Goal: Information Seeking & Learning: Learn about a topic

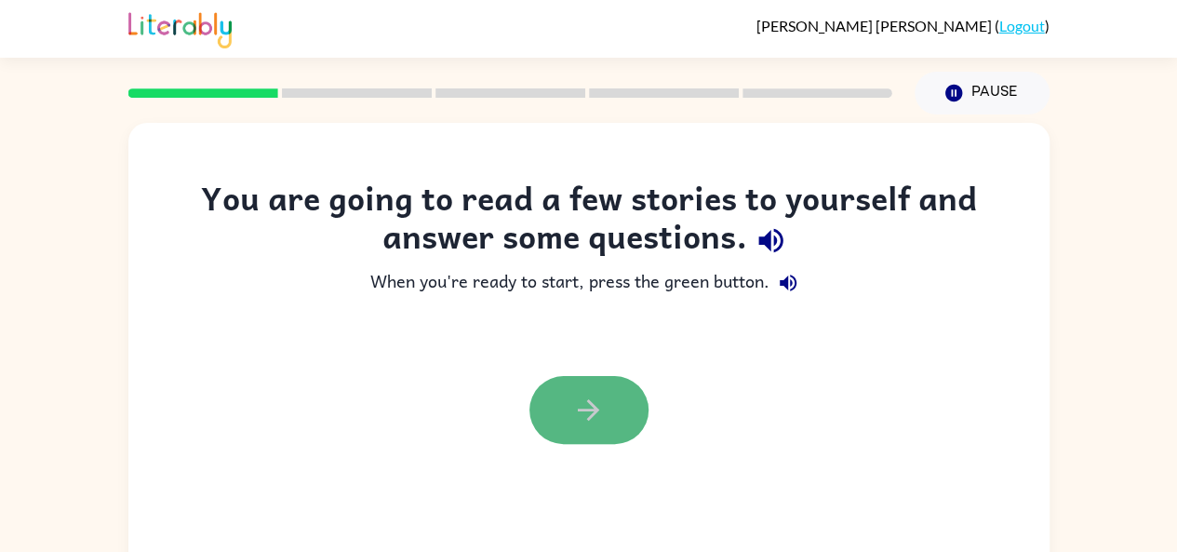
click at [596, 377] on button "button" at bounding box center [589, 410] width 119 height 68
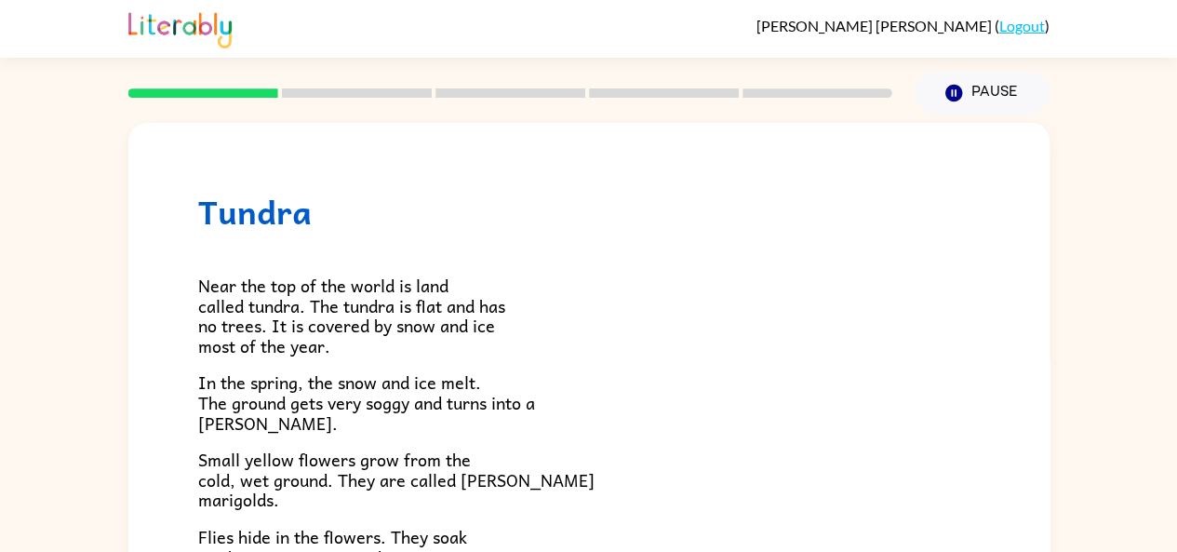
click at [760, 422] on p "In the spring, the snow and ice melt. The ground gets very soggy and turns into…" at bounding box center [589, 402] width 782 height 60
drag, startPoint x: 1027, startPoint y: 142, endPoint x: 1003, endPoint y: 279, distance: 138.9
click at [1003, 279] on div "Tundra Near the top of the world is land called tundra. The tundra is flat and …" at bounding box center [588, 532] width 921 height 818
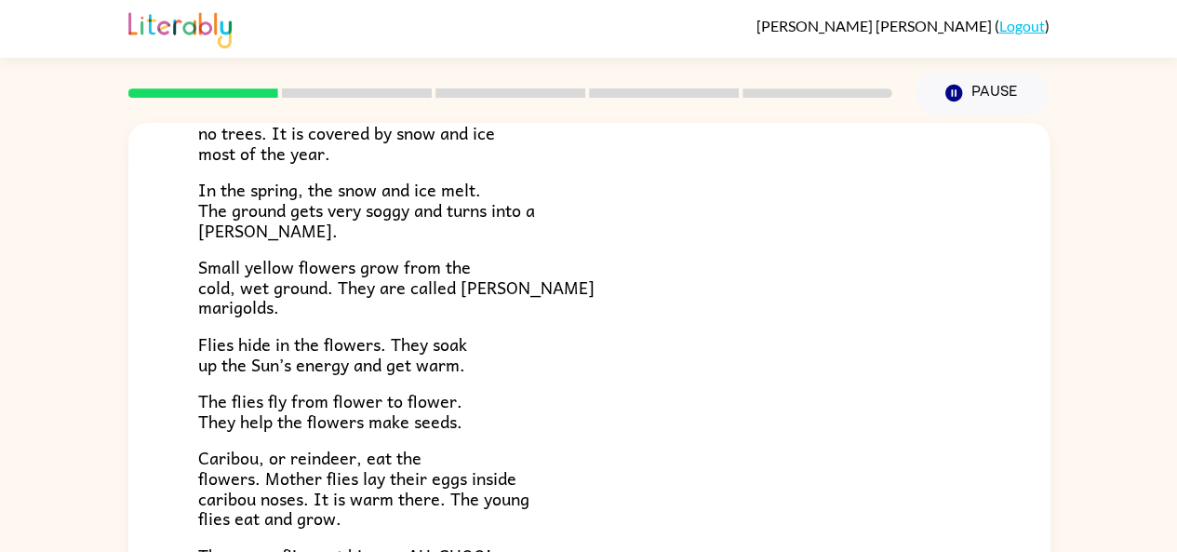
scroll to position [201, 0]
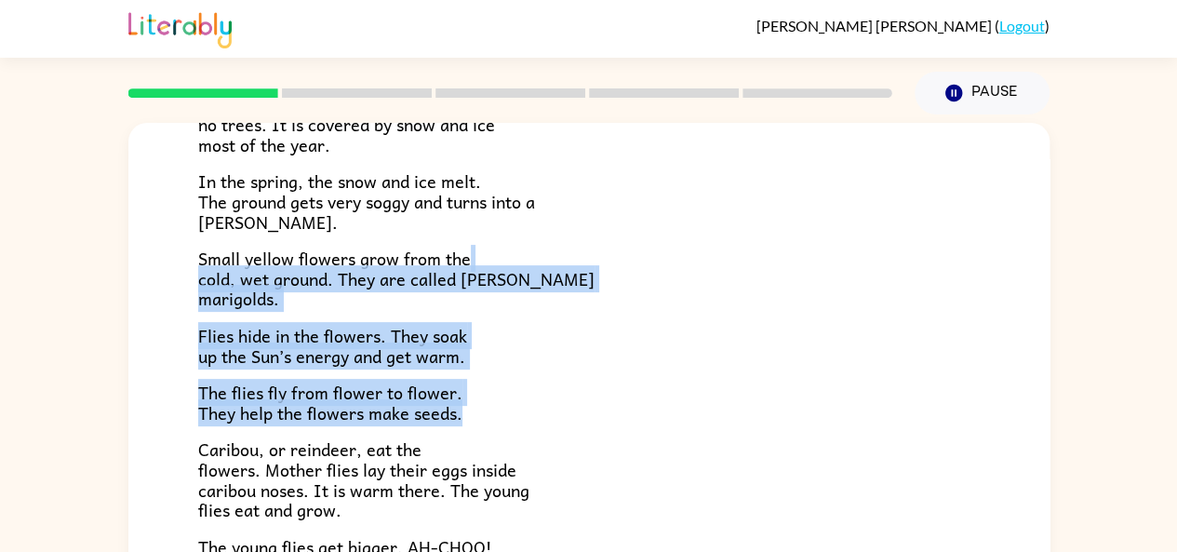
drag, startPoint x: 1034, startPoint y: 258, endPoint x: 1066, endPoint y: 407, distance: 152.4
click at [1066, 407] on div "Tundra Near the top of the world is land called tundra. The tundra is flat and …" at bounding box center [588, 384] width 1177 height 540
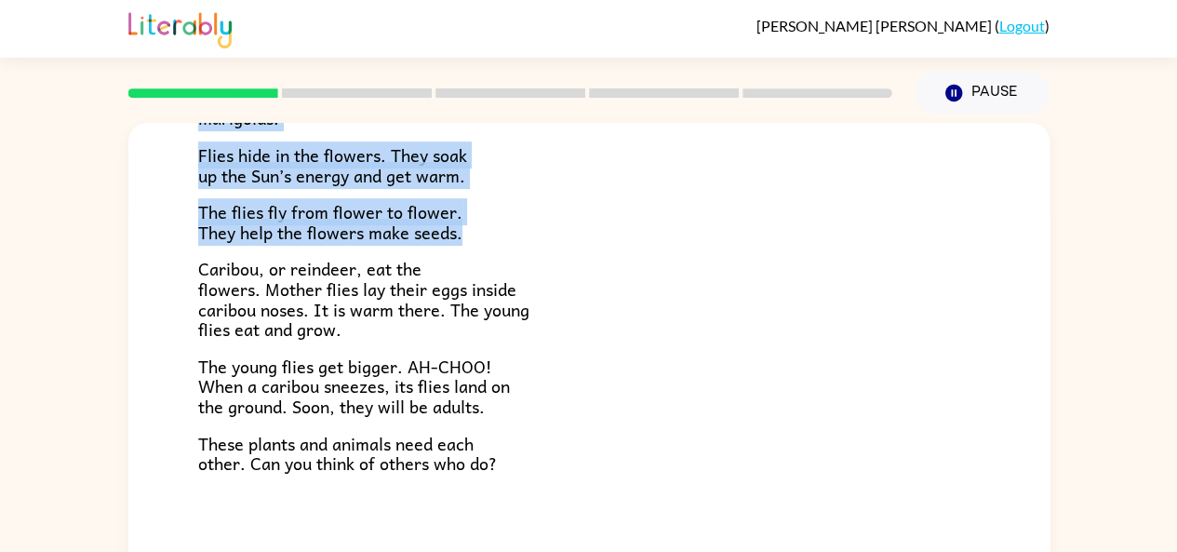
scroll to position [382, 0]
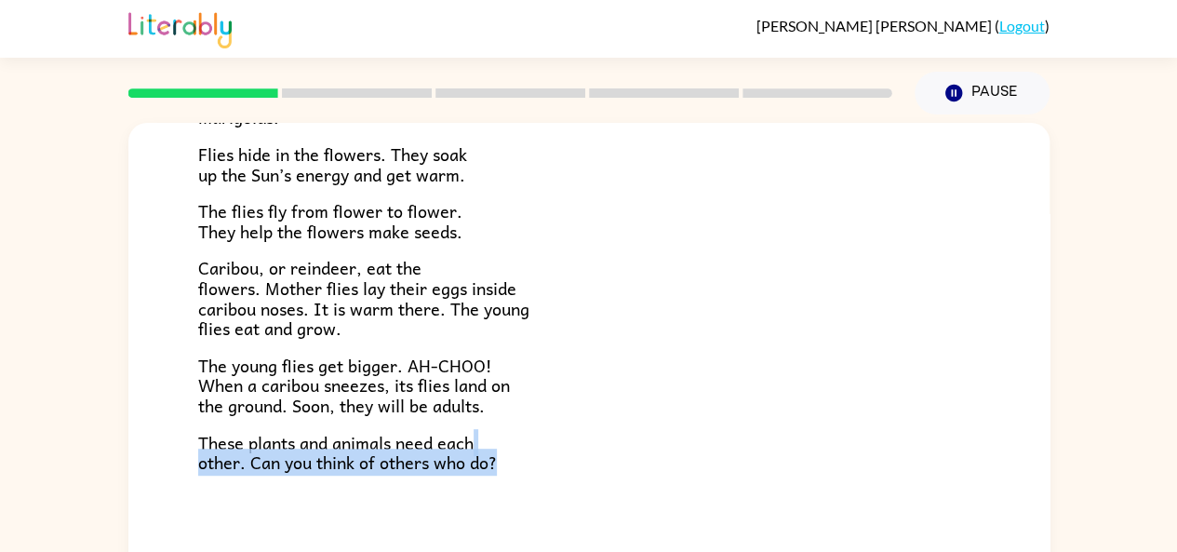
drag, startPoint x: 1034, startPoint y: 489, endPoint x: 1037, endPoint y: 436, distance: 53.1
click at [1037, 436] on div "Tundra Near the top of the world is land called tundra. The tundra is flat and …" at bounding box center [588, 388] width 921 height 531
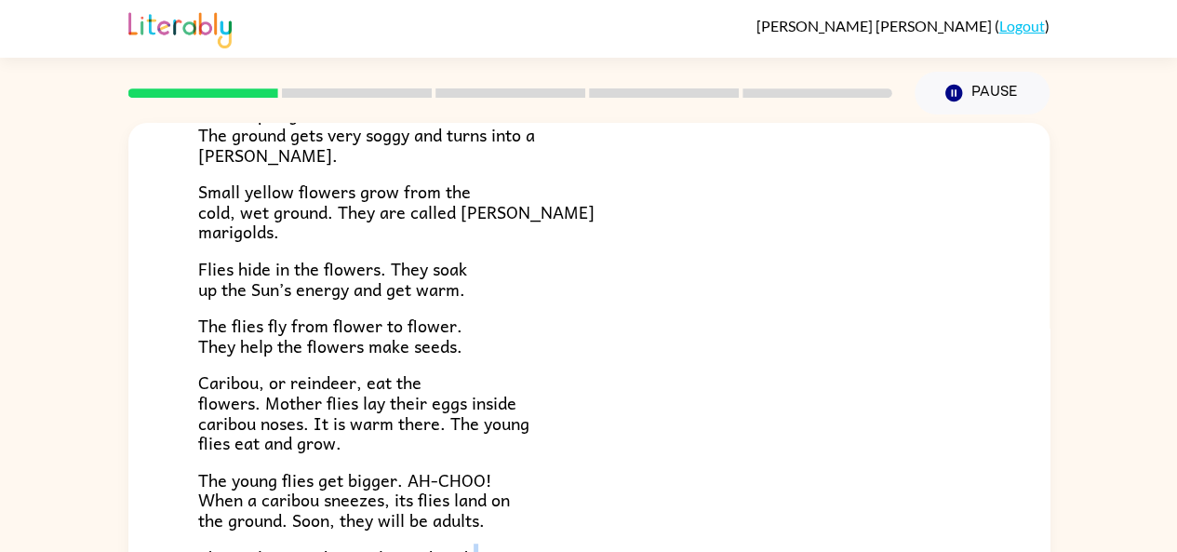
scroll to position [267, 0]
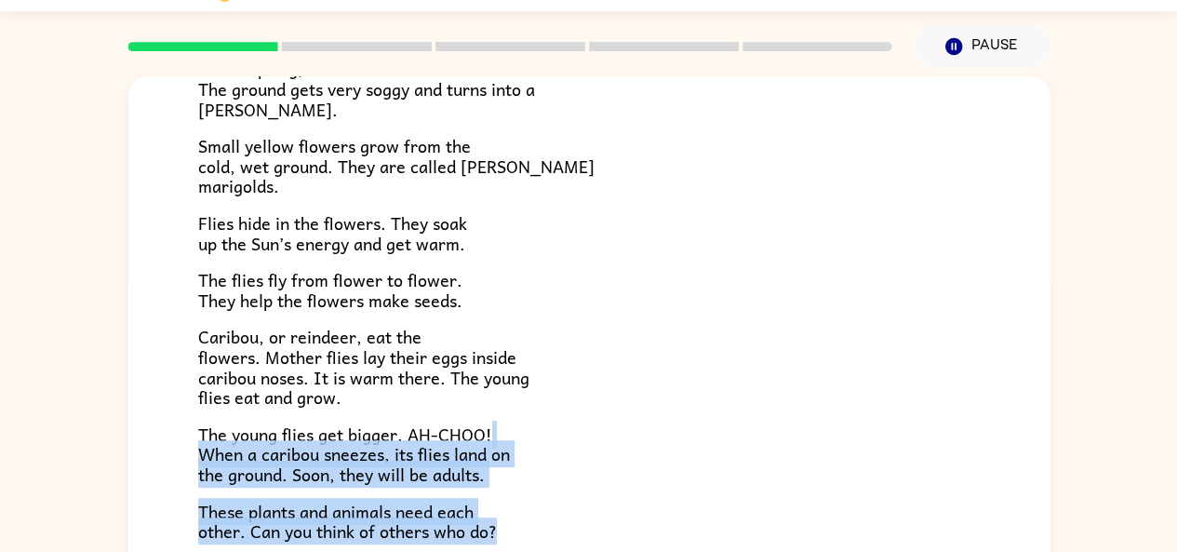
drag, startPoint x: 1052, startPoint y: 498, endPoint x: 1052, endPoint y: 544, distance: 46.5
click at [1052, 544] on div "Tundra Near the top of the world is land called tundra. The tundra is flat and …" at bounding box center [588, 338] width 1177 height 540
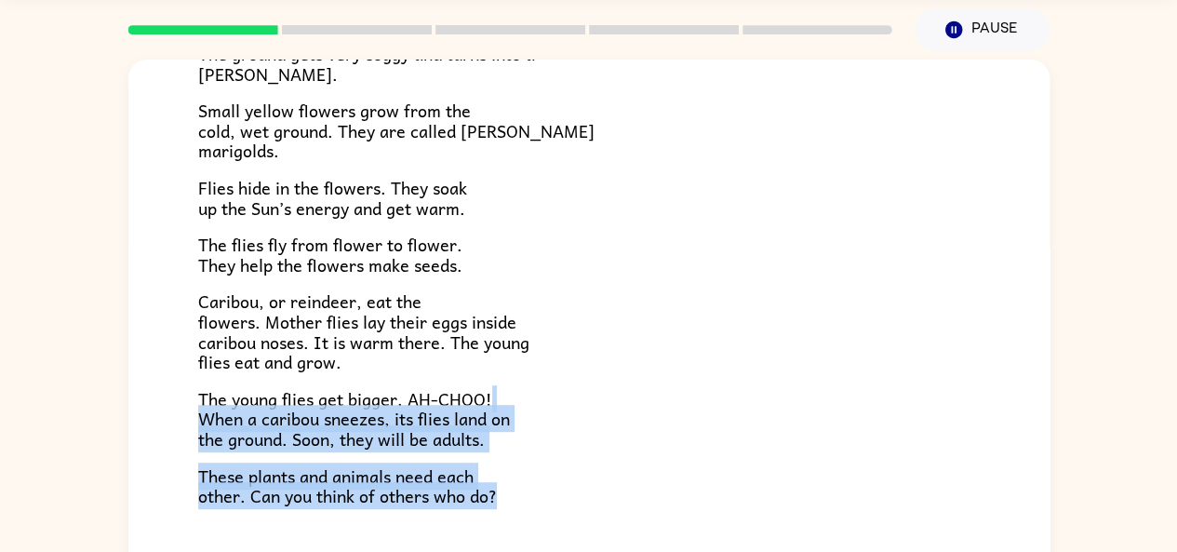
scroll to position [382, 0]
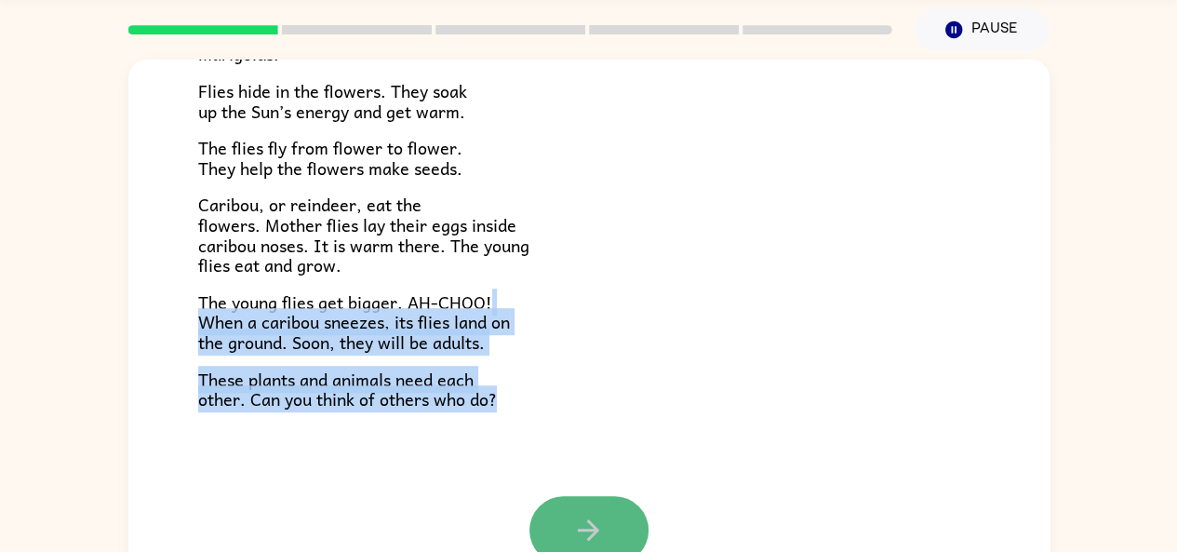
click at [630, 511] on button "button" at bounding box center [589, 530] width 119 height 68
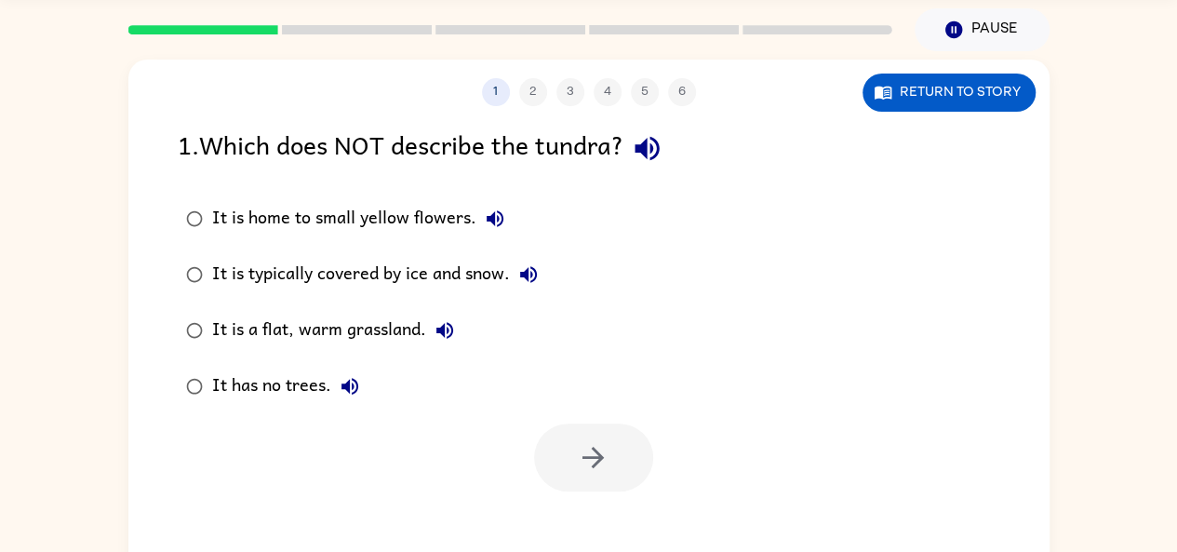
click at [594, 528] on div "1 2 3 4 5 6 Return to story 1 . Which does NOT describe the tundra? It is home …" at bounding box center [588, 325] width 921 height 531
click at [656, 141] on icon "button" at bounding box center [647, 148] width 33 height 33
click at [488, 214] on icon "button" at bounding box center [495, 219] width 22 height 22
click at [530, 270] on icon "button" at bounding box center [528, 274] width 22 height 22
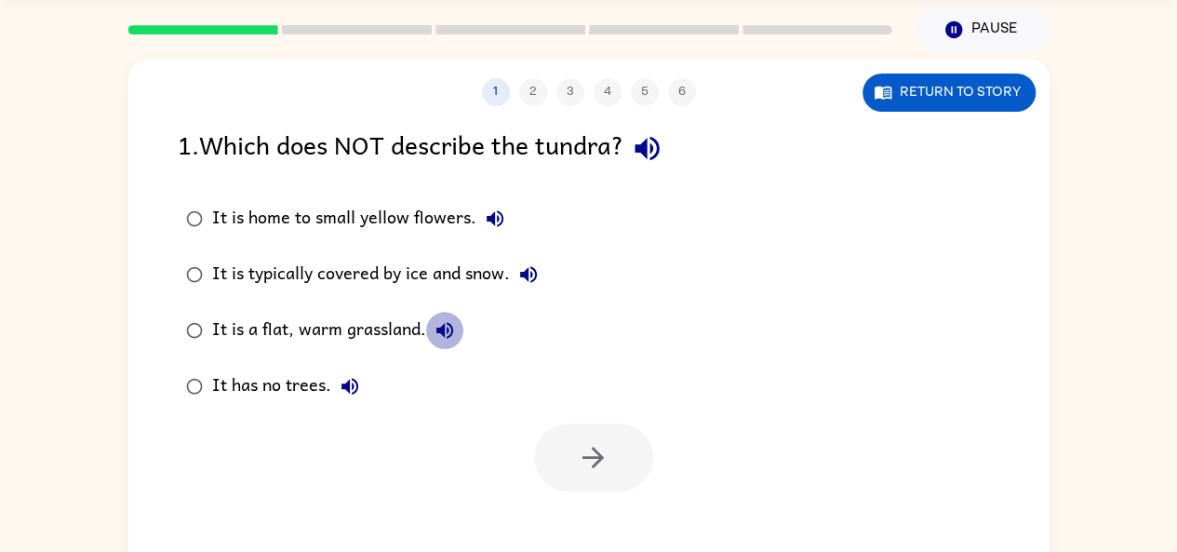
click at [456, 325] on button "It is a flat, warm grassland." at bounding box center [444, 330] width 37 height 37
click at [354, 376] on icon "button" at bounding box center [350, 386] width 22 height 22
click at [650, 143] on icon "button" at bounding box center [647, 149] width 24 height 24
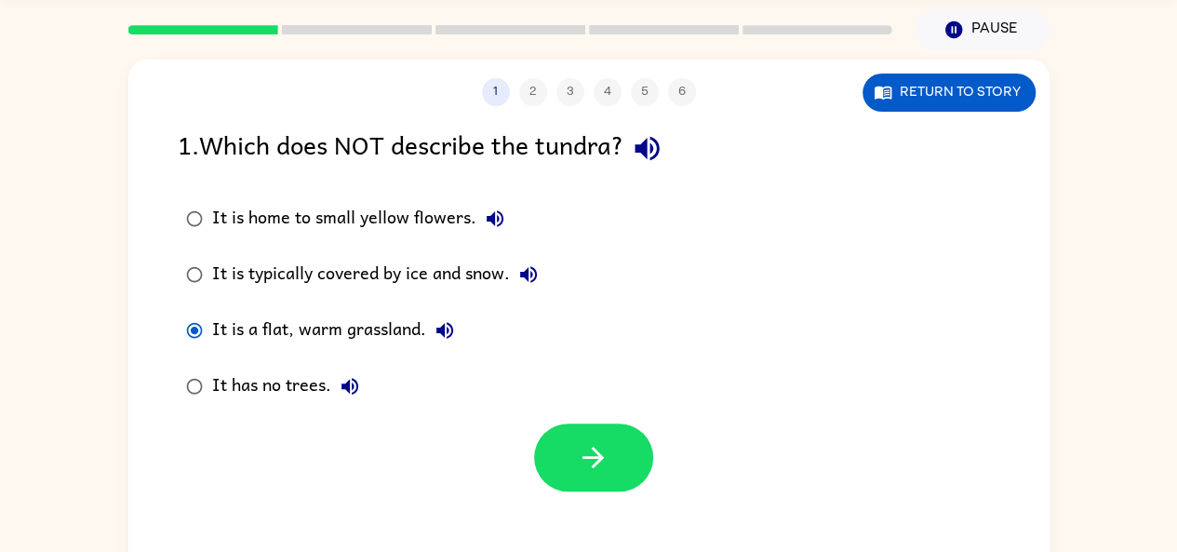
click at [437, 321] on icon "button" at bounding box center [445, 330] width 22 height 22
drag, startPoint x: 594, startPoint y: 454, endPoint x: 519, endPoint y: 387, distance: 100.2
click at [519, 387] on label "It has no trees." at bounding box center [362, 386] width 389 height 56
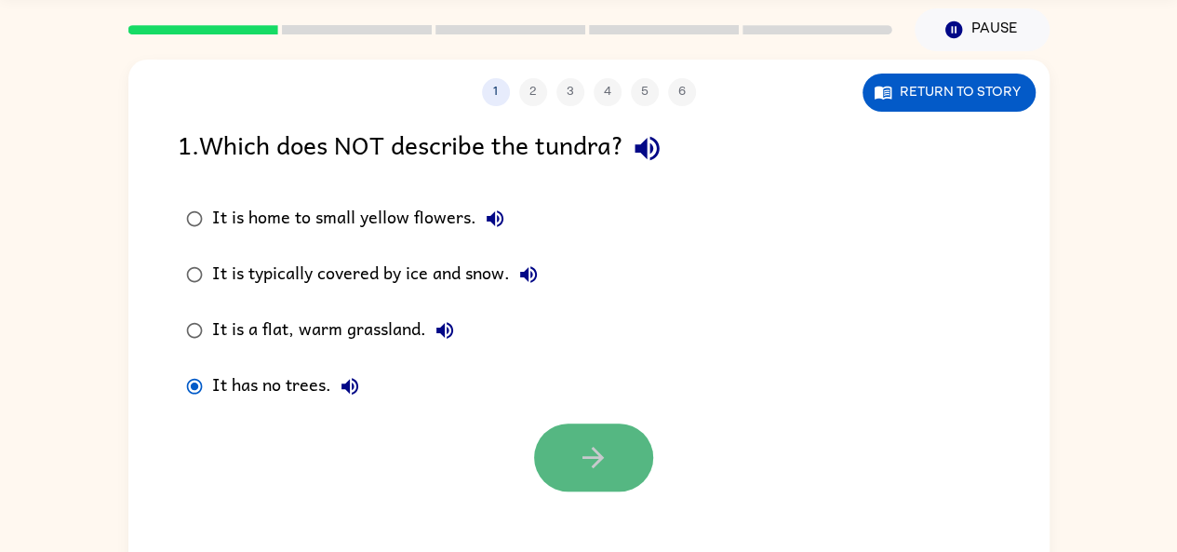
click at [583, 444] on icon "button" at bounding box center [593, 457] width 33 height 33
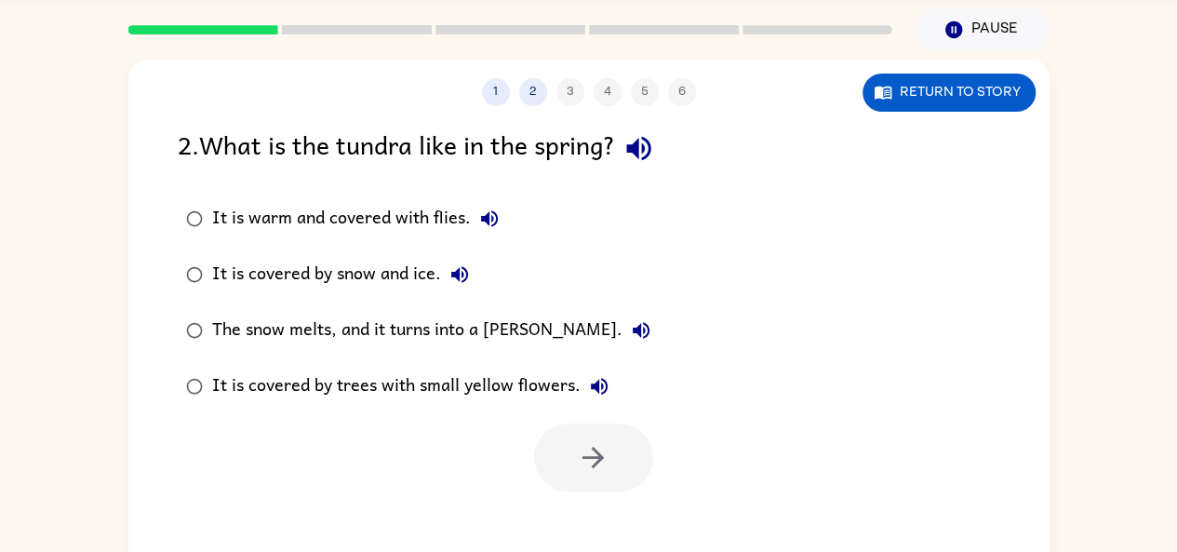
click at [653, 148] on icon "button" at bounding box center [639, 148] width 33 height 33
click at [498, 208] on icon "button" at bounding box center [489, 219] width 22 height 22
click at [453, 278] on icon "button" at bounding box center [460, 274] width 22 height 22
click at [630, 321] on icon "button" at bounding box center [641, 330] width 22 height 22
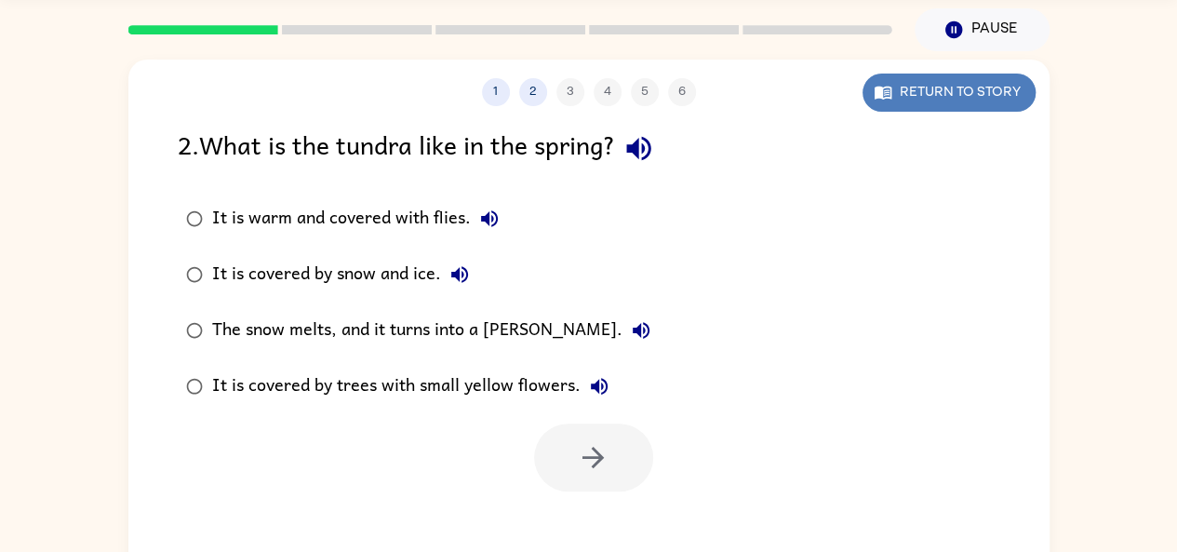
click at [940, 83] on button "Return to story" at bounding box center [949, 93] width 173 height 38
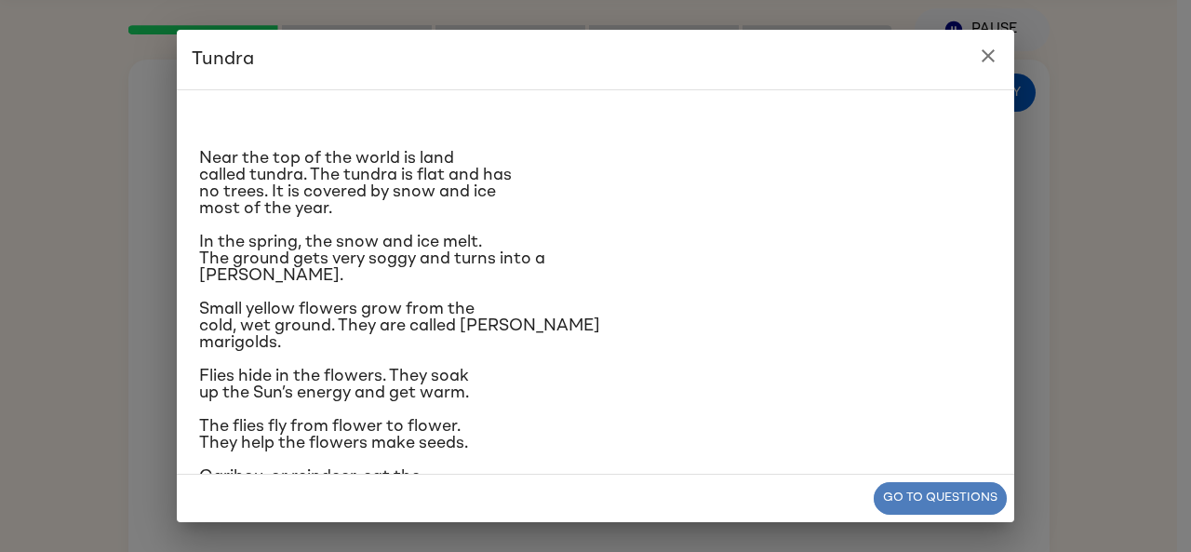
click at [903, 500] on button "Go to questions" at bounding box center [940, 498] width 133 height 33
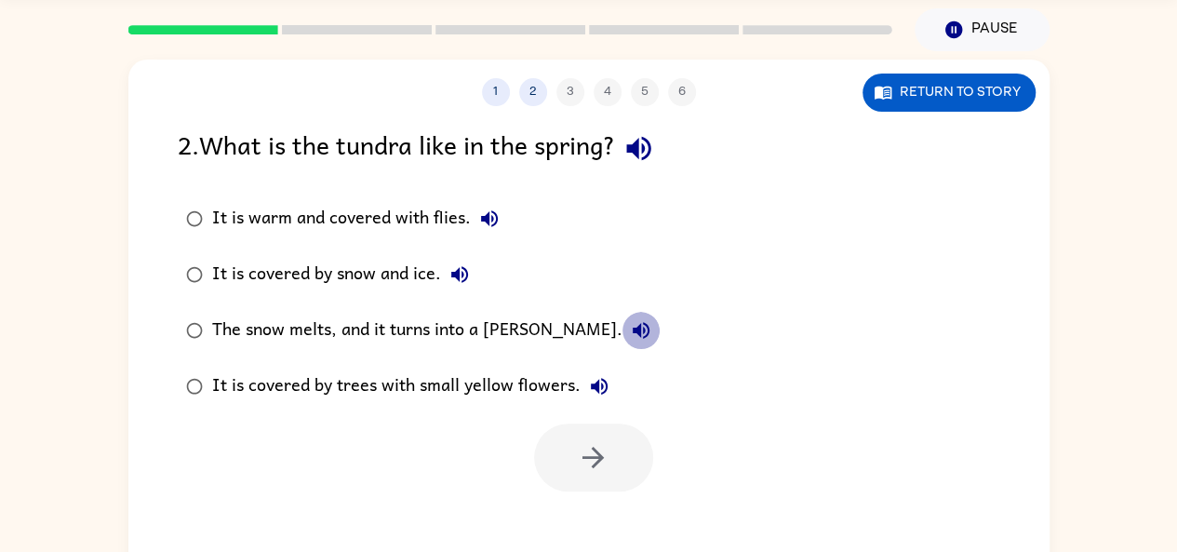
click at [633, 327] on icon "button" at bounding box center [641, 330] width 17 height 17
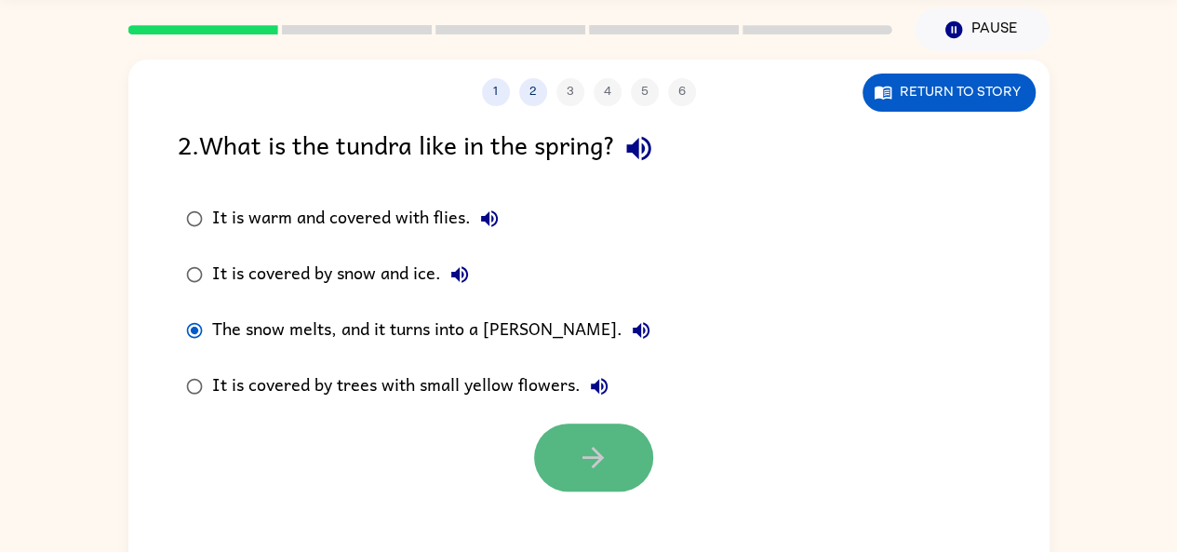
click at [557, 449] on button "button" at bounding box center [593, 457] width 119 height 68
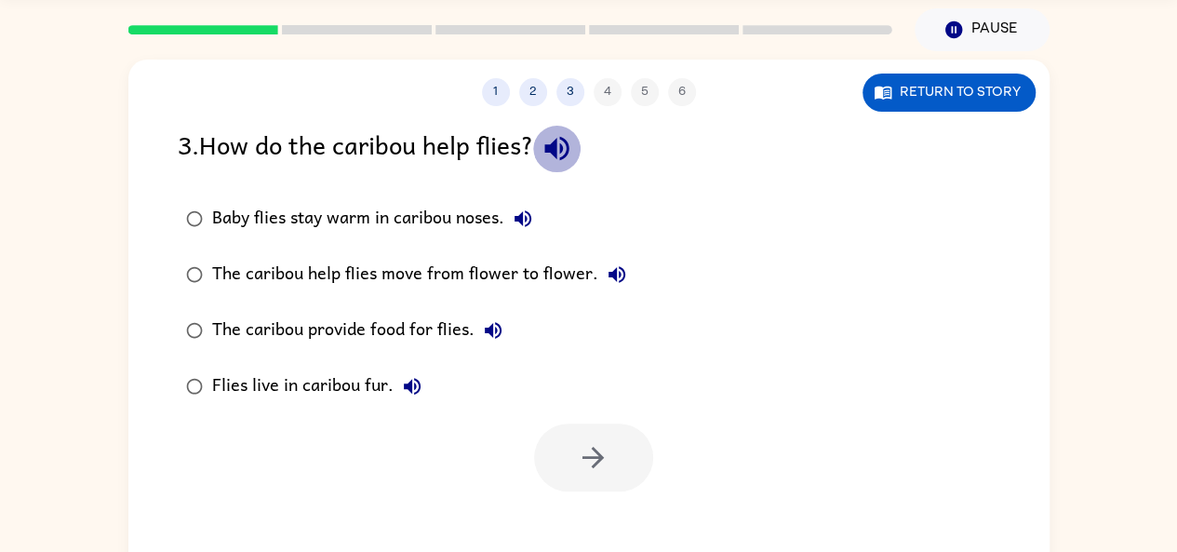
click at [571, 149] on icon "button" at bounding box center [557, 148] width 33 height 33
click at [527, 204] on button "Baby flies stay warm in caribou noses." at bounding box center [522, 218] width 37 height 37
click at [609, 272] on icon "button" at bounding box center [617, 274] width 17 height 17
click at [497, 326] on icon "button" at bounding box center [493, 330] width 17 height 17
click at [407, 373] on button "Flies live in caribou fur." at bounding box center [412, 386] width 37 height 37
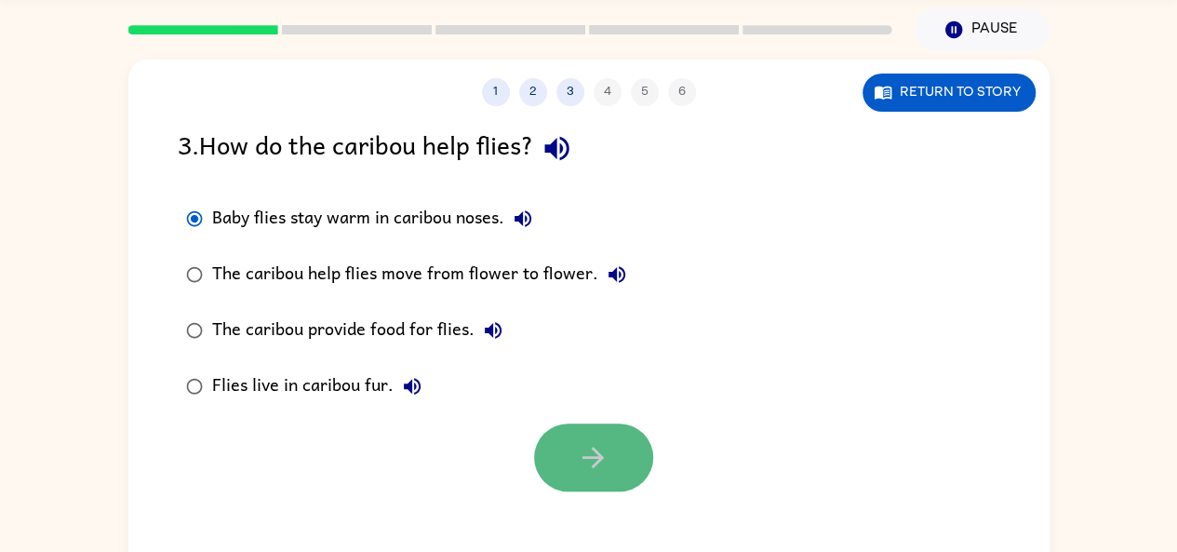
click at [555, 437] on button "button" at bounding box center [593, 457] width 119 height 68
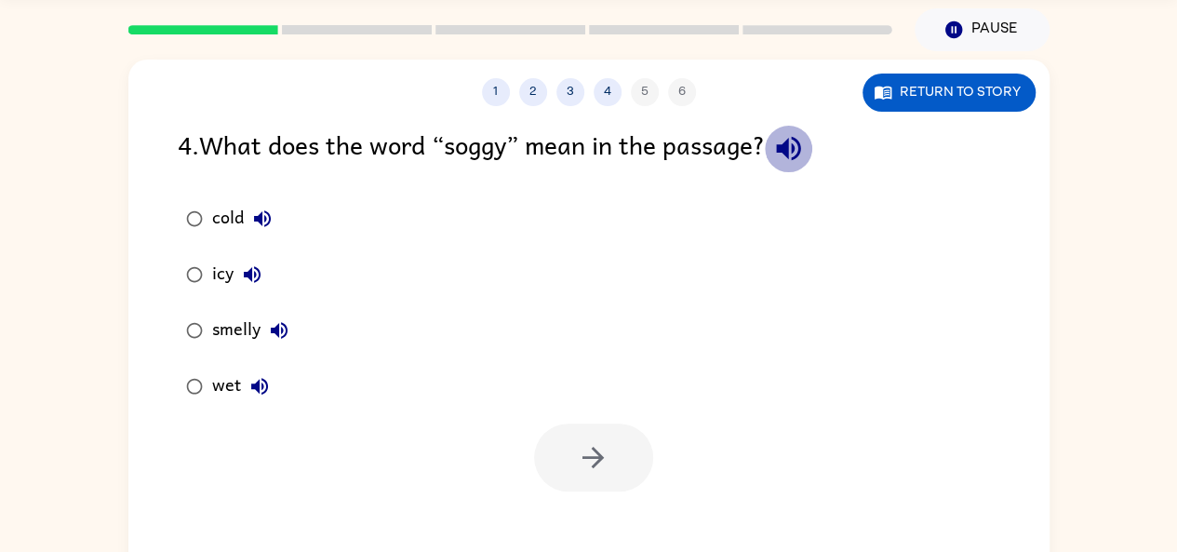
click at [798, 131] on button "button" at bounding box center [788, 148] width 47 height 47
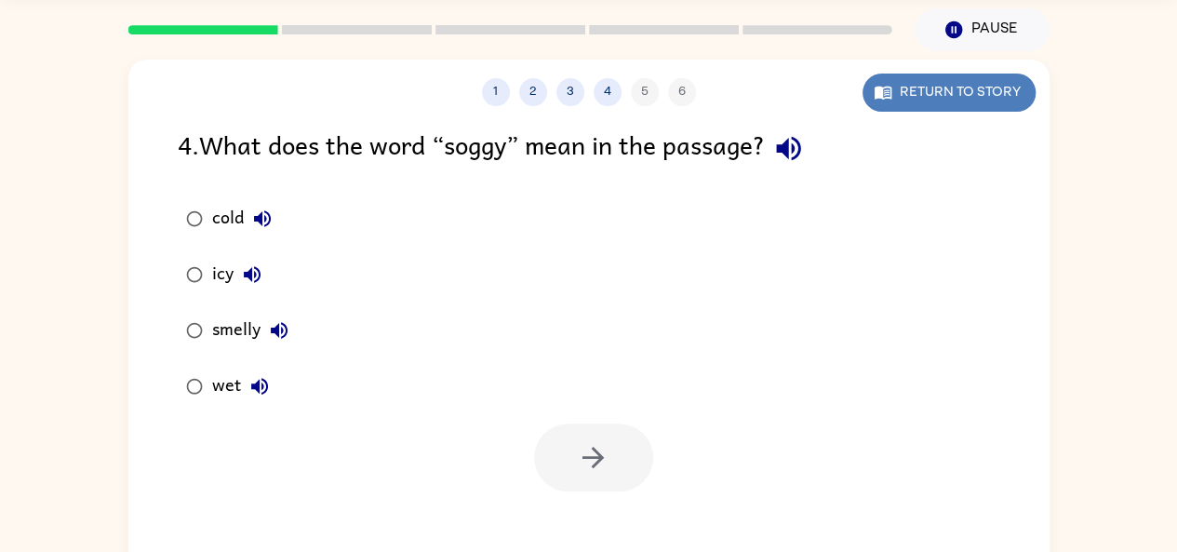
click at [925, 92] on button "Return to story" at bounding box center [949, 93] width 173 height 38
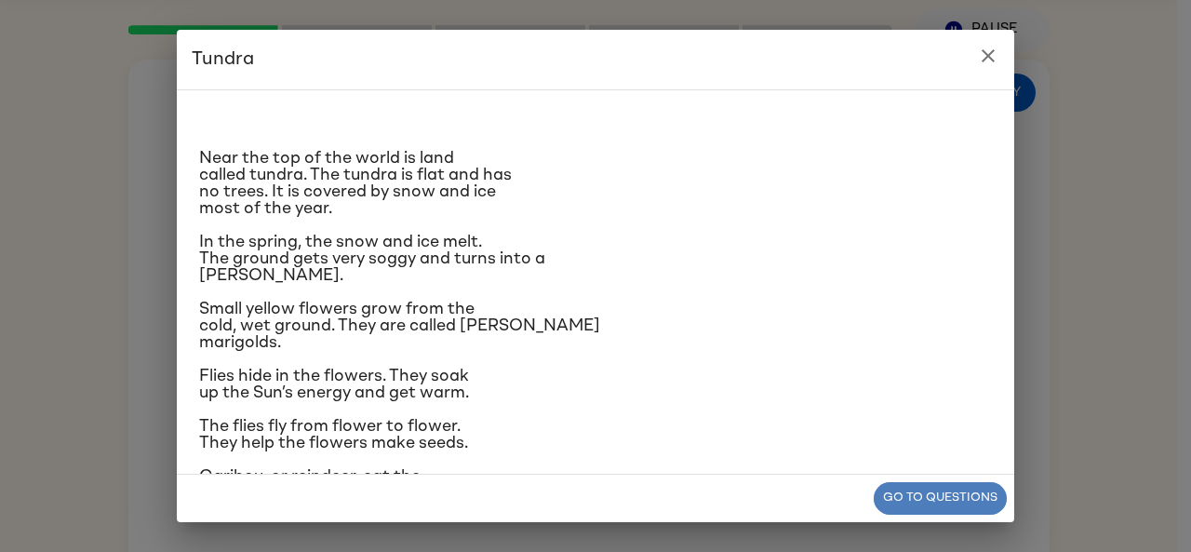
click at [940, 489] on button "Go to questions" at bounding box center [940, 498] width 133 height 33
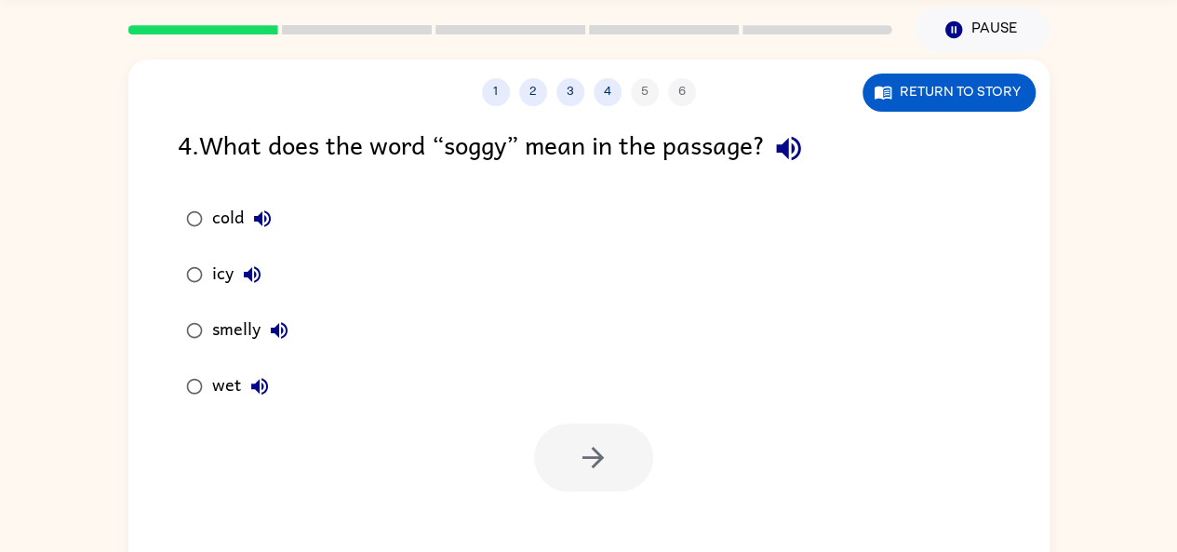
click at [253, 267] on icon "button" at bounding box center [252, 274] width 17 height 17
click at [259, 211] on icon "button" at bounding box center [262, 219] width 22 height 22
click at [275, 323] on icon "button" at bounding box center [279, 330] width 22 height 22
click at [261, 377] on icon "button" at bounding box center [259, 386] width 22 height 22
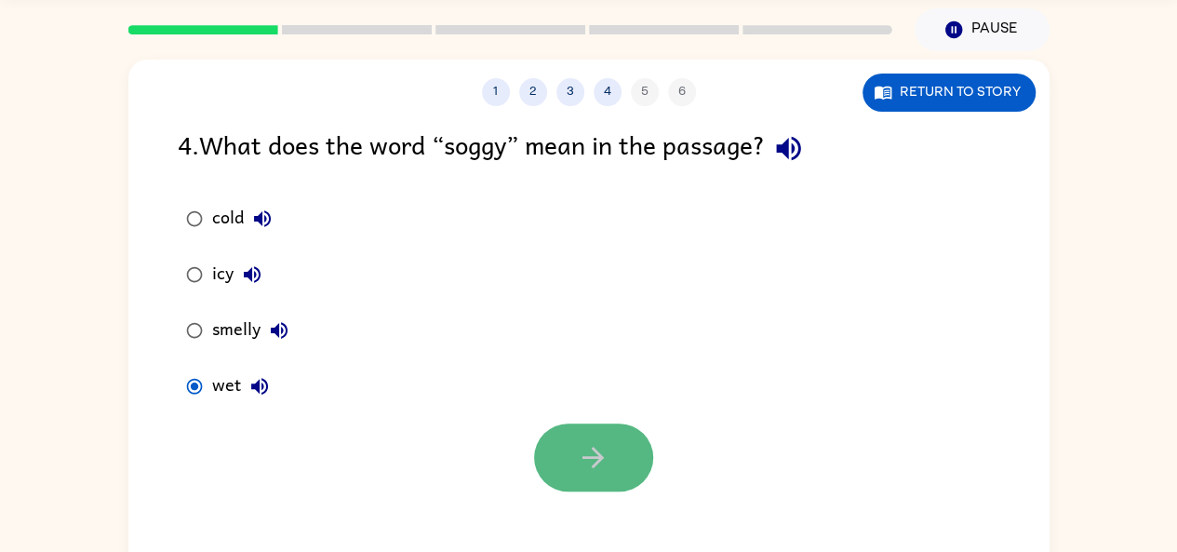
click at [599, 465] on icon "button" at bounding box center [593, 457] width 33 height 33
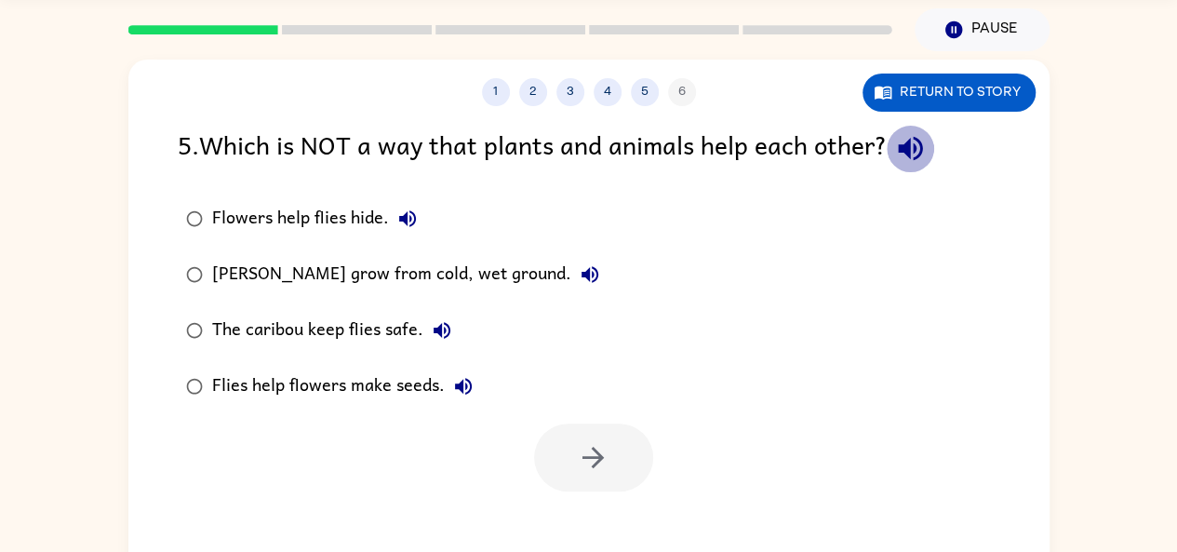
click at [914, 151] on icon "button" at bounding box center [910, 149] width 24 height 24
click at [908, 135] on icon "button" at bounding box center [910, 148] width 33 height 33
drag, startPoint x: 411, startPoint y: 219, endPoint x: 397, endPoint y: 215, distance: 14.4
click at [397, 215] on icon "button" at bounding box center [407, 219] width 22 height 22
click at [582, 270] on icon "button" at bounding box center [590, 274] width 17 height 17
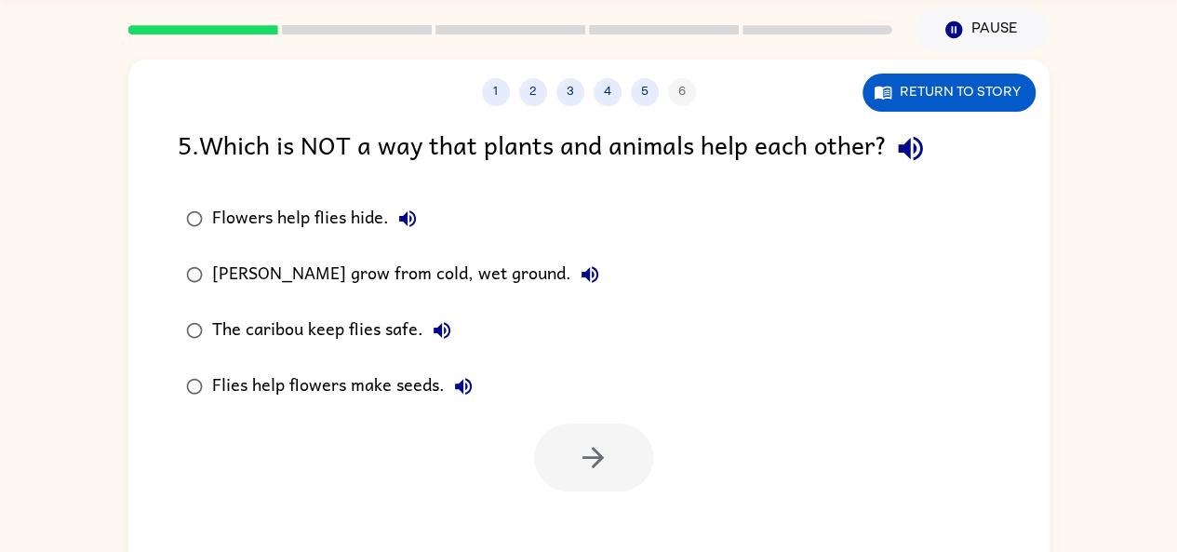
drag, startPoint x: 580, startPoint y: 270, endPoint x: 341, endPoint y: 366, distance: 257.7
click at [341, 366] on div "Flowers help flies hide. Marsh marigolds grow from cold, wet ground. The caribo…" at bounding box center [405, 302] width 455 height 223
click at [918, 139] on icon "button" at bounding box center [910, 149] width 24 height 24
click at [407, 215] on icon "button" at bounding box center [407, 219] width 22 height 22
click at [582, 272] on icon "button" at bounding box center [590, 274] width 17 height 17
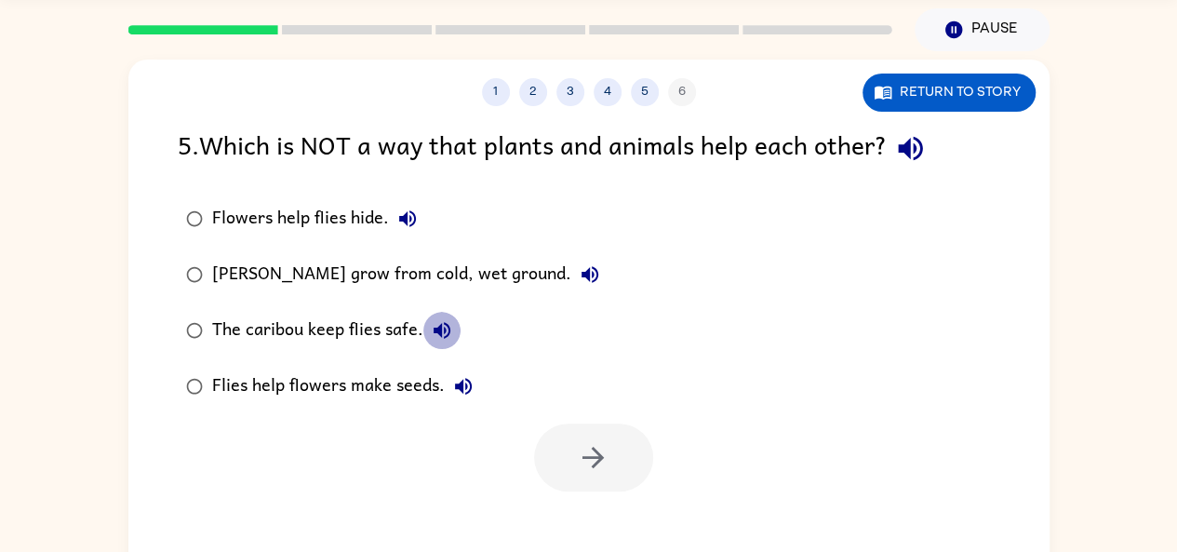
click at [436, 321] on icon "button" at bounding box center [442, 330] width 22 height 22
click at [460, 379] on icon "button" at bounding box center [463, 386] width 22 height 22
click at [412, 213] on icon "button" at bounding box center [407, 218] width 17 height 17
click at [436, 317] on button "The caribou keep flies safe." at bounding box center [441, 330] width 37 height 37
click at [404, 206] on button "Flowers help flies hide." at bounding box center [407, 218] width 37 height 37
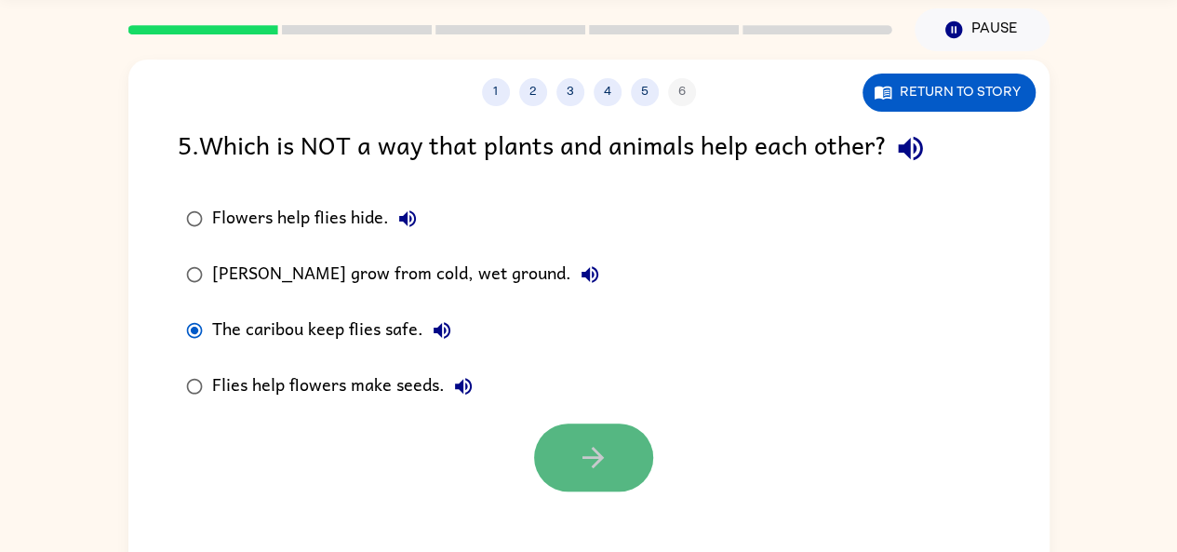
click at [635, 444] on button "button" at bounding box center [593, 457] width 119 height 68
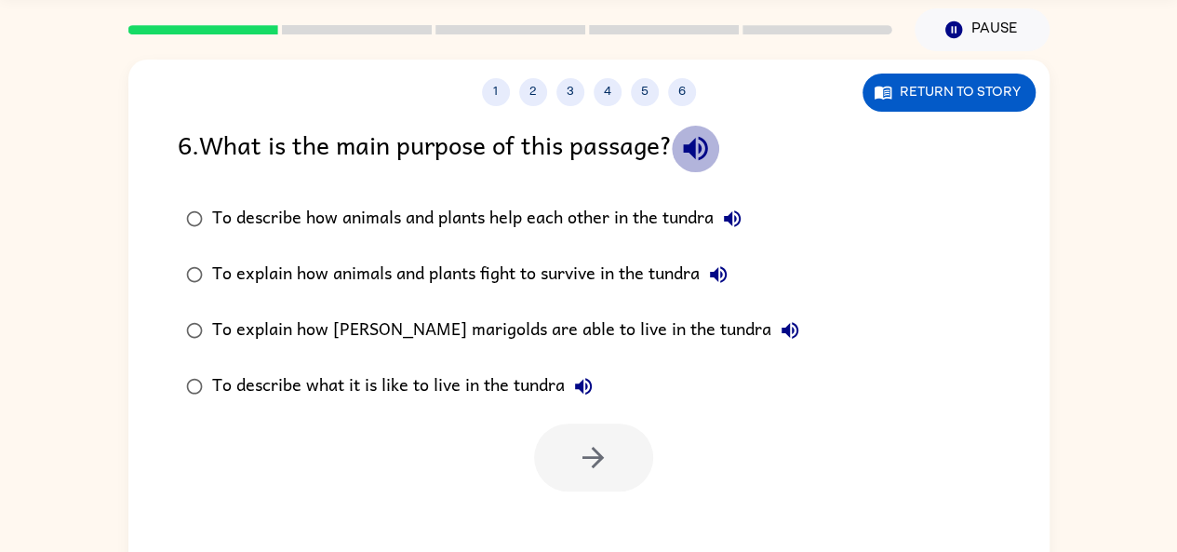
click at [698, 149] on icon "button" at bounding box center [695, 149] width 24 height 24
click at [733, 211] on icon "button" at bounding box center [732, 219] width 22 height 22
click at [734, 211] on icon "button" at bounding box center [732, 219] width 22 height 22
click at [766, 262] on div "To describe how animals and plants help each other in the tundra To explain how…" at bounding box center [505, 302] width 655 height 223
click at [731, 219] on icon "button" at bounding box center [732, 218] width 17 height 17
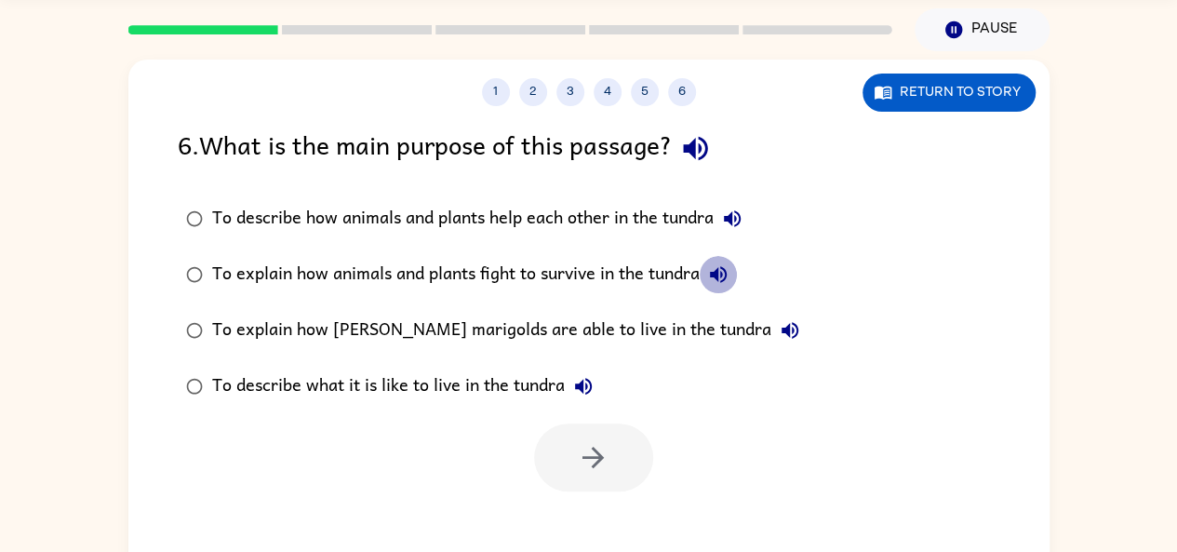
click at [722, 265] on icon "button" at bounding box center [718, 274] width 22 height 22
click at [779, 321] on icon "button" at bounding box center [790, 330] width 22 height 22
click at [595, 375] on icon "button" at bounding box center [583, 386] width 22 height 22
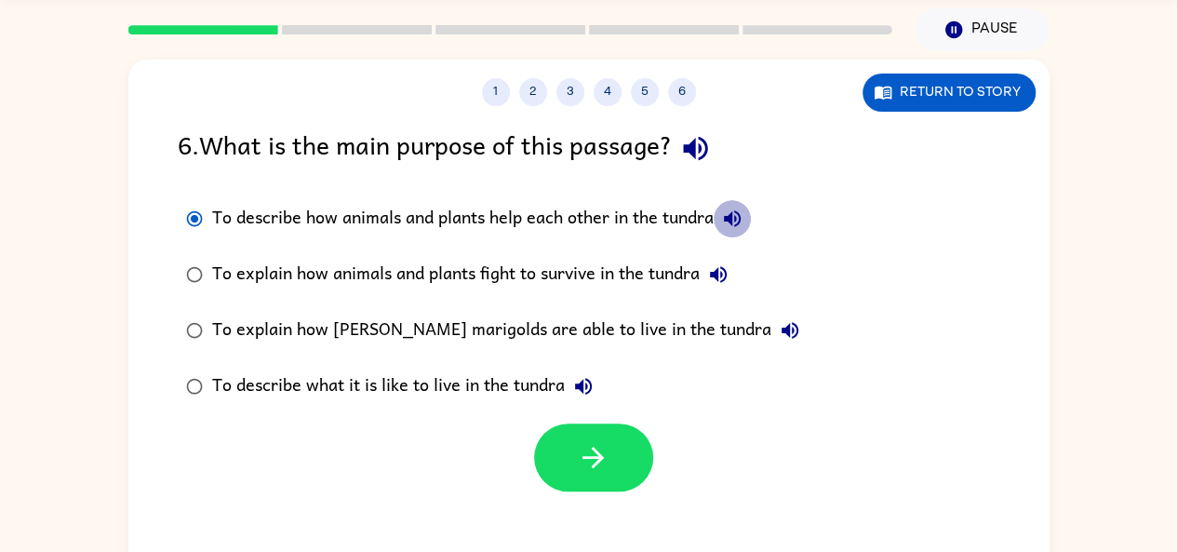
click at [731, 207] on button "To describe how animals and plants help each other in the tundra" at bounding box center [732, 218] width 37 height 37
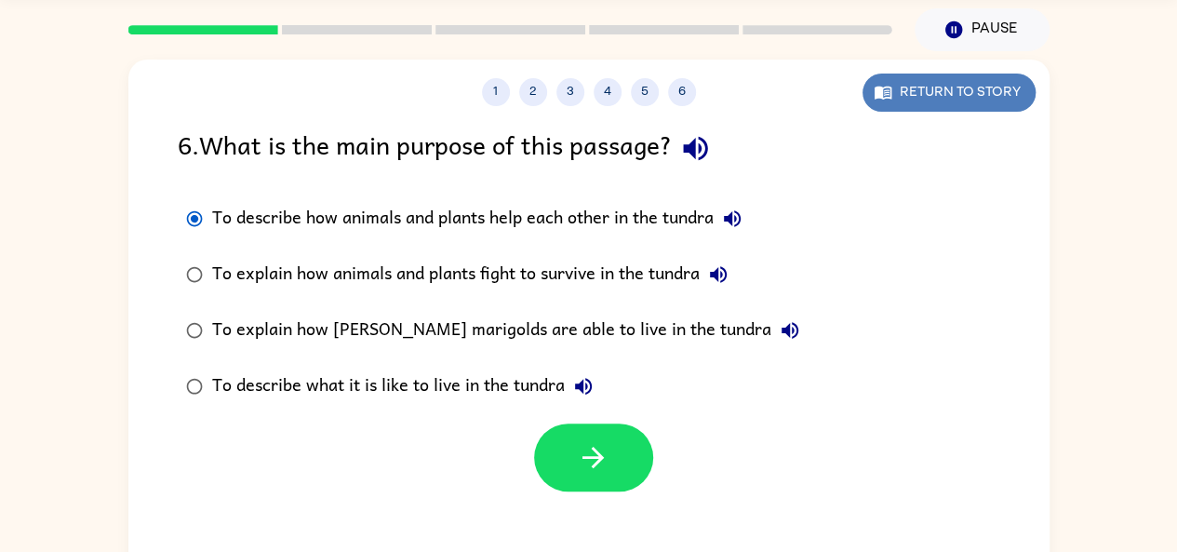
click at [928, 88] on button "Return to story" at bounding box center [949, 93] width 173 height 38
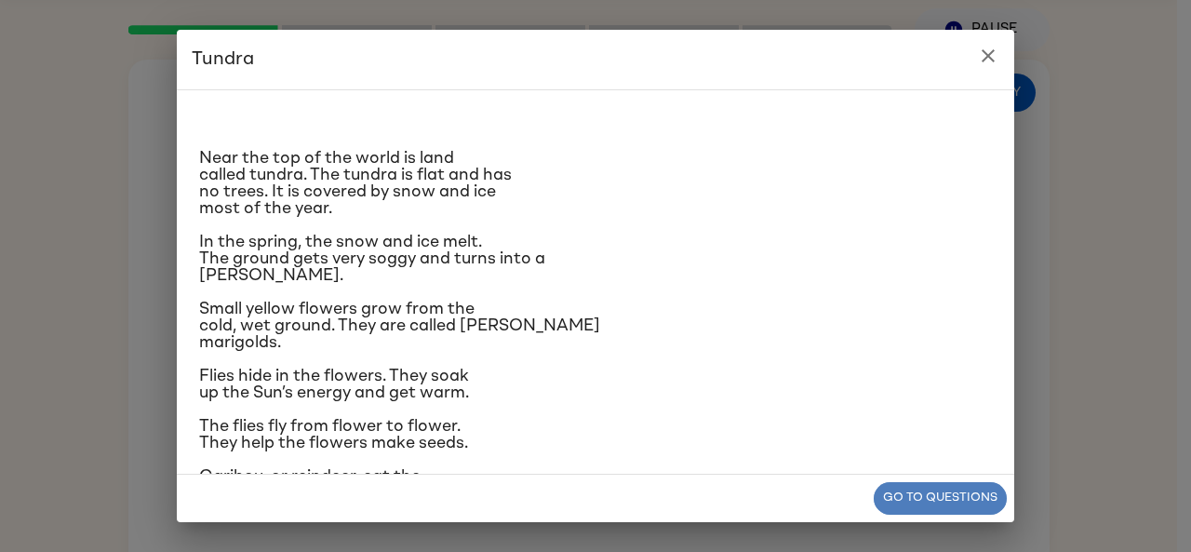
click at [951, 488] on button "Go to questions" at bounding box center [940, 498] width 133 height 33
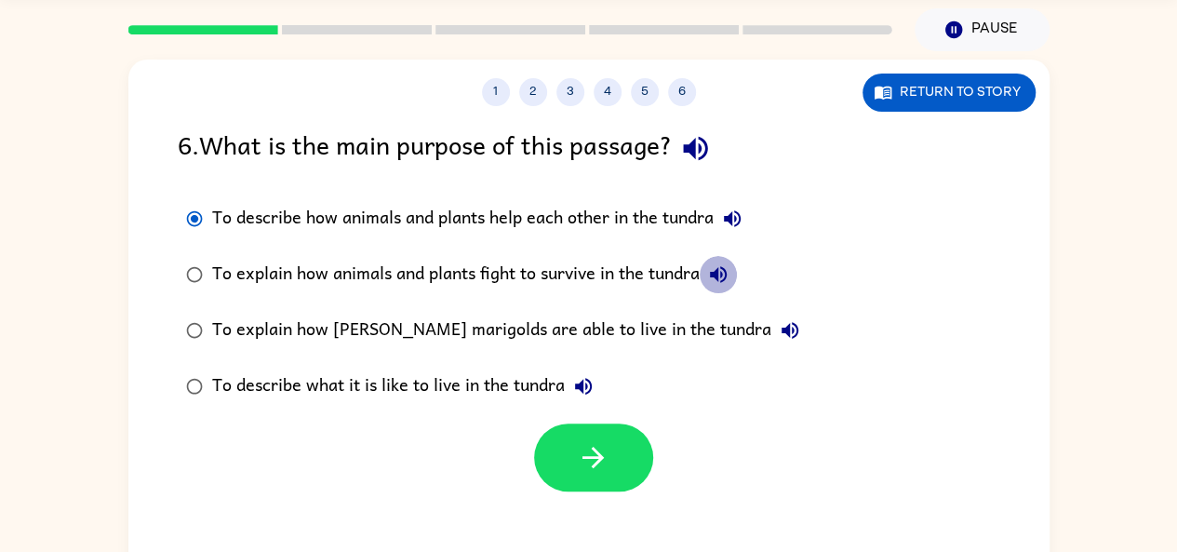
click at [720, 270] on icon "button" at bounding box center [718, 274] width 17 height 17
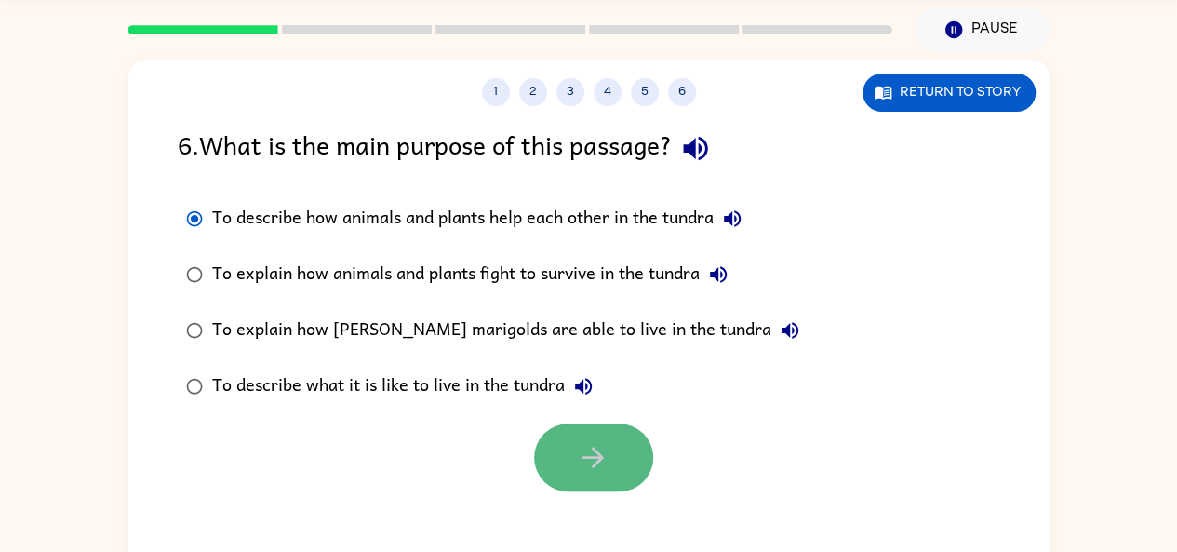
click at [605, 458] on icon "button" at bounding box center [593, 457] width 33 height 33
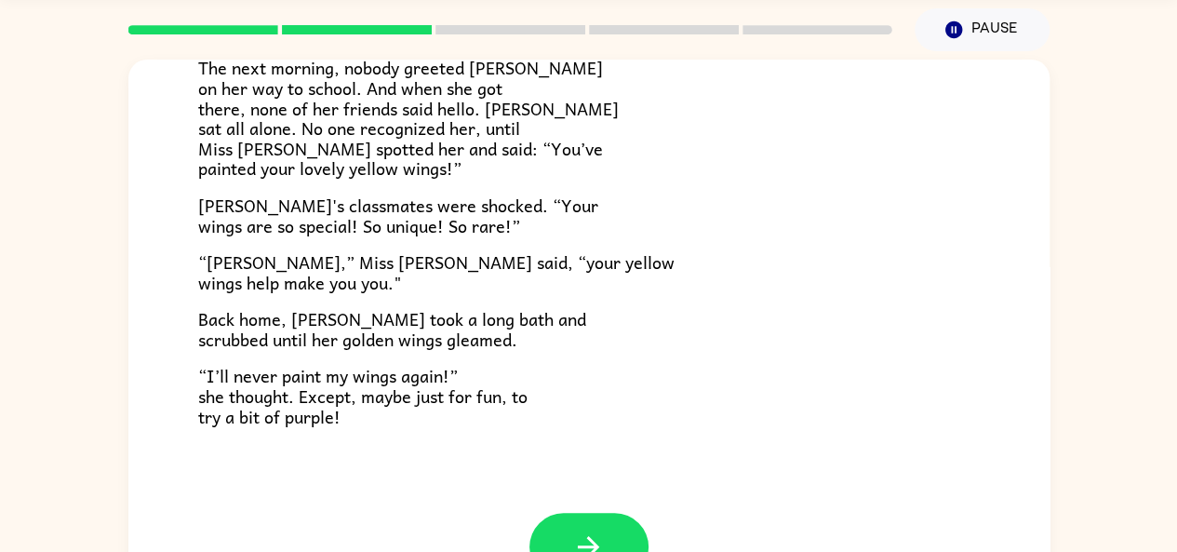
scroll to position [491, 0]
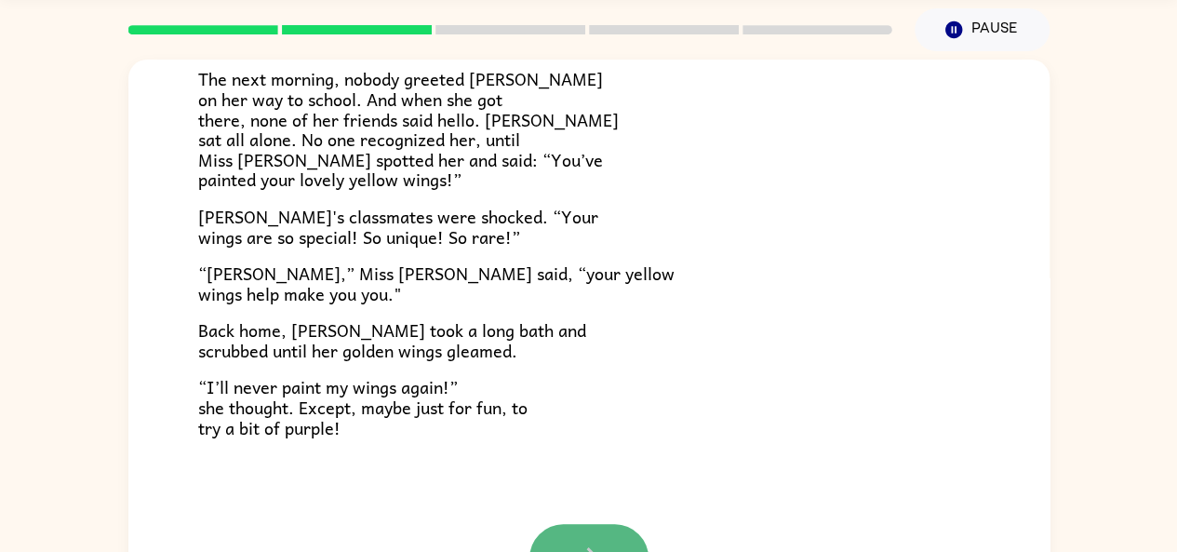
click at [597, 524] on button "button" at bounding box center [589, 558] width 119 height 68
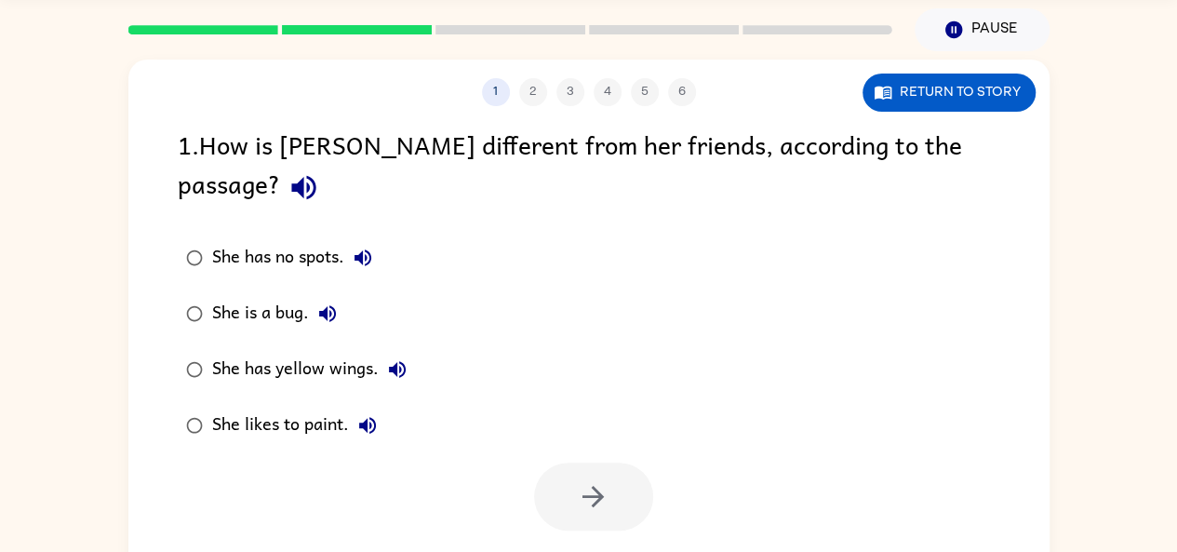
scroll to position [0, 0]
click at [320, 171] on icon "button" at bounding box center [304, 187] width 33 height 33
click at [396, 358] on icon "button" at bounding box center [397, 369] width 22 height 22
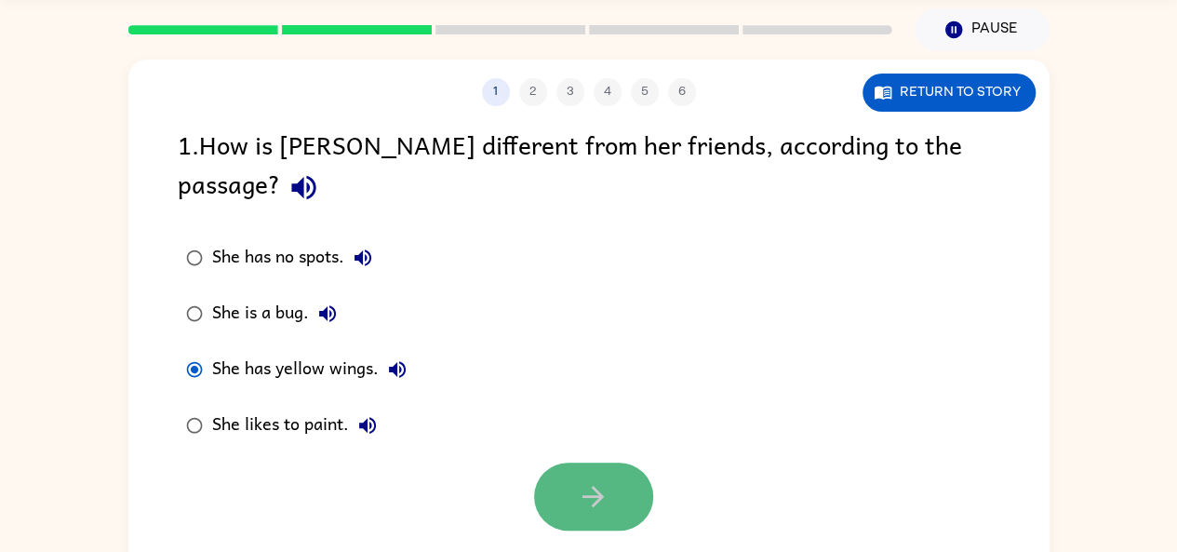
click at [581, 480] on icon "button" at bounding box center [593, 496] width 33 height 33
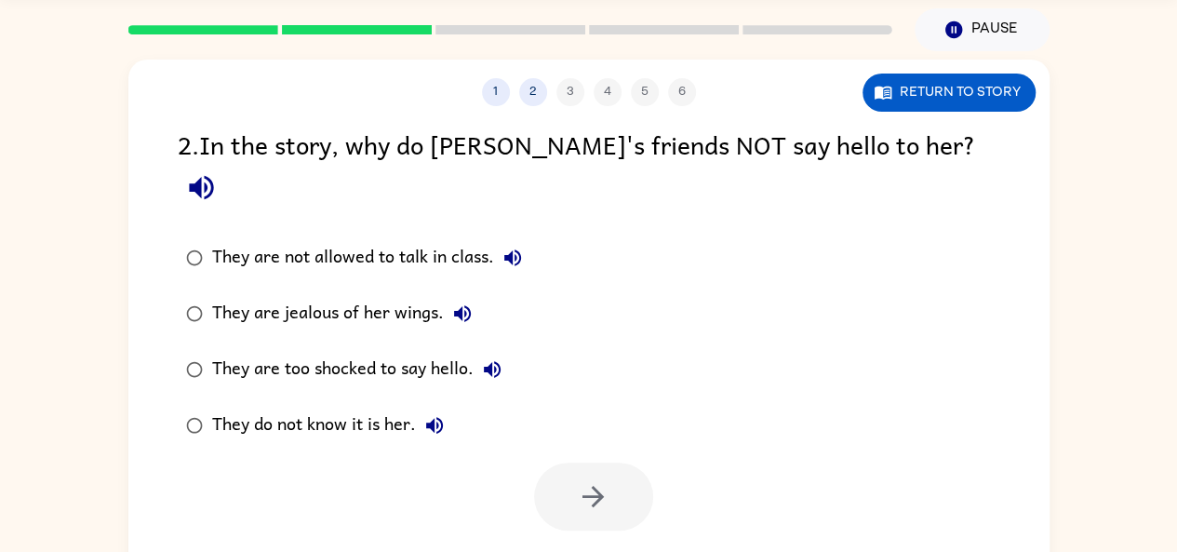
click at [213, 176] on icon "button" at bounding box center [201, 188] width 24 height 24
click at [516, 239] on button "They are not allowed to talk in class." at bounding box center [512, 257] width 37 height 37
click at [443, 414] on icon "button" at bounding box center [434, 425] width 22 height 22
click at [493, 358] on icon "button" at bounding box center [492, 369] width 22 height 22
click at [462, 302] on icon "button" at bounding box center [462, 313] width 22 height 22
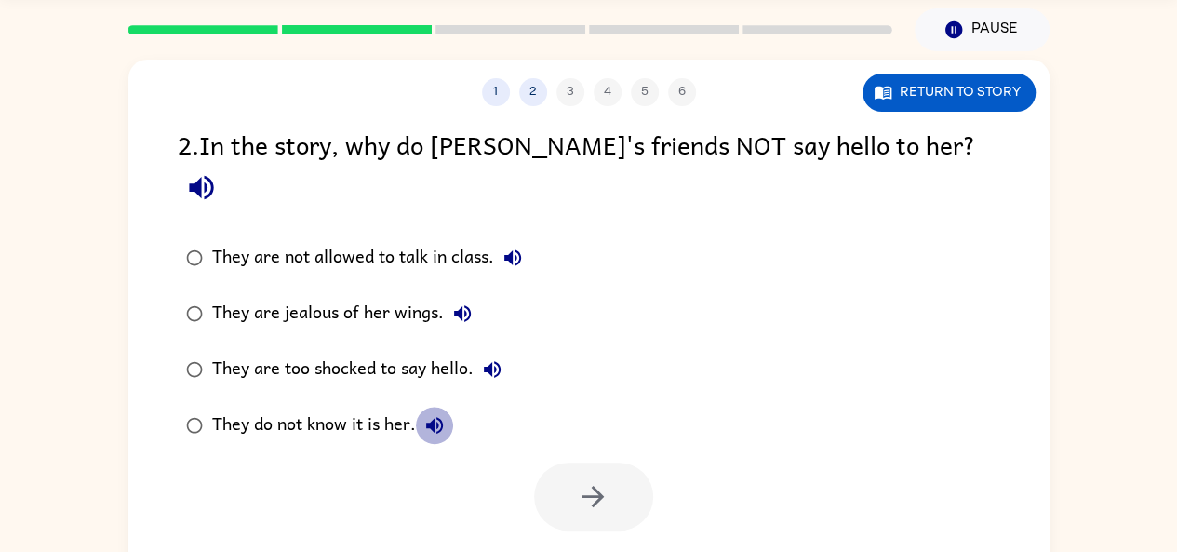
click at [434, 414] on icon "button" at bounding box center [434, 425] width 22 height 22
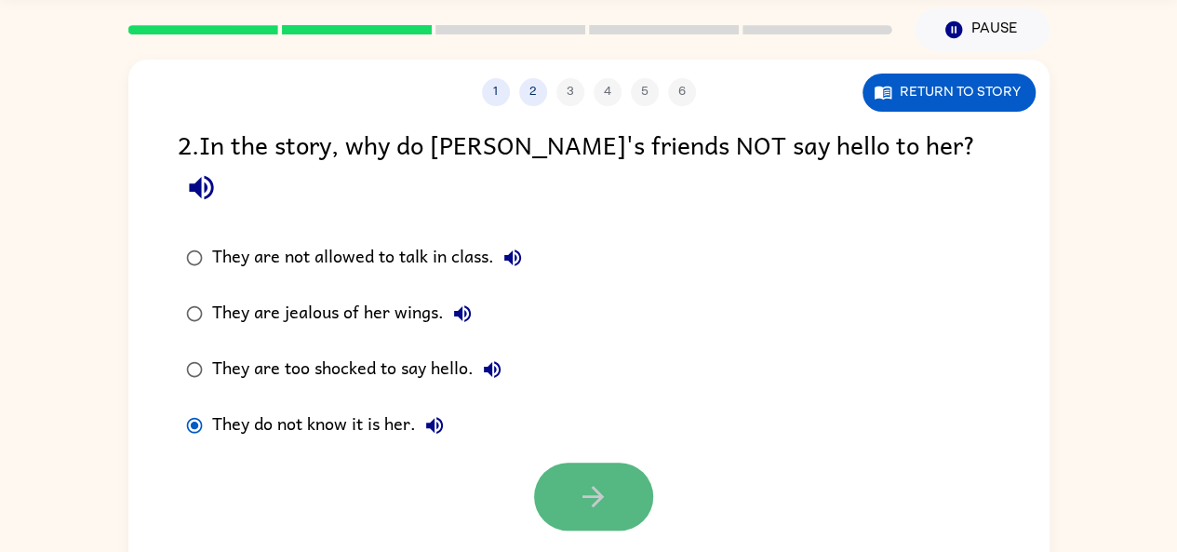
click at [617, 463] on button "button" at bounding box center [593, 497] width 119 height 68
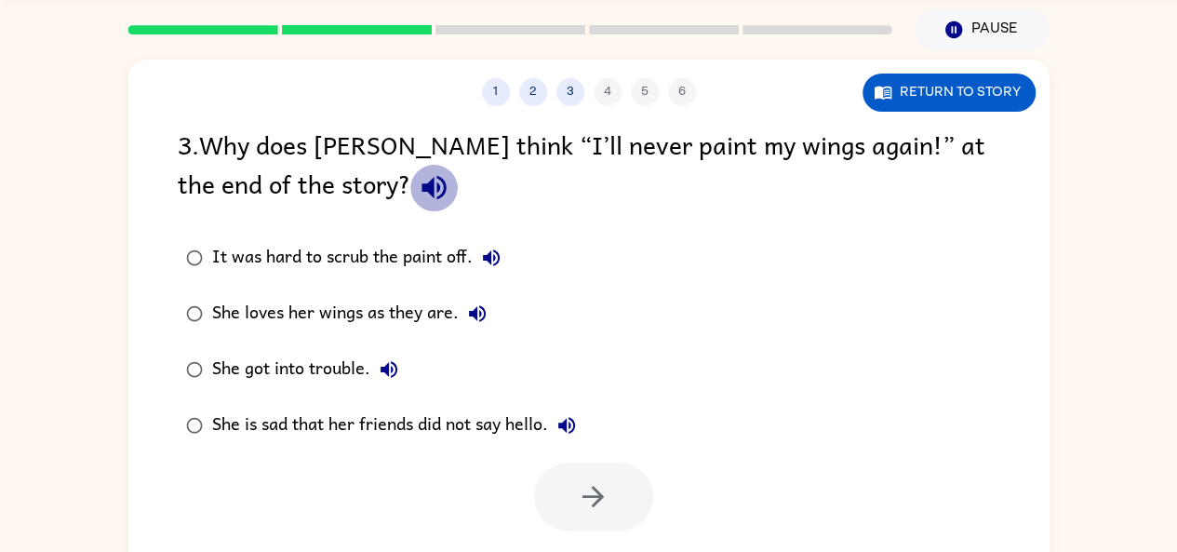
click at [422, 184] on icon "button" at bounding box center [434, 188] width 24 height 24
click at [490, 250] on icon "button" at bounding box center [491, 258] width 22 height 22
click at [479, 307] on icon "button" at bounding box center [477, 313] width 17 height 17
click at [382, 361] on icon "button" at bounding box center [389, 369] width 22 height 22
click at [575, 420] on icon "button" at bounding box center [567, 425] width 22 height 22
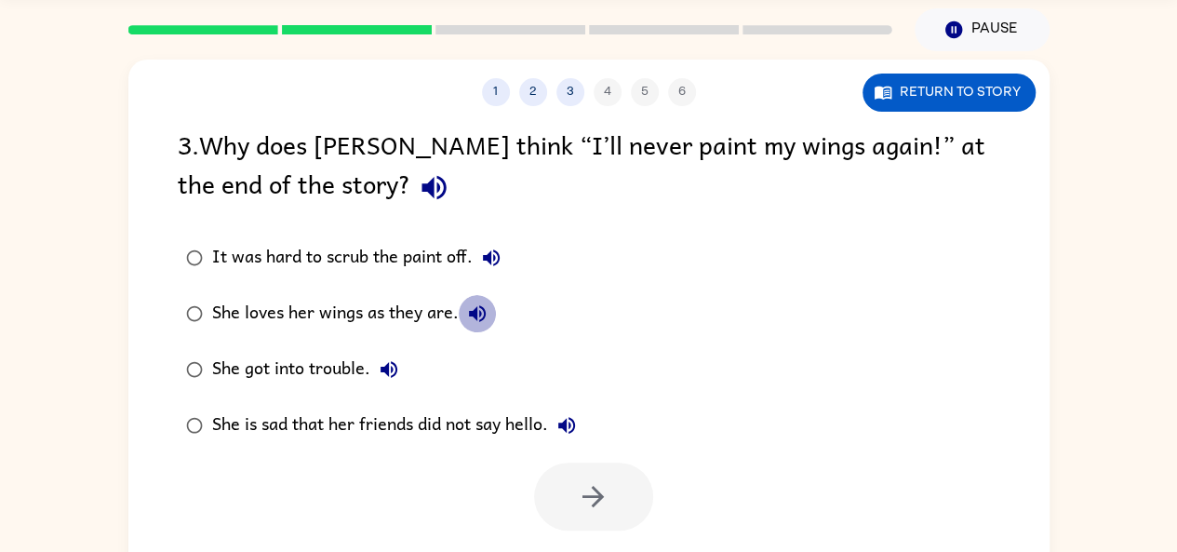
click at [469, 306] on icon "button" at bounding box center [477, 313] width 22 height 22
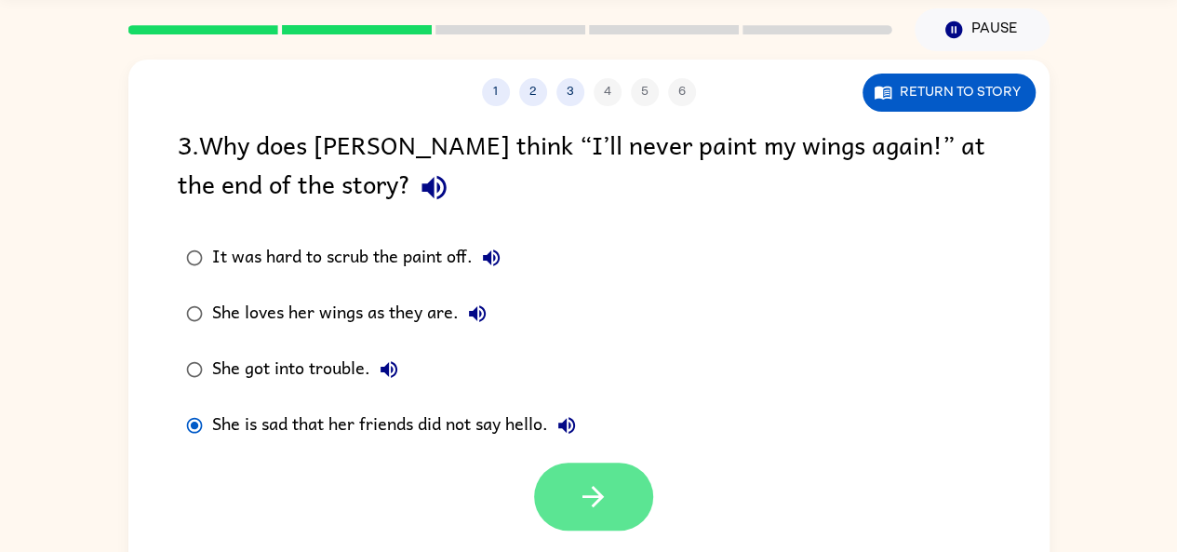
click at [596, 485] on icon "button" at bounding box center [593, 496] width 33 height 33
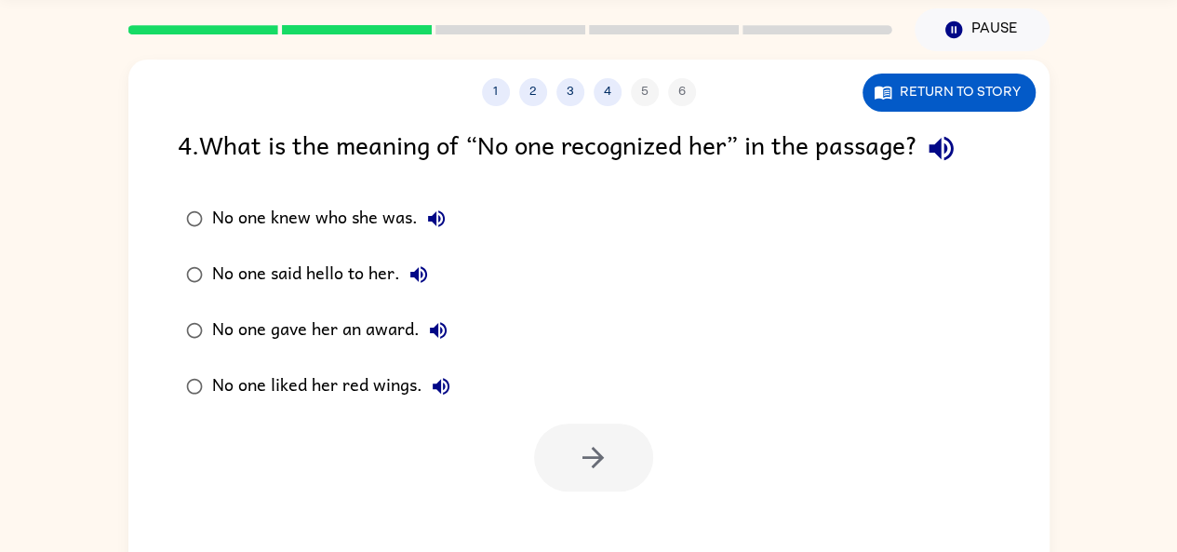
click at [953, 143] on icon "button" at bounding box center [941, 149] width 24 height 24
click at [435, 206] on button "No one knew who she was." at bounding box center [436, 218] width 37 height 37
click at [418, 273] on icon "button" at bounding box center [418, 274] width 17 height 17
click at [439, 325] on icon "button" at bounding box center [438, 330] width 22 height 22
click at [432, 379] on icon "button" at bounding box center [441, 386] width 22 height 22
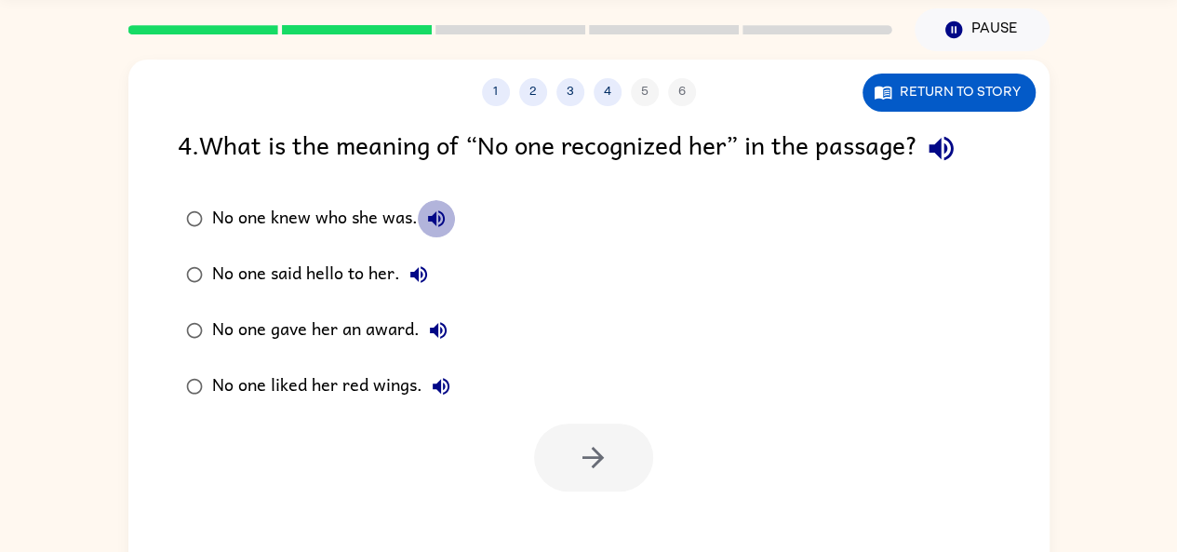
click at [437, 209] on icon "button" at bounding box center [436, 219] width 22 height 22
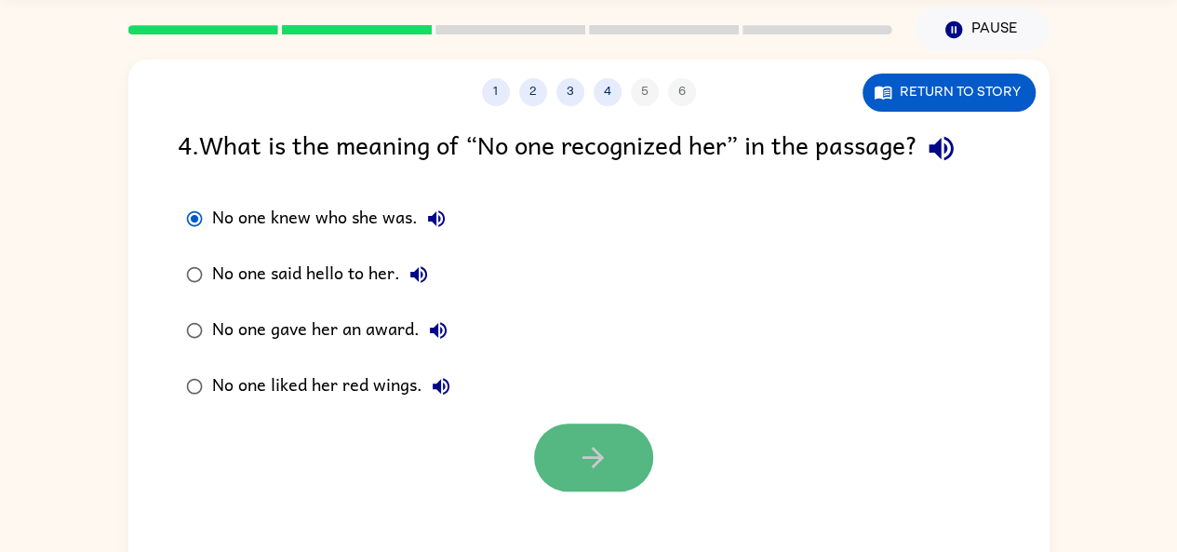
click at [609, 431] on button "button" at bounding box center [593, 457] width 119 height 68
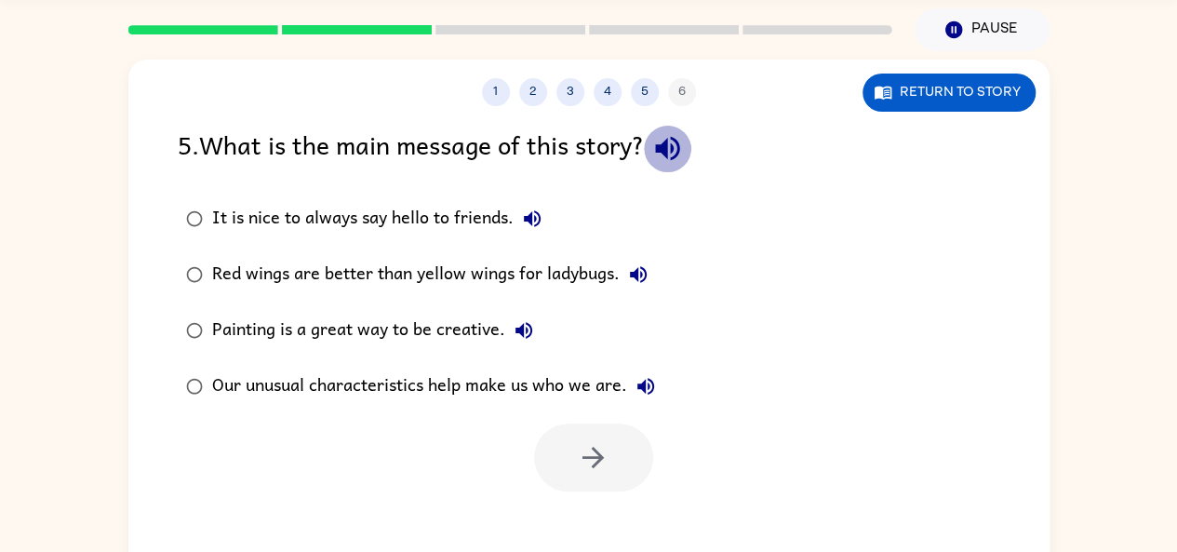
click at [684, 146] on icon "button" at bounding box center [667, 148] width 33 height 33
click at [532, 211] on icon "button" at bounding box center [532, 219] width 22 height 22
click at [642, 273] on icon "button" at bounding box center [638, 274] width 22 height 22
click at [525, 319] on icon "button" at bounding box center [524, 330] width 22 height 22
click at [646, 383] on icon "button" at bounding box center [645, 386] width 17 height 17
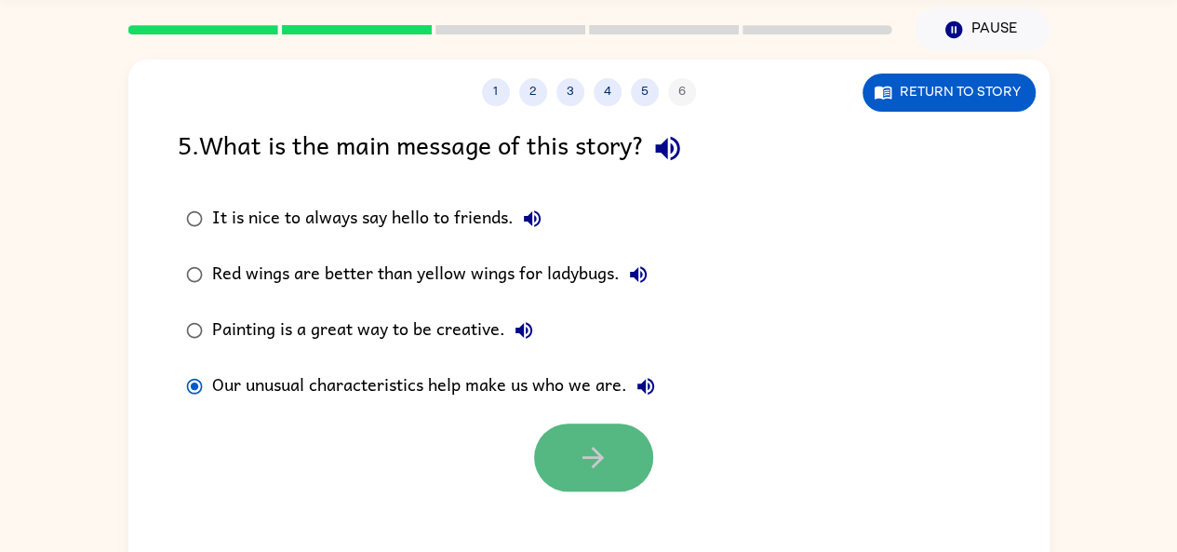
click at [579, 463] on icon "button" at bounding box center [593, 457] width 33 height 33
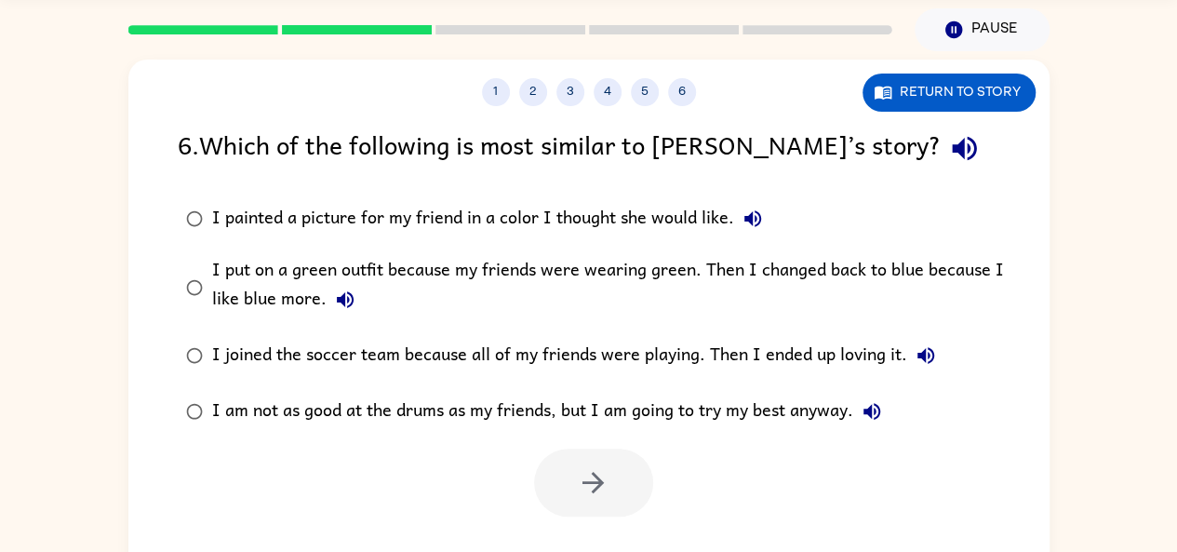
click at [948, 141] on icon "button" at bounding box center [964, 148] width 33 height 33
click at [948, 142] on icon "button" at bounding box center [964, 148] width 33 height 33
click at [751, 213] on icon "button" at bounding box center [752, 218] width 17 height 17
click at [339, 294] on icon "button" at bounding box center [345, 299] width 22 height 22
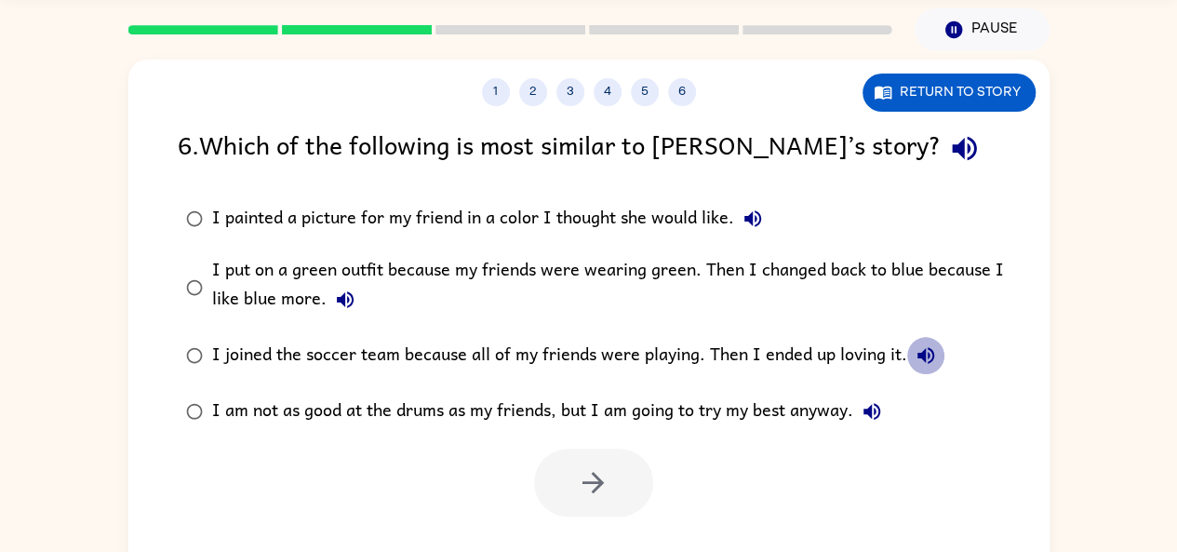
click at [923, 361] on icon "button" at bounding box center [926, 355] width 17 height 17
click at [871, 408] on icon "button" at bounding box center [872, 411] width 17 height 17
click at [924, 343] on button "I joined the soccer team because all of my friends were playing. Then I ended u…" at bounding box center [925, 355] width 37 height 37
click at [925, 343] on button "I joined the soccer team because all of my friends were playing. Then I ended u…" at bounding box center [925, 355] width 37 height 37
click at [341, 297] on icon "button" at bounding box center [345, 299] width 17 height 17
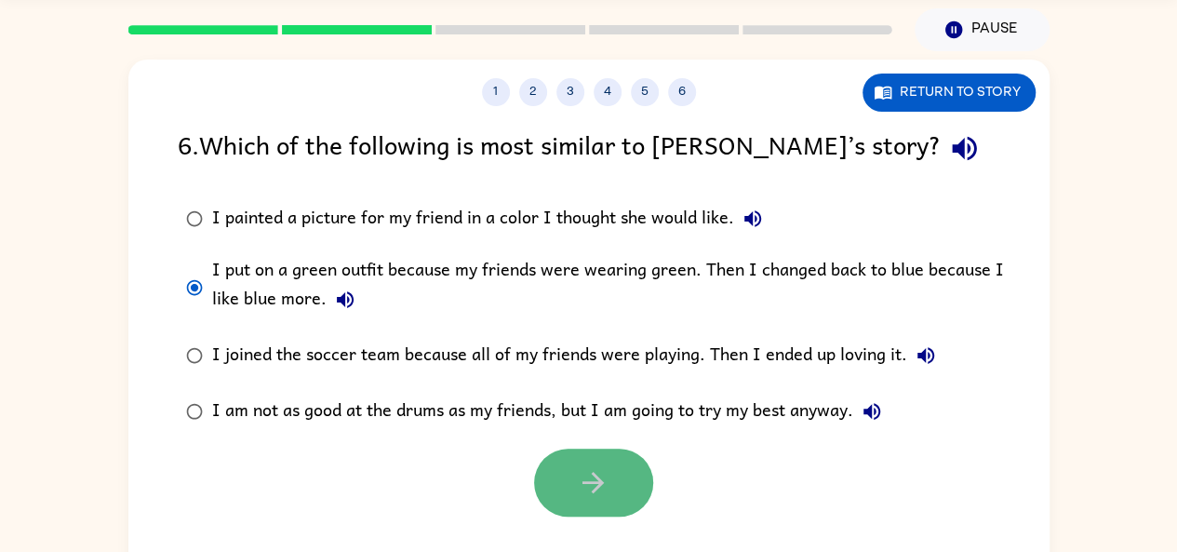
click at [586, 472] on icon "button" at bounding box center [593, 482] width 33 height 33
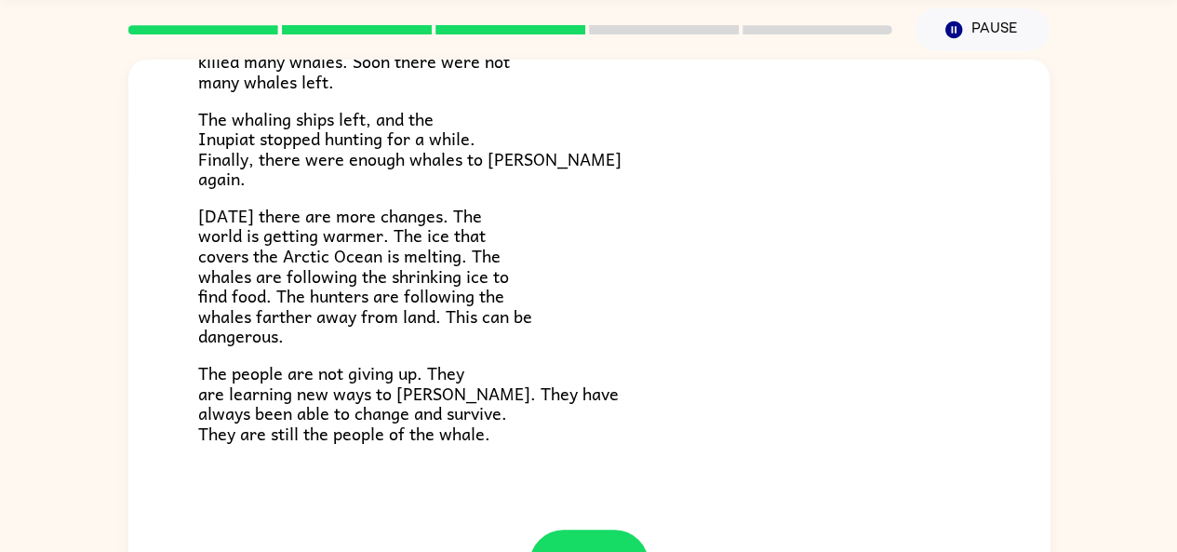
scroll to position [608, 0]
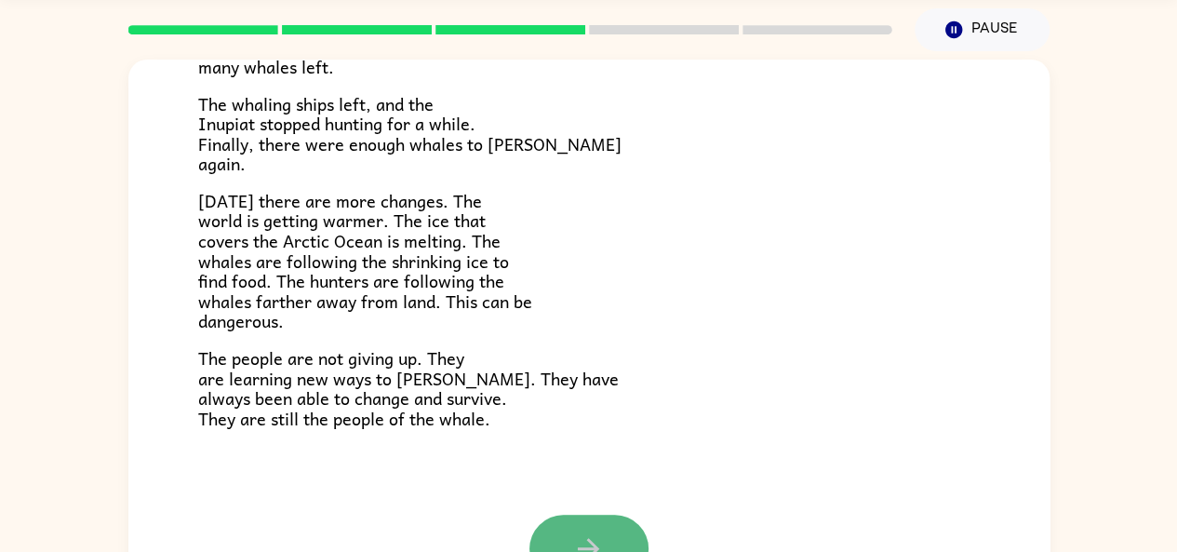
click at [579, 516] on button "button" at bounding box center [589, 549] width 119 height 68
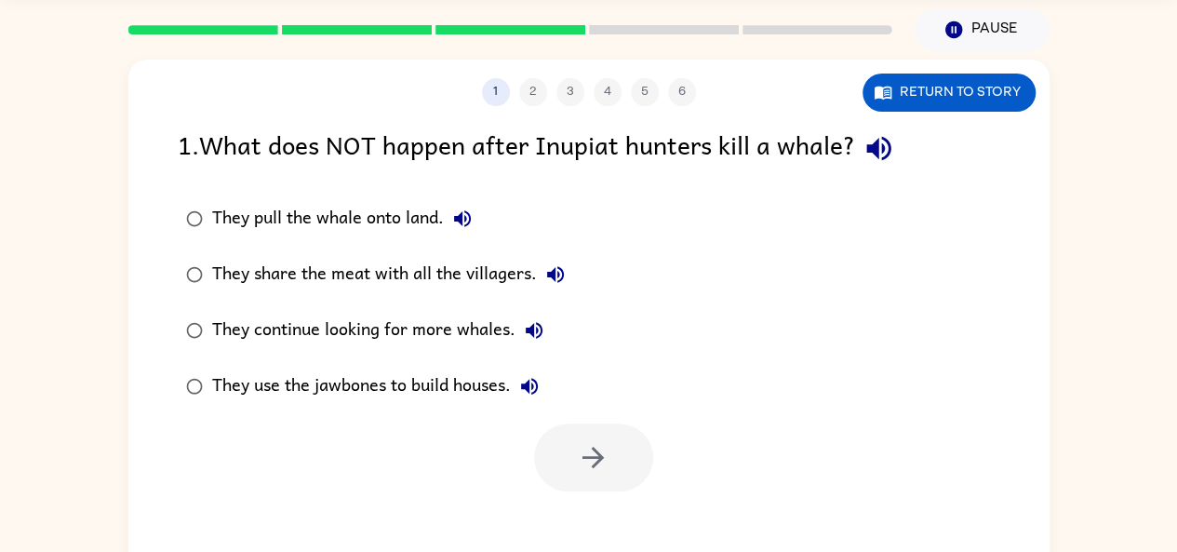
scroll to position [0, 0]
click at [887, 141] on icon "button" at bounding box center [879, 148] width 33 height 33
click at [891, 152] on icon "button" at bounding box center [878, 149] width 24 height 24
click at [463, 208] on icon "button" at bounding box center [462, 219] width 22 height 22
click at [540, 268] on button "They share the meat with all the villagers." at bounding box center [555, 274] width 37 height 37
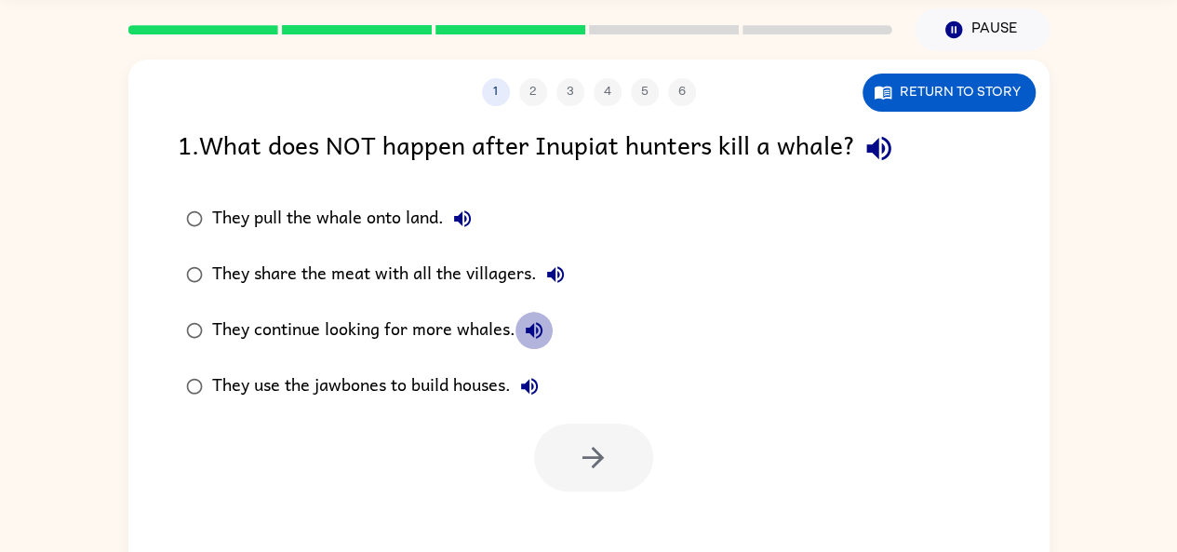
click at [537, 315] on button "They continue looking for more whales." at bounding box center [534, 330] width 37 height 37
click at [534, 383] on icon "button" at bounding box center [529, 386] width 17 height 17
click at [878, 135] on icon "button" at bounding box center [879, 148] width 33 height 33
click at [895, 146] on icon "button" at bounding box center [879, 148] width 33 height 33
click at [465, 211] on icon "button" at bounding box center [462, 218] width 17 height 17
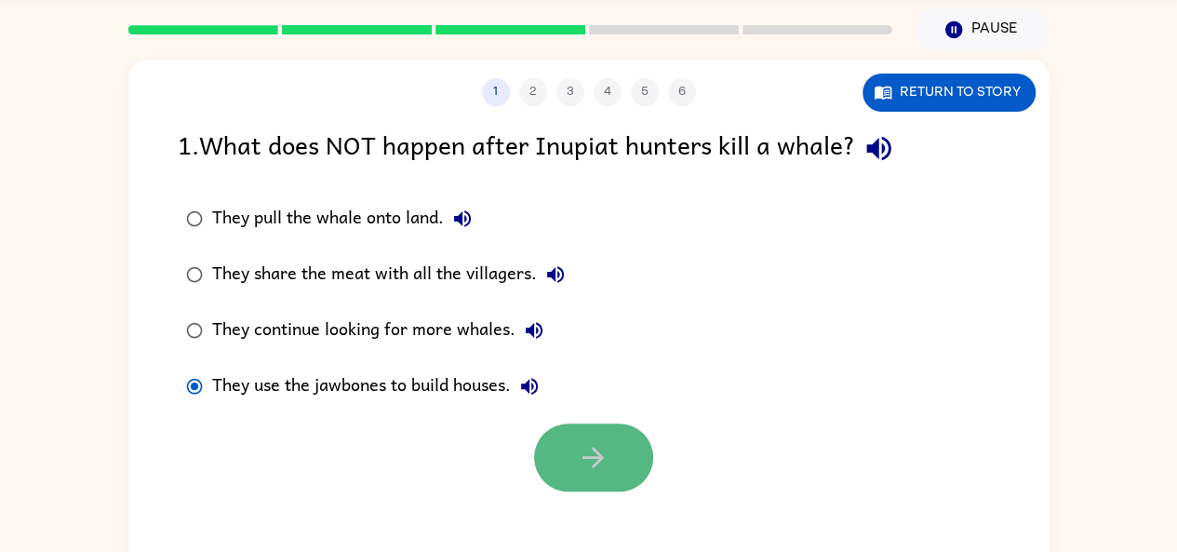
click at [601, 458] on icon "button" at bounding box center [593, 457] width 21 height 21
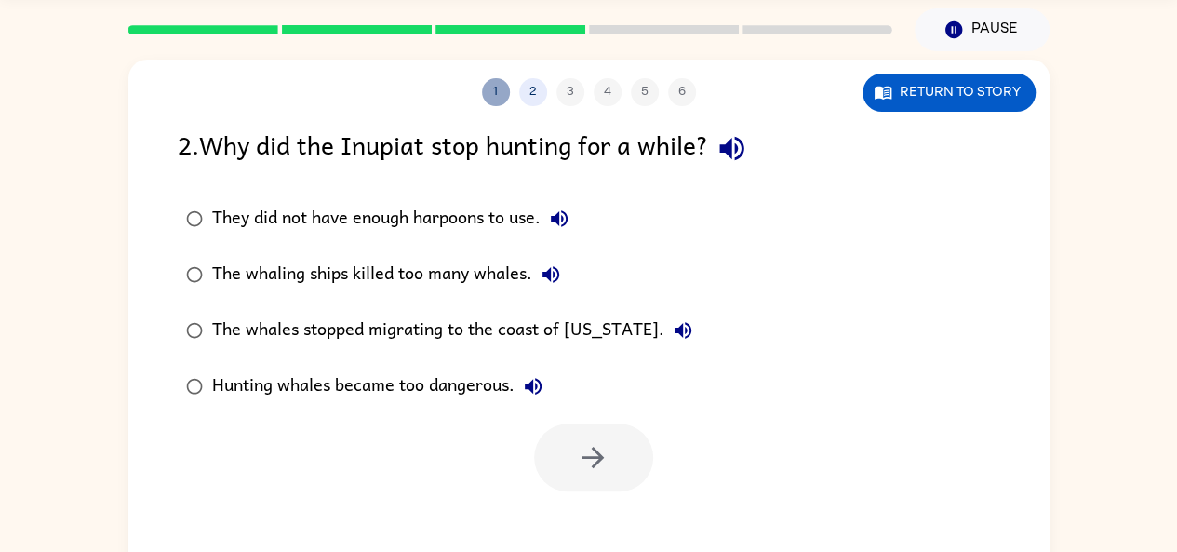
click at [499, 82] on button "1" at bounding box center [496, 92] width 28 height 28
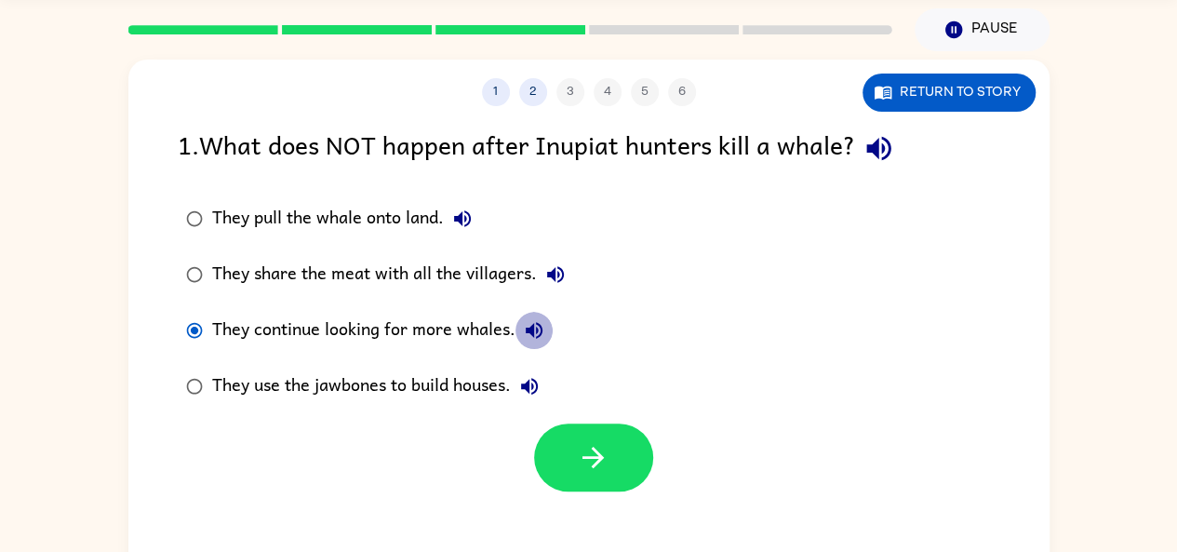
click at [529, 319] on icon "button" at bounding box center [534, 330] width 22 height 22
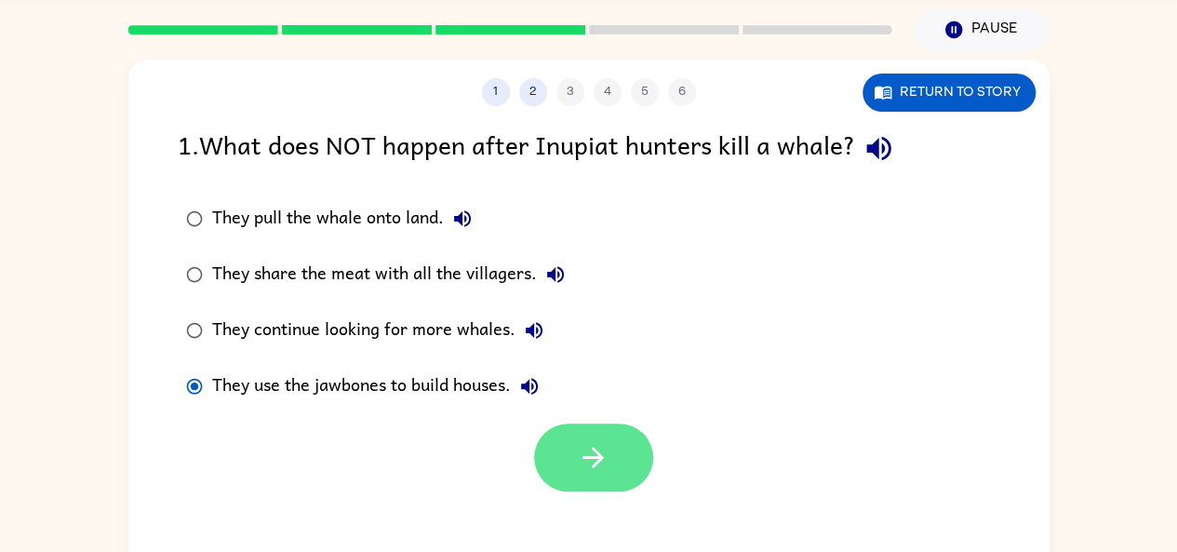
click at [627, 445] on button "button" at bounding box center [593, 457] width 119 height 68
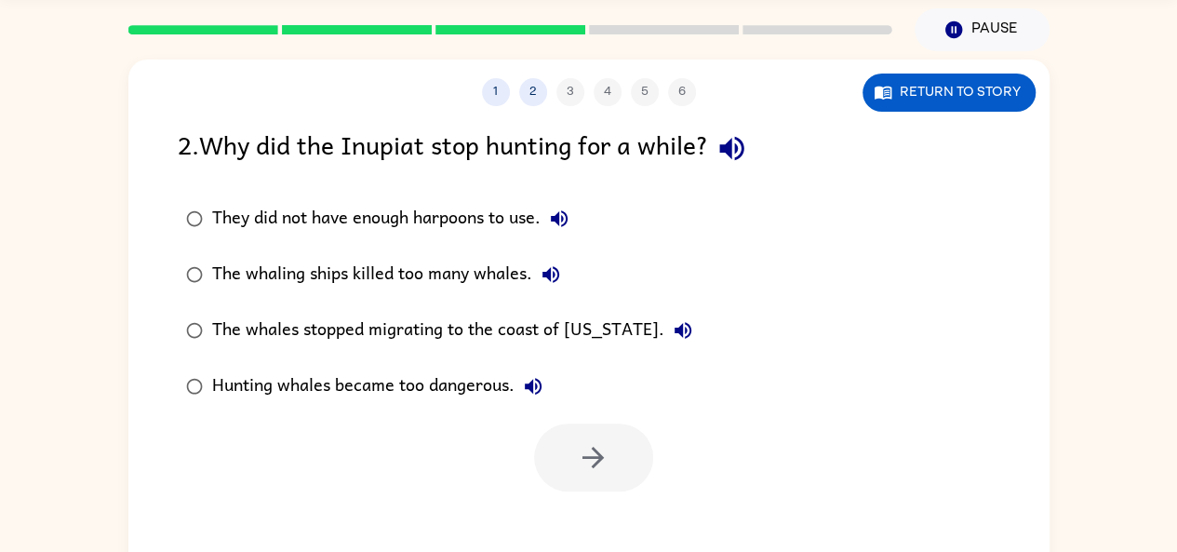
click at [738, 140] on icon "button" at bounding box center [731, 149] width 24 height 24
click at [563, 211] on icon "button" at bounding box center [559, 219] width 22 height 22
click at [554, 267] on icon "button" at bounding box center [551, 274] width 17 height 17
click at [672, 319] on icon "button" at bounding box center [683, 330] width 22 height 22
click at [527, 384] on icon "button" at bounding box center [533, 386] width 17 height 17
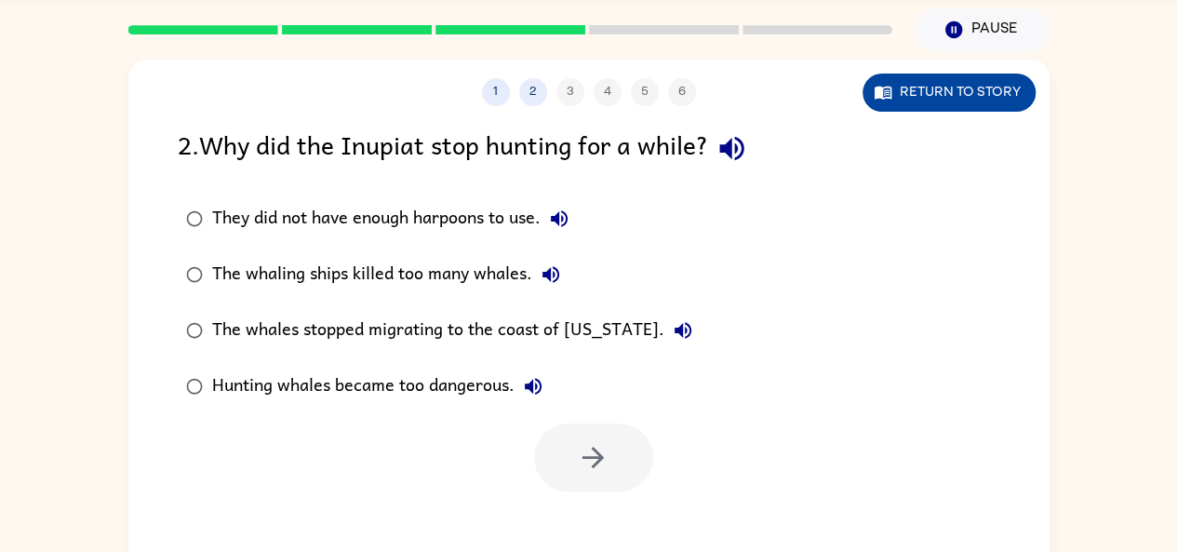
click at [920, 85] on button "Return to story" at bounding box center [949, 93] width 173 height 38
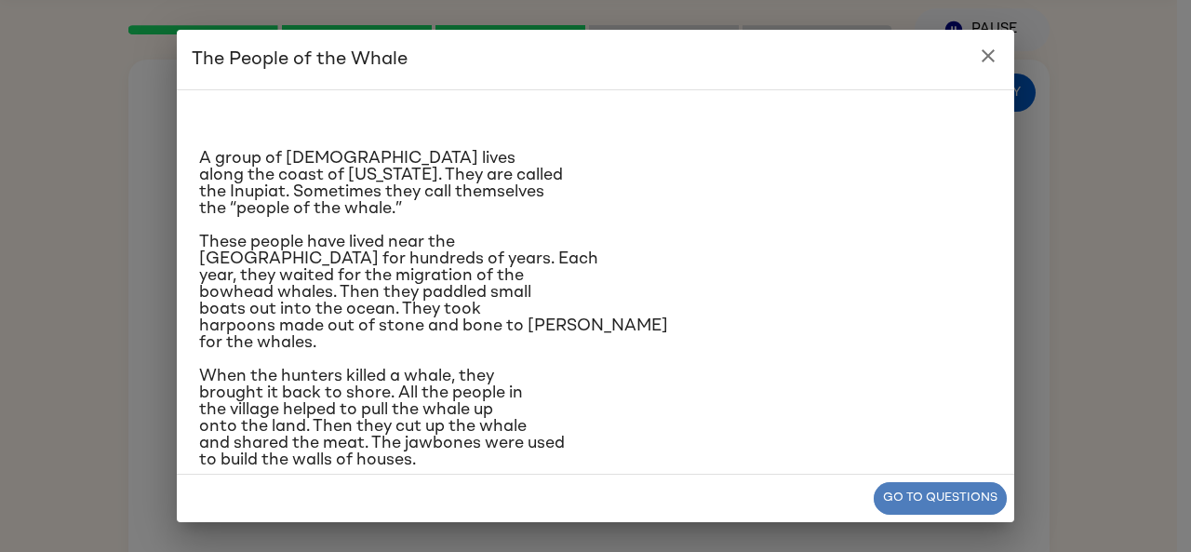
click at [946, 503] on button "Go to questions" at bounding box center [940, 498] width 133 height 33
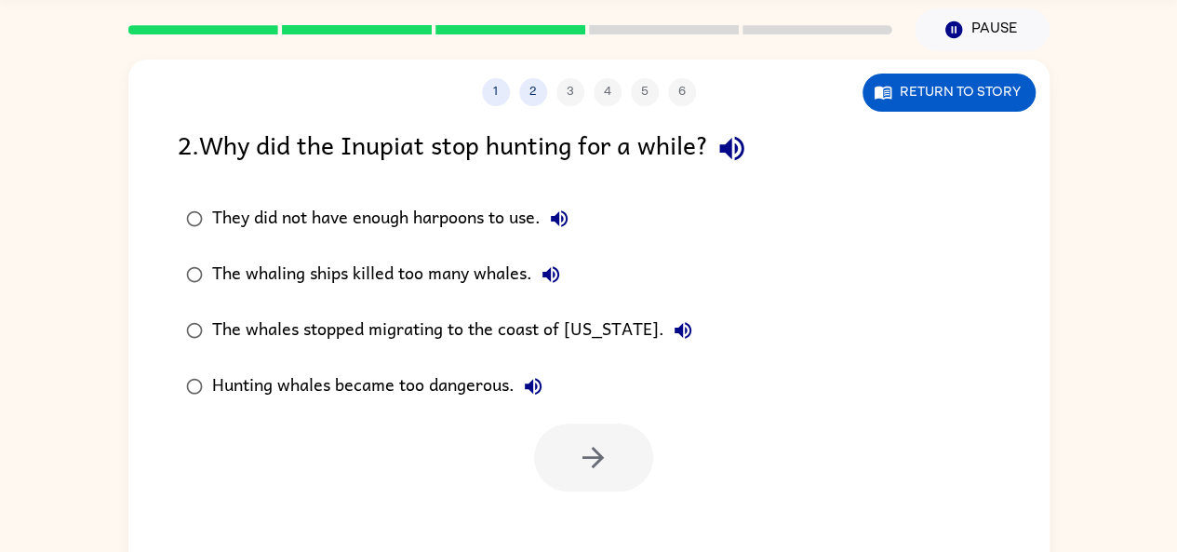
click at [578, 208] on div "They did not have enough harpoons to use." at bounding box center [395, 218] width 366 height 37
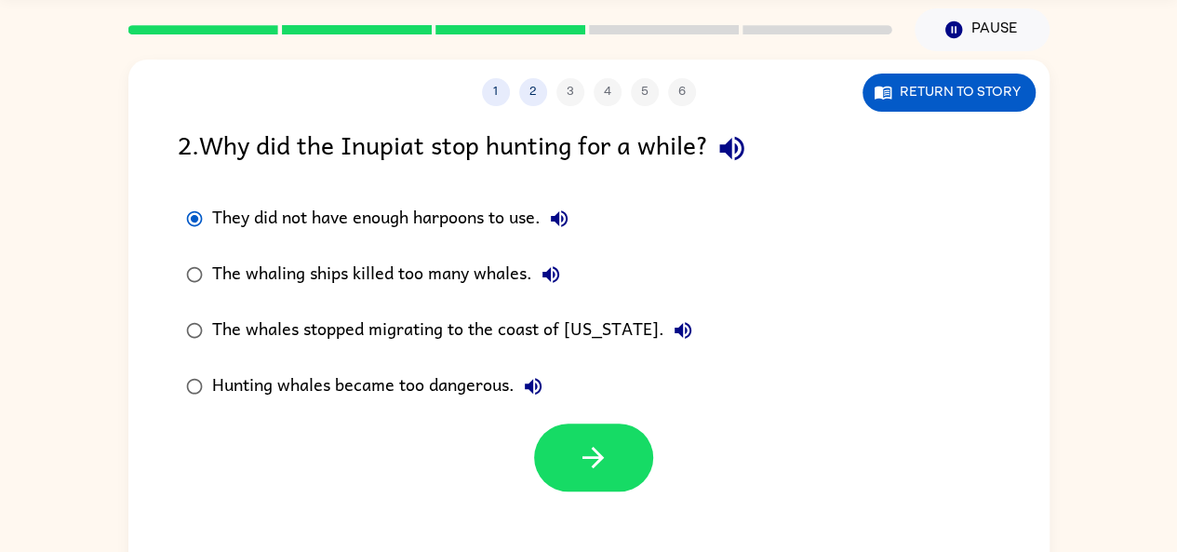
click at [554, 208] on icon "button" at bounding box center [559, 219] width 22 height 22
click at [564, 214] on icon "button" at bounding box center [559, 219] width 22 height 22
click at [563, 213] on icon "button" at bounding box center [559, 219] width 22 height 22
click at [565, 216] on icon "button" at bounding box center [559, 218] width 17 height 17
drag, startPoint x: 547, startPoint y: 255, endPoint x: 555, endPoint y: 262, distance: 9.9
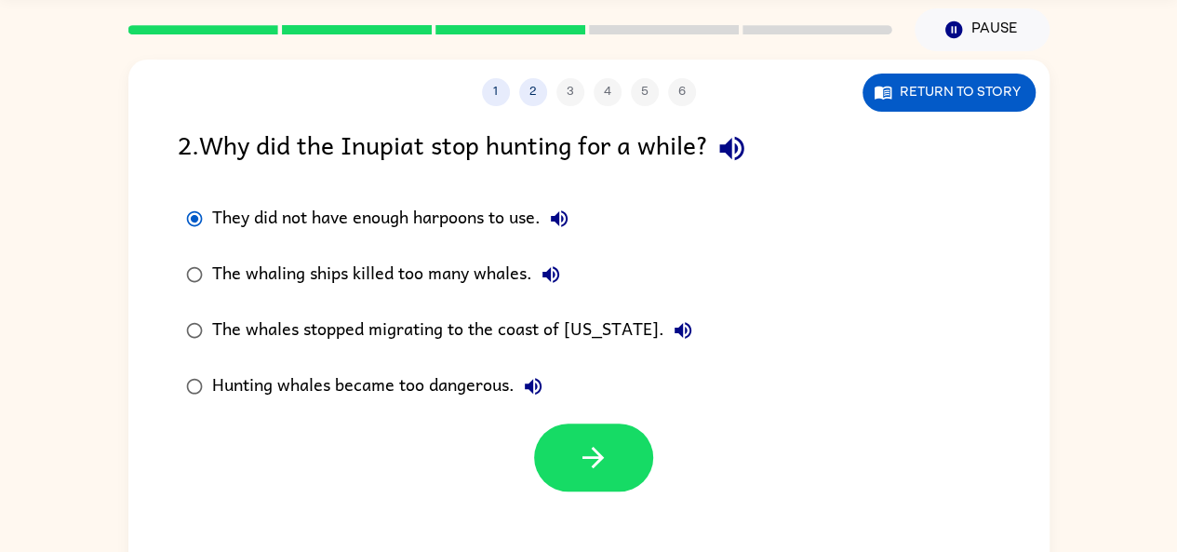
click at [550, 257] on label "The whaling ships killed too many whales." at bounding box center [439, 275] width 543 height 56
click at [549, 268] on icon "button" at bounding box center [551, 274] width 22 height 22
click at [672, 327] on icon "button" at bounding box center [683, 330] width 22 height 22
click at [525, 327] on div "The whales stopped migrating to the coast of Alaska." at bounding box center [457, 330] width 490 height 37
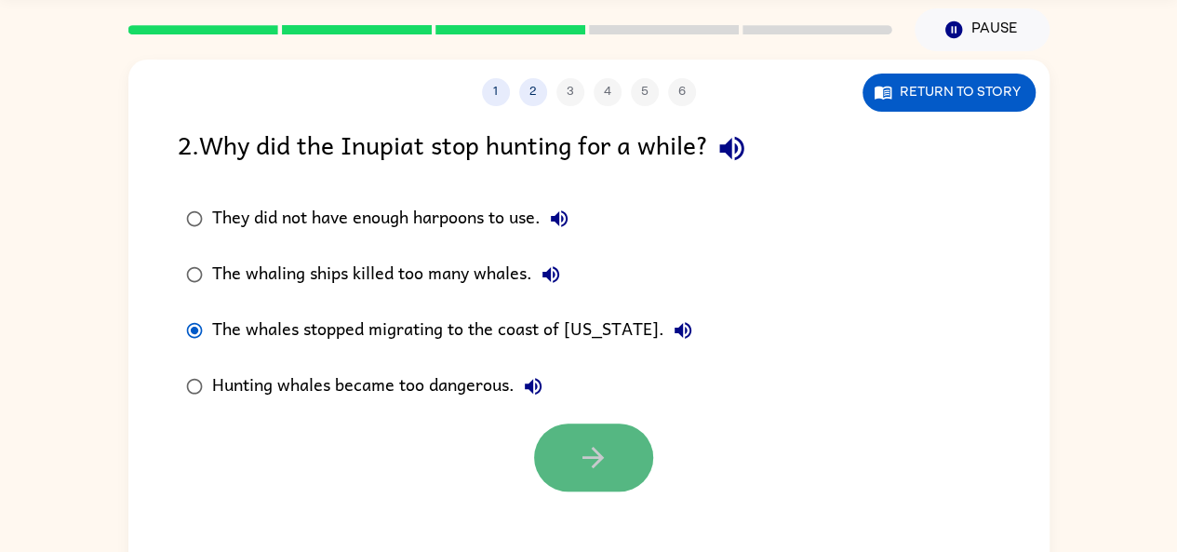
click at [595, 455] on icon "button" at bounding box center [593, 457] width 33 height 33
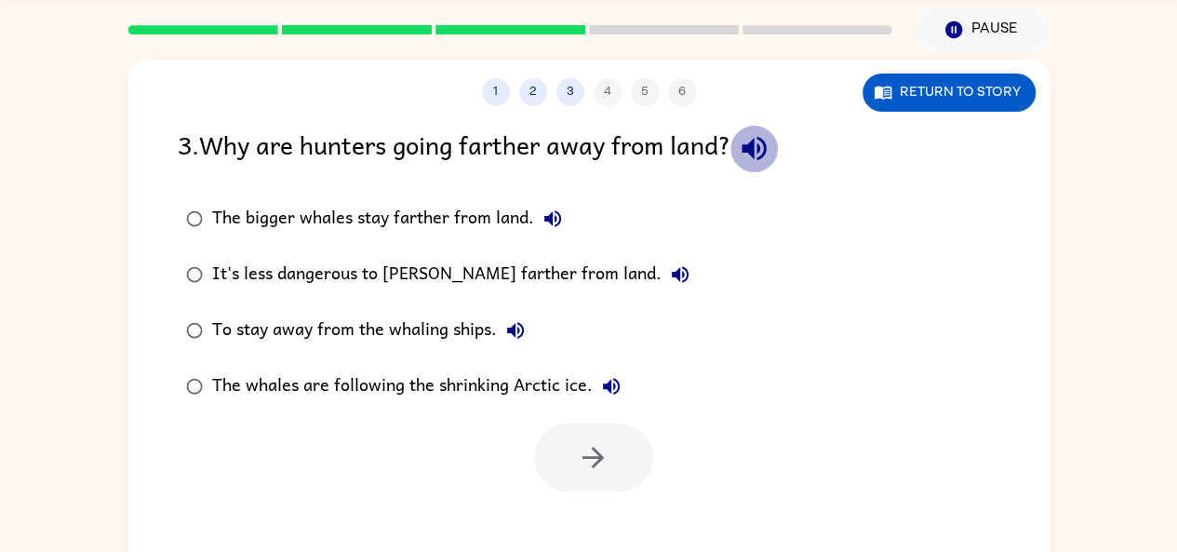
click at [769, 138] on icon "button" at bounding box center [754, 148] width 33 height 33
click at [551, 212] on icon "button" at bounding box center [553, 219] width 22 height 22
click at [669, 264] on icon "button" at bounding box center [680, 274] width 22 height 22
click at [516, 318] on button "To stay away from the whaling ships." at bounding box center [515, 330] width 37 height 37
click at [614, 377] on icon "button" at bounding box center [611, 386] width 22 height 22
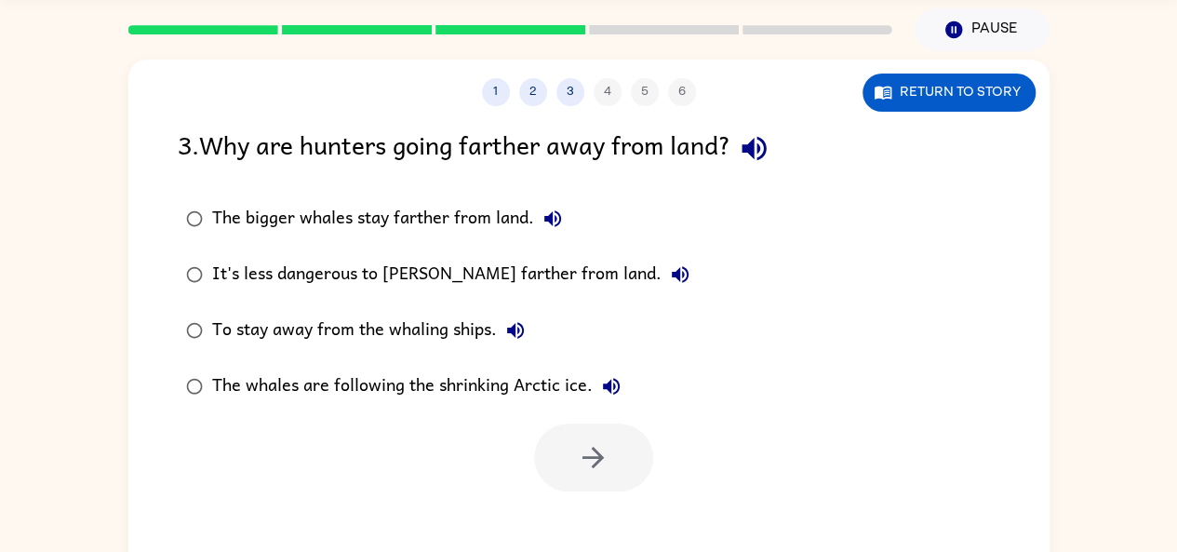
click at [452, 329] on div "To stay away from the whaling ships." at bounding box center [373, 330] width 322 height 37
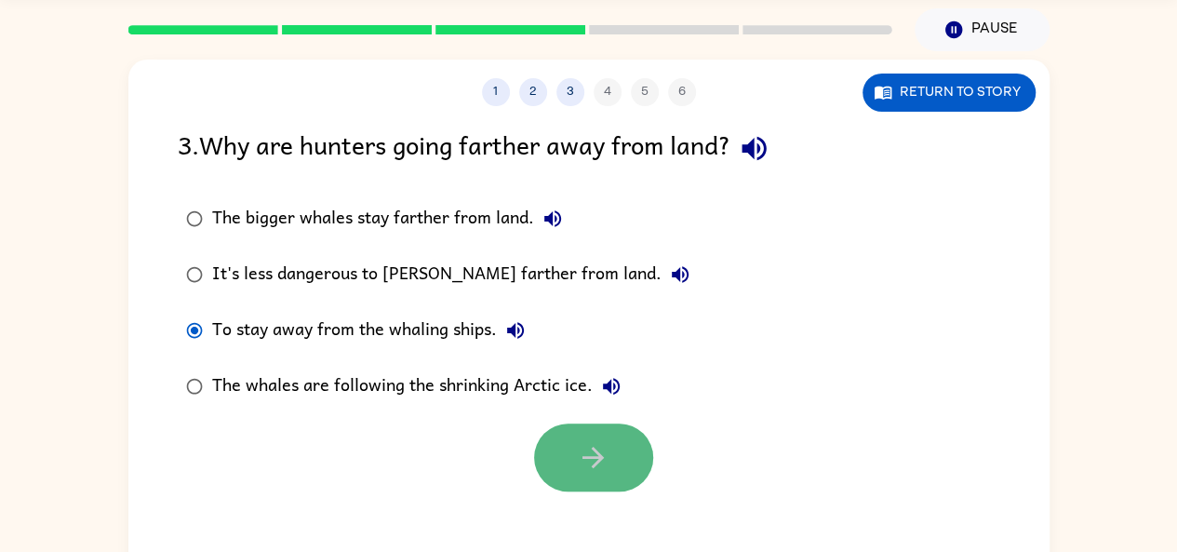
click at [583, 429] on button "button" at bounding box center [593, 457] width 119 height 68
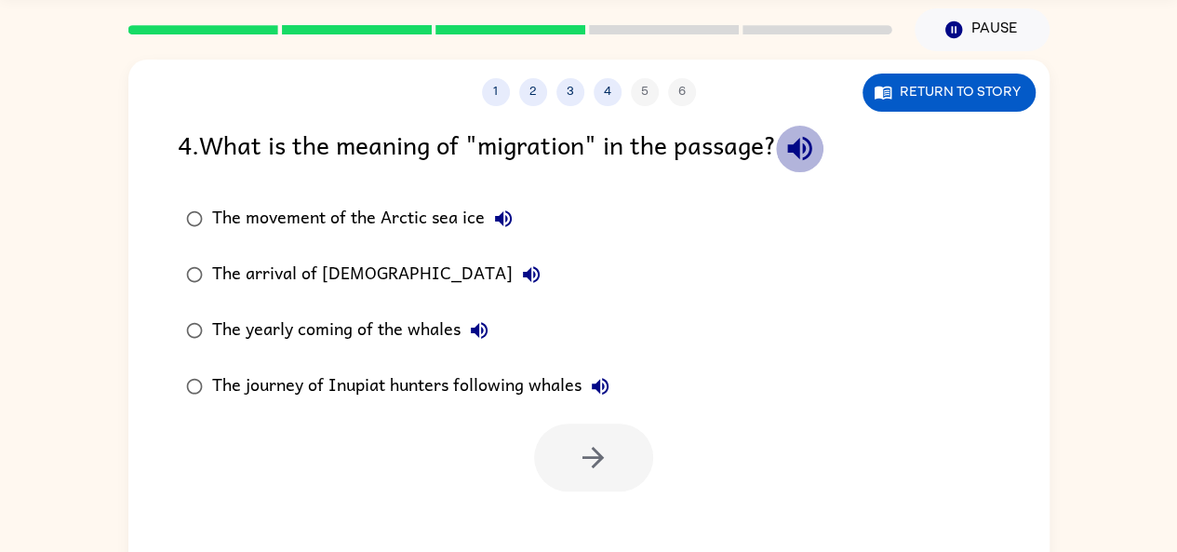
click at [806, 141] on icon "button" at bounding box center [800, 148] width 33 height 33
click at [810, 146] on icon "button" at bounding box center [799, 149] width 24 height 24
click at [815, 159] on icon "button" at bounding box center [800, 148] width 33 height 33
click at [507, 218] on icon "button" at bounding box center [503, 219] width 22 height 22
click at [520, 277] on icon "button" at bounding box center [531, 274] width 22 height 22
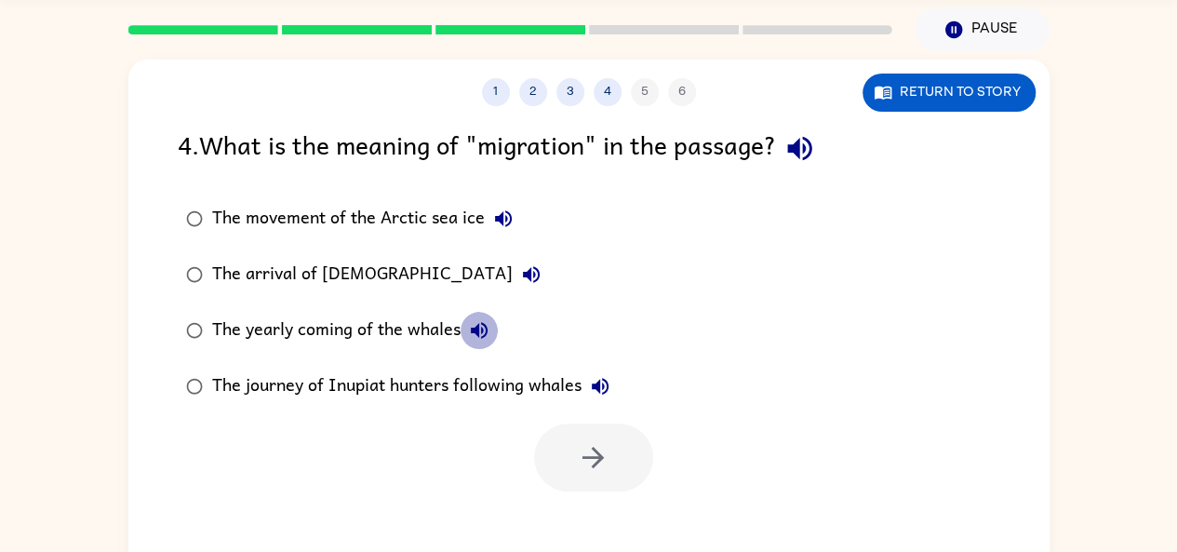
click at [478, 327] on icon "button" at bounding box center [479, 330] width 22 height 22
click at [603, 381] on icon "button" at bounding box center [600, 386] width 22 height 22
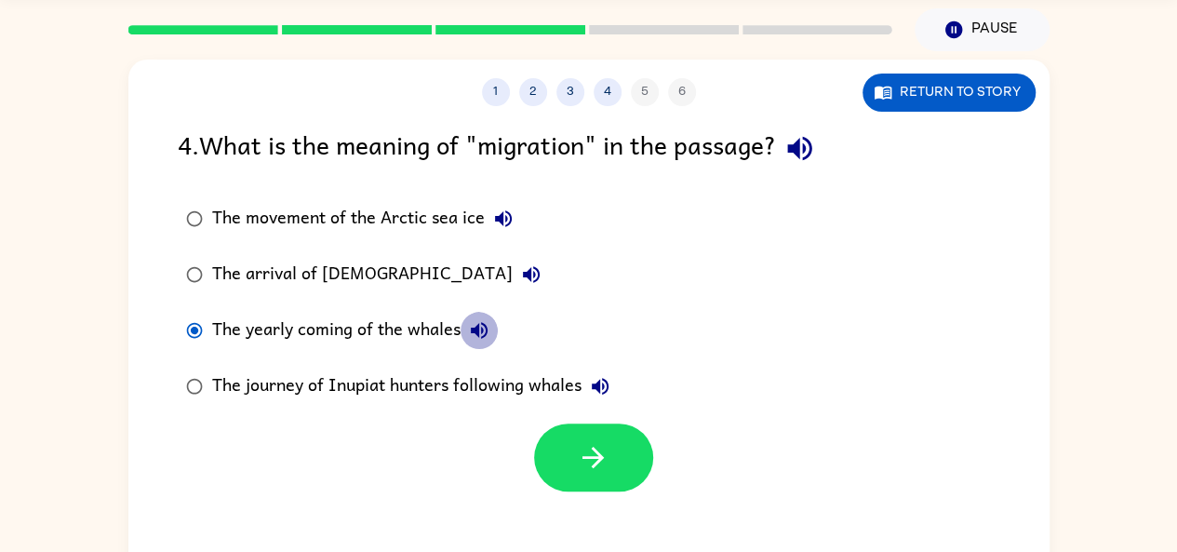
click at [479, 321] on icon "button" at bounding box center [479, 330] width 22 height 22
click at [513, 260] on button "The arrival of Europeans" at bounding box center [531, 274] width 37 height 37
click at [369, 266] on div "The arrival of Europeans" at bounding box center [381, 274] width 338 height 37
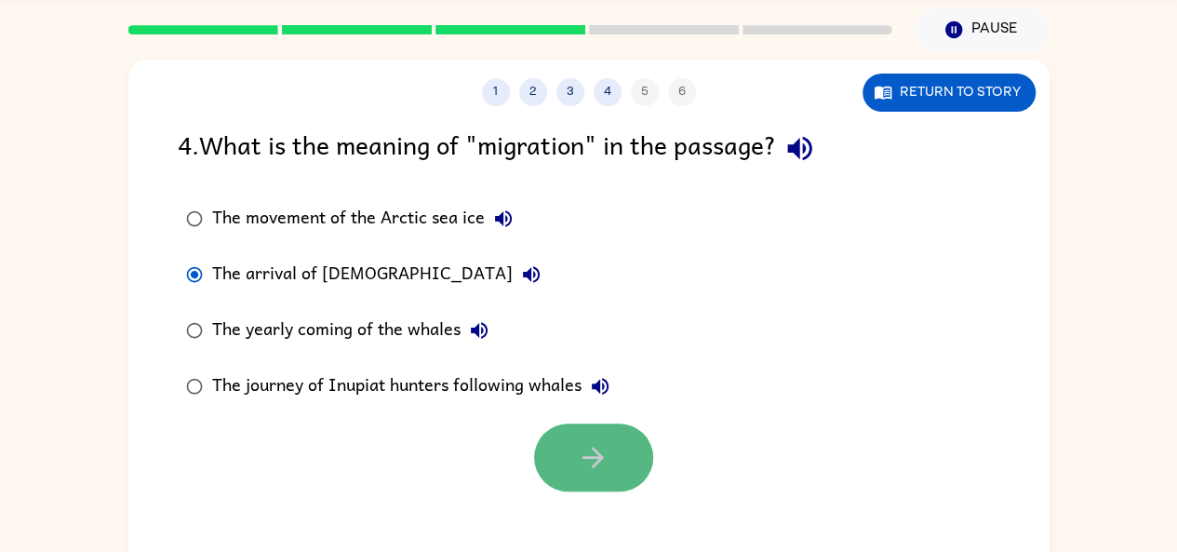
click at [583, 446] on icon "button" at bounding box center [593, 457] width 33 height 33
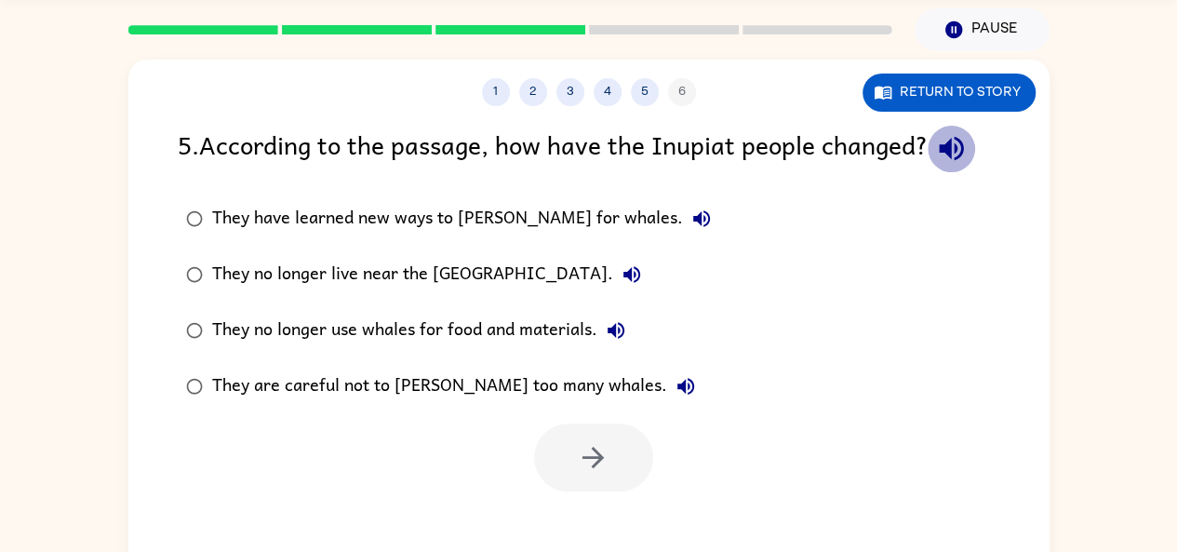
click at [957, 136] on icon "button" at bounding box center [951, 148] width 33 height 33
click at [693, 217] on icon "button" at bounding box center [701, 218] width 17 height 17
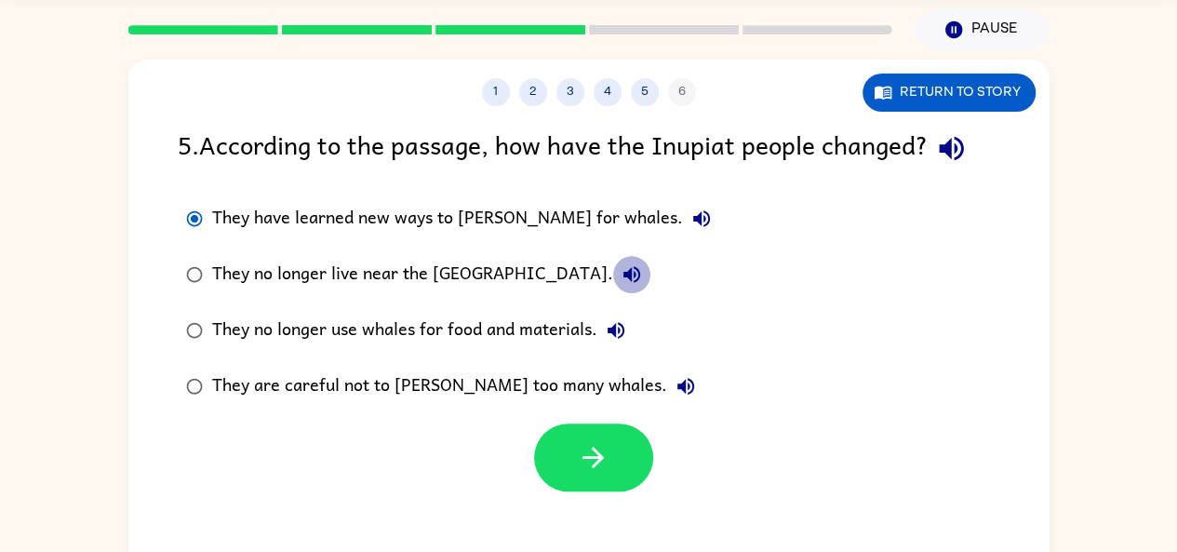
click at [621, 267] on icon "button" at bounding box center [632, 274] width 22 height 22
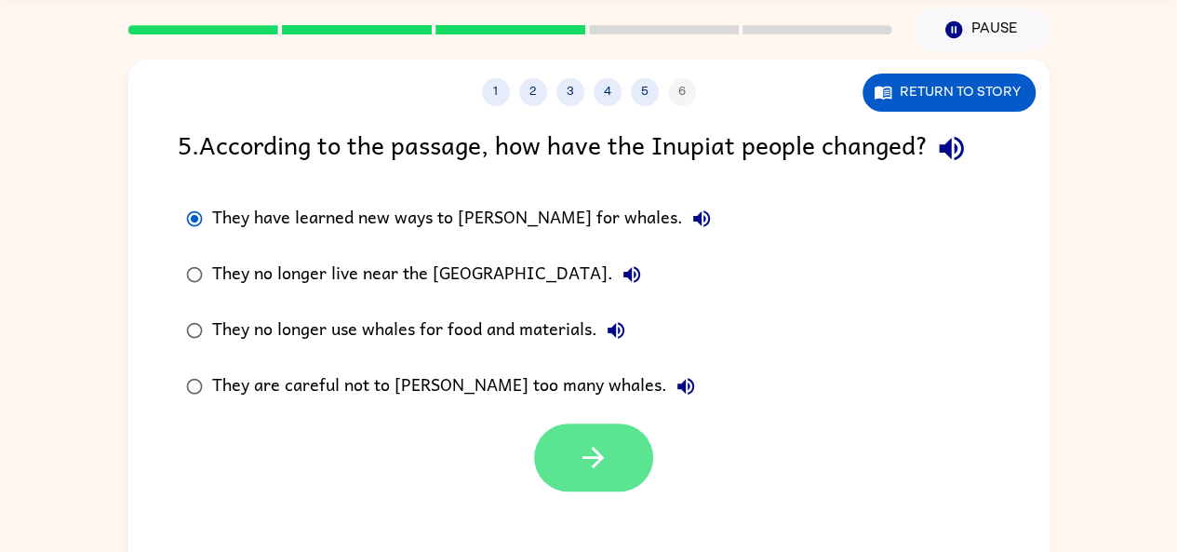
click at [560, 448] on button "button" at bounding box center [593, 457] width 119 height 68
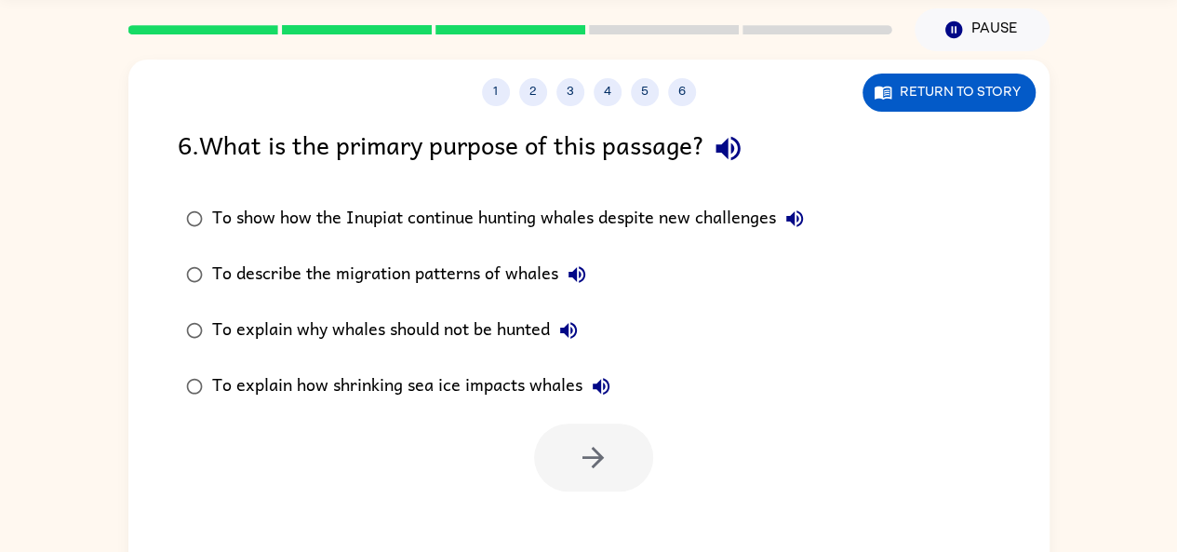
click at [761, 154] on div "6 . What is the primary purpose of this passage?" at bounding box center [589, 148] width 823 height 47
click at [733, 137] on icon "button" at bounding box center [728, 148] width 33 height 33
click at [796, 212] on icon "button" at bounding box center [795, 219] width 22 height 22
click at [576, 262] on button "To describe the migration patterns of whales" at bounding box center [576, 274] width 37 height 37
click at [572, 308] on label "To explain why whales should not be hunted" at bounding box center [495, 330] width 655 height 56
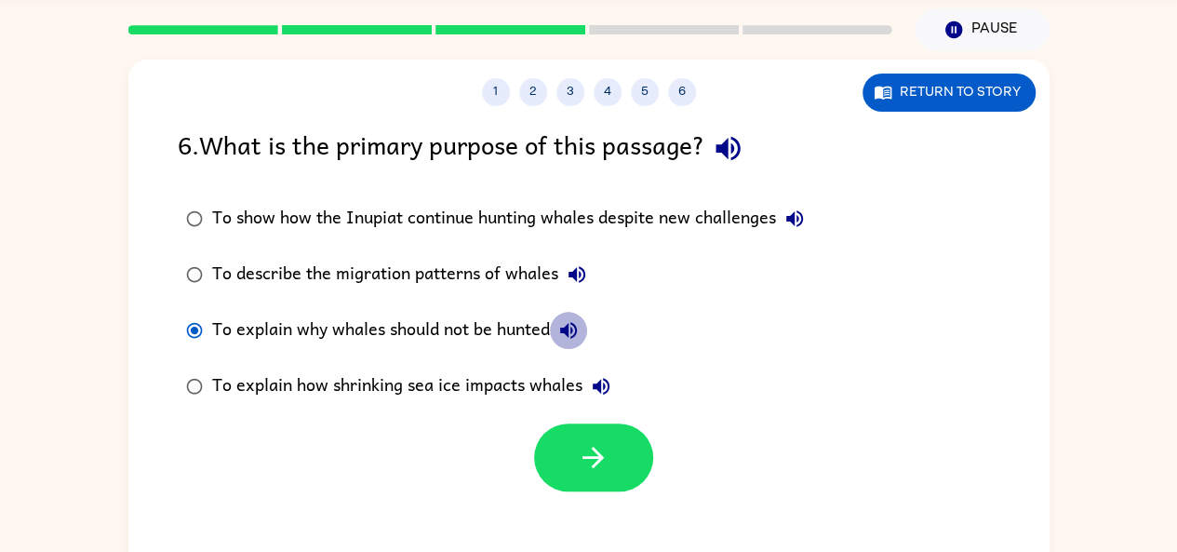
click at [573, 319] on icon "button" at bounding box center [568, 330] width 22 height 22
click at [605, 378] on icon "button" at bounding box center [601, 386] width 22 height 22
click at [566, 325] on icon "button" at bounding box center [568, 330] width 22 height 22
click at [731, 130] on button "button" at bounding box center [727, 148] width 47 height 47
click at [577, 313] on button "To explain why whales should not be hunted" at bounding box center [568, 330] width 37 height 37
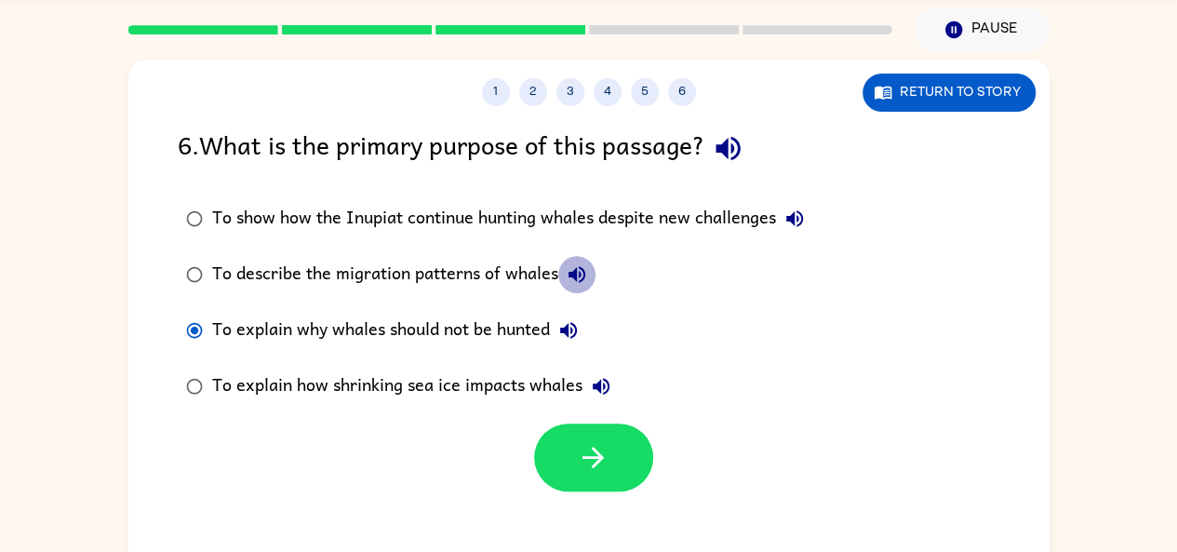
click at [577, 269] on icon "button" at bounding box center [577, 274] width 17 height 17
click at [797, 209] on icon "button" at bounding box center [795, 219] width 22 height 22
click at [347, 193] on label "To show how the Inupiat continue hunting whales despite new challenges" at bounding box center [495, 219] width 655 height 56
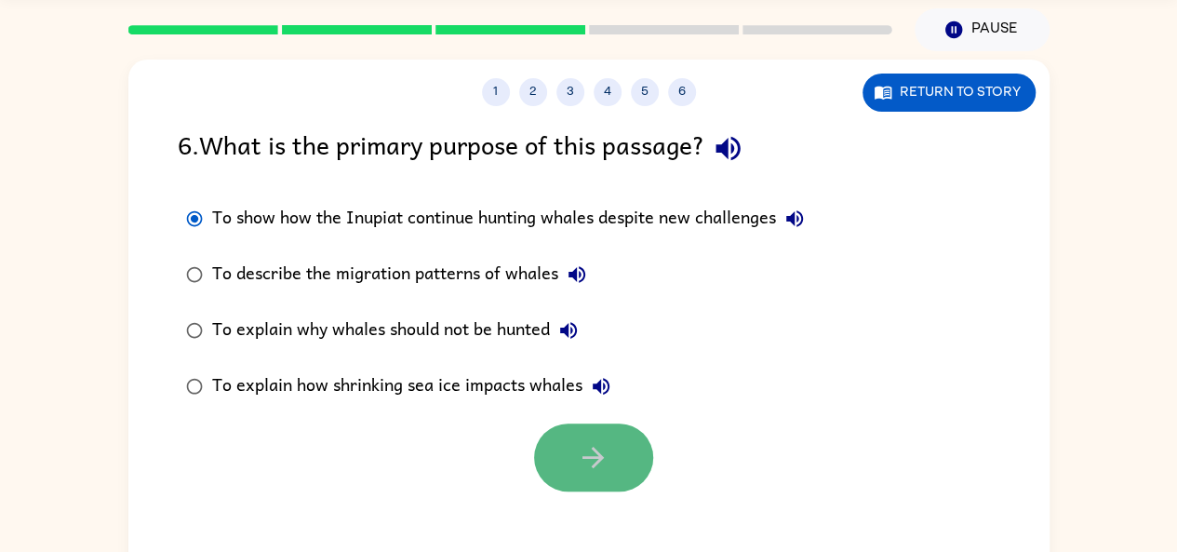
click at [619, 471] on button "button" at bounding box center [593, 457] width 119 height 68
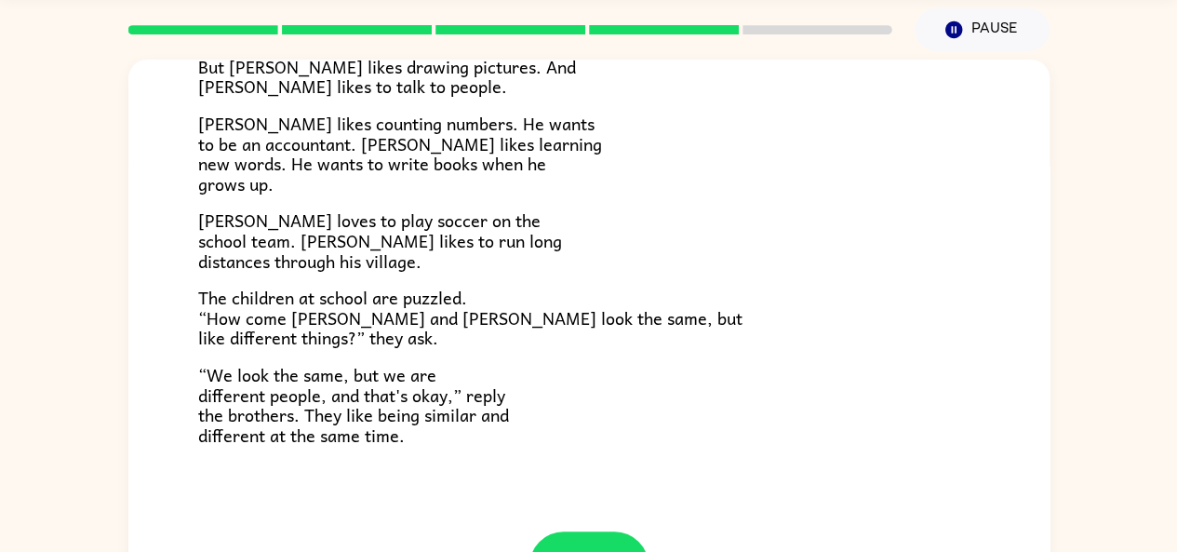
scroll to position [402, 0]
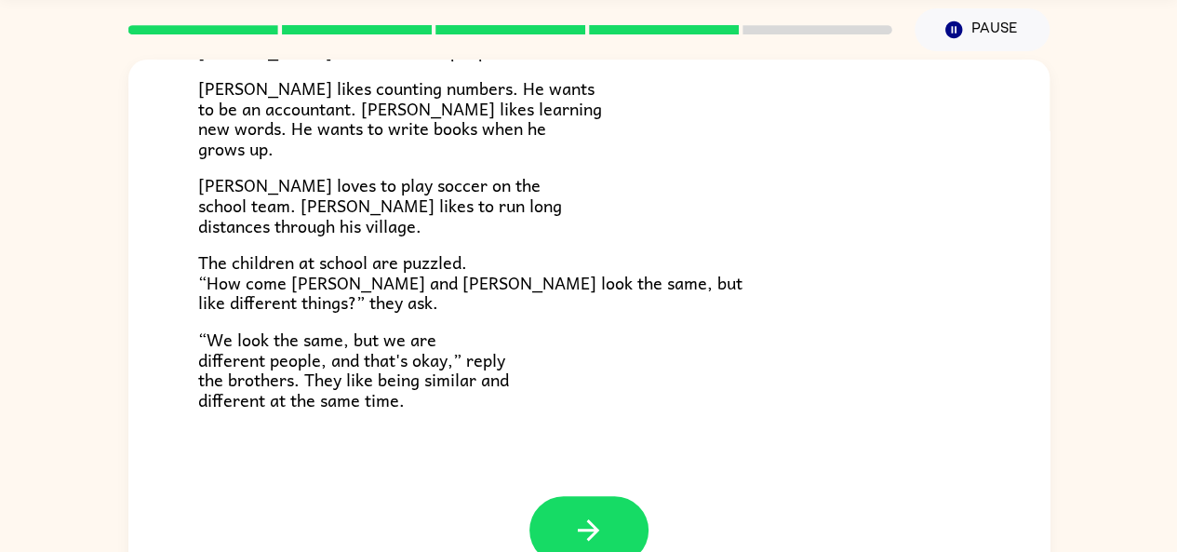
click at [1050, 464] on div "Zane and Zeke Zane and Zeke are twin brothers. "They look the same," people alw…" at bounding box center [588, 321] width 1177 height 540
click at [577, 519] on icon "button" at bounding box center [588, 530] width 33 height 33
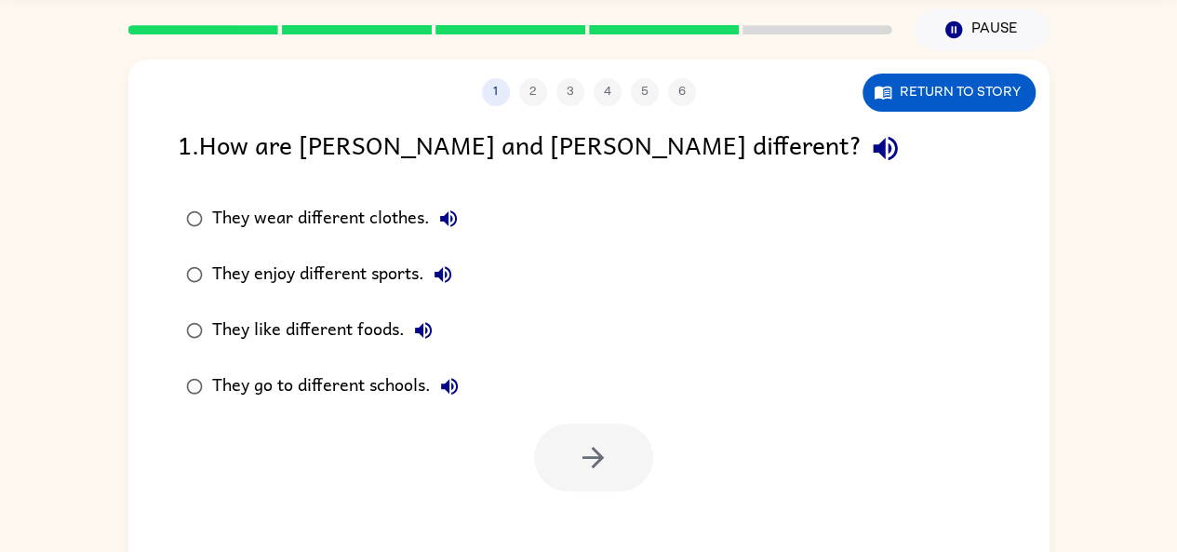
scroll to position [0, 0]
click at [873, 141] on icon "button" at bounding box center [885, 149] width 24 height 24
click at [873, 142] on icon "button" at bounding box center [885, 149] width 24 height 24
click at [448, 267] on icon "button" at bounding box center [443, 274] width 17 height 17
click at [443, 327] on label "They like different foods." at bounding box center [323, 330] width 310 height 56
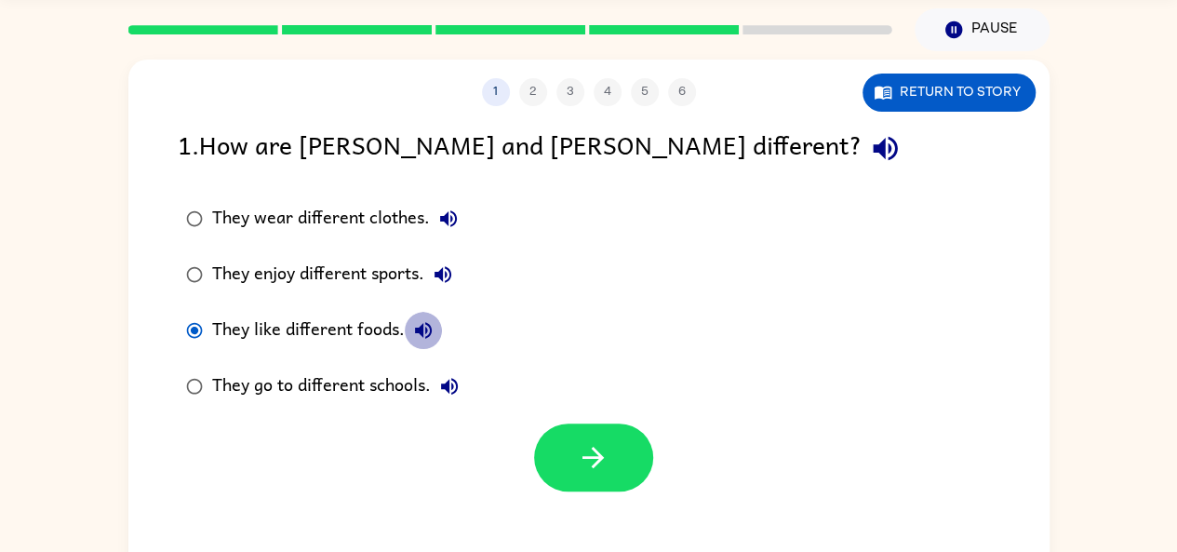
click at [427, 317] on button "They like different foods." at bounding box center [423, 330] width 37 height 37
drag, startPoint x: 449, startPoint y: 382, endPoint x: 360, endPoint y: 84, distance: 311.5
click at [360, 84] on div "1 2 3 4 5 6" at bounding box center [588, 92] width 921 height 28
click at [443, 215] on icon "button" at bounding box center [448, 219] width 22 height 22
click at [404, 259] on div "They enjoy different sports." at bounding box center [336, 274] width 249 height 37
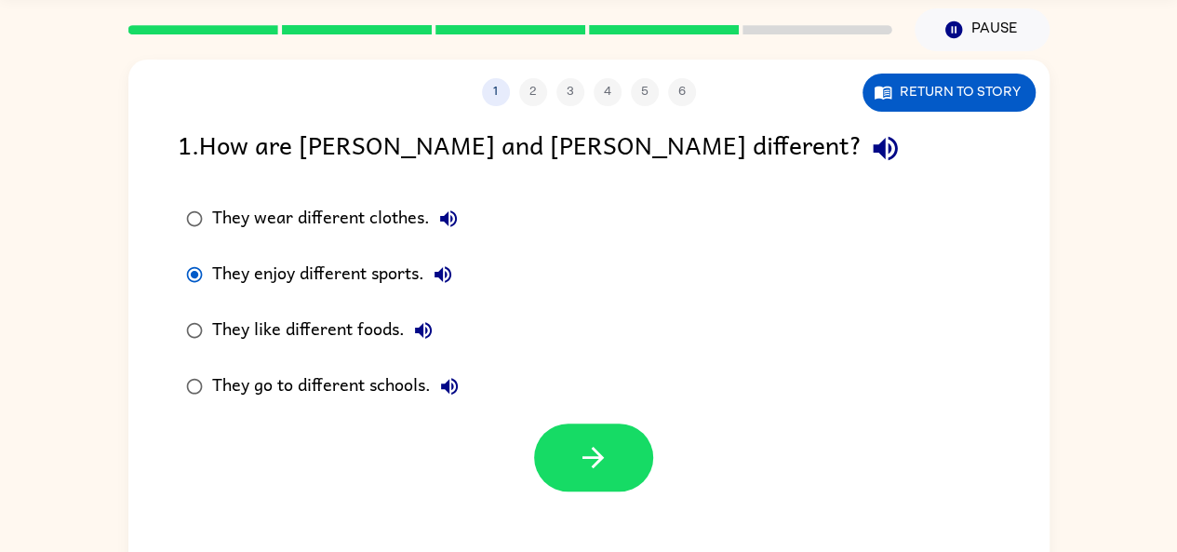
click at [404, 269] on div "They enjoy different sports." at bounding box center [336, 274] width 249 height 37
click at [596, 438] on button "button" at bounding box center [593, 457] width 119 height 68
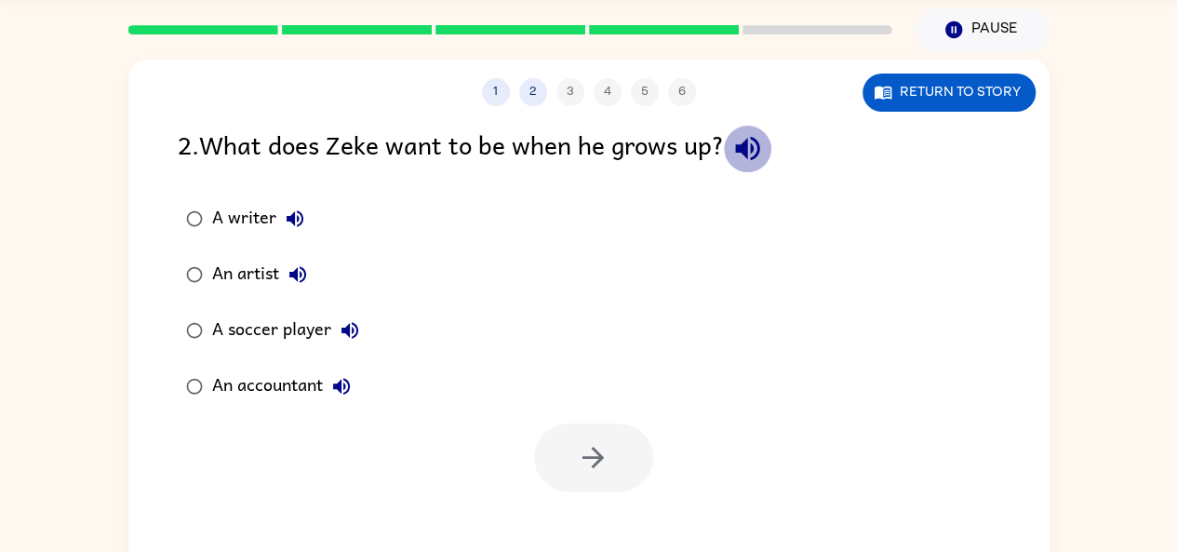
click at [756, 154] on icon "button" at bounding box center [747, 149] width 24 height 24
click at [757, 157] on icon "button" at bounding box center [747, 149] width 24 height 24
click at [268, 381] on div "An accountant" at bounding box center [286, 386] width 148 height 37
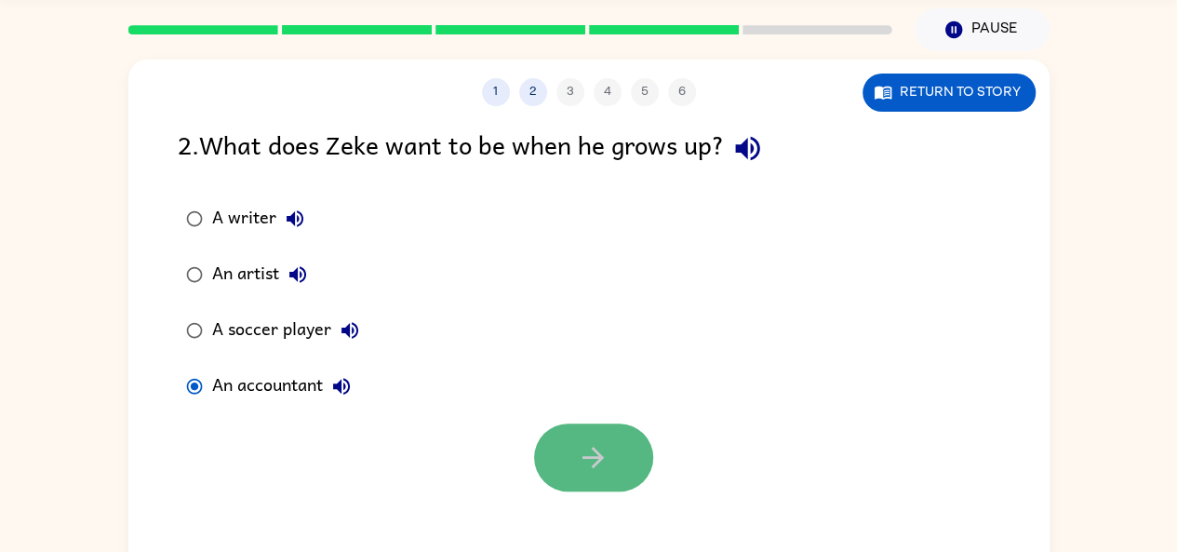
click at [589, 466] on icon "button" at bounding box center [593, 457] width 33 height 33
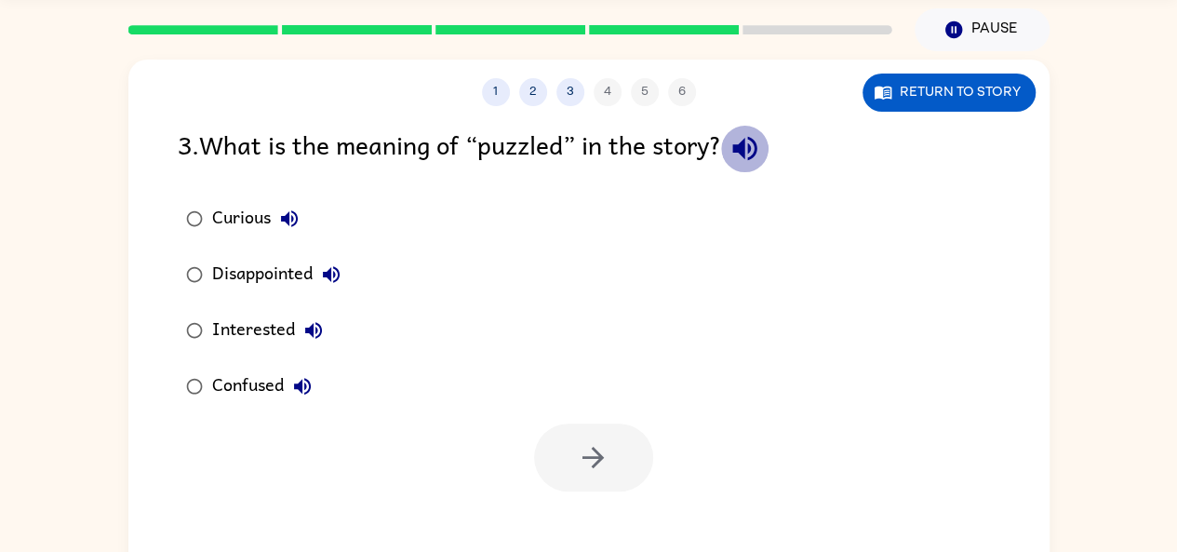
click at [757, 153] on icon "button" at bounding box center [744, 149] width 24 height 24
click at [285, 219] on icon "button" at bounding box center [289, 218] width 17 height 17
click at [333, 265] on icon "button" at bounding box center [331, 274] width 22 height 22
click at [311, 321] on icon "button" at bounding box center [313, 330] width 22 height 22
click at [305, 378] on icon "button" at bounding box center [302, 386] width 22 height 22
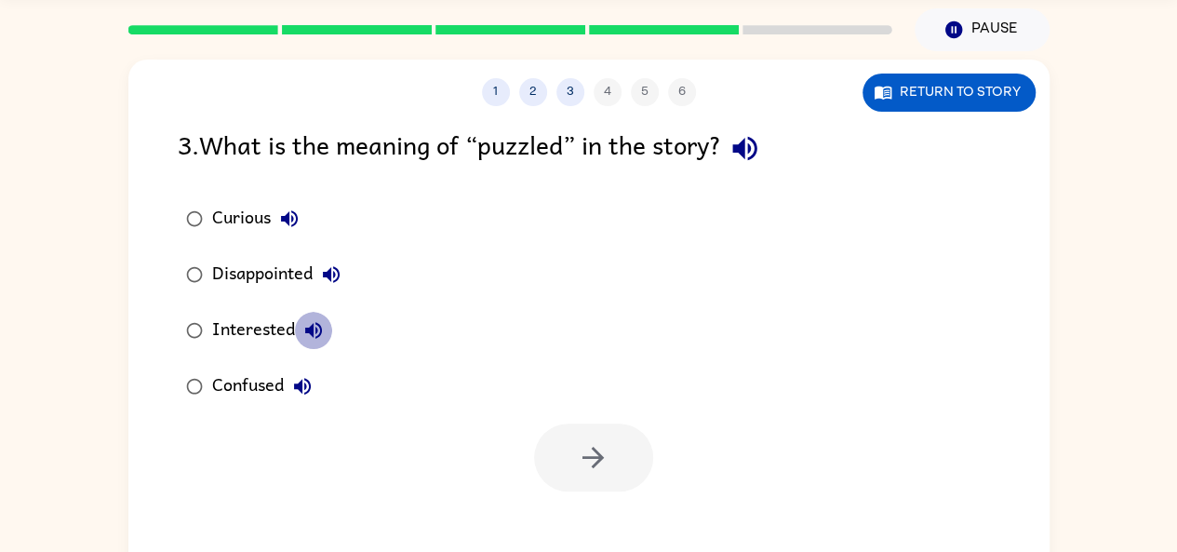
click at [318, 319] on icon "button" at bounding box center [313, 330] width 22 height 22
click at [275, 315] on div "Interested" at bounding box center [272, 330] width 120 height 37
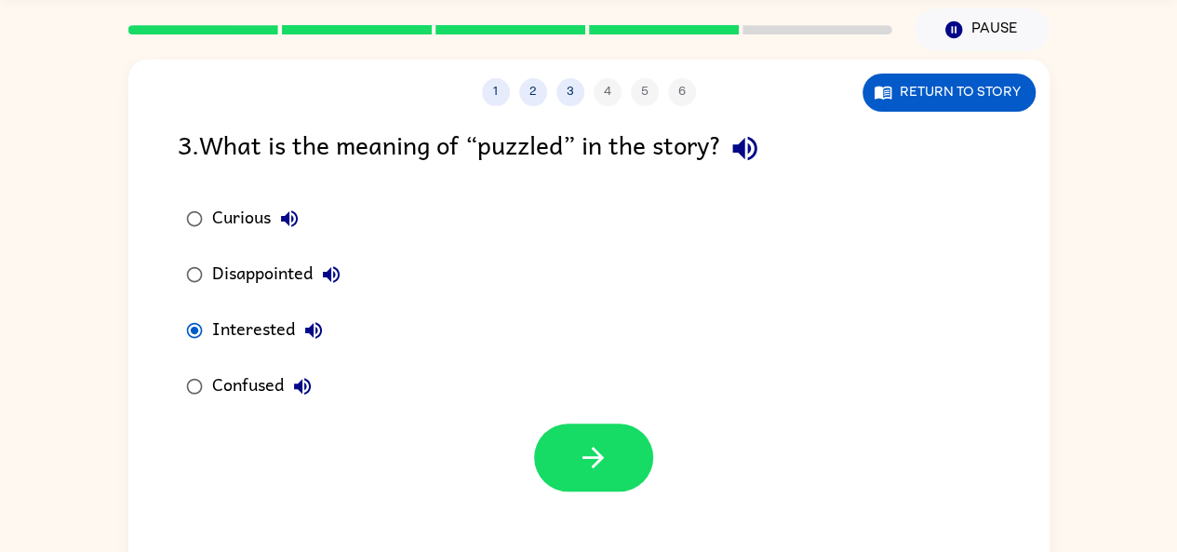
click at [259, 211] on div "Curious" at bounding box center [260, 218] width 96 height 37
click at [529, 412] on div "Curious Disappointed Interested Confused" at bounding box center [614, 302] width 872 height 223
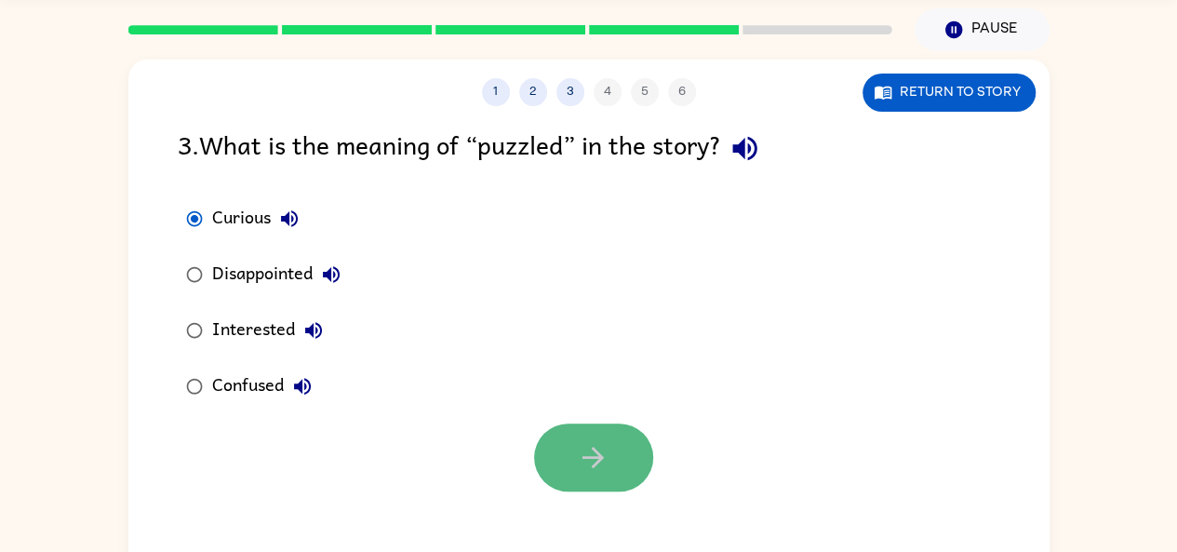
click at [579, 468] on icon "button" at bounding box center [593, 457] width 33 height 33
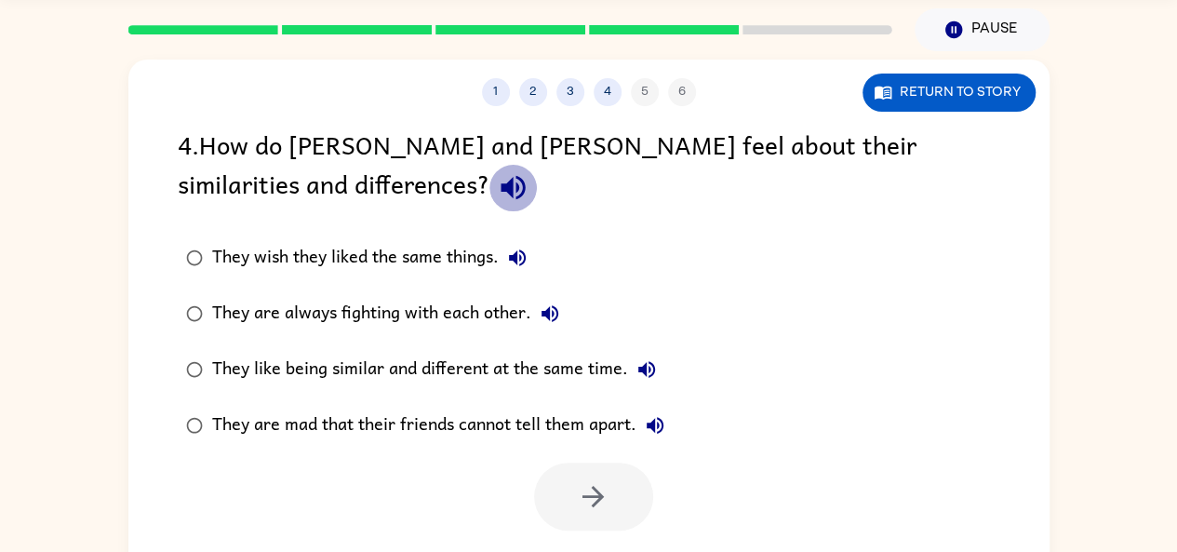
click at [501, 186] on icon "button" at bounding box center [513, 188] width 24 height 24
drag, startPoint x: 213, startPoint y: 196, endPoint x: 220, endPoint y: 205, distance: 10.6
click at [497, 197] on icon "button" at bounding box center [513, 187] width 33 height 33
click at [521, 262] on icon "button" at bounding box center [517, 258] width 22 height 22
click at [543, 308] on icon "button" at bounding box center [550, 313] width 22 height 22
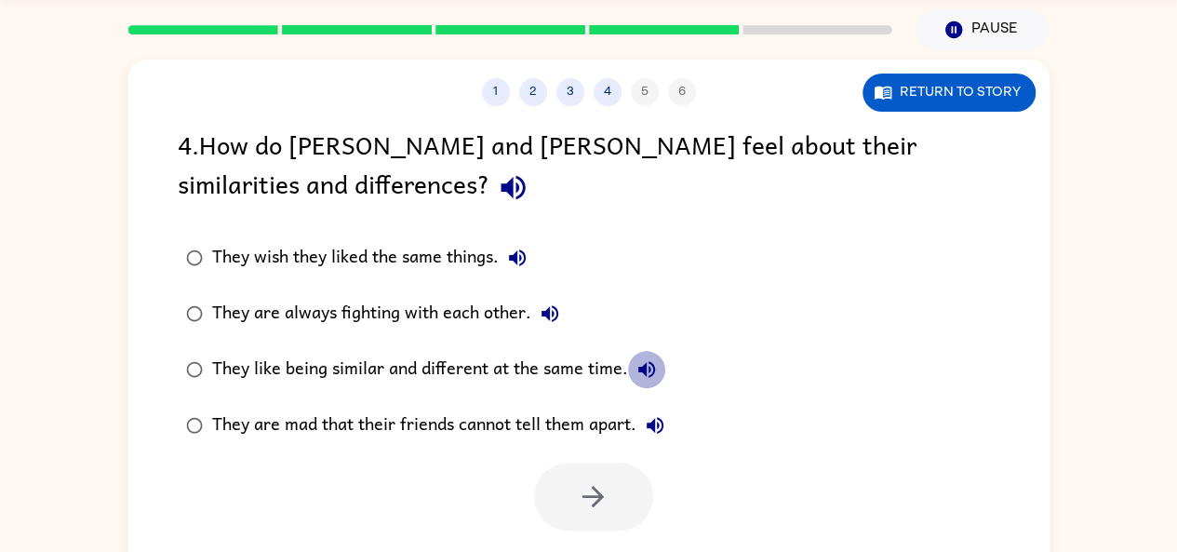
click at [646, 360] on icon "button" at bounding box center [647, 369] width 22 height 22
click at [233, 361] on div "They like being similar and different at the same time." at bounding box center [438, 369] width 453 height 37
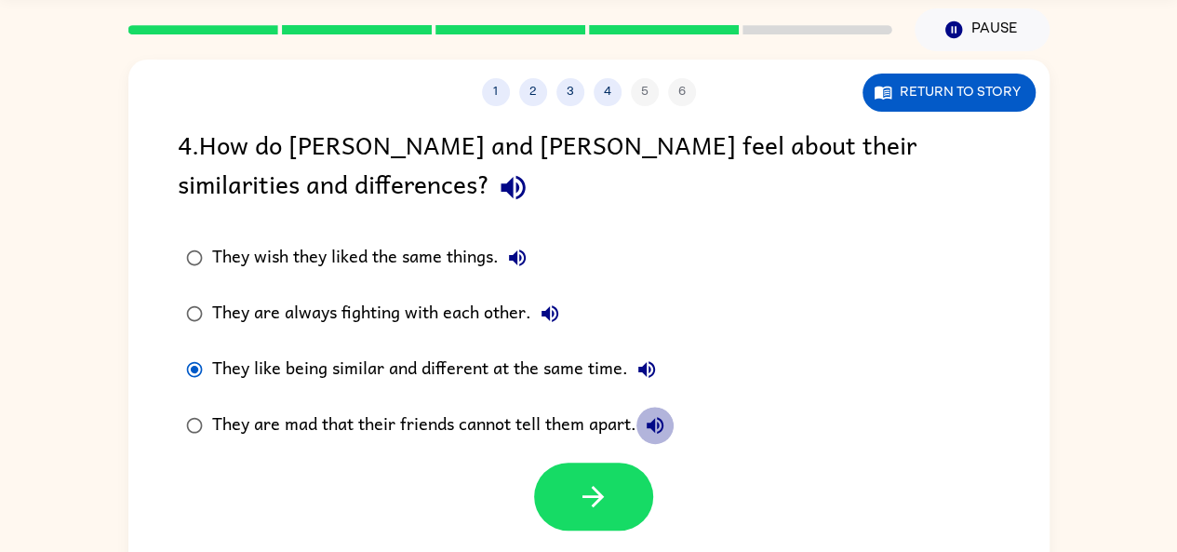
click at [653, 423] on icon "button" at bounding box center [655, 425] width 17 height 17
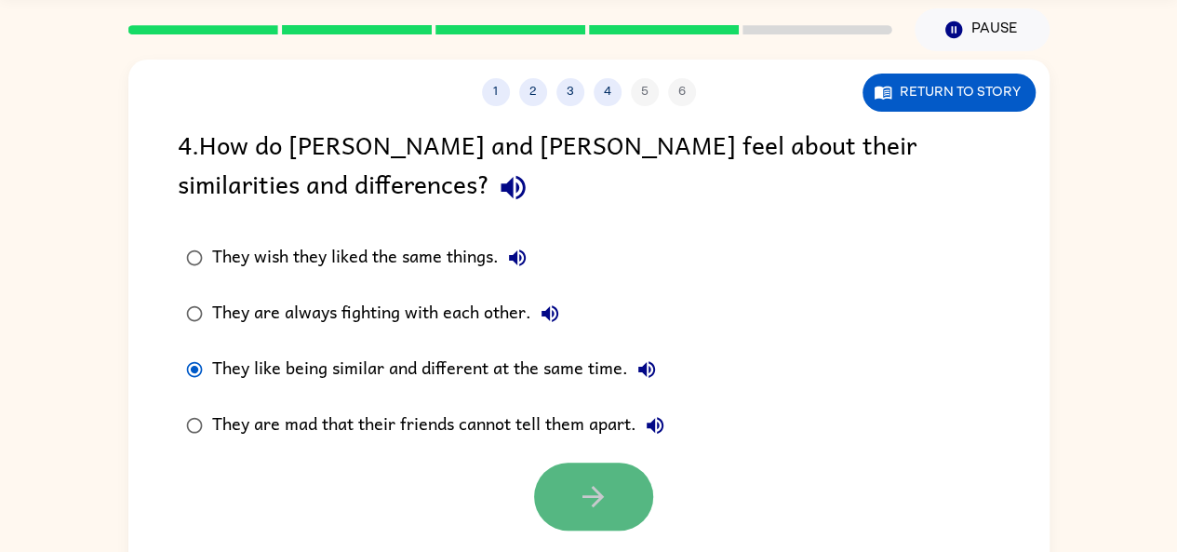
click at [610, 473] on button "button" at bounding box center [593, 497] width 119 height 68
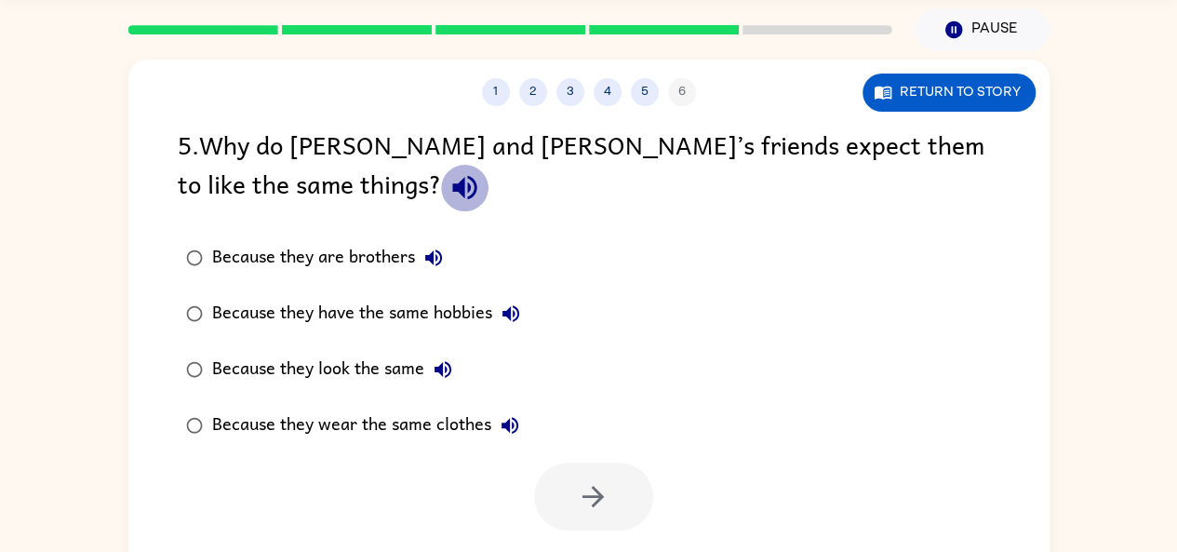
click at [452, 181] on icon "button" at bounding box center [464, 188] width 24 height 24
click at [426, 252] on icon "button" at bounding box center [433, 258] width 22 height 22
drag, startPoint x: 426, startPoint y: 260, endPoint x: 355, endPoint y: 225, distance: 78.7
click at [355, 225] on div "5 . Why do Zane and Zeke’s friends expect them to like the same things? Because…" at bounding box center [588, 328] width 921 height 406
click at [426, 250] on icon "button" at bounding box center [433, 258] width 22 height 22
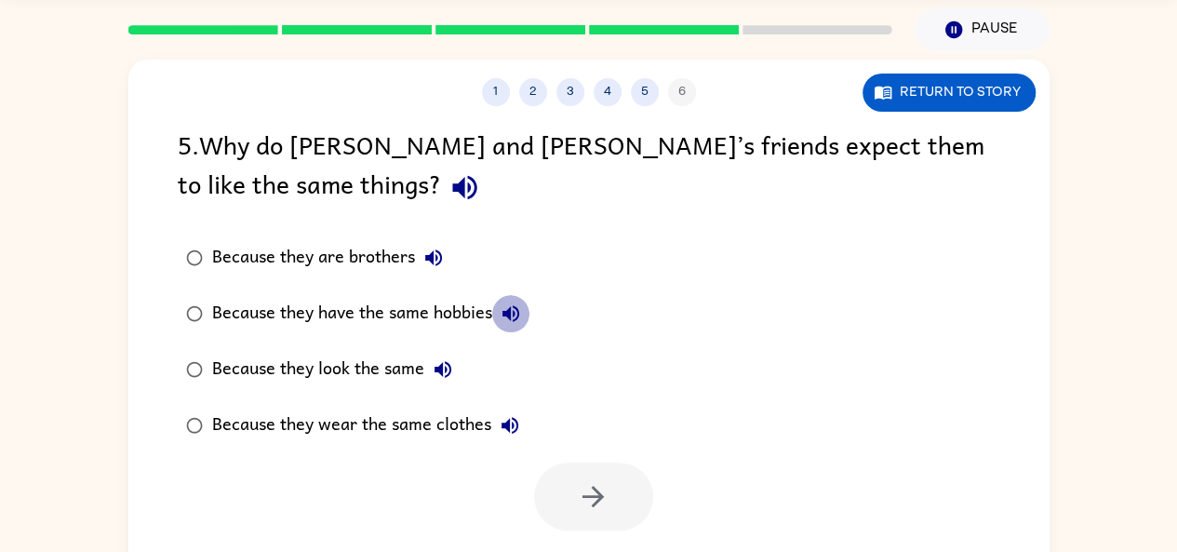
click at [516, 304] on icon "button" at bounding box center [511, 313] width 22 height 22
click at [443, 371] on icon "button" at bounding box center [443, 369] width 22 height 22
click at [503, 407] on div "Because they wear the same clothes" at bounding box center [370, 425] width 316 height 37
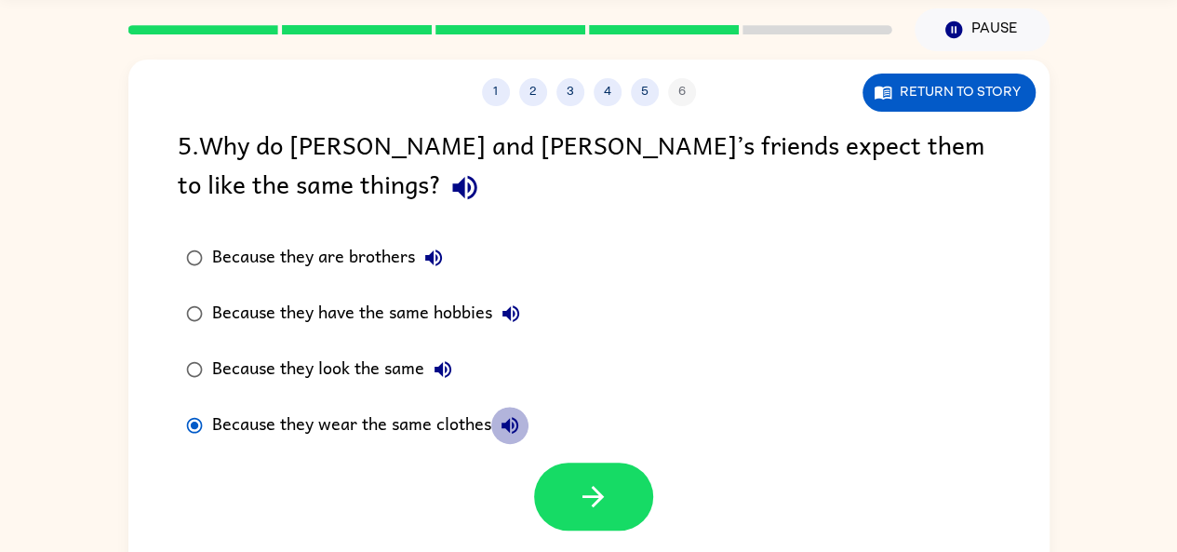
click at [506, 419] on icon "button" at bounding box center [510, 425] width 22 height 22
click at [418, 359] on div "Because they look the same" at bounding box center [336, 369] width 249 height 37
click at [452, 375] on icon "button" at bounding box center [443, 369] width 22 height 22
click at [288, 305] on div "Because they have the same hobbies" at bounding box center [370, 313] width 317 height 37
click at [436, 243] on button "Because they are brothers" at bounding box center [433, 257] width 37 height 37
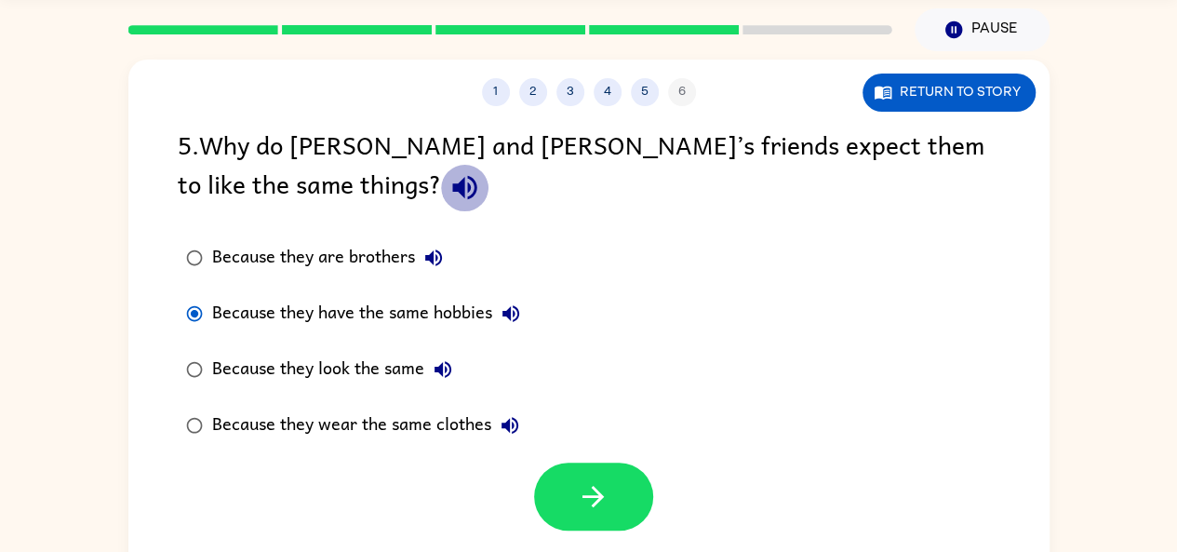
click at [449, 174] on icon "button" at bounding box center [465, 187] width 33 height 33
click at [445, 255] on button "Because they are brothers" at bounding box center [433, 257] width 37 height 37
click at [440, 366] on icon "button" at bounding box center [443, 369] width 17 height 17
click at [503, 422] on icon "button" at bounding box center [510, 425] width 17 height 17
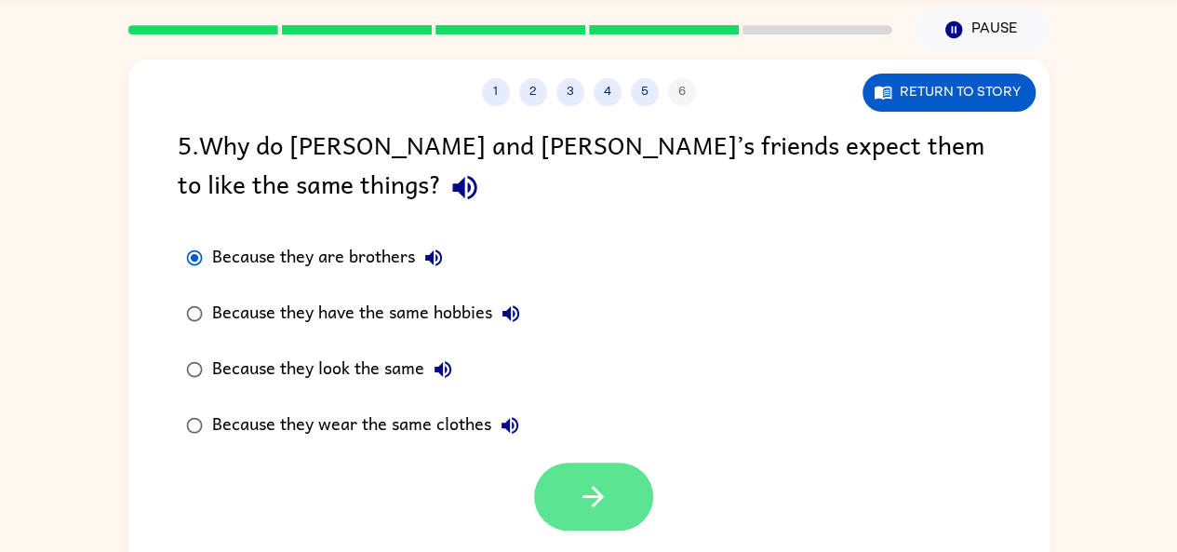
click at [582, 514] on button "button" at bounding box center [593, 497] width 119 height 68
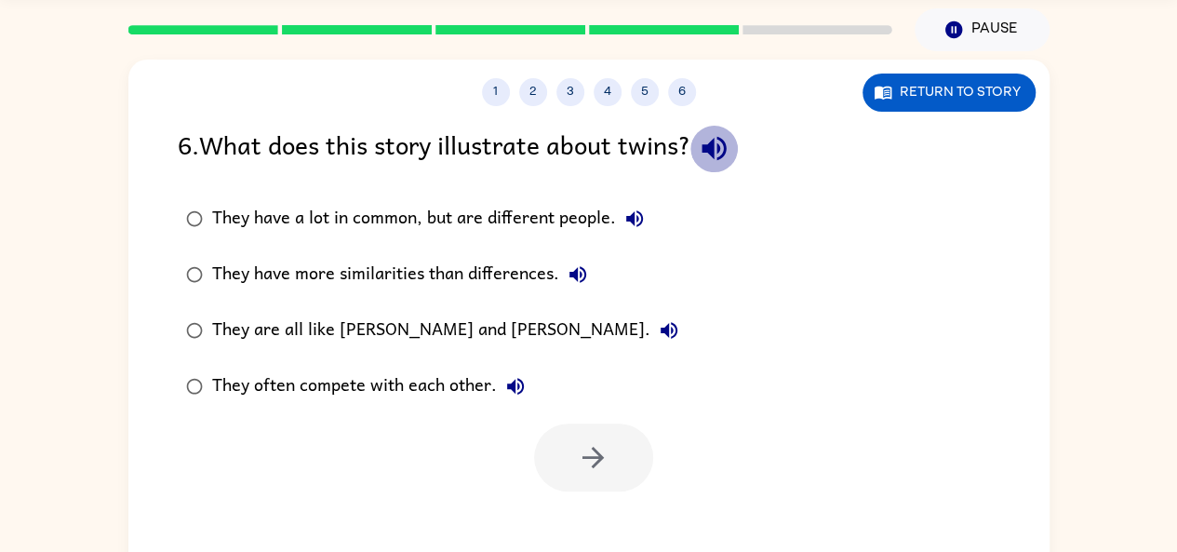
click at [715, 147] on icon "button" at bounding box center [714, 149] width 24 height 24
click at [632, 215] on icon "button" at bounding box center [634, 218] width 17 height 17
click at [584, 279] on icon "button" at bounding box center [578, 274] width 22 height 22
click at [658, 334] on icon "button" at bounding box center [669, 330] width 22 height 22
click at [511, 388] on icon "button" at bounding box center [515, 386] width 17 height 17
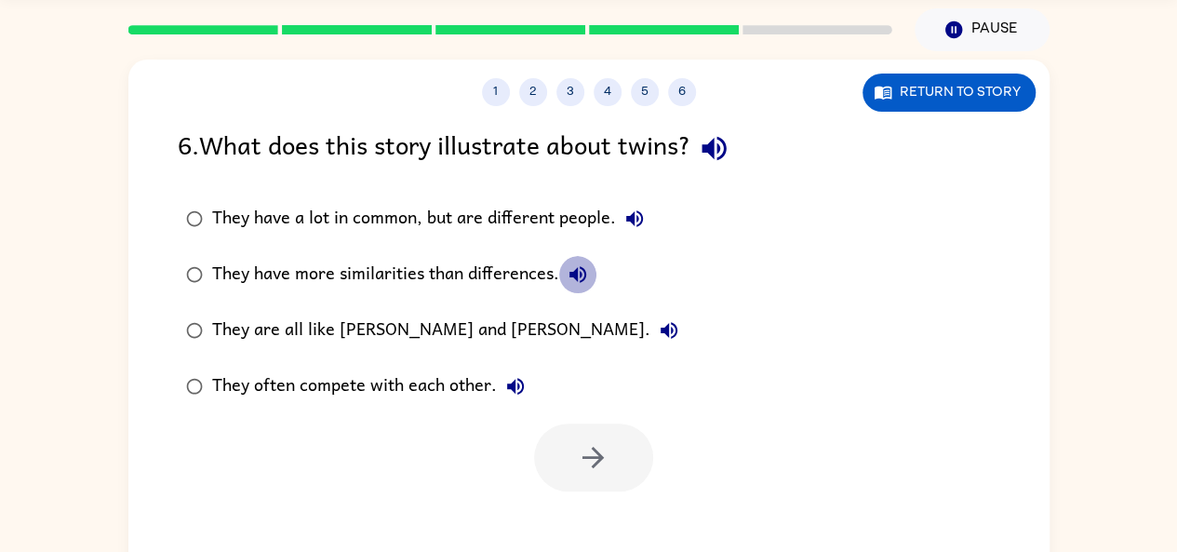
click at [573, 274] on icon "button" at bounding box center [578, 274] width 17 height 17
click at [635, 219] on icon "button" at bounding box center [635, 219] width 22 height 22
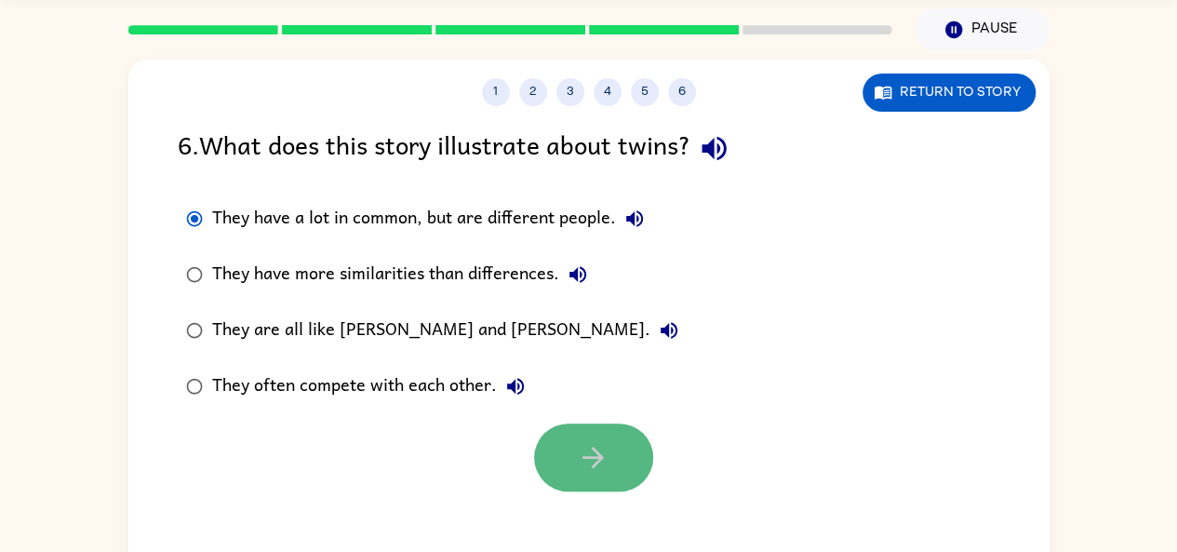
click at [564, 431] on button "button" at bounding box center [593, 457] width 119 height 68
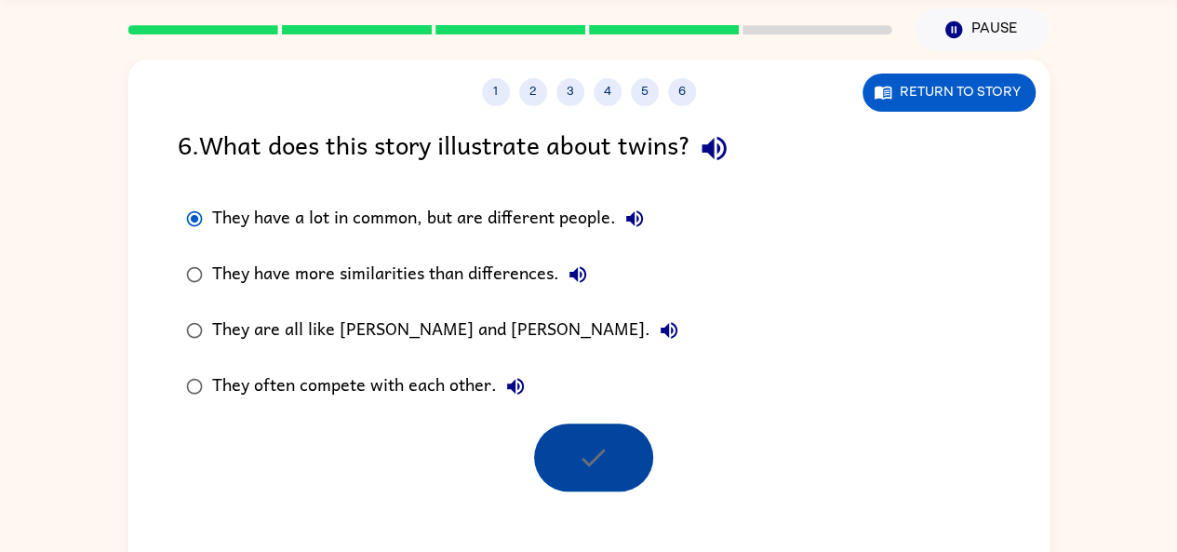
scroll to position [47, 0]
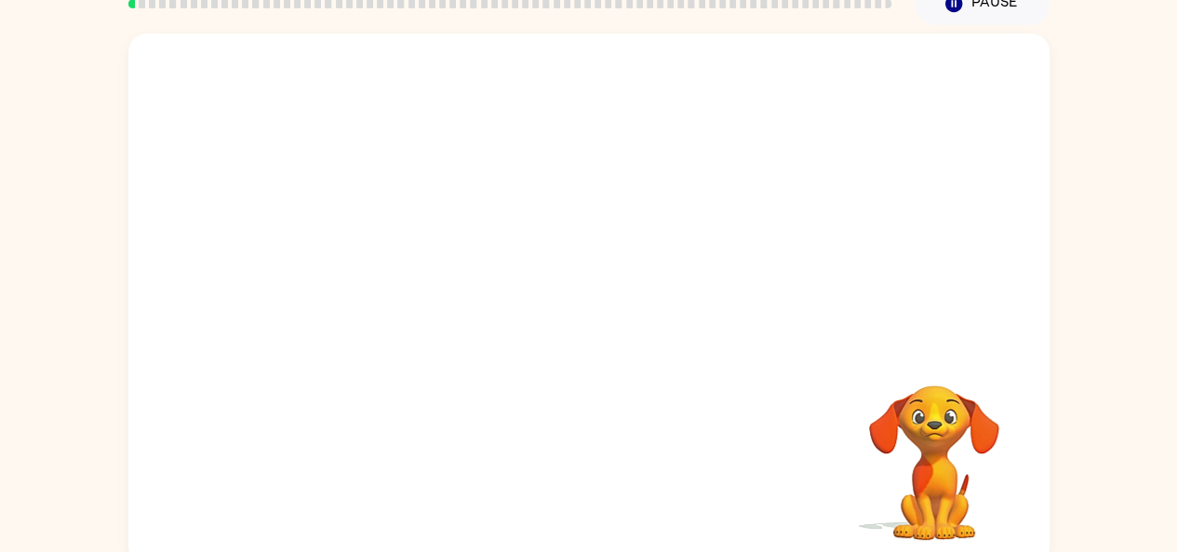
scroll to position [102, 0]
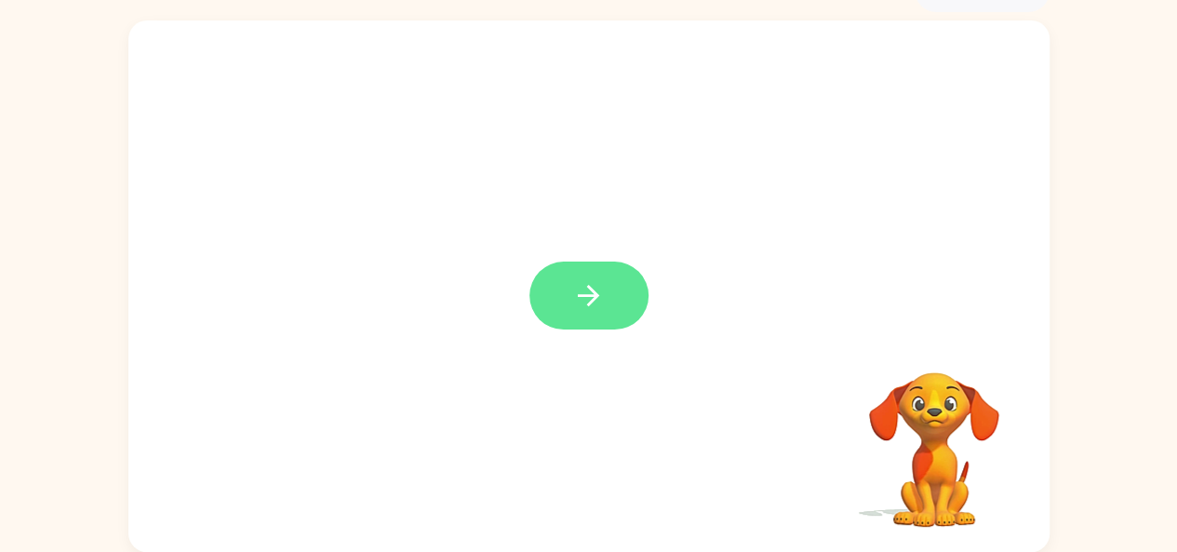
click at [628, 298] on button "button" at bounding box center [589, 296] width 119 height 68
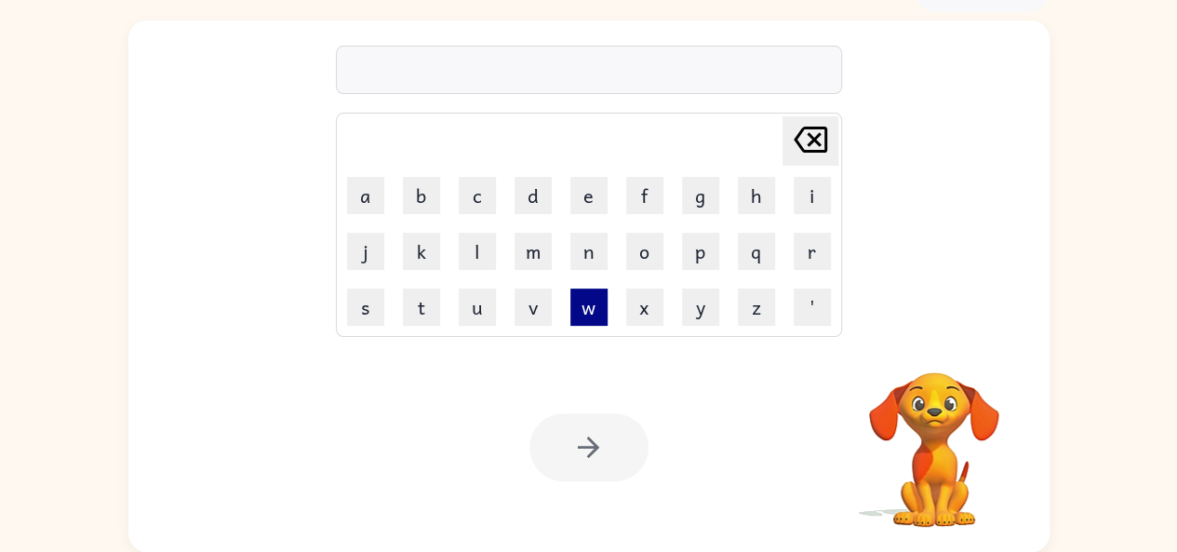
click at [596, 313] on button "w" at bounding box center [588, 306] width 37 height 37
click at [591, 184] on button "e" at bounding box center [588, 195] width 37 height 37
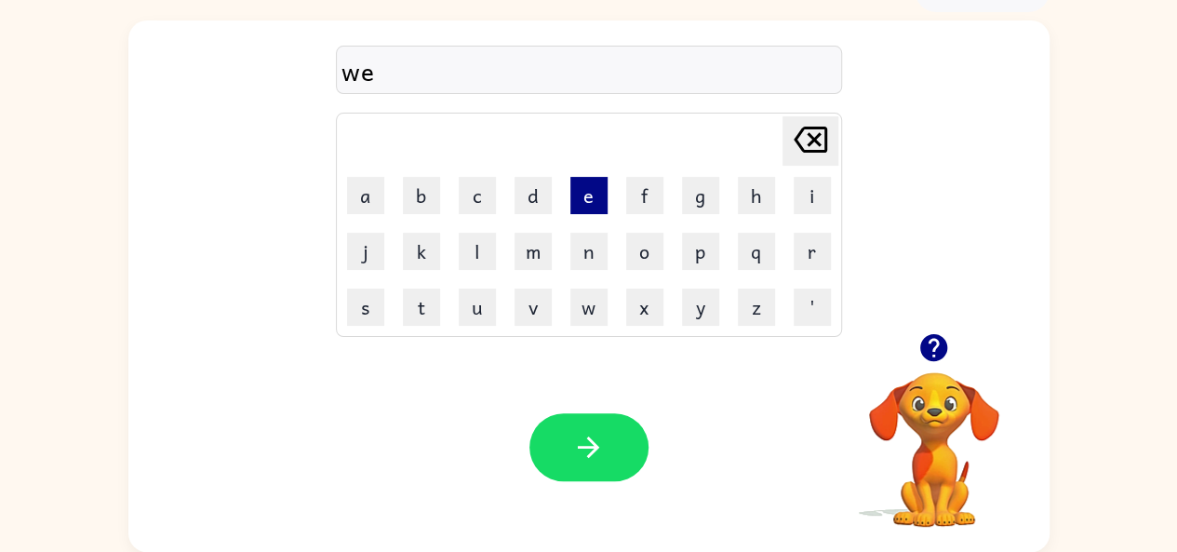
click at [597, 199] on button "e" at bounding box center [588, 195] width 37 height 37
click at [485, 244] on button "l" at bounding box center [477, 251] width 37 height 37
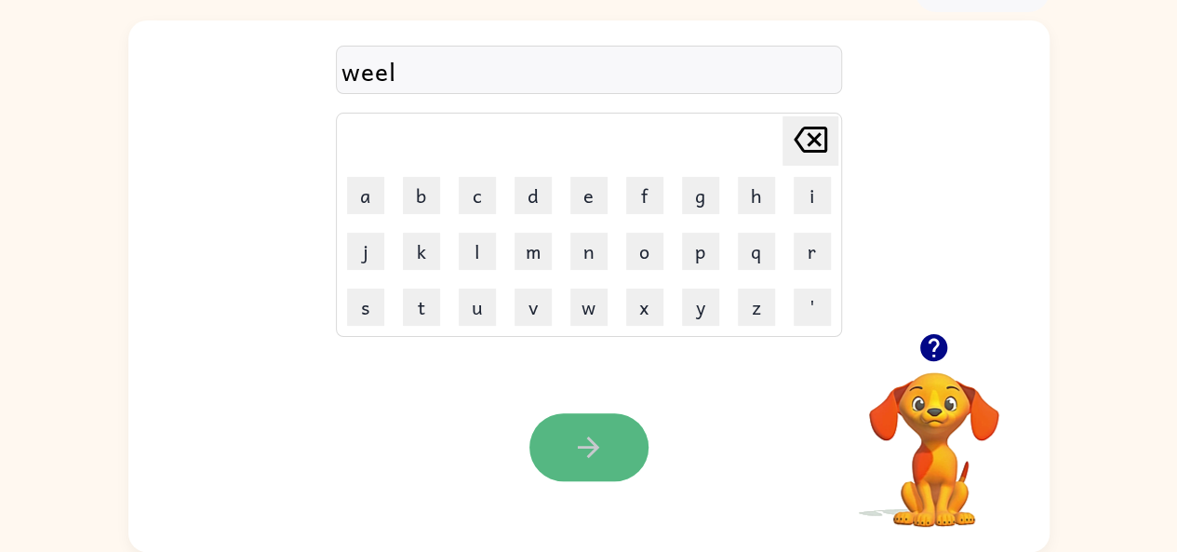
click at [607, 440] on button "button" at bounding box center [589, 447] width 119 height 68
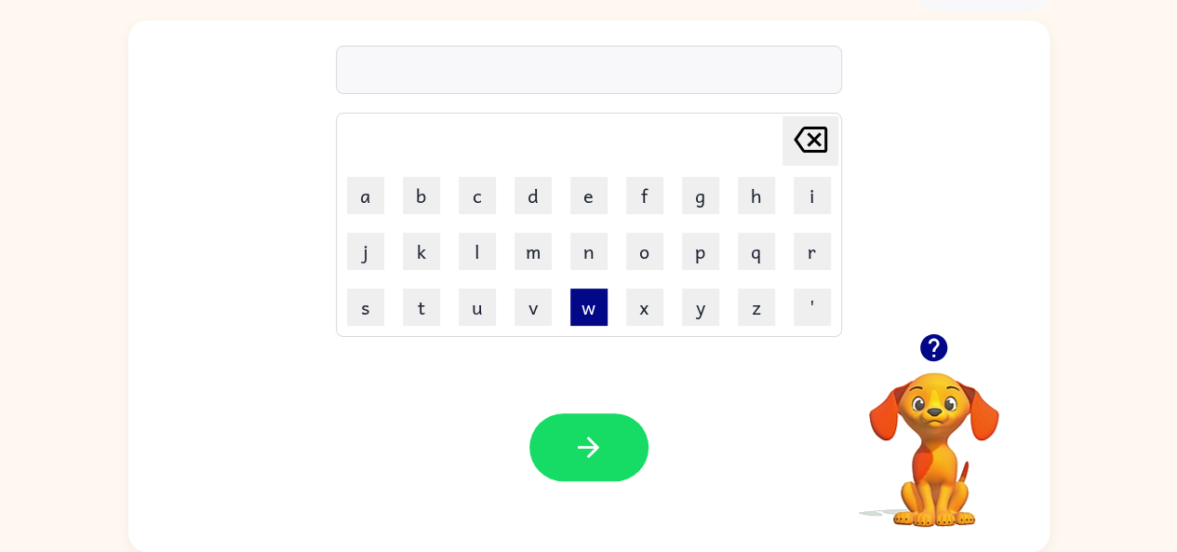
click at [586, 301] on button "w" at bounding box center [588, 306] width 37 height 37
click at [758, 196] on button "h" at bounding box center [756, 195] width 37 height 37
click at [367, 195] on button "a" at bounding box center [365, 195] width 37 height 37
click at [482, 244] on button "l" at bounding box center [477, 251] width 37 height 37
click at [587, 188] on button "e" at bounding box center [588, 195] width 37 height 37
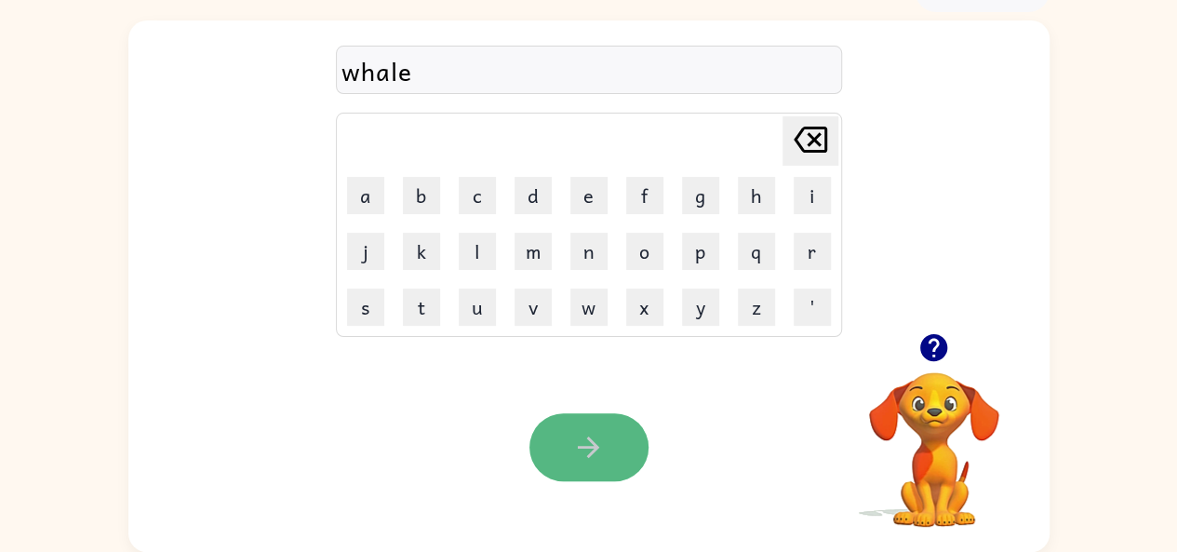
click at [596, 431] on icon "button" at bounding box center [588, 447] width 33 height 33
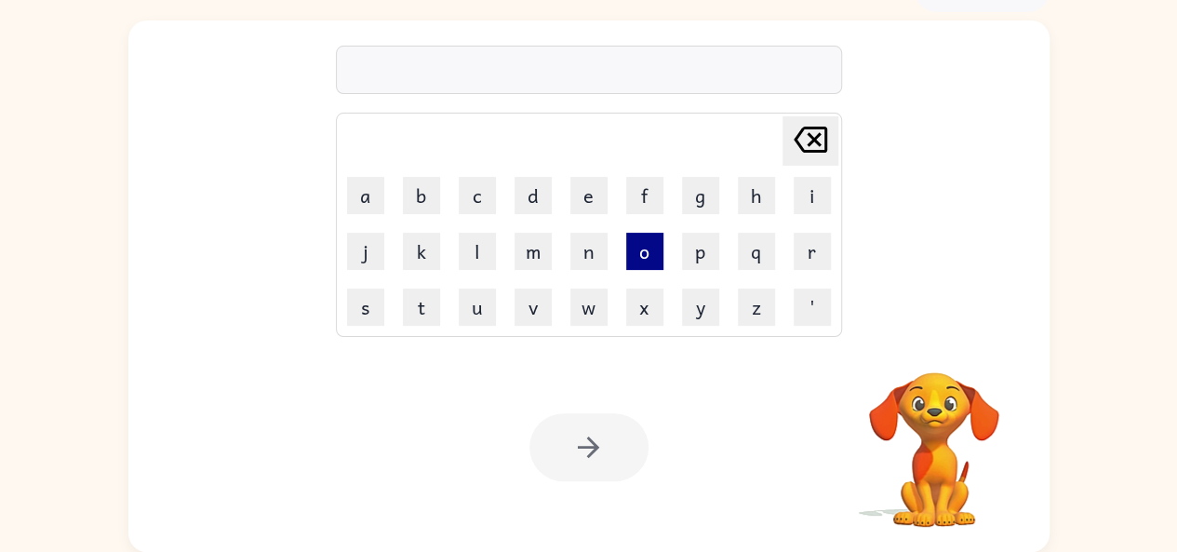
click at [642, 243] on button "o" at bounding box center [644, 251] width 37 height 37
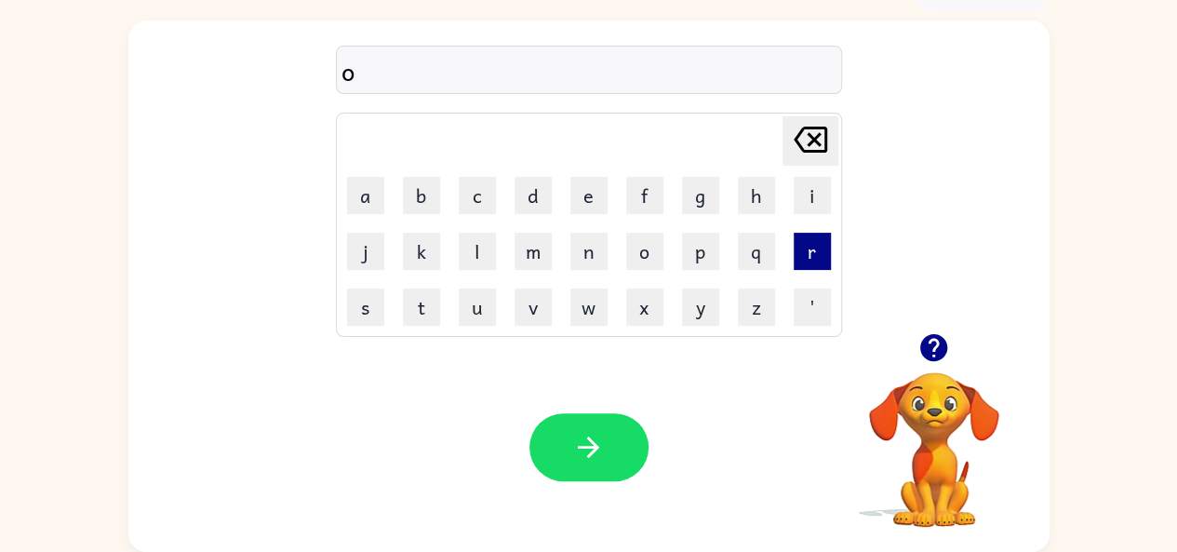
click at [797, 258] on button "r" at bounding box center [812, 251] width 37 height 37
click at [584, 254] on button "n" at bounding box center [588, 251] width 37 height 37
click at [591, 199] on button "e" at bounding box center [588, 195] width 37 height 37
click at [372, 298] on button "s" at bounding box center [365, 306] width 37 height 37
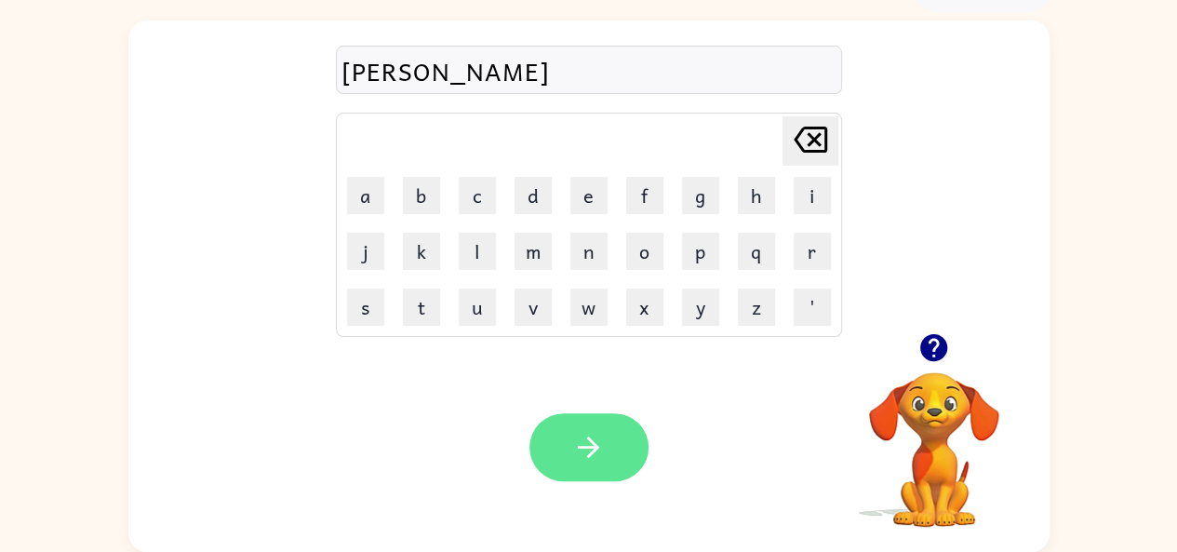
click at [568, 438] on button "button" at bounding box center [589, 447] width 119 height 68
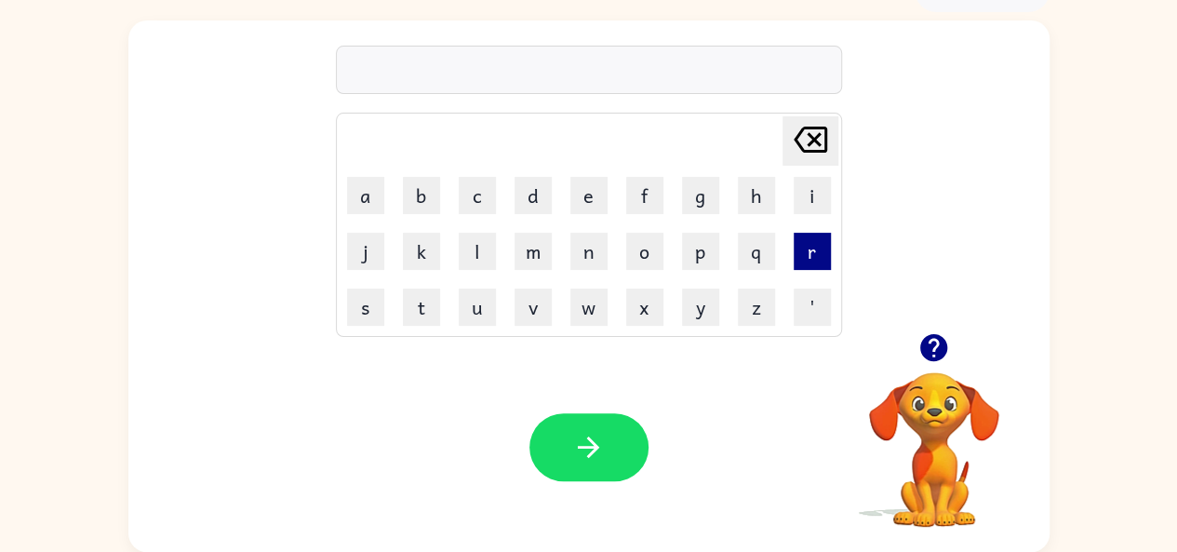
click at [810, 254] on button "r" at bounding box center [812, 251] width 37 height 37
click at [588, 194] on button "e" at bounding box center [588, 195] width 37 height 37
click at [641, 200] on button "f" at bounding box center [644, 195] width 37 height 37
click at [638, 246] on button "o" at bounding box center [644, 251] width 37 height 37
click at [365, 306] on button "s" at bounding box center [365, 306] width 37 height 37
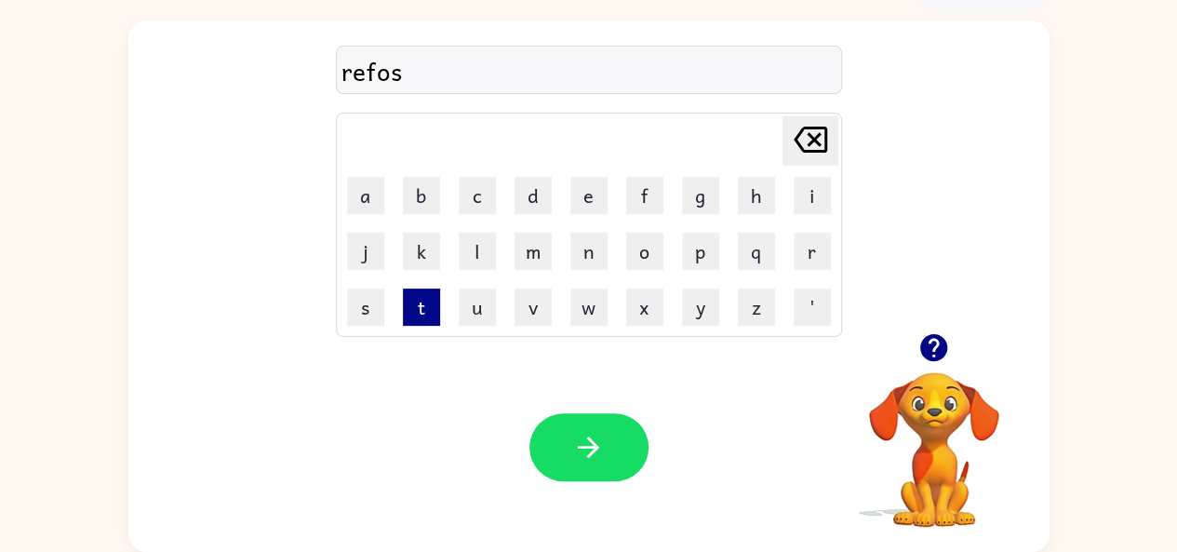
click at [422, 312] on button "t" at bounding box center [421, 306] width 37 height 37
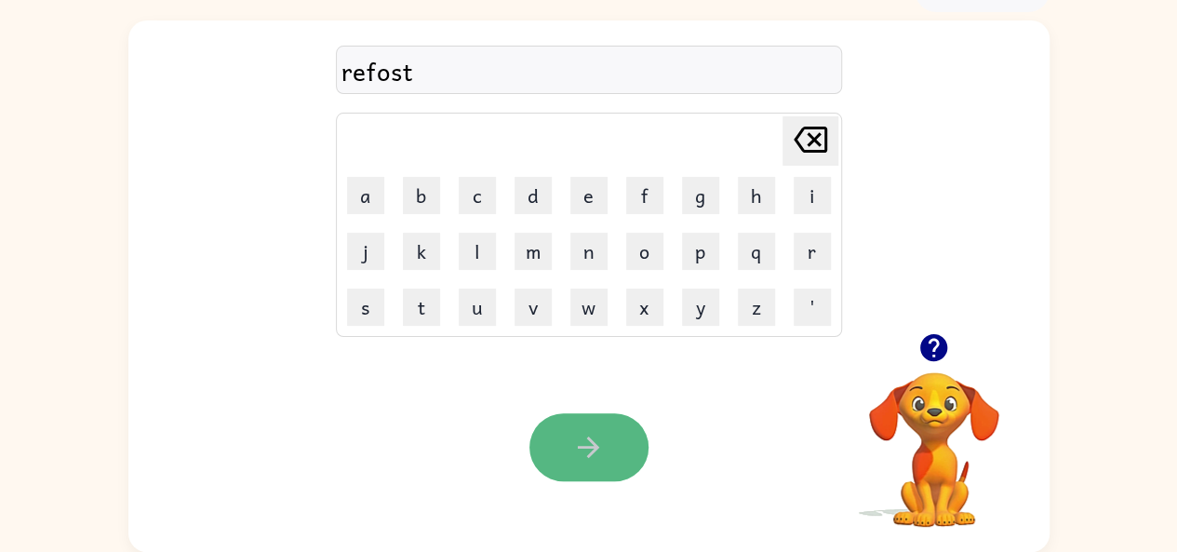
click at [553, 434] on button "button" at bounding box center [589, 447] width 119 height 68
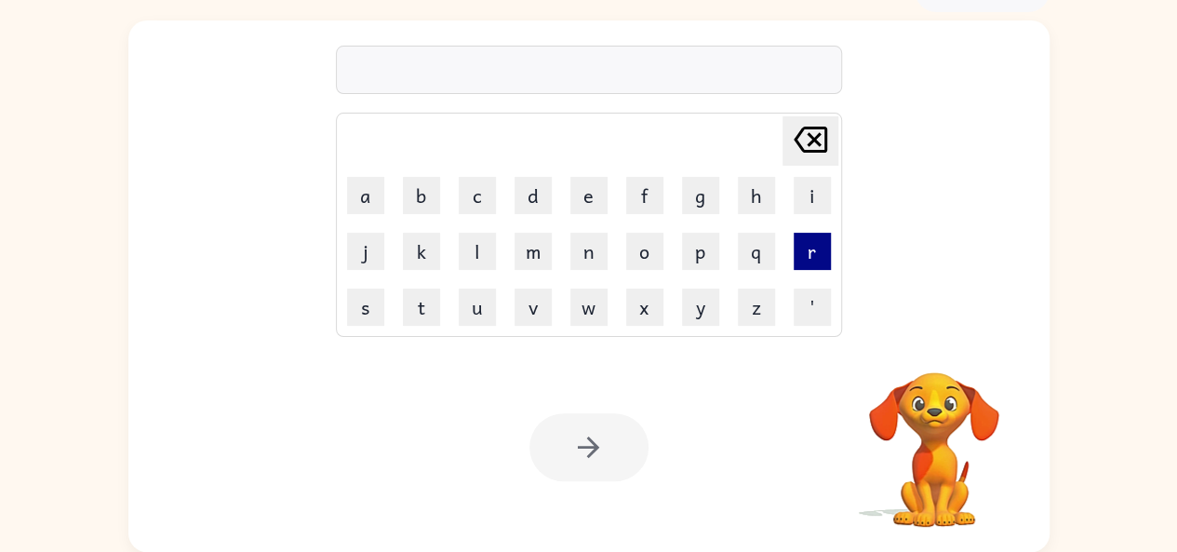
click at [802, 247] on button "r" at bounding box center [812, 251] width 37 height 37
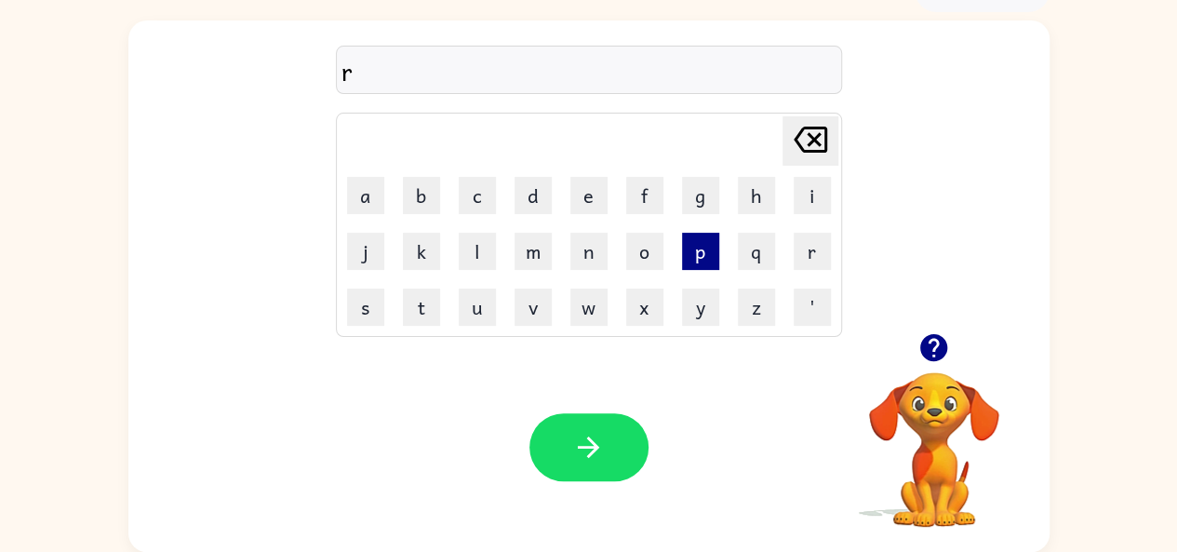
click at [691, 257] on button "p" at bounding box center [700, 251] width 37 height 37
click at [646, 242] on button "o" at bounding box center [644, 251] width 37 height 37
click at [539, 202] on button "d" at bounding box center [533, 195] width 37 height 37
click at [584, 204] on button "e" at bounding box center [588, 195] width 37 height 37
click at [537, 193] on button "d" at bounding box center [533, 195] width 37 height 37
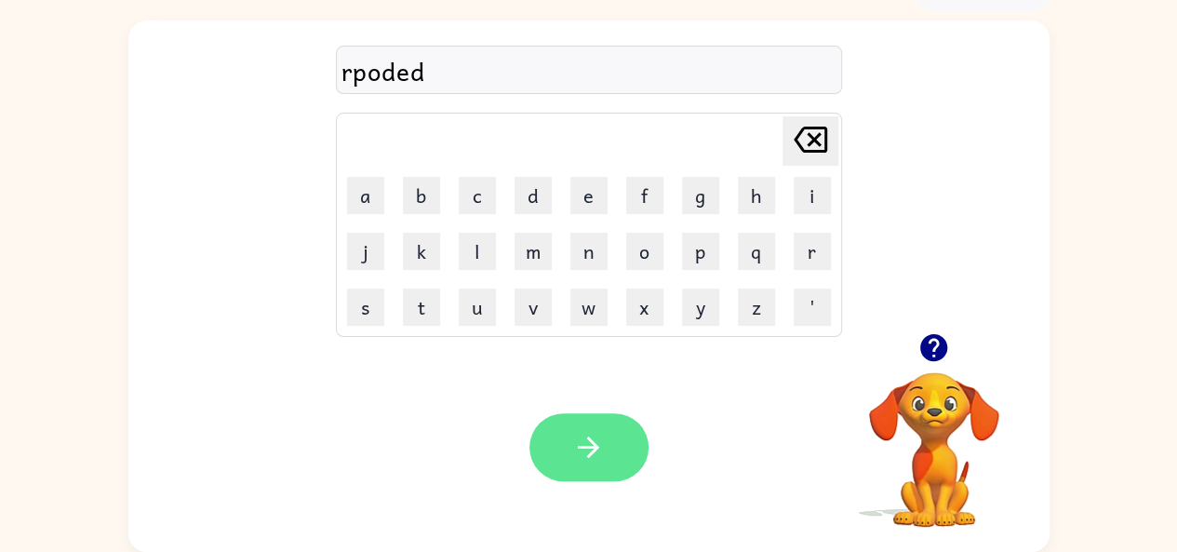
click at [573, 453] on icon "button" at bounding box center [588, 447] width 33 height 33
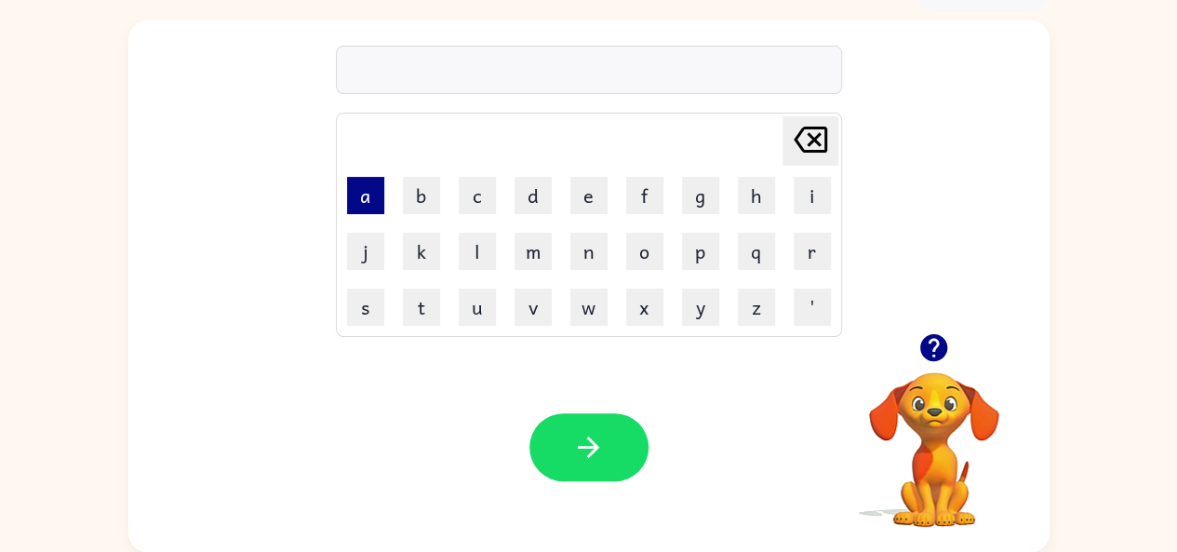
click at [354, 198] on button "a" at bounding box center [365, 195] width 37 height 37
click at [476, 189] on button "c" at bounding box center [477, 195] width 37 height 37
click at [436, 248] on button "k" at bounding box center [421, 251] width 37 height 37
click at [631, 266] on button "o" at bounding box center [644, 251] width 37 height 37
click at [584, 250] on button "n" at bounding box center [588, 251] width 37 height 37
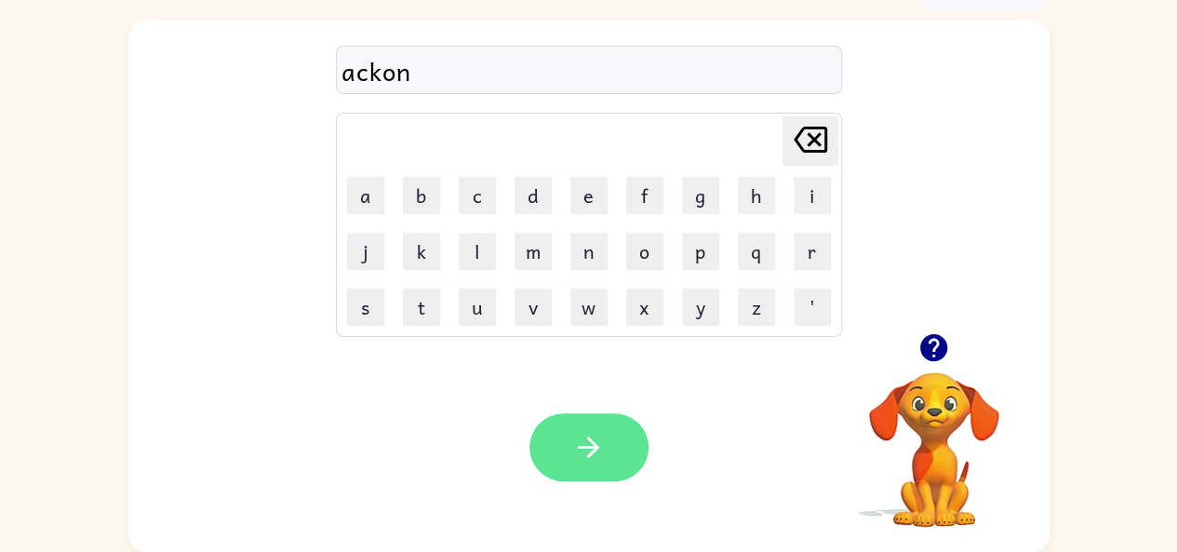
click at [581, 451] on icon "button" at bounding box center [588, 447] width 33 height 33
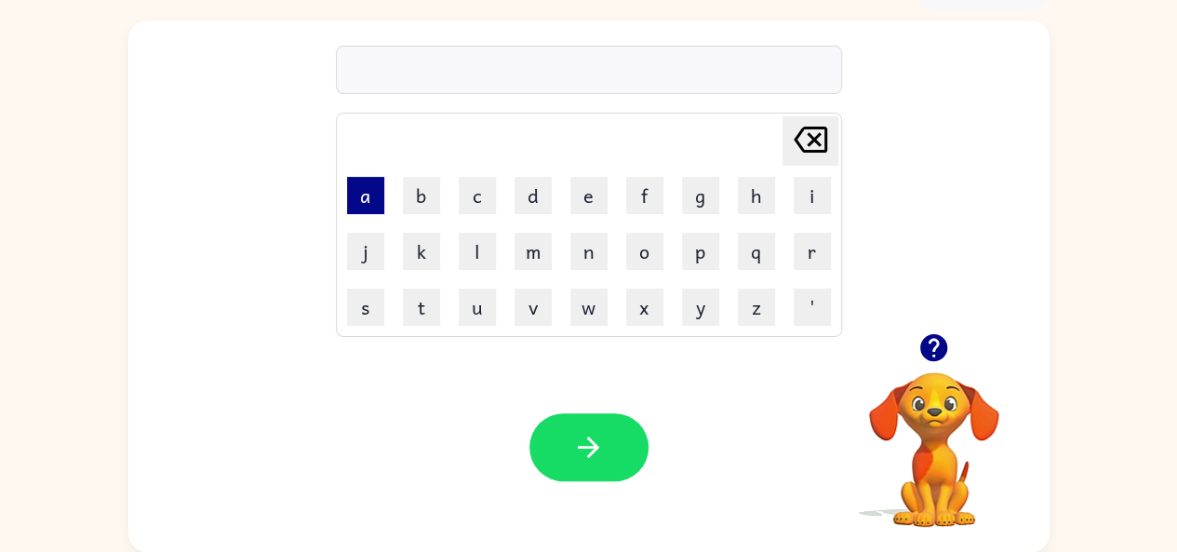
click at [374, 194] on button "a" at bounding box center [365, 195] width 37 height 37
click at [356, 306] on button "s" at bounding box center [365, 306] width 37 height 37
click at [469, 299] on button "u" at bounding box center [477, 306] width 37 height 37
click at [586, 309] on button "w" at bounding box center [588, 306] width 37 height 37
click at [596, 196] on button "e" at bounding box center [588, 195] width 37 height 37
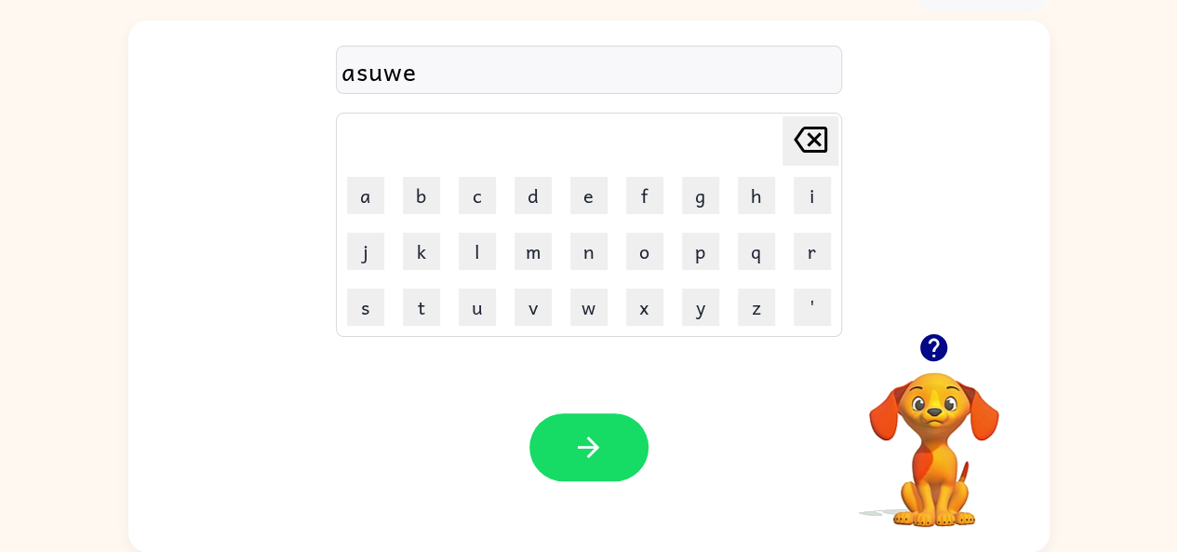
click at [813, 127] on icon at bounding box center [811, 140] width 34 height 26
click at [583, 313] on button "w" at bounding box center [588, 306] width 37 height 37
click at [591, 204] on button "e" at bounding box center [588, 195] width 37 height 37
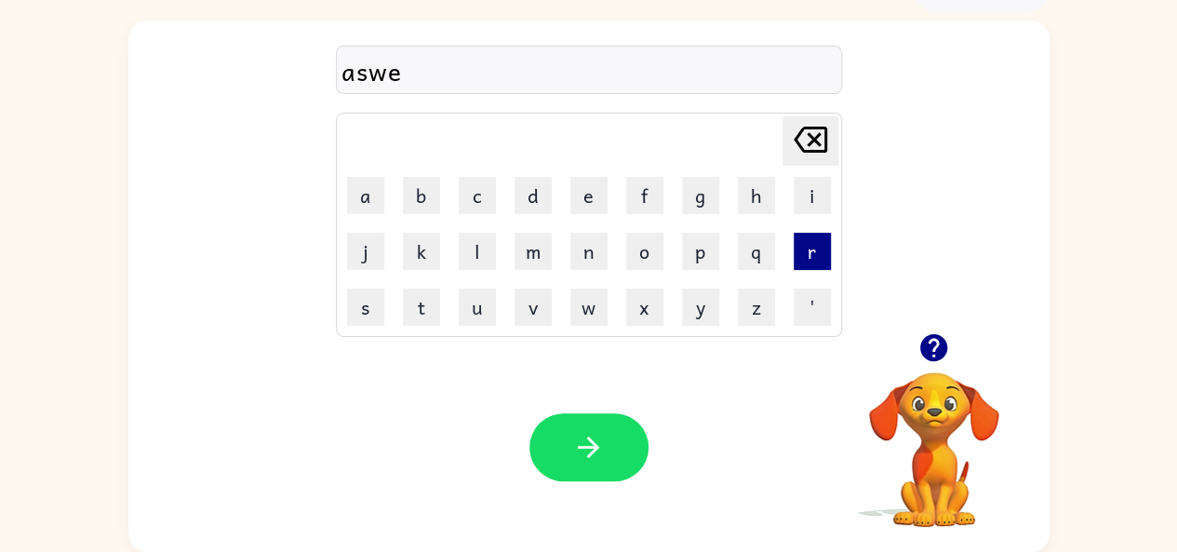
click at [815, 250] on button "r" at bounding box center [812, 251] width 37 height 37
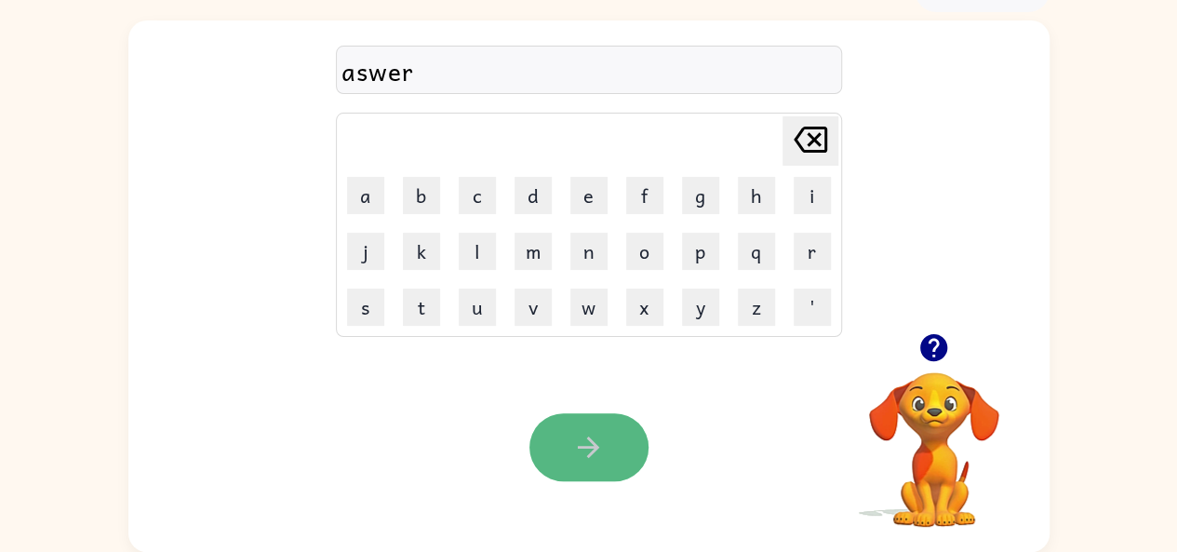
click at [605, 453] on button "button" at bounding box center [589, 447] width 119 height 68
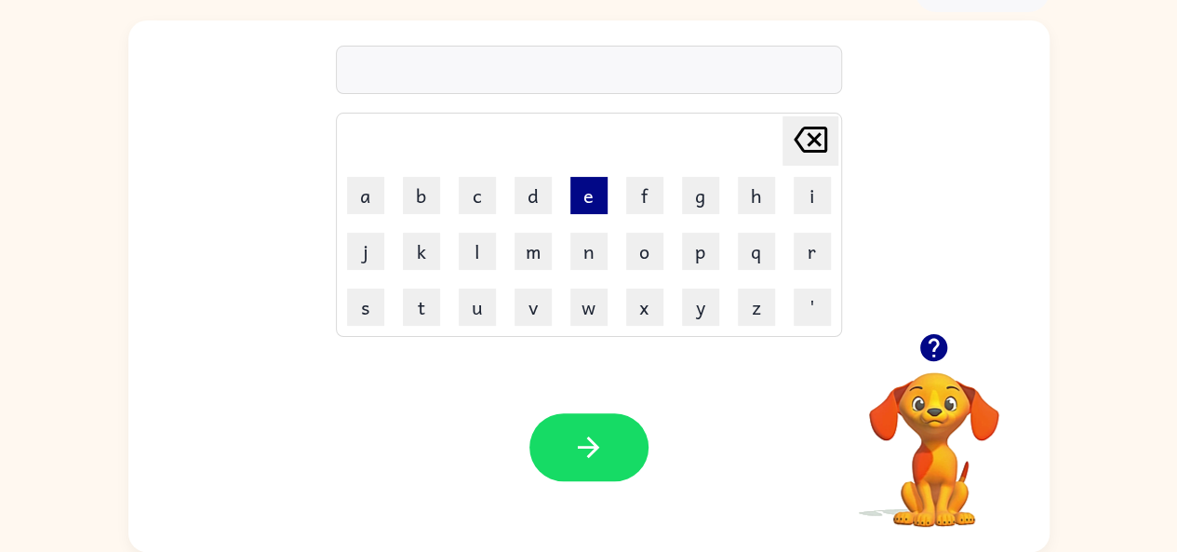
click at [586, 190] on button "e" at bounding box center [588, 195] width 37 height 37
click at [485, 193] on button "c" at bounding box center [477, 195] width 37 height 37
click at [421, 251] on button "k" at bounding box center [421, 251] width 37 height 37
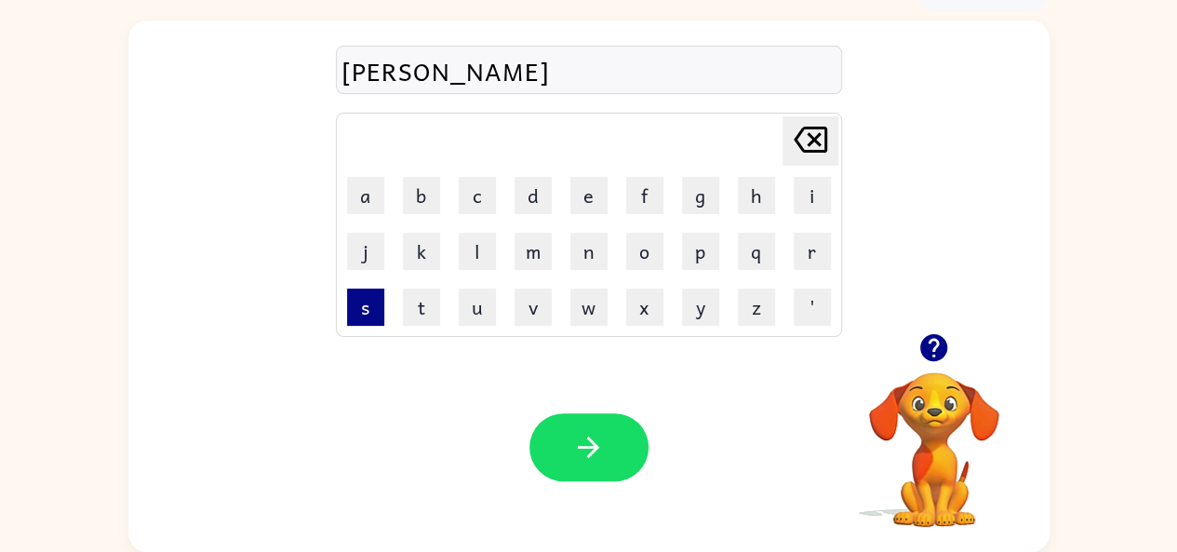
click at [369, 297] on button "s" at bounding box center [365, 306] width 37 height 37
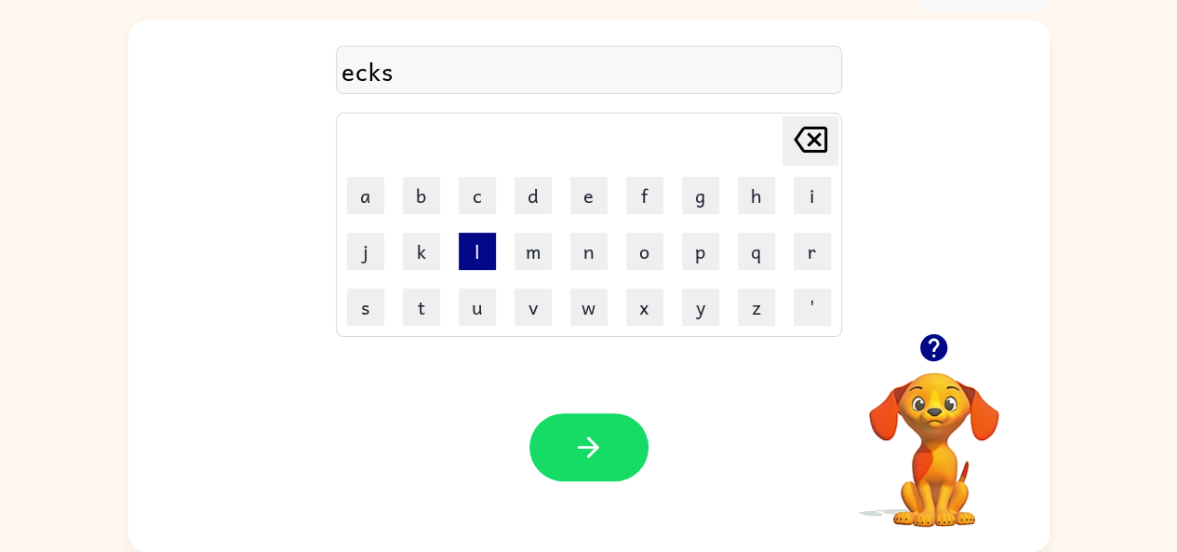
click at [479, 245] on button "l" at bounding box center [477, 251] width 37 height 37
click at [588, 188] on button "e" at bounding box center [588, 195] width 37 height 37
click at [424, 293] on button "t" at bounding box center [421, 306] width 37 height 37
click at [820, 132] on icon "[PERSON_NAME] last character input" at bounding box center [810, 139] width 45 height 45
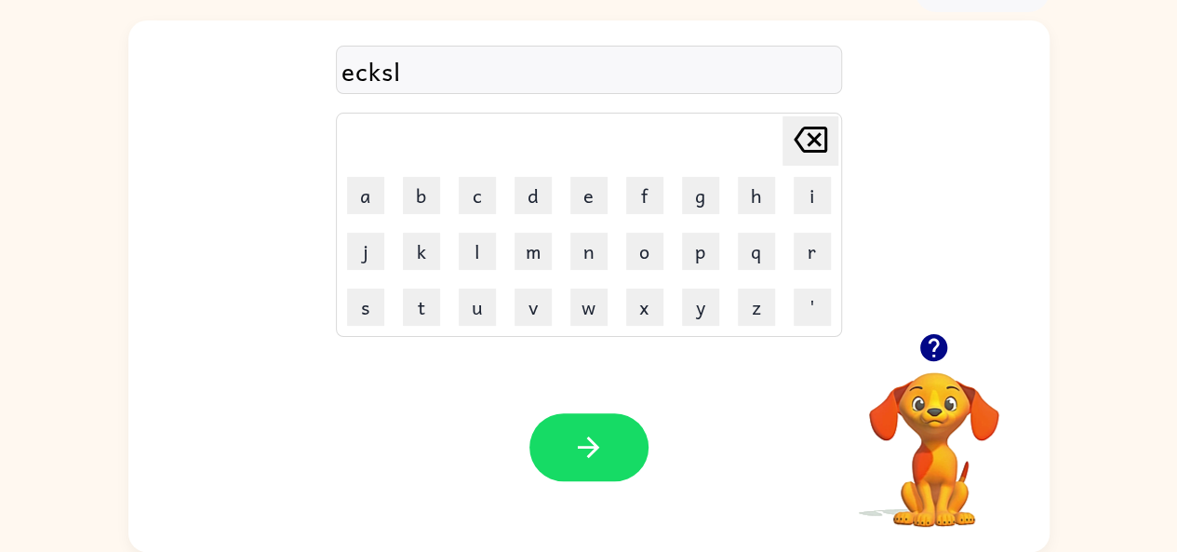
click at [820, 132] on icon "[PERSON_NAME] last character input" at bounding box center [810, 139] width 45 height 45
click at [368, 313] on button "s" at bounding box center [365, 306] width 37 height 37
click at [482, 244] on button "l" at bounding box center [477, 251] width 37 height 37
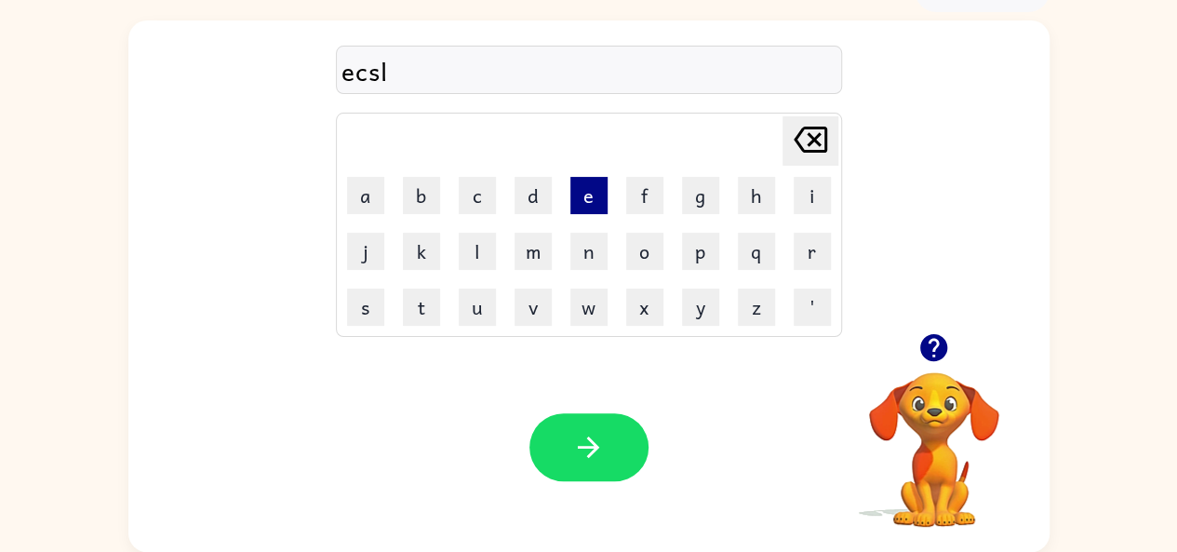
click at [583, 189] on button "e" at bounding box center [588, 195] width 37 height 37
click at [422, 299] on button "t" at bounding box center [421, 306] width 37 height 37
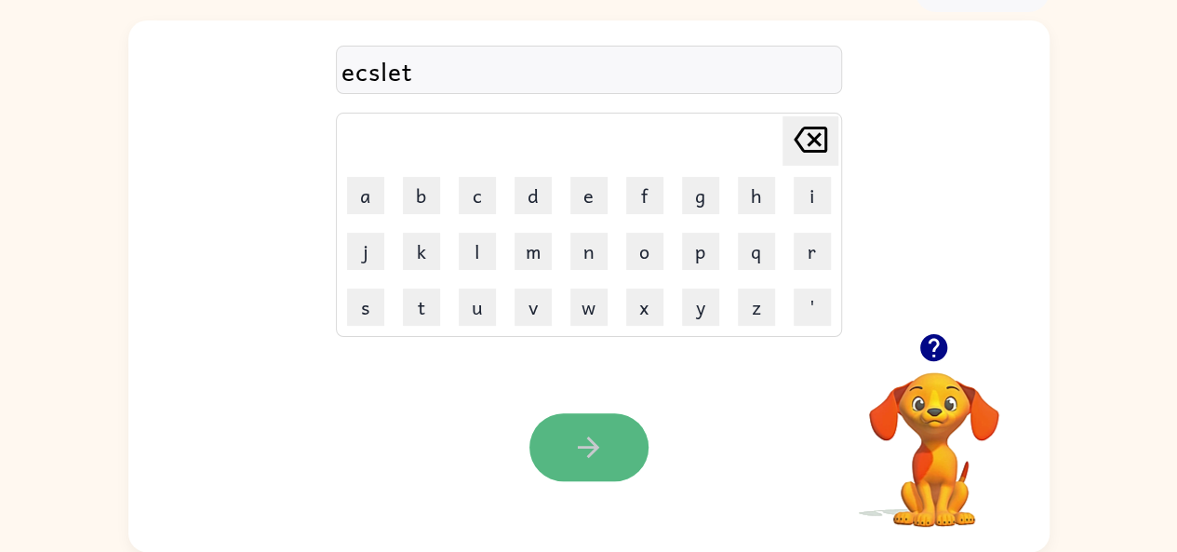
click at [606, 437] on button "button" at bounding box center [589, 447] width 119 height 68
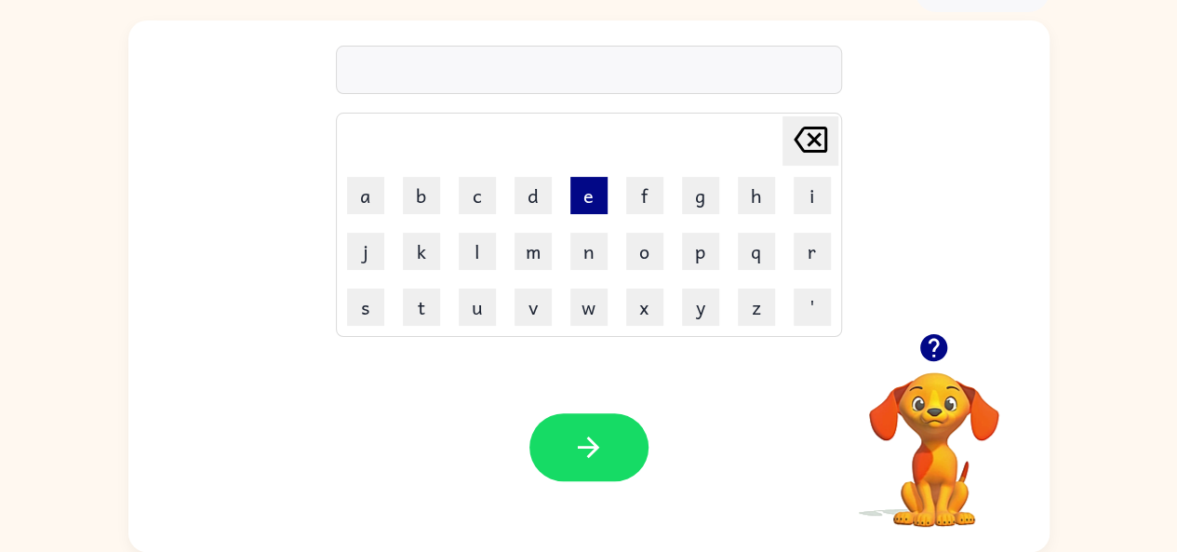
click at [593, 196] on button "e" at bounding box center [588, 195] width 37 height 37
click at [579, 245] on button "n" at bounding box center [588, 251] width 37 height 37
click at [635, 237] on button "o" at bounding box center [644, 251] width 37 height 37
click at [532, 252] on button "m" at bounding box center [533, 251] width 37 height 37
click at [479, 309] on button "u" at bounding box center [477, 306] width 37 height 37
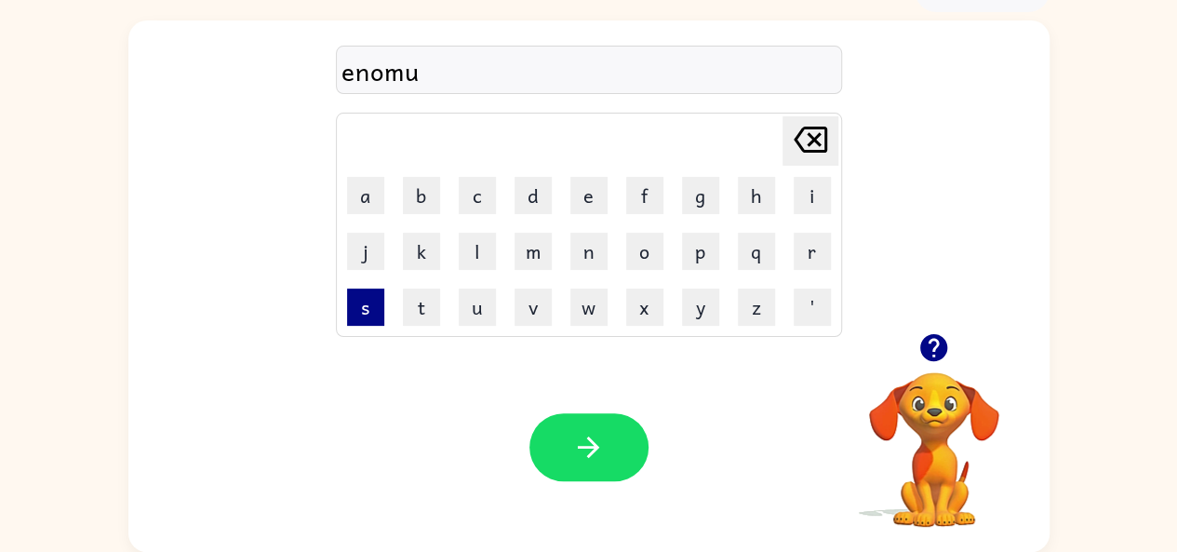
click at [367, 310] on button "s" at bounding box center [365, 306] width 37 height 37
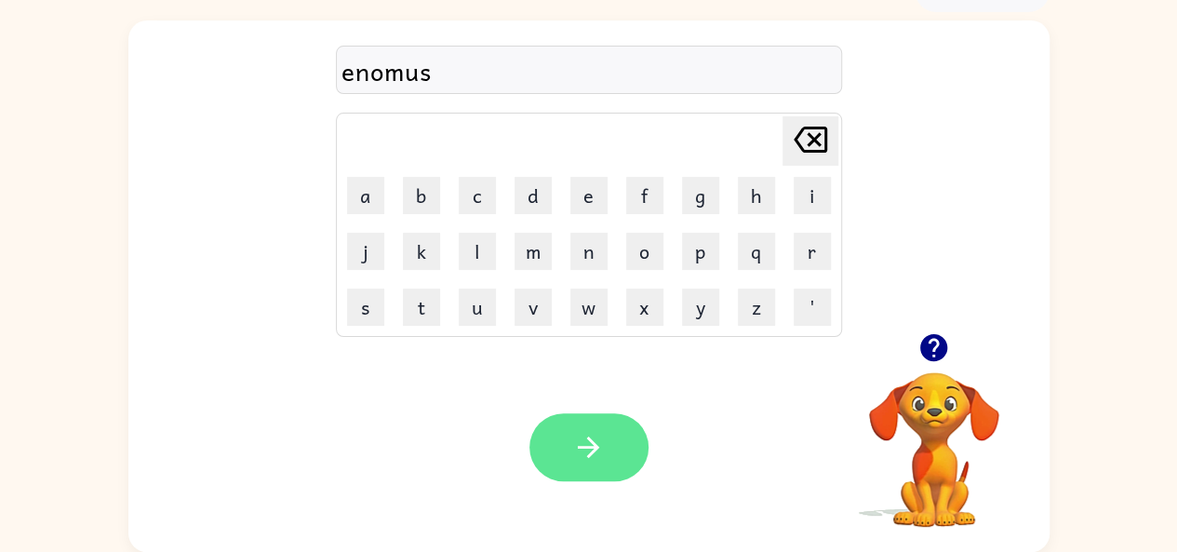
click at [624, 466] on button "button" at bounding box center [589, 447] width 119 height 68
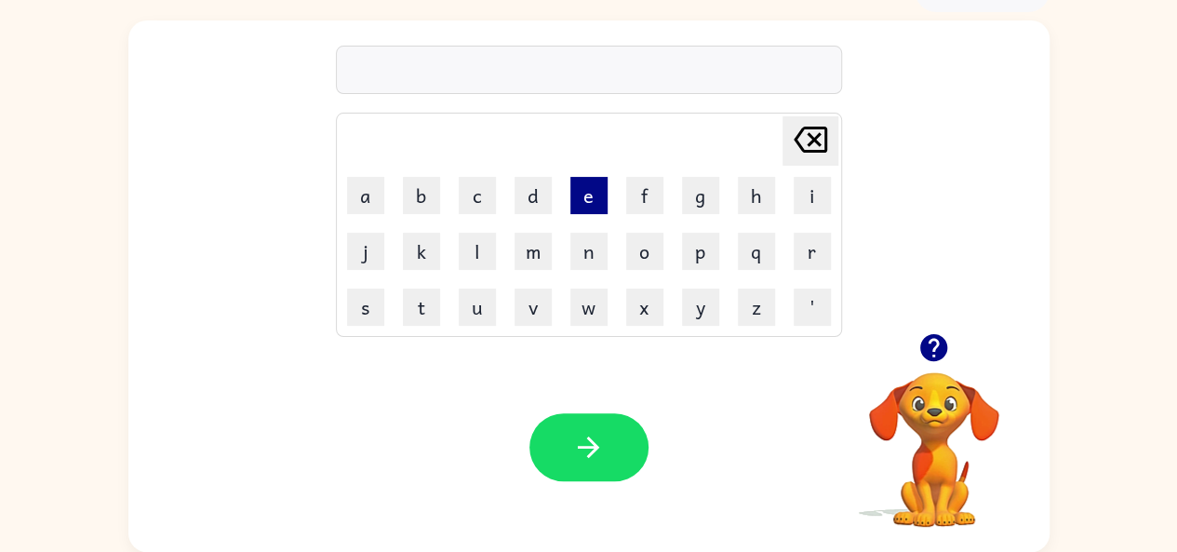
click at [584, 191] on button "e" at bounding box center [588, 195] width 37 height 37
click at [363, 310] on button "s" at bounding box center [365, 306] width 37 height 37
click at [696, 243] on button "p" at bounding box center [700, 251] width 37 height 37
click at [473, 250] on button "l" at bounding box center [477, 251] width 37 height 37
click at [635, 247] on button "o" at bounding box center [644, 251] width 37 height 37
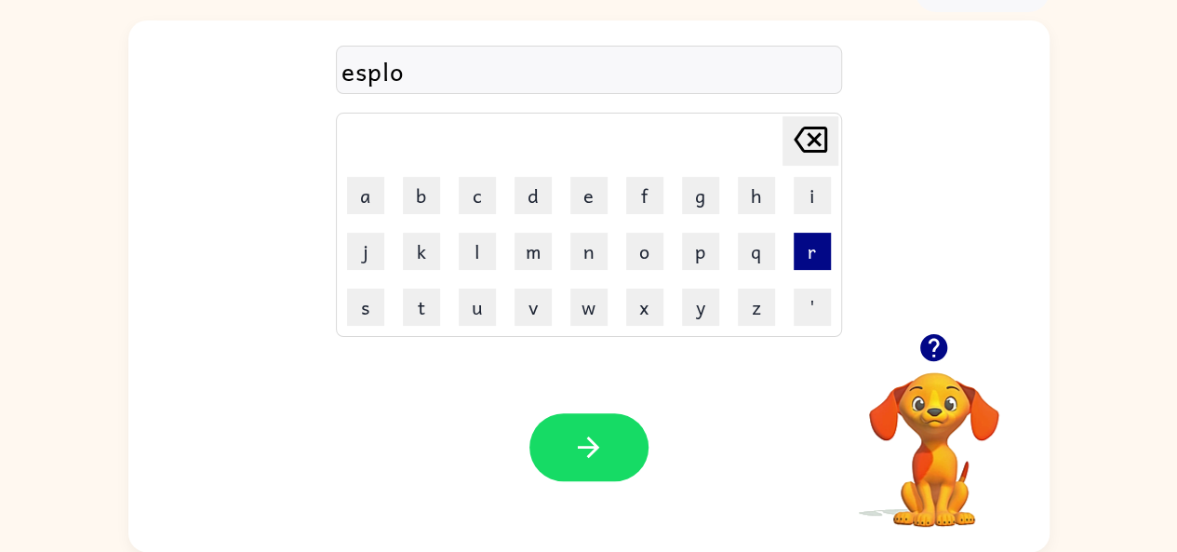
click at [811, 255] on button "r" at bounding box center [812, 251] width 37 height 37
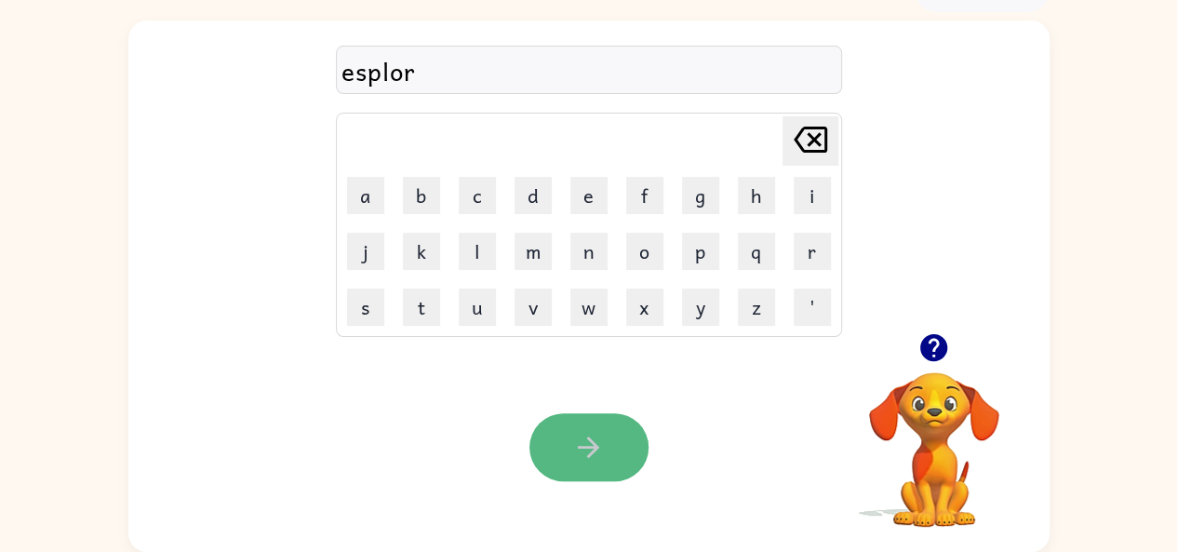
click at [568, 418] on button "button" at bounding box center [589, 447] width 119 height 68
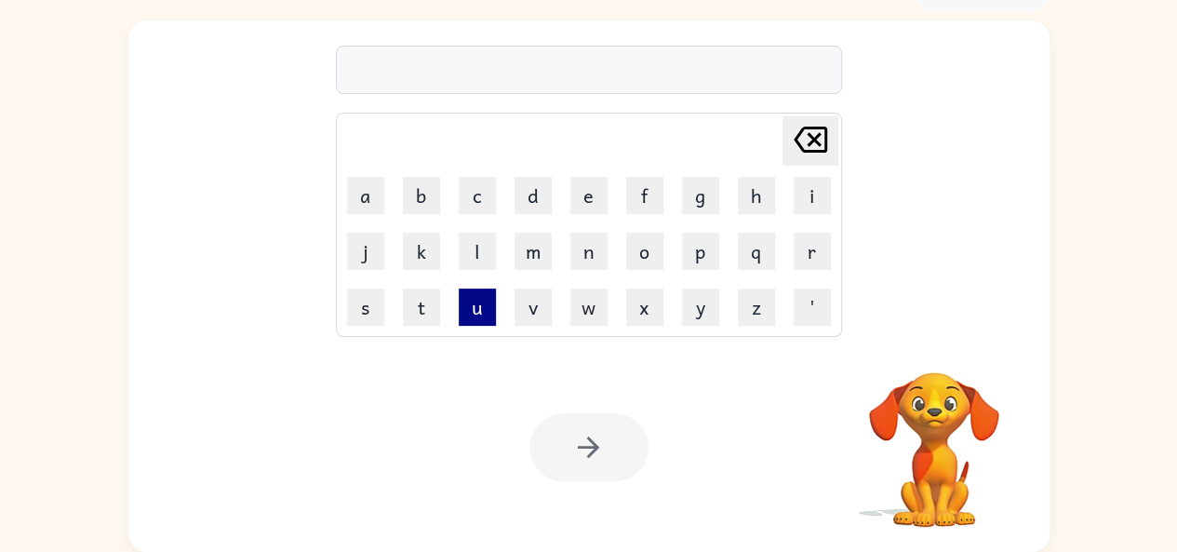
click at [477, 312] on button "u" at bounding box center [477, 306] width 37 height 37
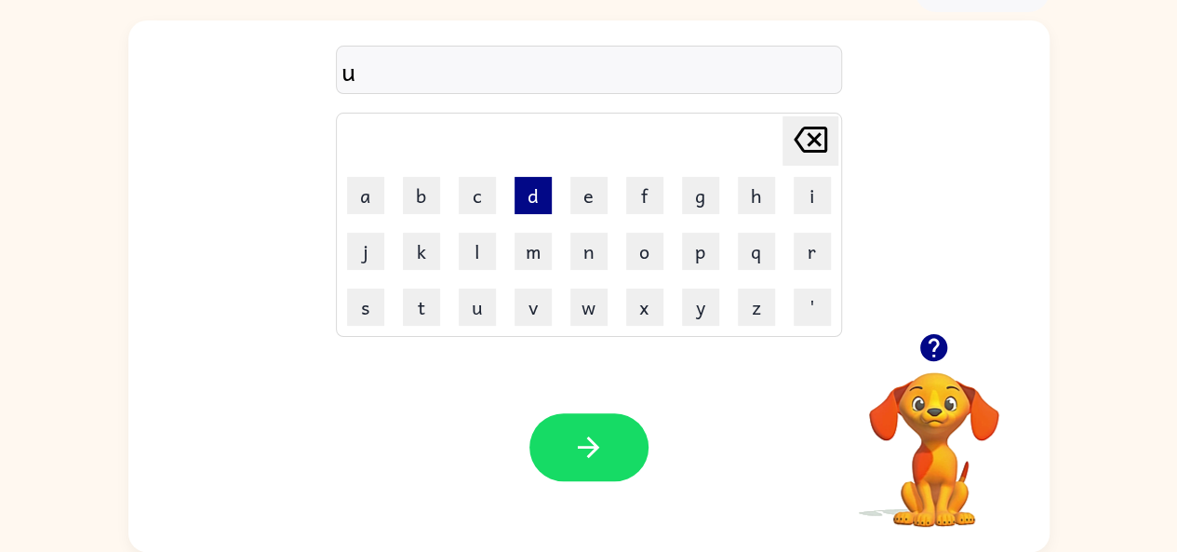
click at [540, 194] on button "d" at bounding box center [533, 195] width 37 height 37
click at [644, 244] on button "o" at bounding box center [644, 251] width 37 height 37
click at [798, 250] on button "r" at bounding box center [812, 251] width 37 height 37
click at [540, 183] on button "d" at bounding box center [533, 195] width 37 height 37
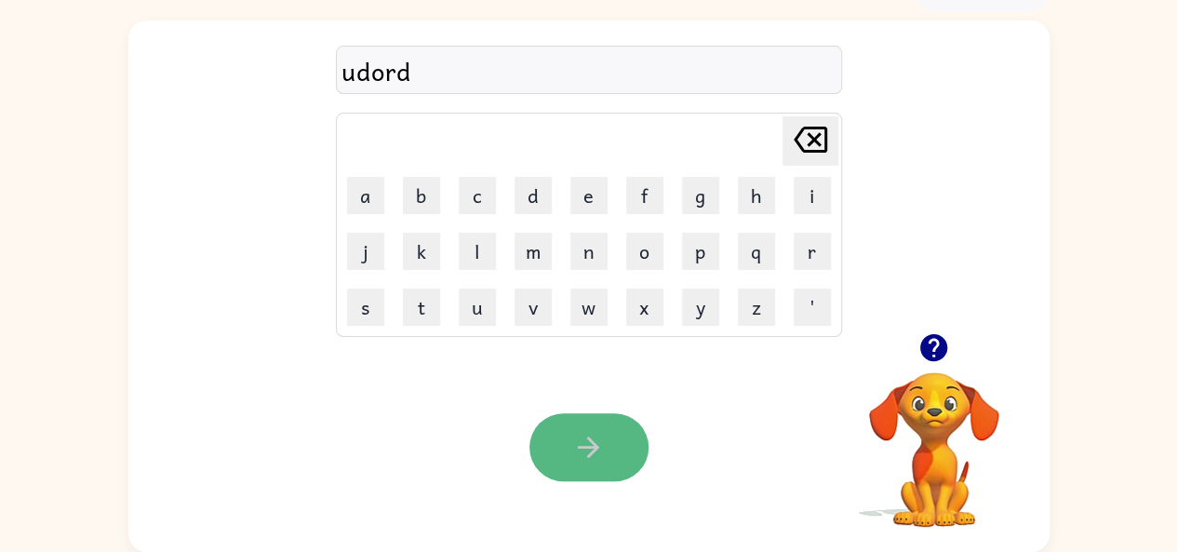
click at [593, 414] on button "button" at bounding box center [589, 447] width 119 height 68
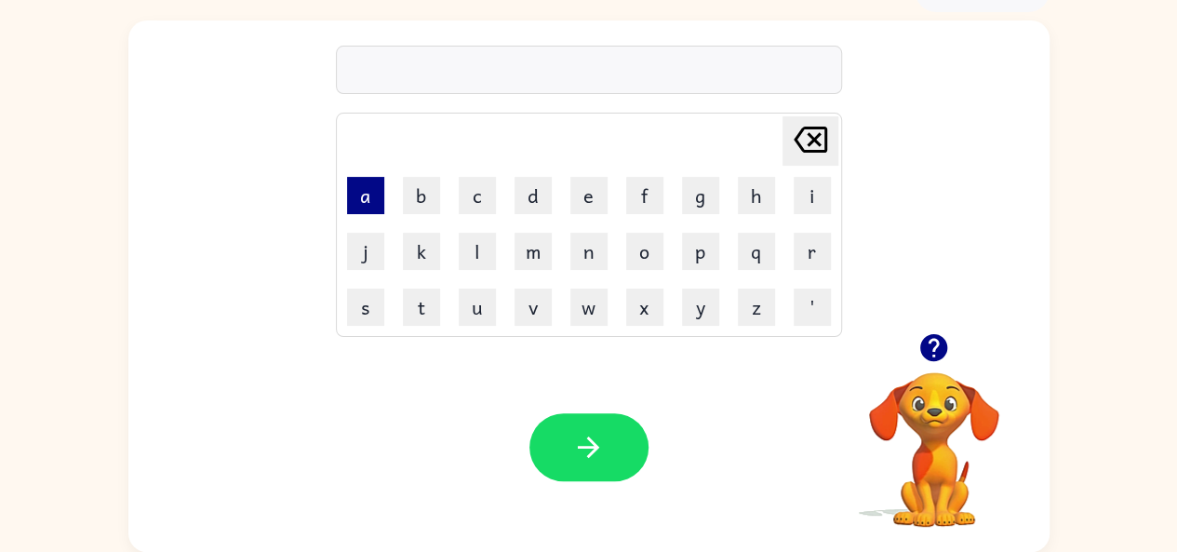
click at [357, 183] on button "a" at bounding box center [365, 195] width 37 height 37
click at [342, 297] on td "s" at bounding box center [366, 307] width 54 height 54
click at [369, 311] on button "s" at bounding box center [365, 306] width 37 height 37
click at [591, 204] on button "e" at bounding box center [588, 195] width 37 height 37
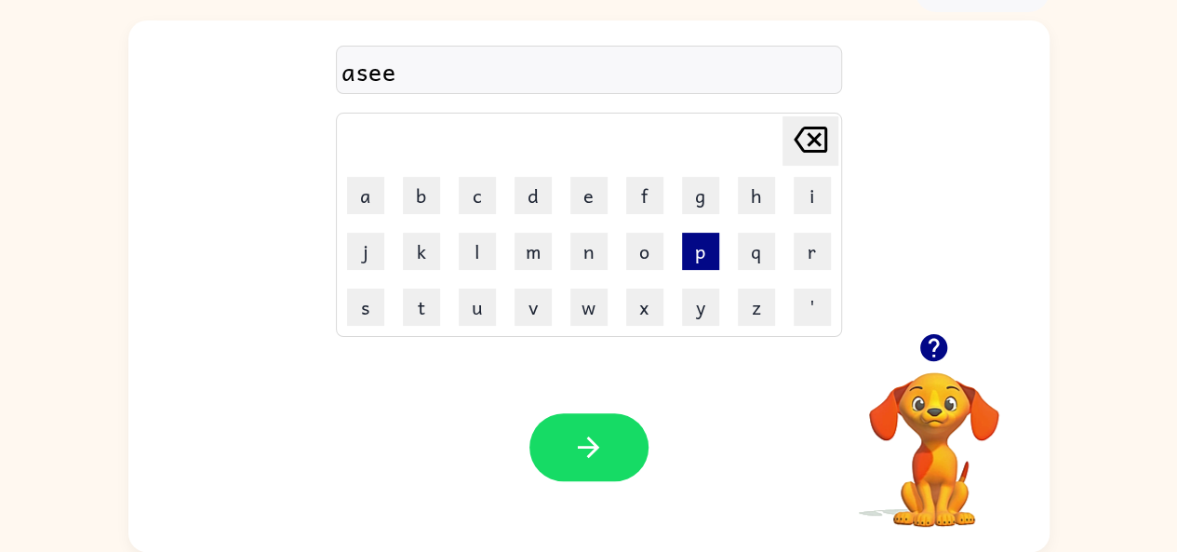
click at [688, 251] on button "p" at bounding box center [700, 251] width 37 height 37
click at [815, 138] on icon at bounding box center [811, 140] width 34 height 26
click at [817, 138] on icon "[PERSON_NAME] last character input" at bounding box center [810, 139] width 45 height 45
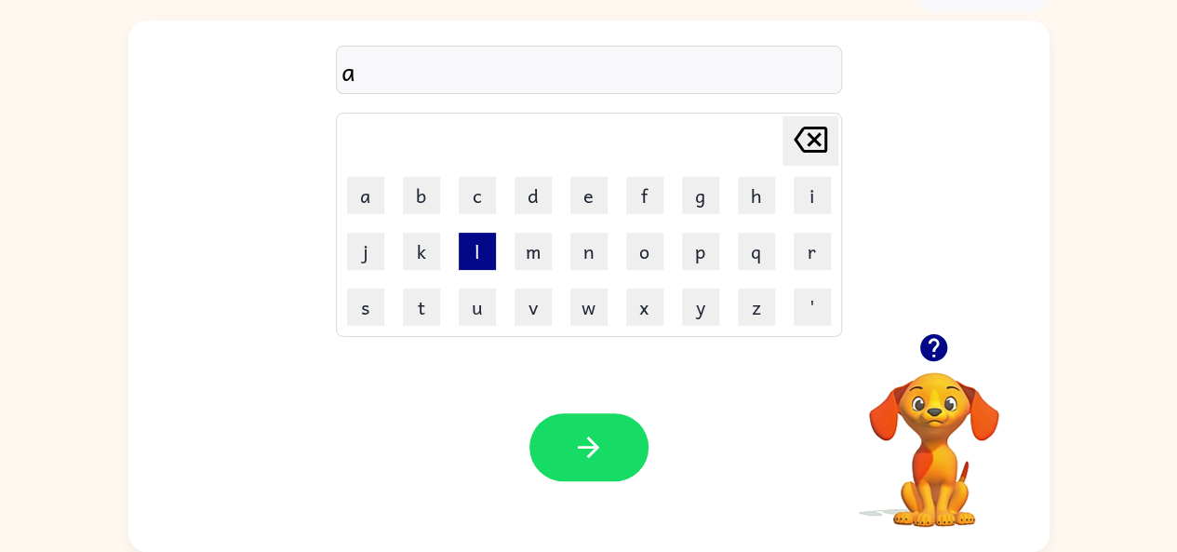
click at [475, 258] on button "l" at bounding box center [477, 251] width 37 height 37
click at [813, 144] on icon "[PERSON_NAME] last character input" at bounding box center [810, 139] width 45 height 45
click at [367, 304] on button "s" at bounding box center [365, 306] width 37 height 37
click at [476, 250] on button "l" at bounding box center [477, 251] width 37 height 37
click at [584, 187] on button "e" at bounding box center [588, 195] width 37 height 37
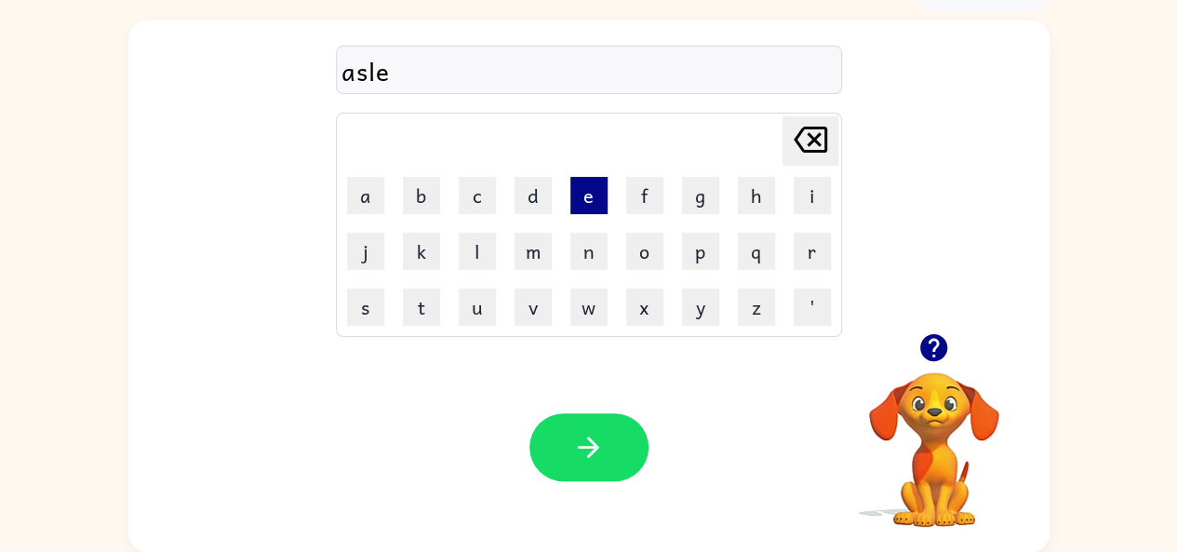
click at [584, 187] on button "e" at bounding box center [588, 195] width 37 height 37
click at [701, 252] on button "p" at bounding box center [700, 251] width 37 height 37
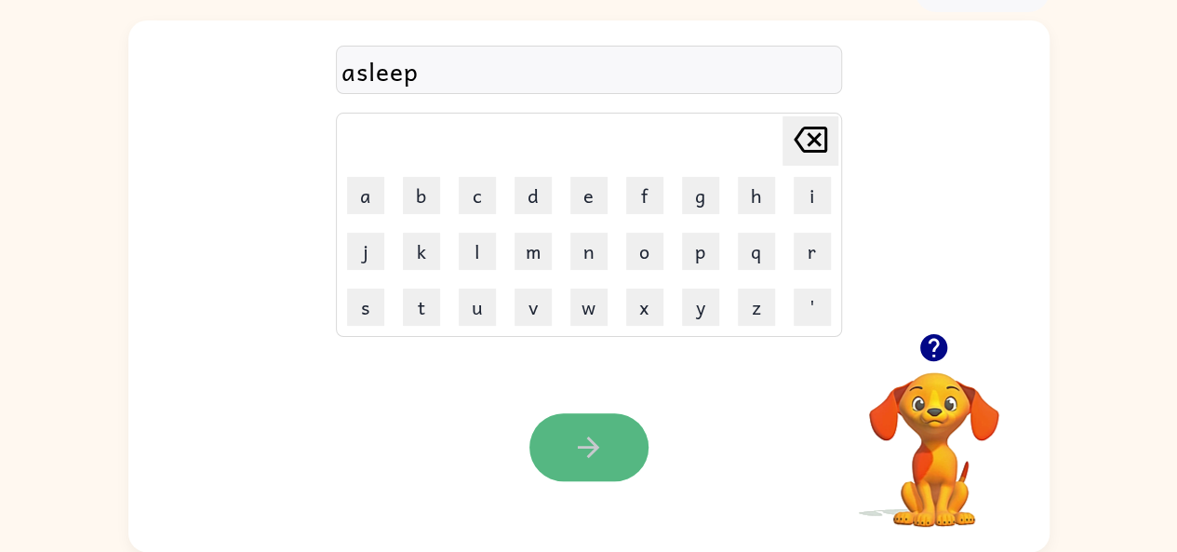
click at [563, 437] on button "button" at bounding box center [589, 447] width 119 height 68
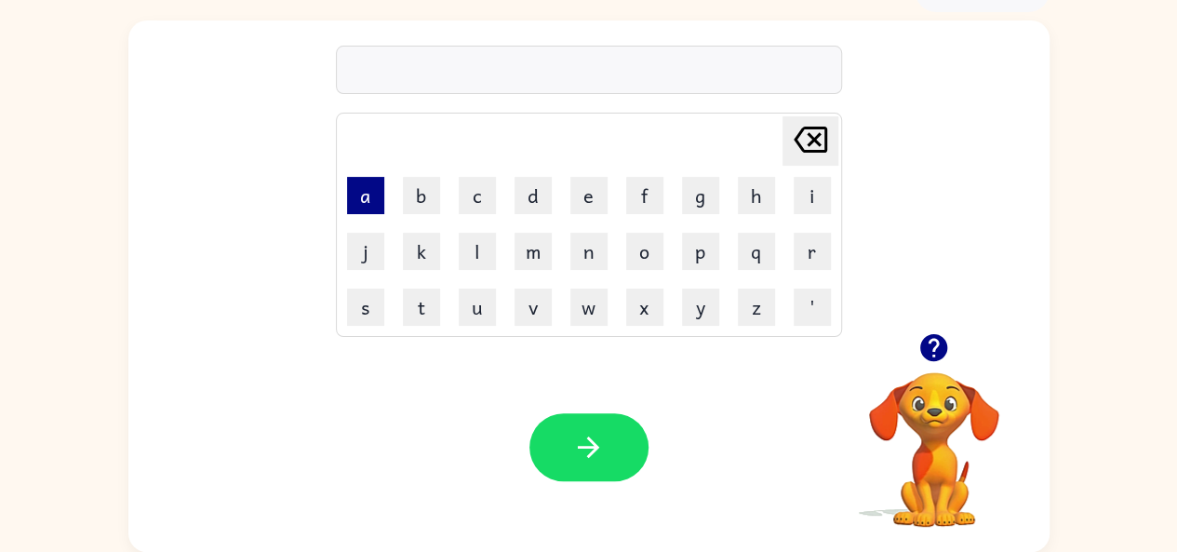
click at [361, 188] on button "a" at bounding box center [365, 195] width 37 height 37
click at [702, 190] on button "g" at bounding box center [700, 195] width 37 height 37
click at [815, 244] on button "r" at bounding box center [812, 251] width 37 height 37
click at [584, 185] on button "e" at bounding box center [588, 195] width 37 height 37
click at [420, 187] on button "b" at bounding box center [421, 195] width 37 height 37
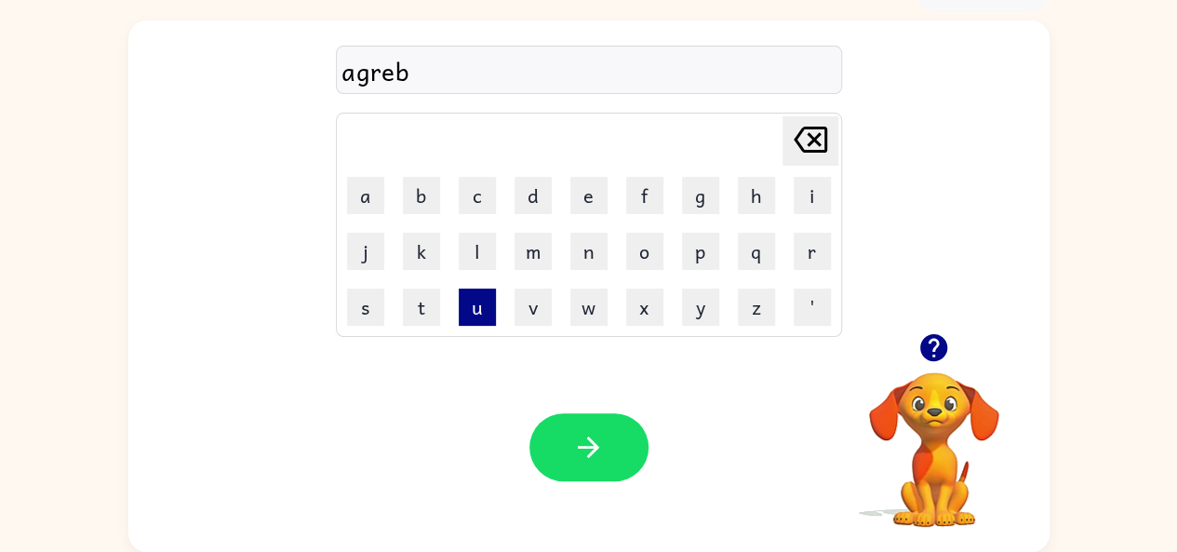
click at [471, 311] on button "u" at bounding box center [477, 306] width 37 height 37
click at [468, 248] on button "l" at bounding box center [477, 251] width 37 height 37
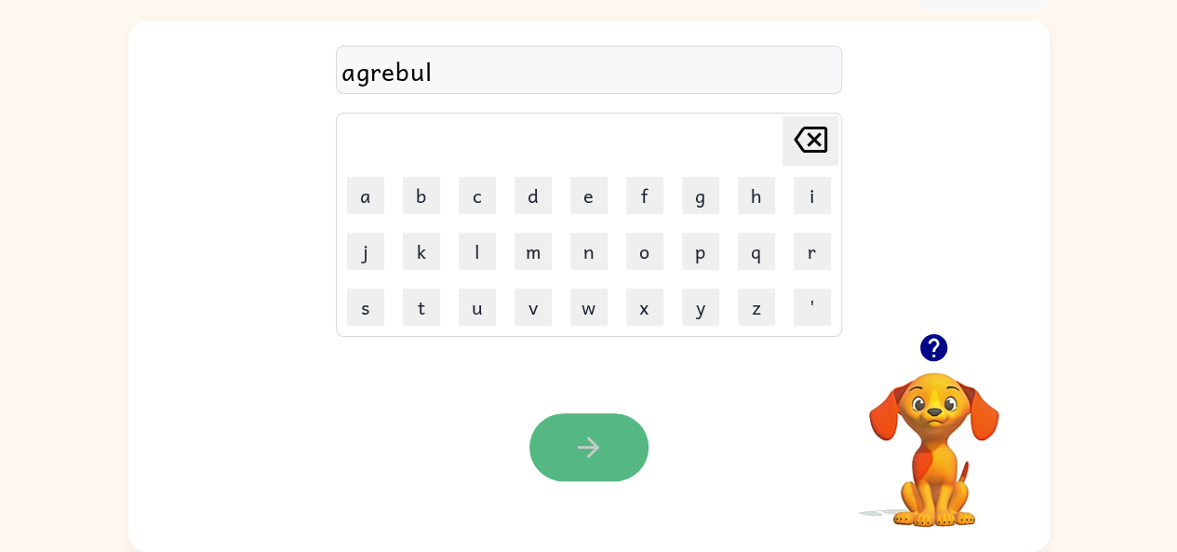
click at [573, 461] on icon "button" at bounding box center [588, 447] width 33 height 33
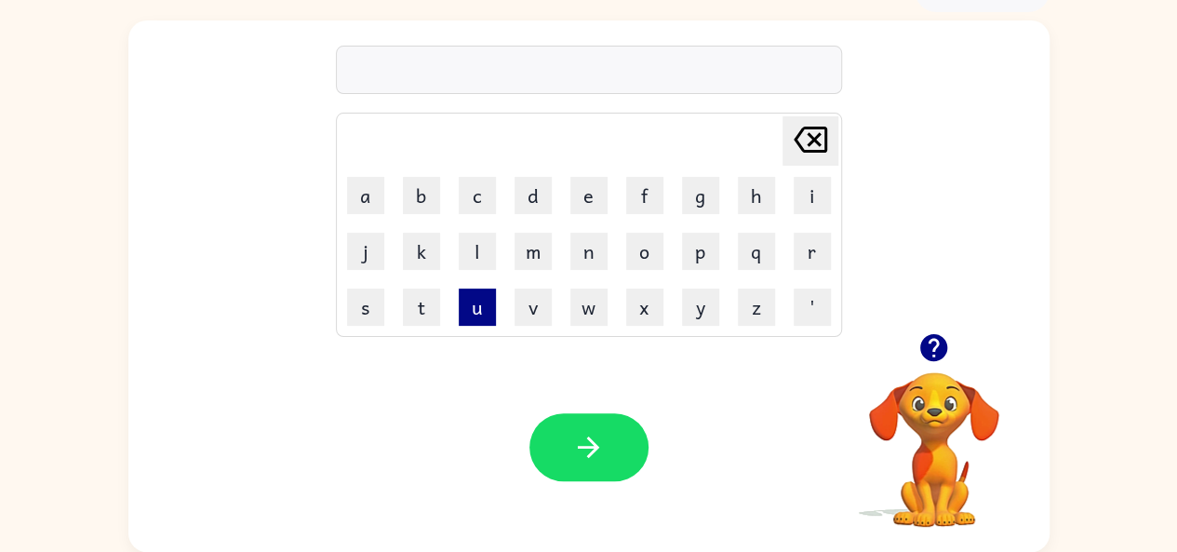
click at [471, 304] on button "u" at bounding box center [477, 306] width 37 height 37
click at [692, 228] on td "p" at bounding box center [701, 251] width 54 height 54
click at [697, 241] on button "p" at bounding box center [700, 251] width 37 height 37
click at [587, 189] on button "e" at bounding box center [588, 195] width 37 height 37
click at [372, 308] on button "s" at bounding box center [365, 306] width 37 height 37
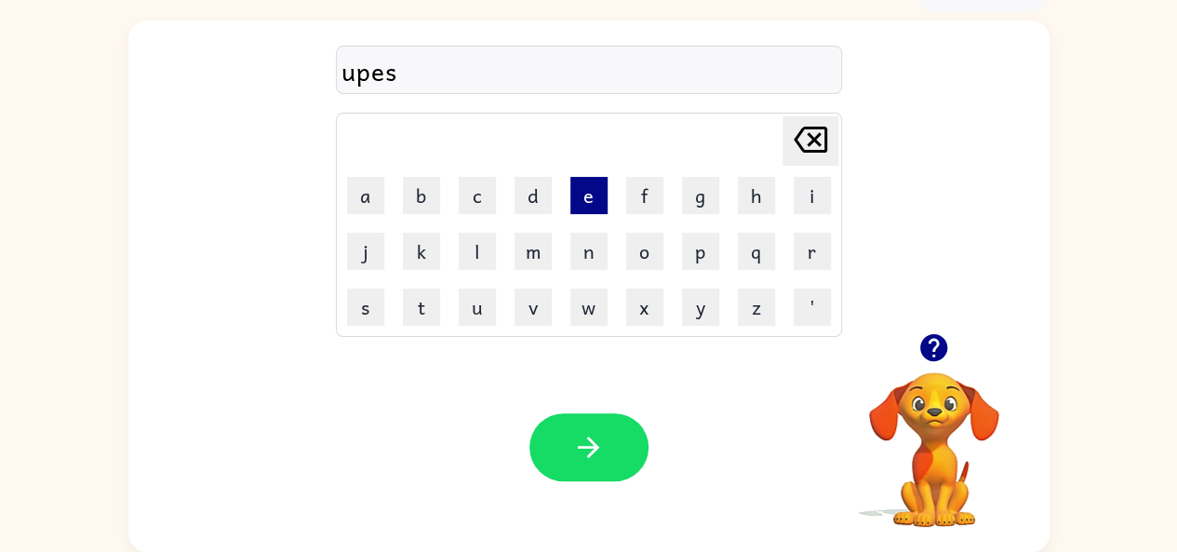
click at [584, 185] on button "e" at bounding box center [588, 195] width 37 height 37
click at [579, 252] on button "n" at bounding box center [588, 251] width 37 height 37
click at [342, 302] on td "s" at bounding box center [366, 307] width 54 height 54
click at [367, 301] on button "s" at bounding box center [365, 306] width 37 height 37
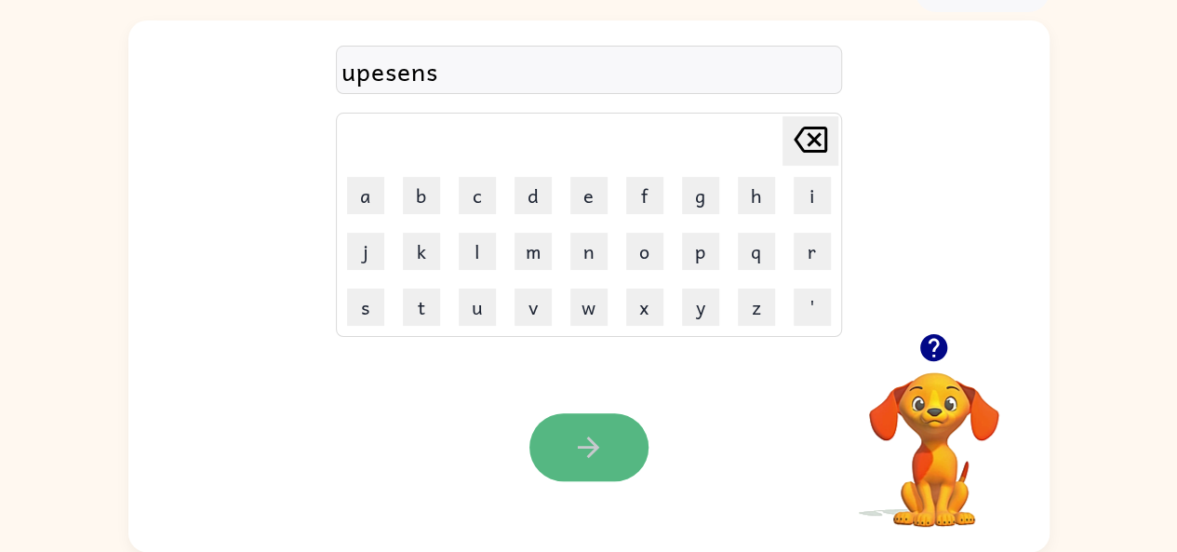
click at [582, 429] on button "button" at bounding box center [589, 447] width 119 height 68
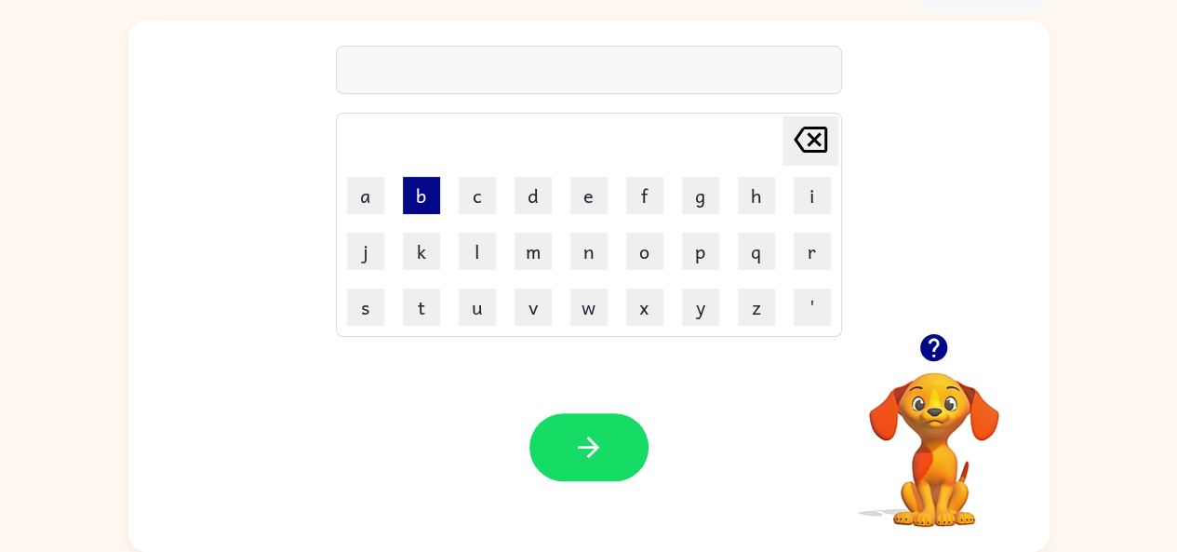
click at [423, 194] on button "b" at bounding box center [421, 195] width 37 height 37
click at [480, 252] on button "l" at bounding box center [477, 251] width 37 height 37
click at [470, 319] on button "u" at bounding box center [477, 306] width 37 height 37
click at [422, 319] on button "t" at bounding box center [421, 306] width 37 height 37
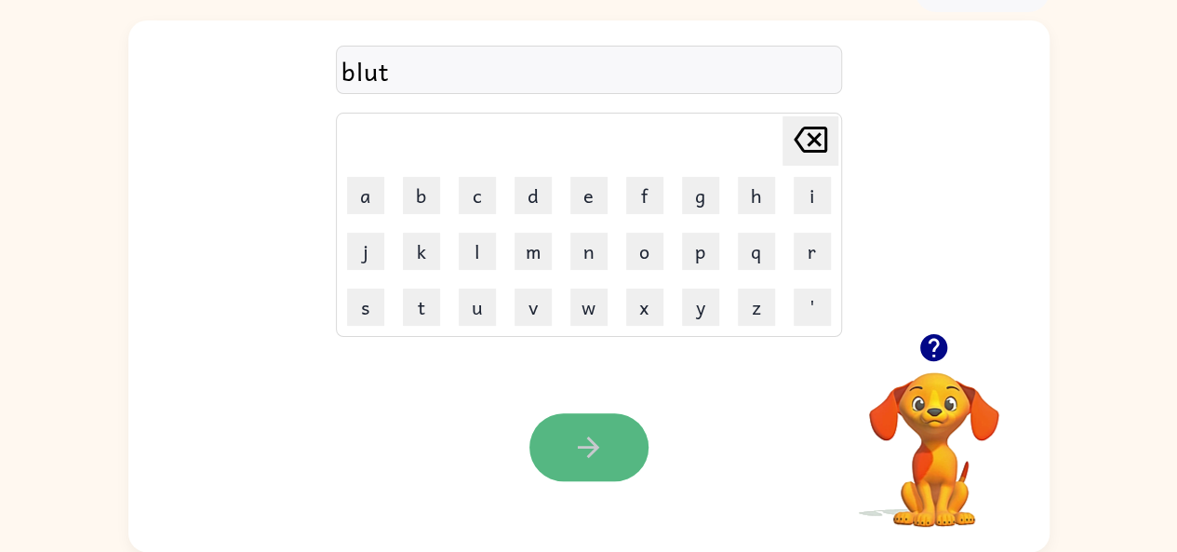
click at [586, 431] on icon "button" at bounding box center [588, 447] width 33 height 33
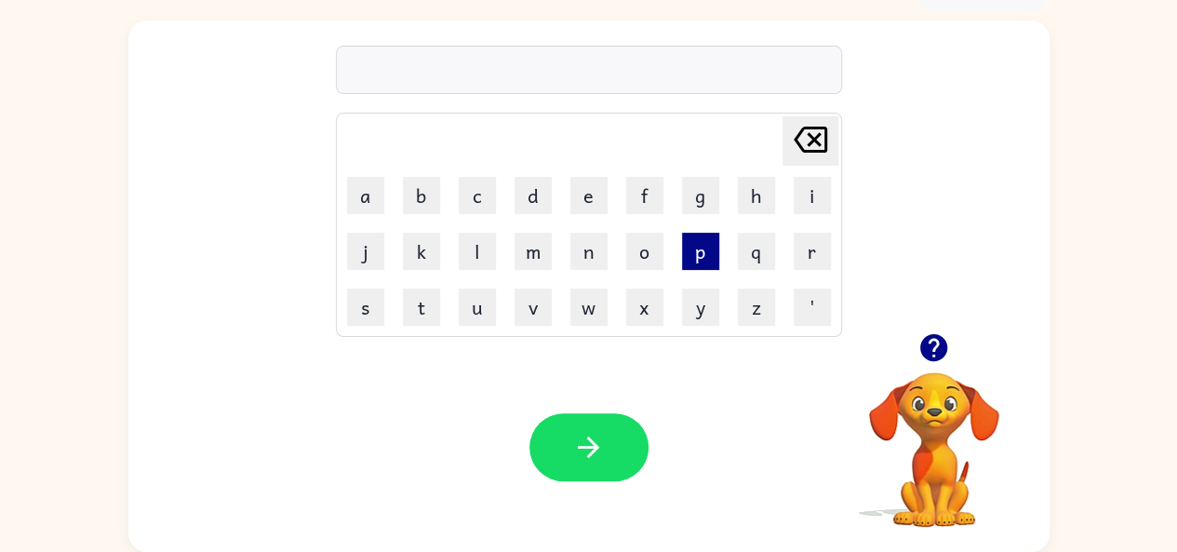
click at [697, 245] on button "p" at bounding box center [700, 251] width 37 height 37
click at [463, 254] on button "l" at bounding box center [477, 251] width 37 height 37
click at [575, 194] on button "e" at bounding box center [588, 195] width 37 height 37
click at [479, 308] on button "u" at bounding box center [477, 306] width 37 height 37
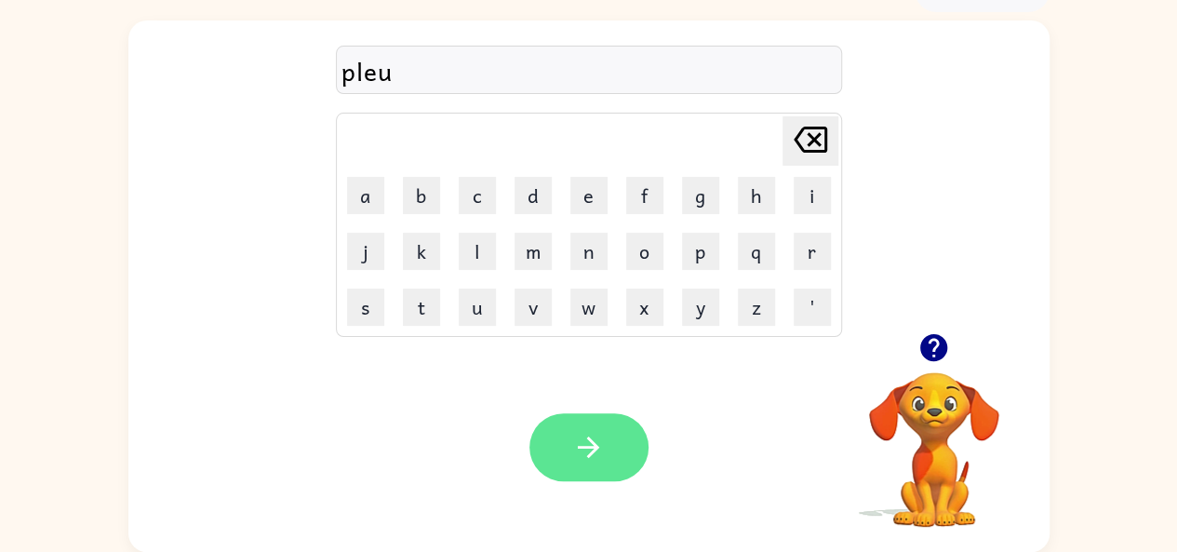
click at [593, 437] on icon "button" at bounding box center [588, 447] width 33 height 33
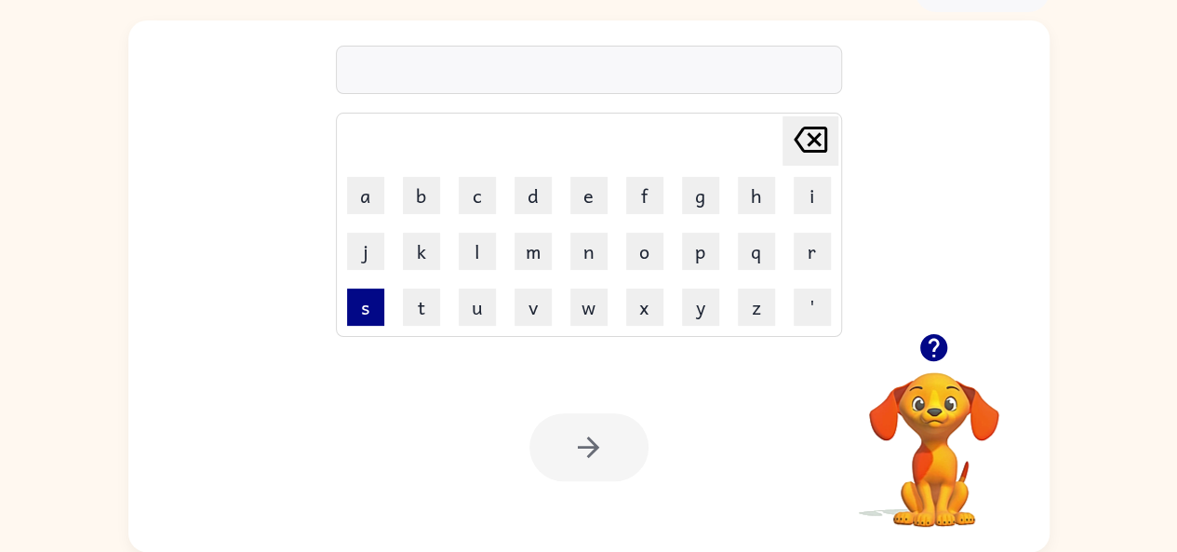
click at [367, 317] on button "s" at bounding box center [365, 306] width 37 height 37
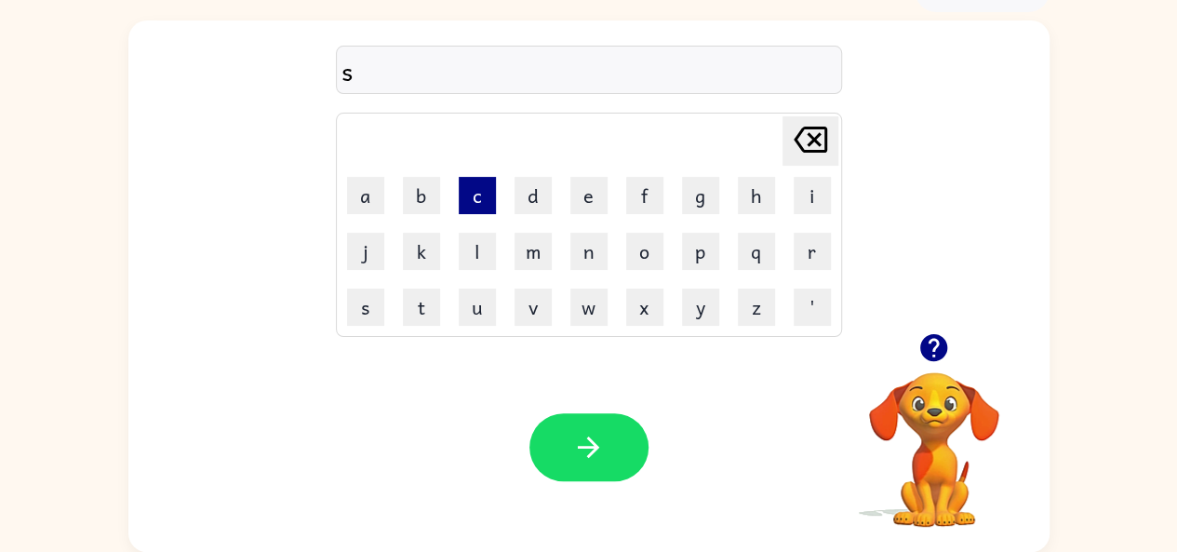
click at [480, 197] on button "c" at bounding box center [477, 195] width 37 height 37
click at [413, 240] on button "k" at bounding box center [421, 251] width 37 height 37
click at [817, 252] on button "r" at bounding box center [812, 251] width 37 height 37
click at [592, 203] on button "e" at bounding box center [588, 195] width 37 height 37
click at [591, 257] on button "n" at bounding box center [588, 251] width 37 height 37
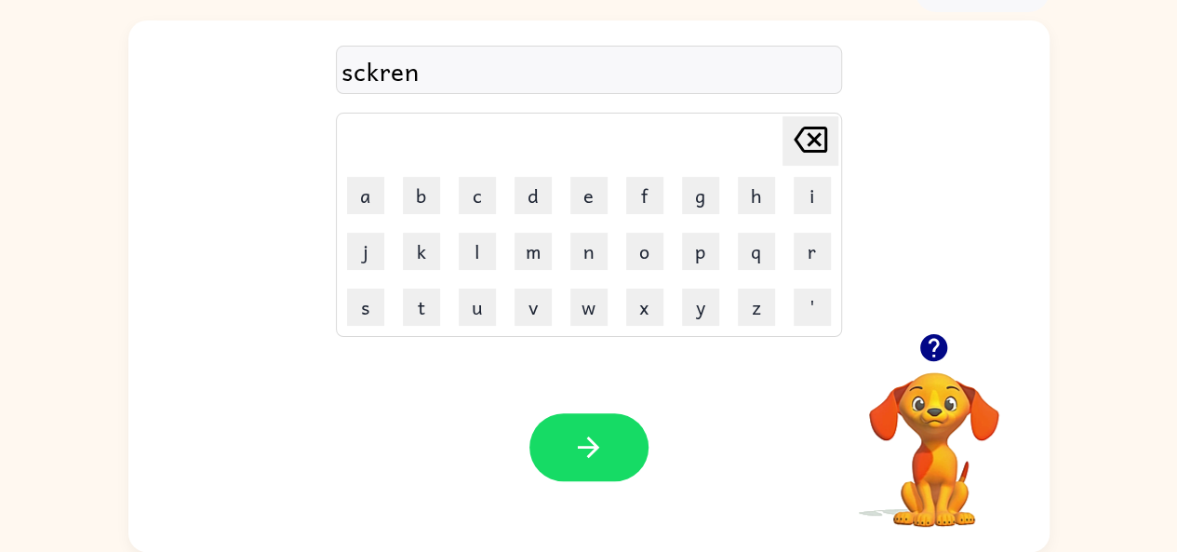
drag, startPoint x: 579, startPoint y: 449, endPoint x: 517, endPoint y: 422, distance: 66.7
drag, startPoint x: 517, startPoint y: 422, endPoint x: 583, endPoint y: 451, distance: 72.1
click at [583, 451] on icon "button" at bounding box center [588, 447] width 33 height 33
click at [367, 305] on button "s" at bounding box center [365, 306] width 37 height 37
click at [490, 187] on button "c" at bounding box center [477, 195] width 37 height 37
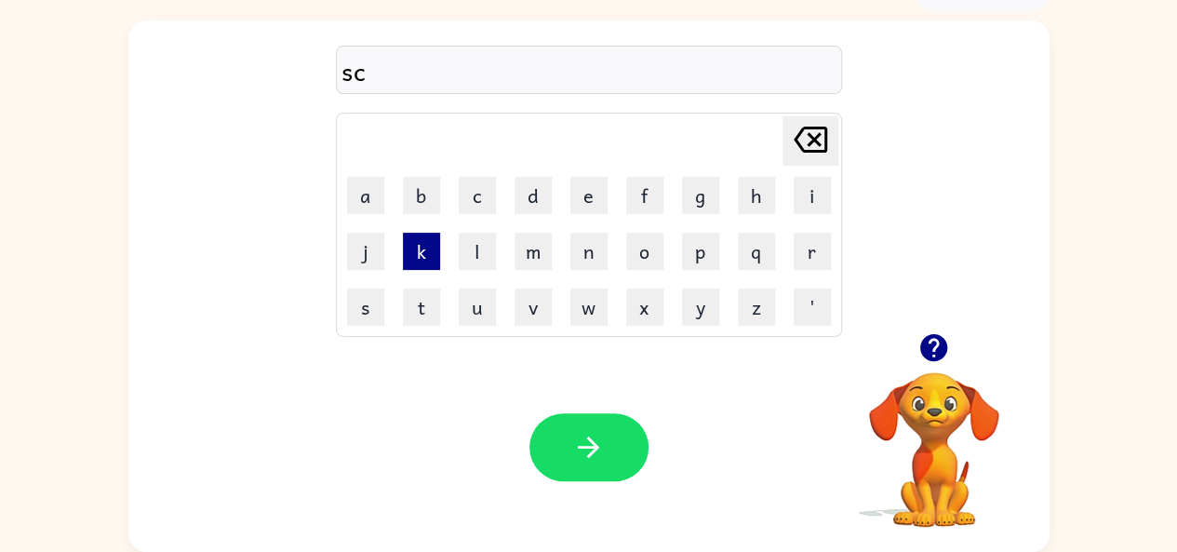
click at [428, 248] on button "k" at bounding box center [421, 251] width 37 height 37
click at [806, 253] on button "r" at bounding box center [812, 251] width 37 height 37
click at [577, 193] on button "e" at bounding box center [588, 195] width 37 height 37
click at [474, 189] on button "c" at bounding box center [477, 195] width 37 height 37
click at [754, 194] on button "h" at bounding box center [756, 195] width 37 height 37
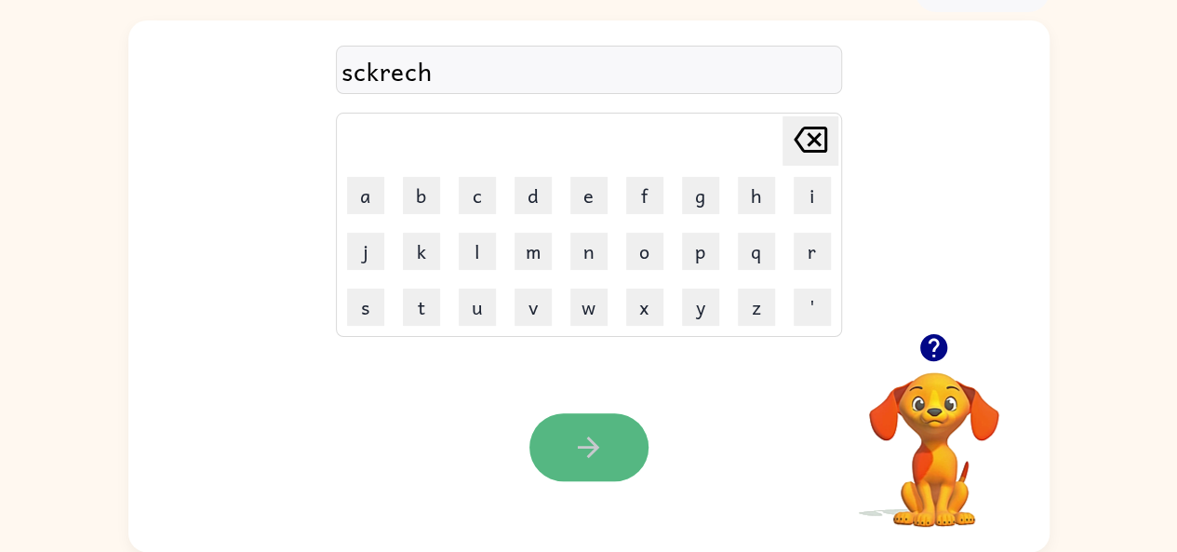
click at [567, 455] on button "button" at bounding box center [589, 447] width 119 height 68
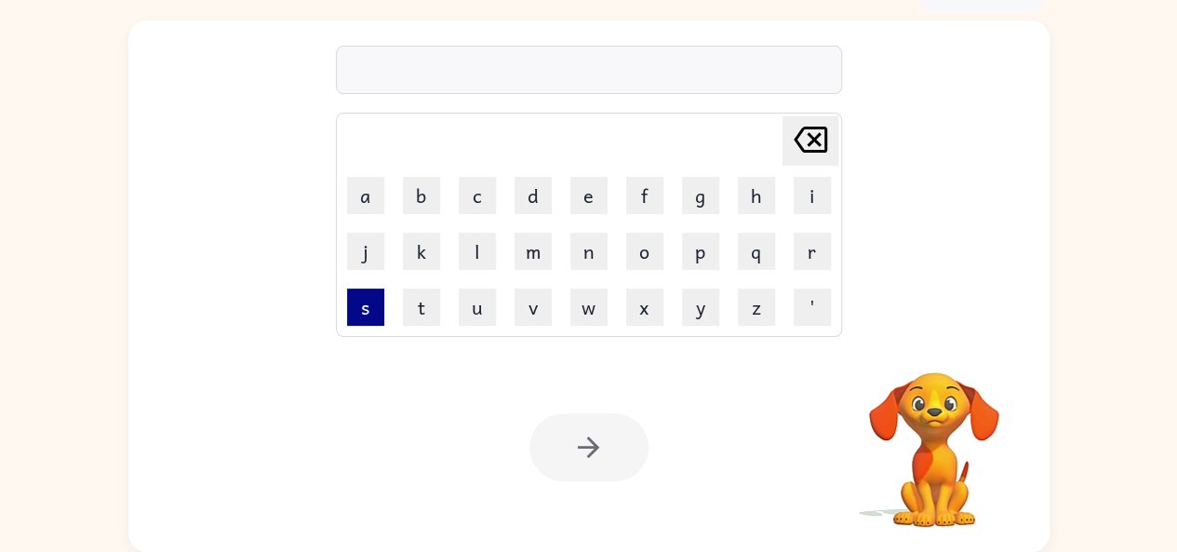
click at [366, 302] on button "s" at bounding box center [365, 306] width 37 height 37
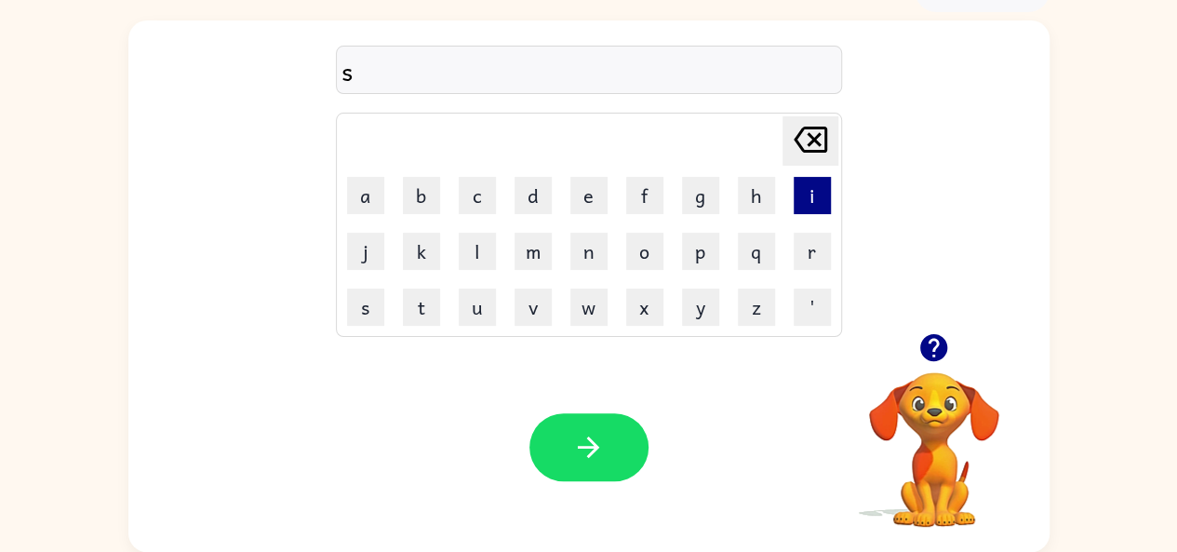
click at [815, 194] on button "i" at bounding box center [812, 195] width 37 height 37
click at [421, 196] on button "b" at bounding box center [421, 195] width 37 height 37
click at [469, 239] on button "l" at bounding box center [477, 251] width 37 height 37
click at [485, 312] on button "u" at bounding box center [477, 306] width 37 height 37
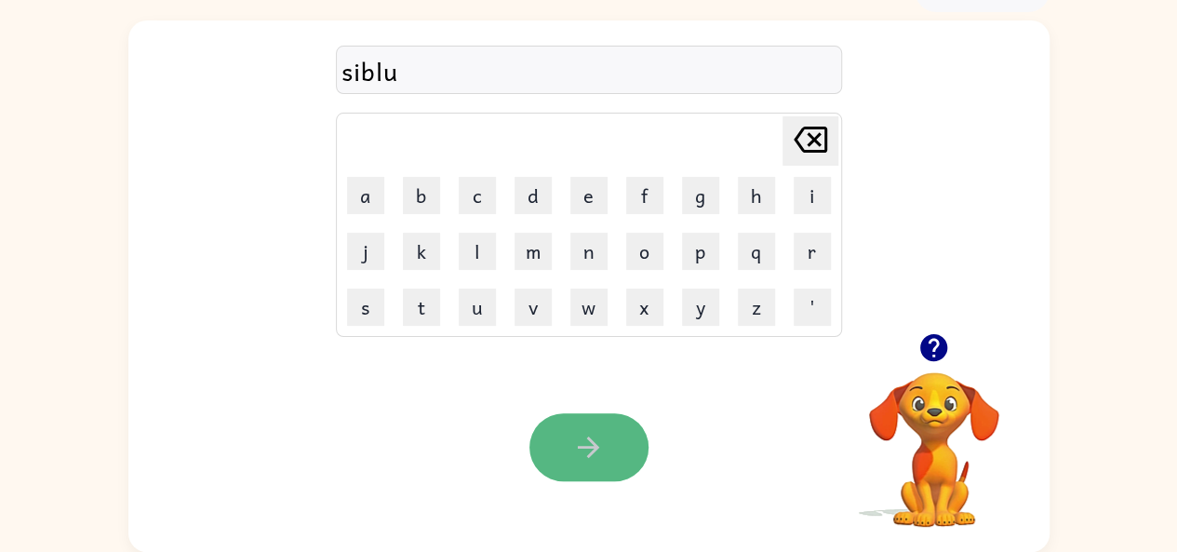
click at [638, 436] on button "button" at bounding box center [589, 447] width 119 height 68
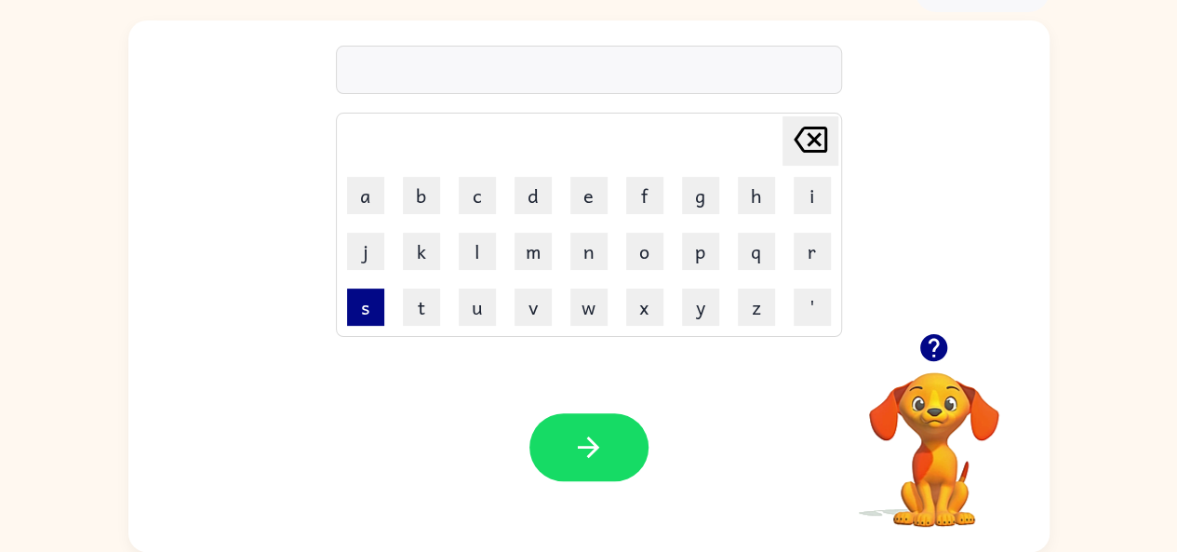
click at [359, 305] on button "s" at bounding box center [365, 306] width 37 height 37
click at [474, 297] on button "u" at bounding box center [477, 306] width 37 height 37
click at [434, 194] on button "b" at bounding box center [421, 195] width 37 height 37
click at [603, 191] on button "e" at bounding box center [588, 195] width 37 height 37
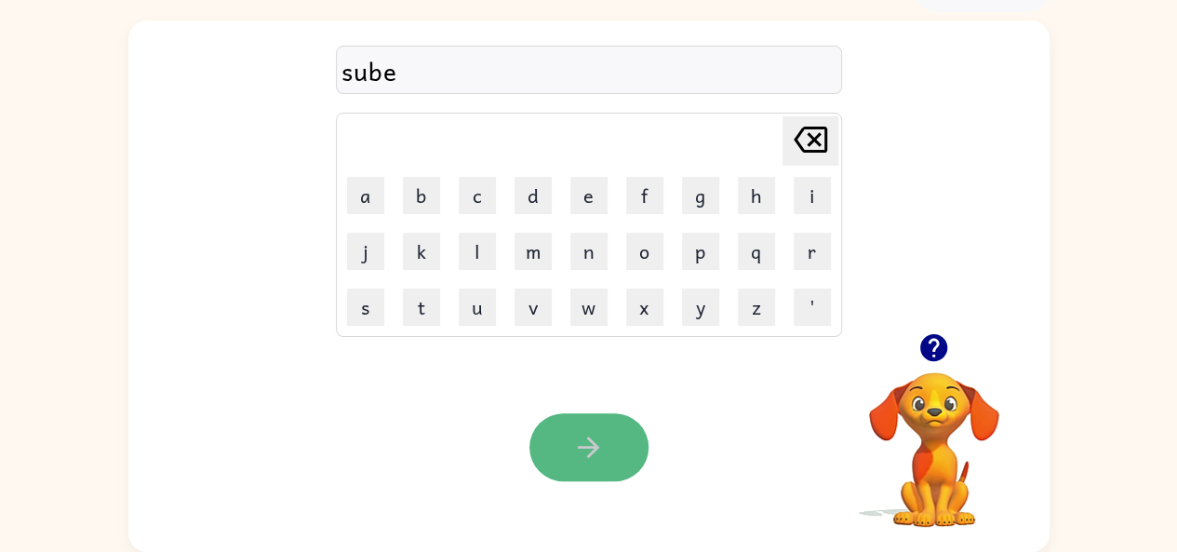
click at [599, 431] on icon "button" at bounding box center [588, 447] width 33 height 33
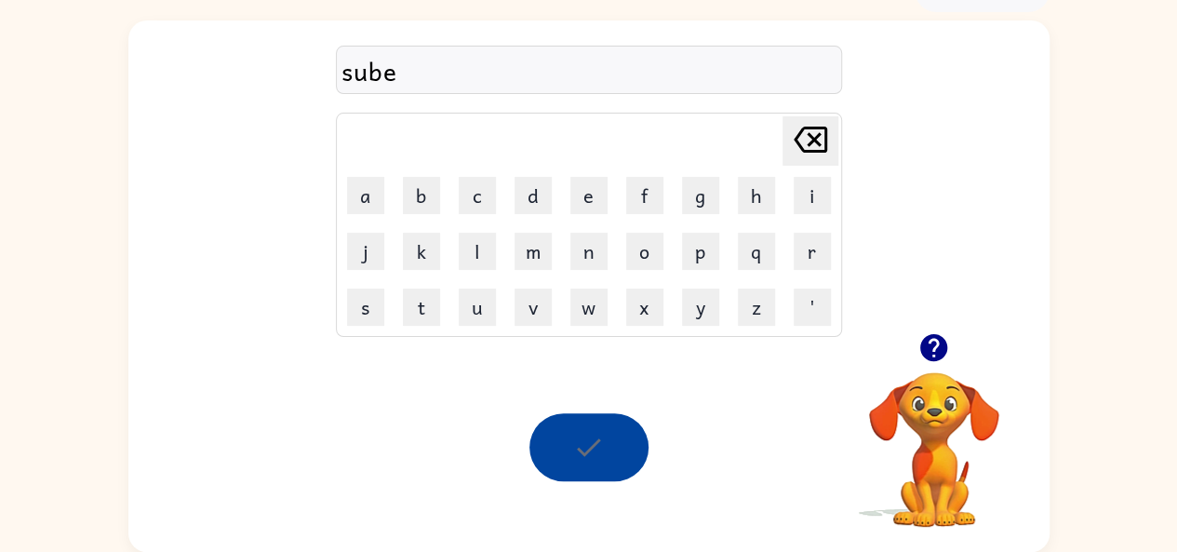
click at [599, 432] on div at bounding box center [589, 447] width 119 height 68
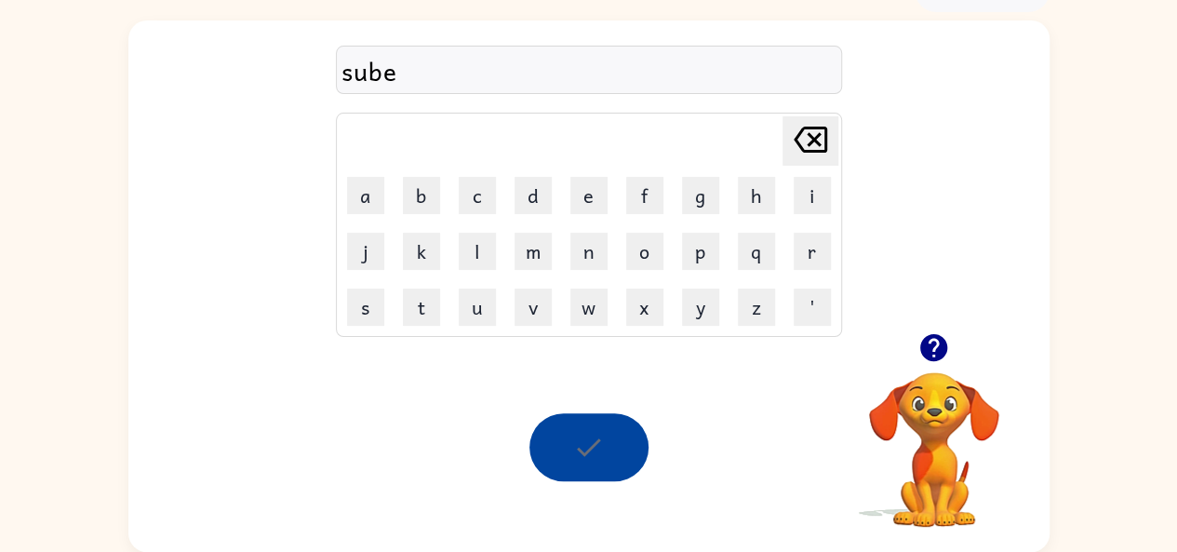
click at [823, 118] on icon "[PERSON_NAME] last character input" at bounding box center [810, 139] width 45 height 45
click at [802, 129] on icon at bounding box center [811, 140] width 34 height 26
click at [804, 126] on icon "[PERSON_NAME] last character input" at bounding box center [810, 139] width 45 height 45
click at [432, 304] on button "t" at bounding box center [421, 306] width 37 height 37
click at [479, 310] on button "u" at bounding box center [477, 306] width 37 height 37
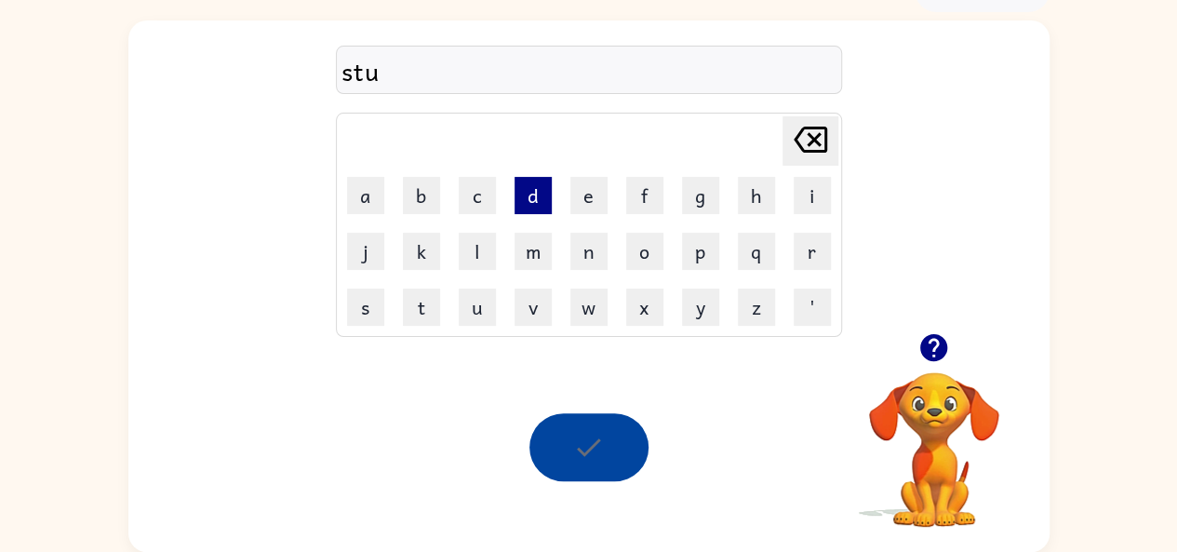
click at [534, 196] on button "d" at bounding box center [533, 195] width 37 height 37
click at [591, 177] on button "e" at bounding box center [588, 195] width 37 height 37
click at [564, 396] on div "Your browser must support playing .mp4 files to use Literably. Please try using…" at bounding box center [588, 446] width 921 height 209
click at [614, 432] on div at bounding box center [589, 447] width 119 height 68
click at [616, 435] on div at bounding box center [589, 447] width 119 height 68
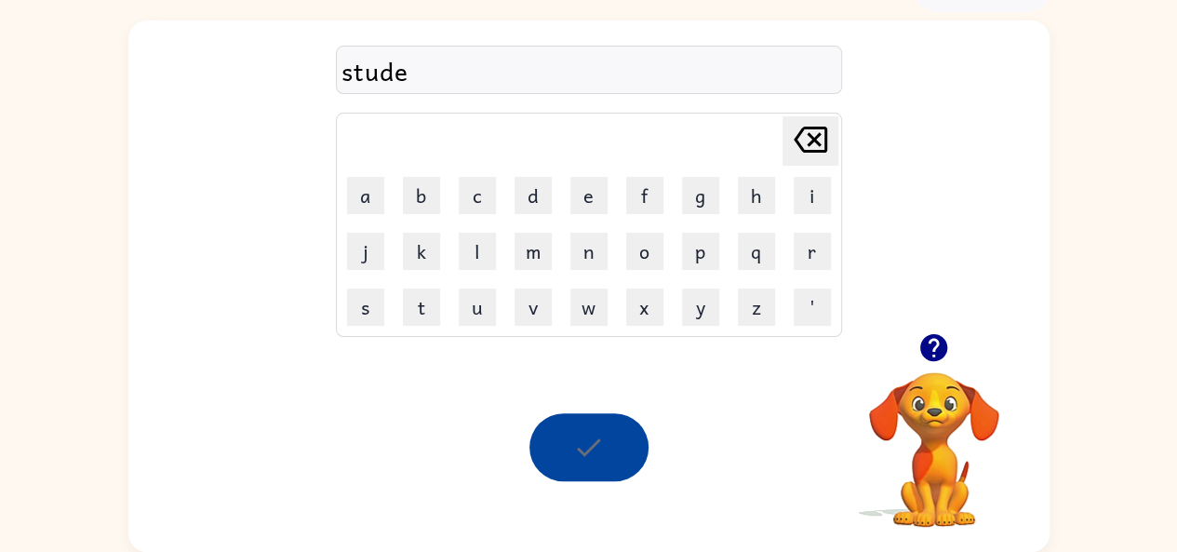
click at [618, 435] on div at bounding box center [589, 447] width 119 height 68
click at [618, 436] on div at bounding box center [589, 447] width 119 height 68
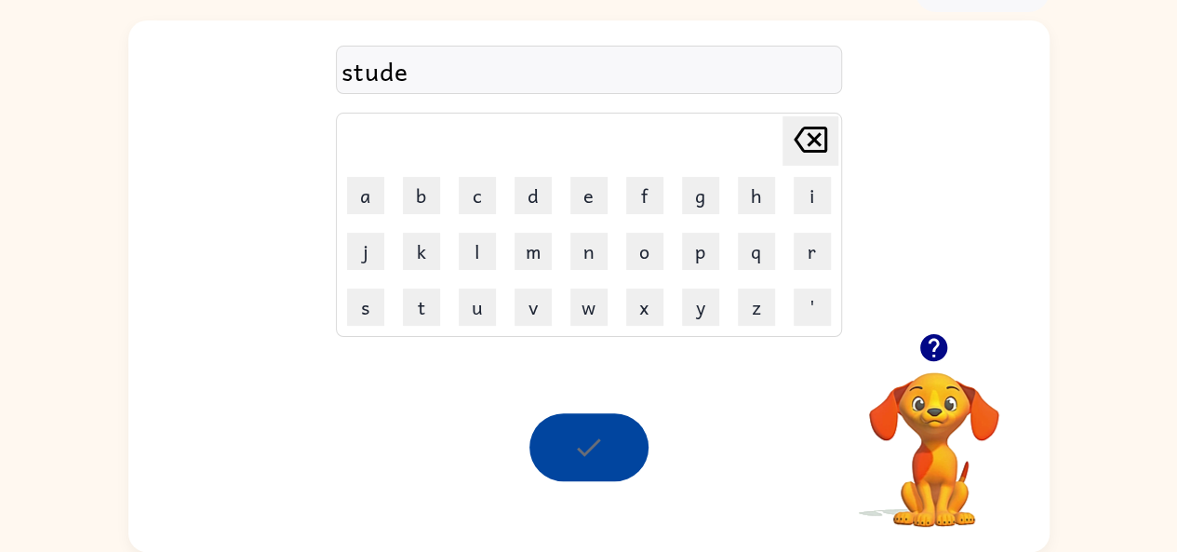
click at [618, 436] on div at bounding box center [589, 447] width 119 height 68
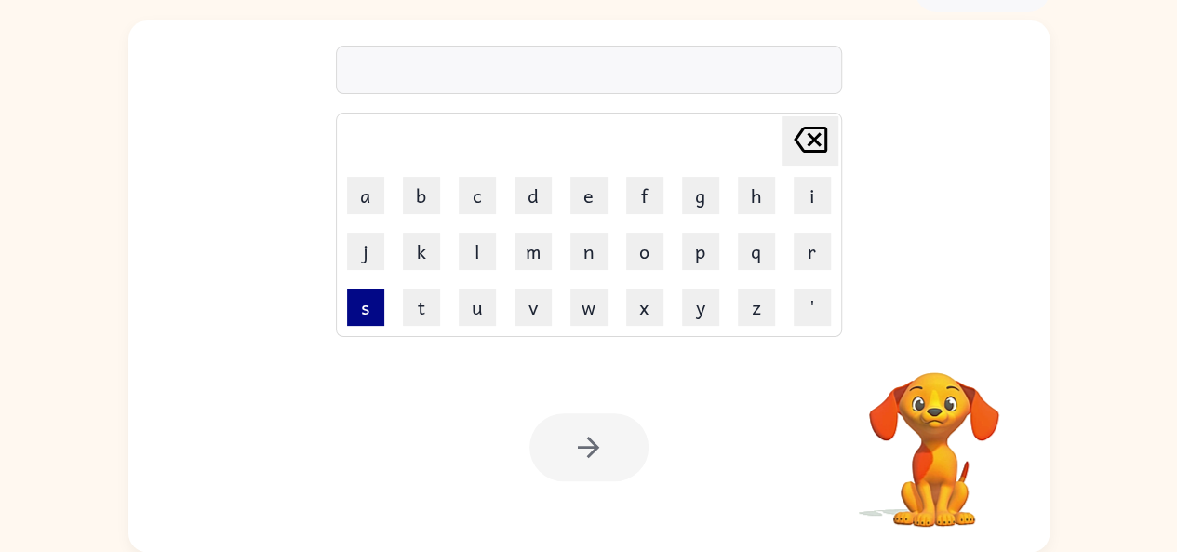
click at [360, 306] on button "s" at bounding box center [365, 306] width 37 height 37
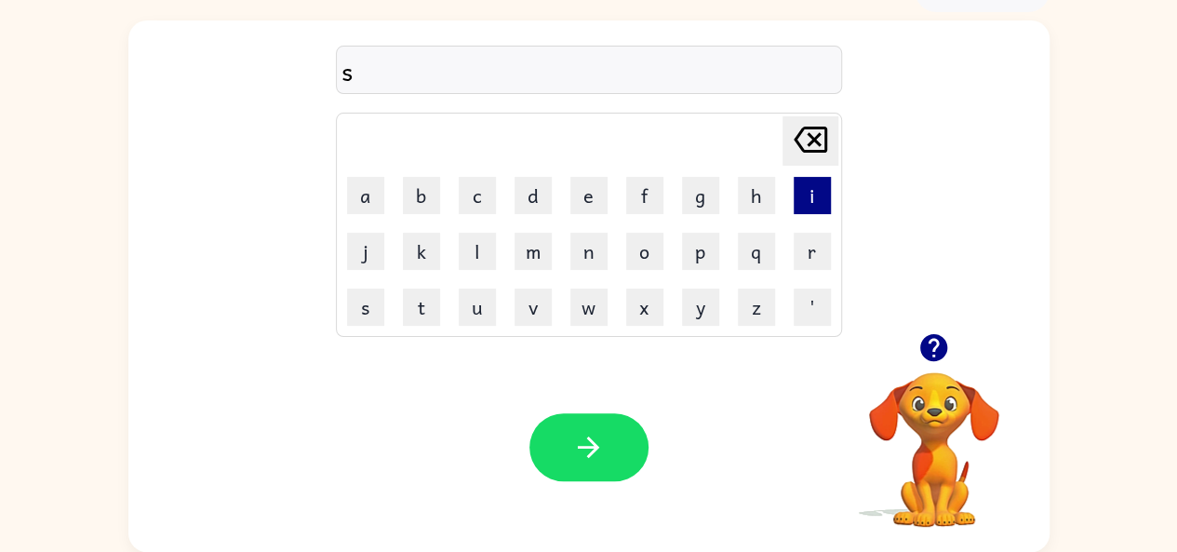
click at [805, 185] on button "i" at bounding box center [812, 195] width 37 height 37
click at [474, 189] on button "c" at bounding box center [477, 195] width 37 height 37
click at [427, 237] on button "k" at bounding box center [421, 251] width 37 height 37
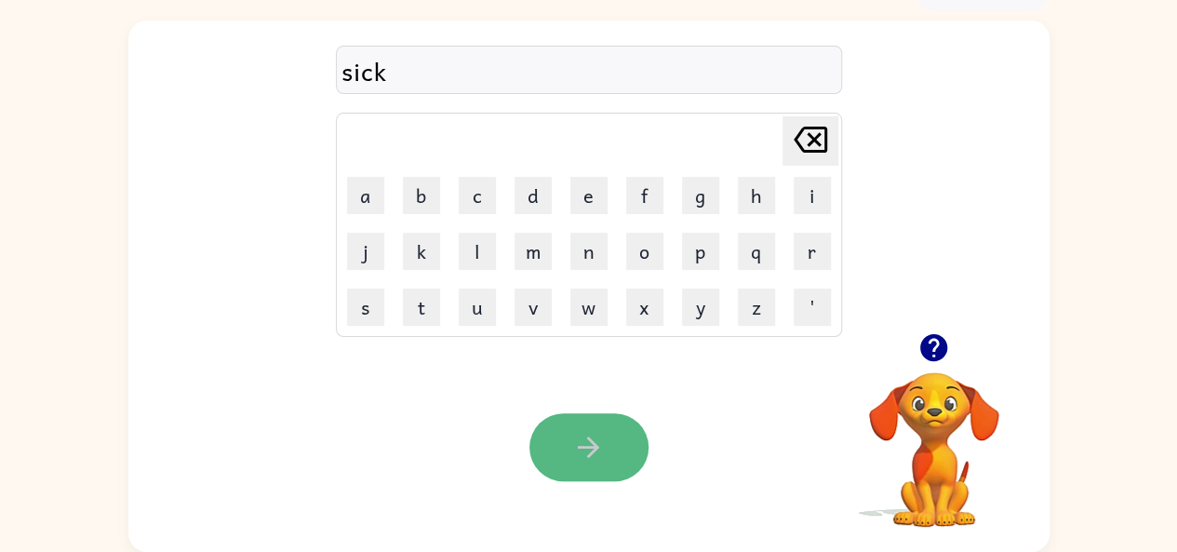
click at [632, 441] on button "button" at bounding box center [589, 447] width 119 height 68
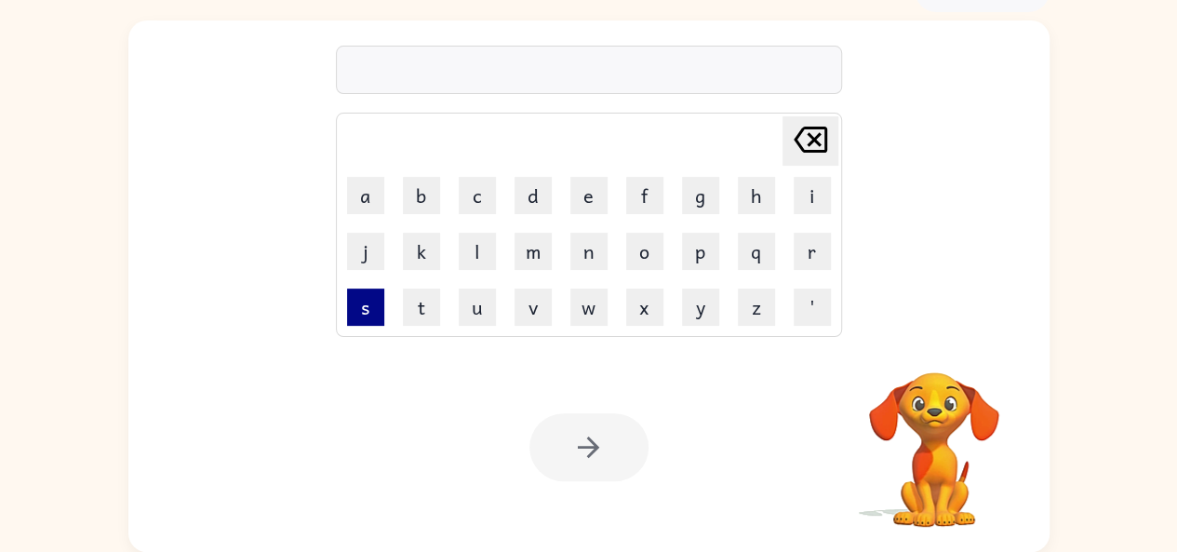
click at [367, 304] on button "s" at bounding box center [365, 306] width 37 height 37
click at [597, 198] on button "e" at bounding box center [588, 195] width 37 height 37
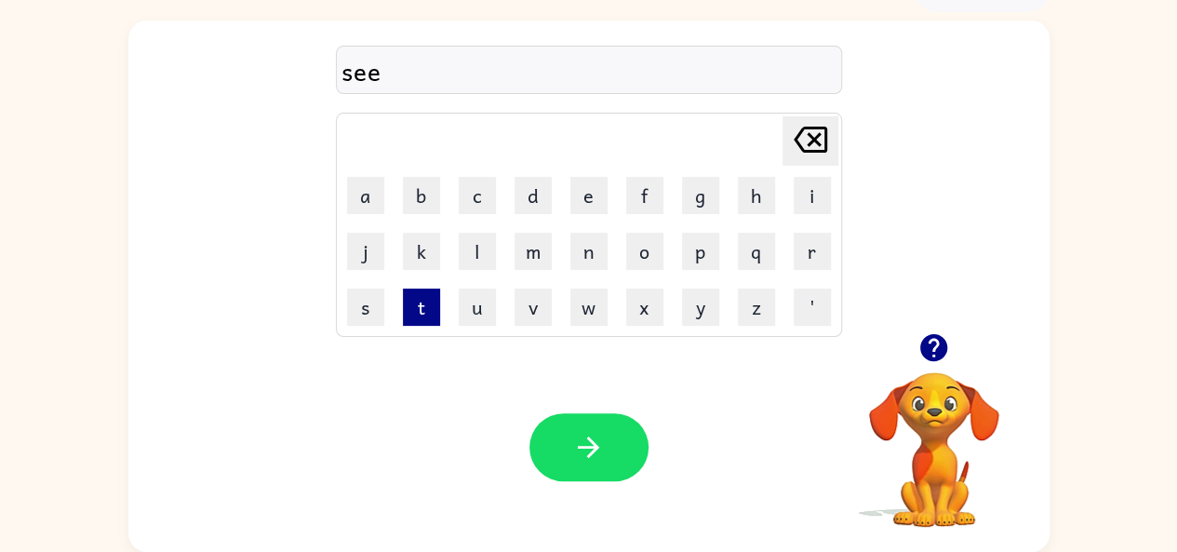
click at [413, 303] on button "t" at bounding box center [421, 306] width 37 height 37
click at [475, 196] on button "c" at bounding box center [477, 195] width 37 height 37
click at [819, 141] on icon "[PERSON_NAME] last character input" at bounding box center [810, 139] width 45 height 45
click at [819, 144] on icon at bounding box center [811, 140] width 34 height 26
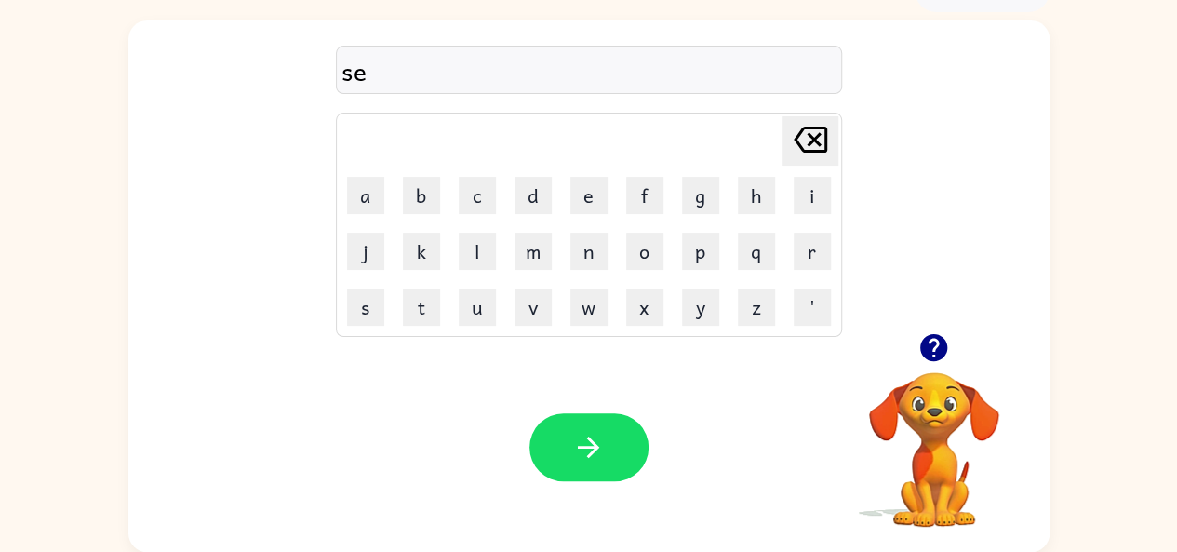
click at [819, 144] on icon at bounding box center [811, 140] width 34 height 26
click at [813, 247] on button "r" at bounding box center [812, 251] width 37 height 37
click at [587, 204] on button "e" at bounding box center [588, 195] width 37 height 37
click at [415, 297] on button "t" at bounding box center [421, 306] width 37 height 37
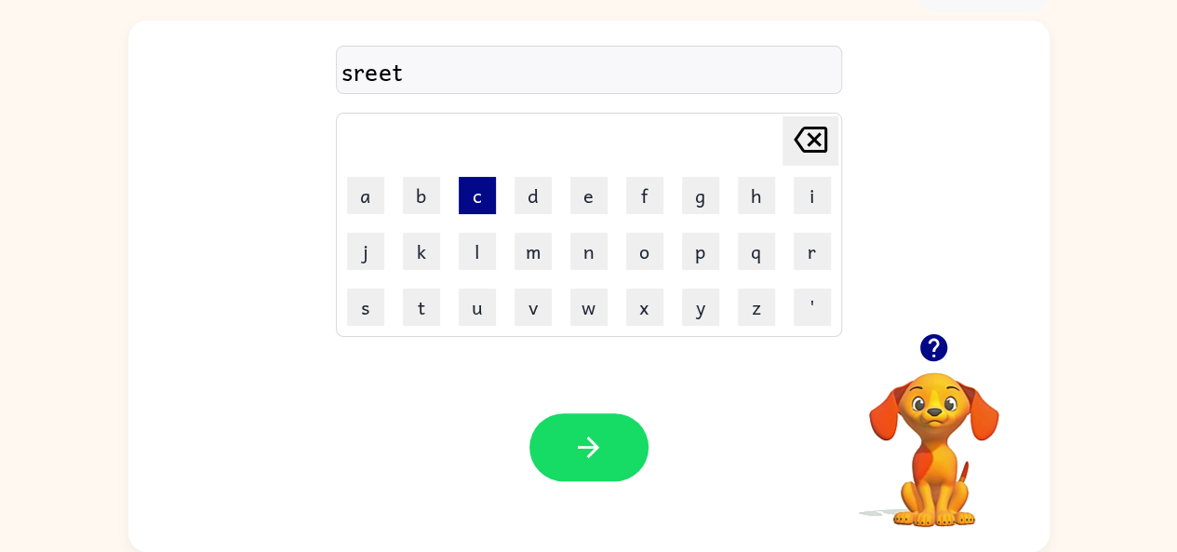
click at [475, 196] on button "c" at bounding box center [477, 195] width 37 height 37
click at [369, 194] on button "a" at bounding box center [365, 195] width 37 height 37
click at [823, 255] on button "r" at bounding box center [812, 251] width 37 height 37
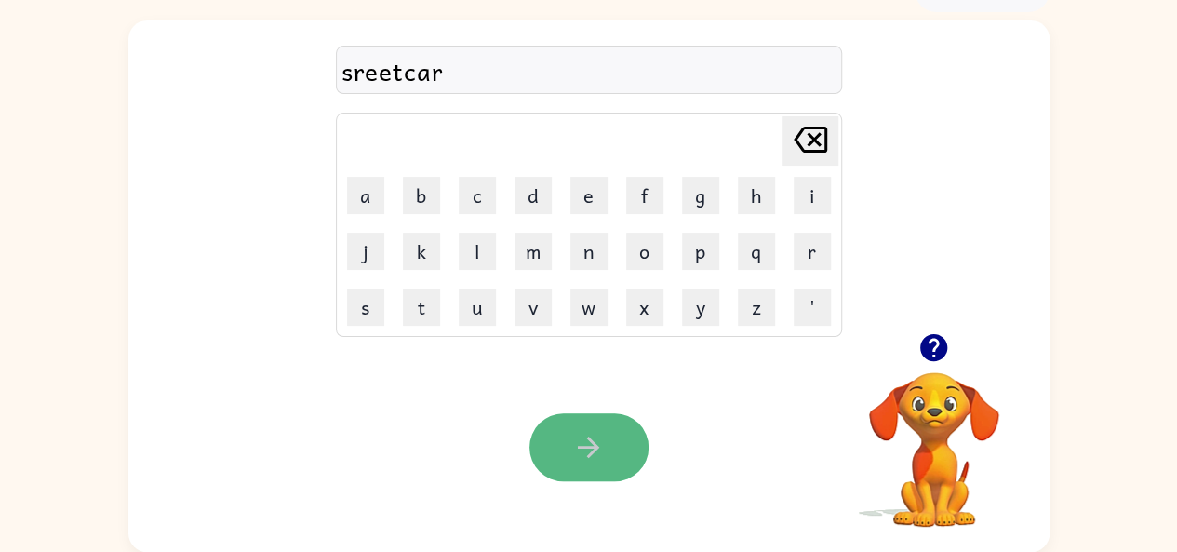
click at [594, 436] on icon "button" at bounding box center [588, 447] width 33 height 33
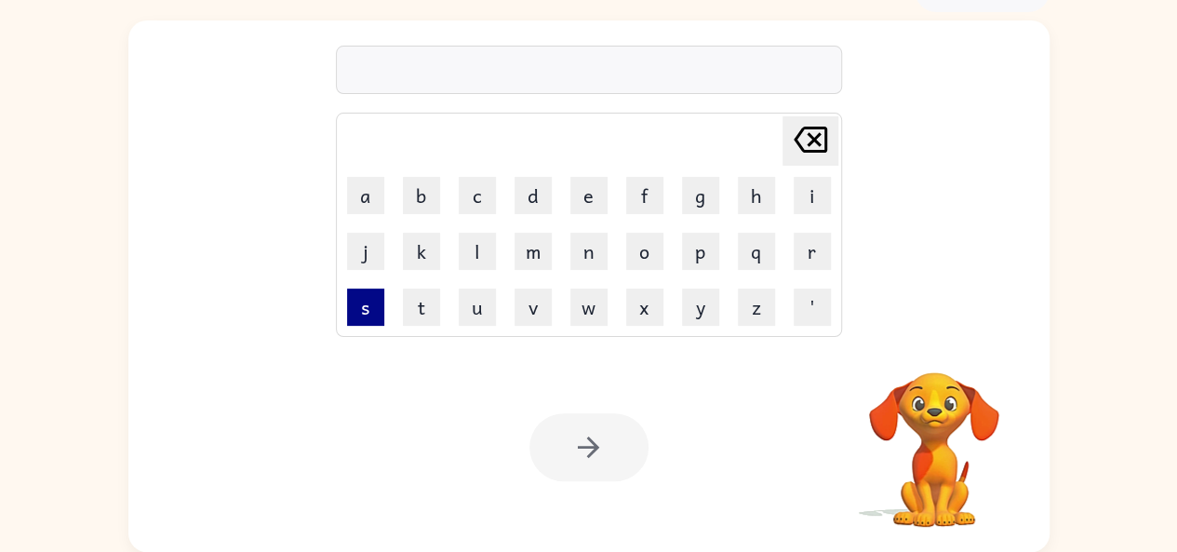
click at [367, 295] on button "s" at bounding box center [365, 306] width 37 height 37
click at [589, 195] on button "e" at bounding box center [588, 195] width 37 height 37
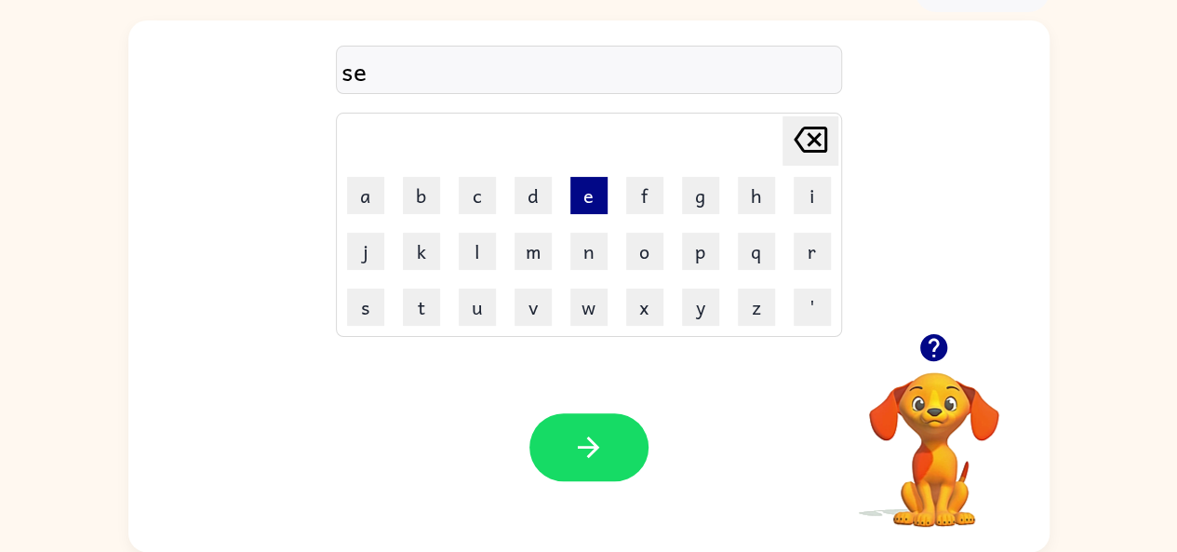
click at [594, 206] on button "e" at bounding box center [588, 195] width 37 height 37
click at [432, 306] on button "t" at bounding box center [421, 306] width 37 height 37
click at [587, 306] on button "w" at bounding box center [588, 306] width 37 height 37
click at [595, 198] on button "e" at bounding box center [588, 195] width 37 height 37
click at [434, 310] on button "t" at bounding box center [421, 306] width 37 height 37
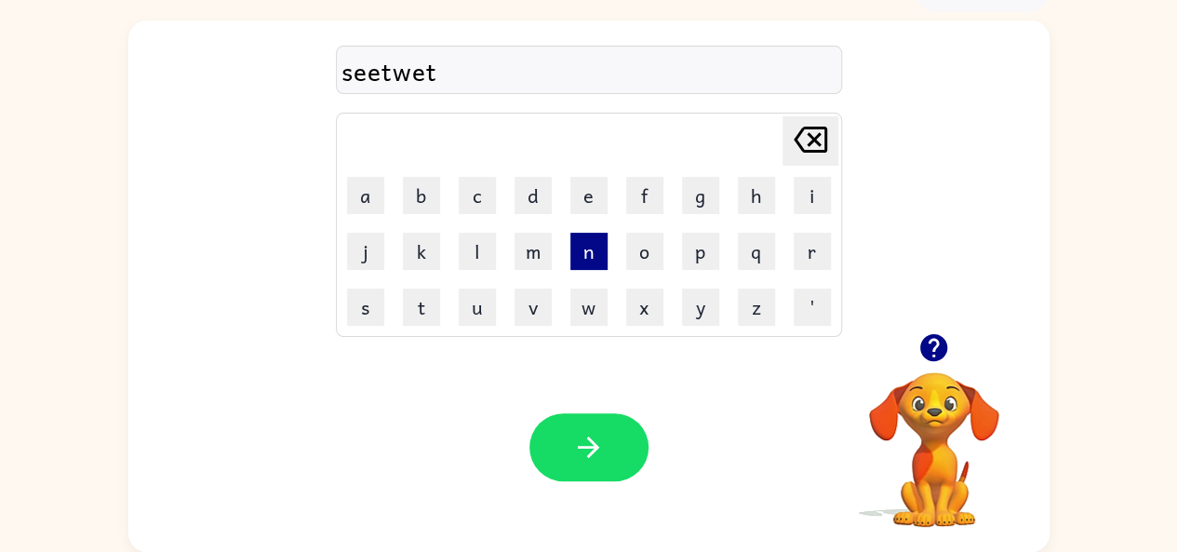
click at [605, 249] on button "n" at bounding box center [588, 251] width 37 height 37
click at [589, 194] on button "e" at bounding box center [588, 195] width 37 height 37
click at [373, 307] on button "s" at bounding box center [365, 306] width 37 height 37
click at [373, 308] on button "s" at bounding box center [365, 306] width 37 height 37
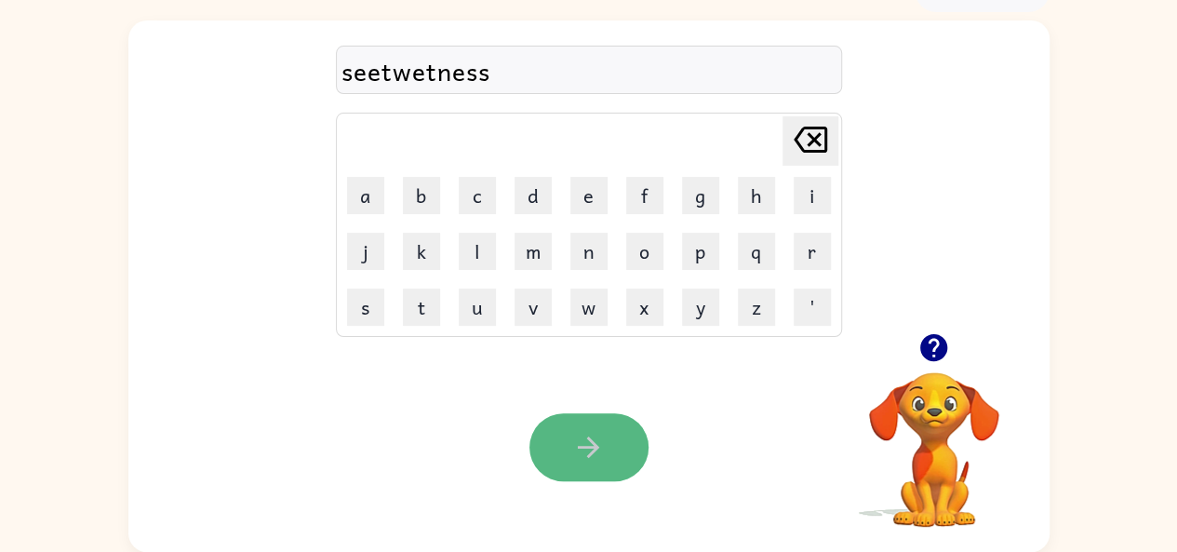
click at [597, 433] on icon "button" at bounding box center [588, 447] width 33 height 33
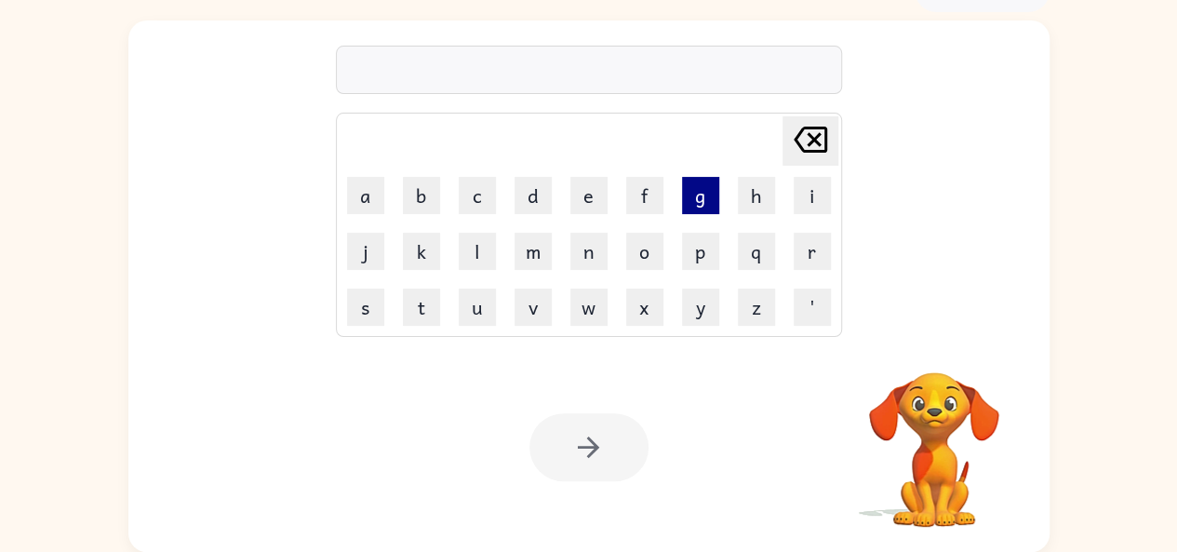
click at [700, 194] on button "g" at bounding box center [700, 195] width 37 height 37
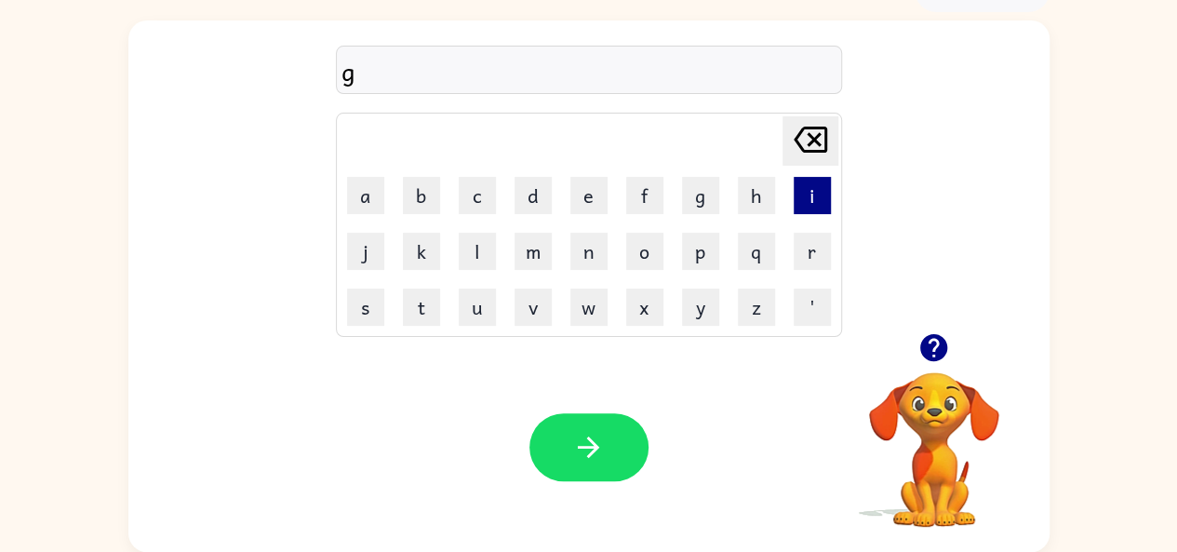
click at [815, 190] on button "i" at bounding box center [812, 195] width 37 height 37
click at [691, 193] on button "g" at bounding box center [700, 195] width 37 height 37
drag, startPoint x: 691, startPoint y: 193, endPoint x: 694, endPoint y: 175, distance: 18.1
click at [694, 175] on td "g" at bounding box center [701, 195] width 54 height 54
click at [480, 310] on button "u" at bounding box center [477, 306] width 37 height 37
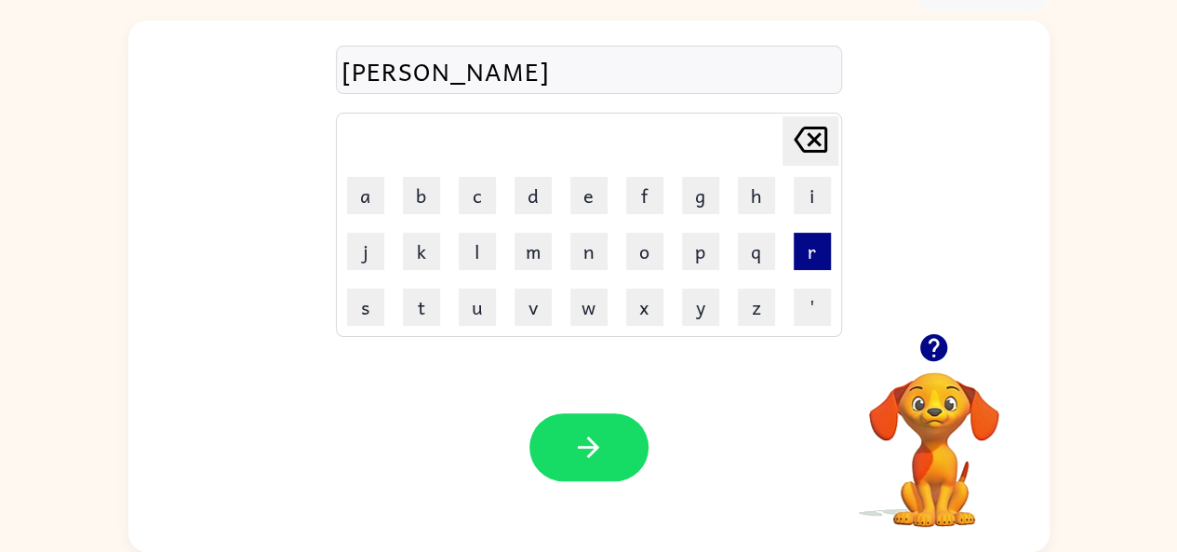
click at [815, 242] on button "r" at bounding box center [812, 251] width 37 height 37
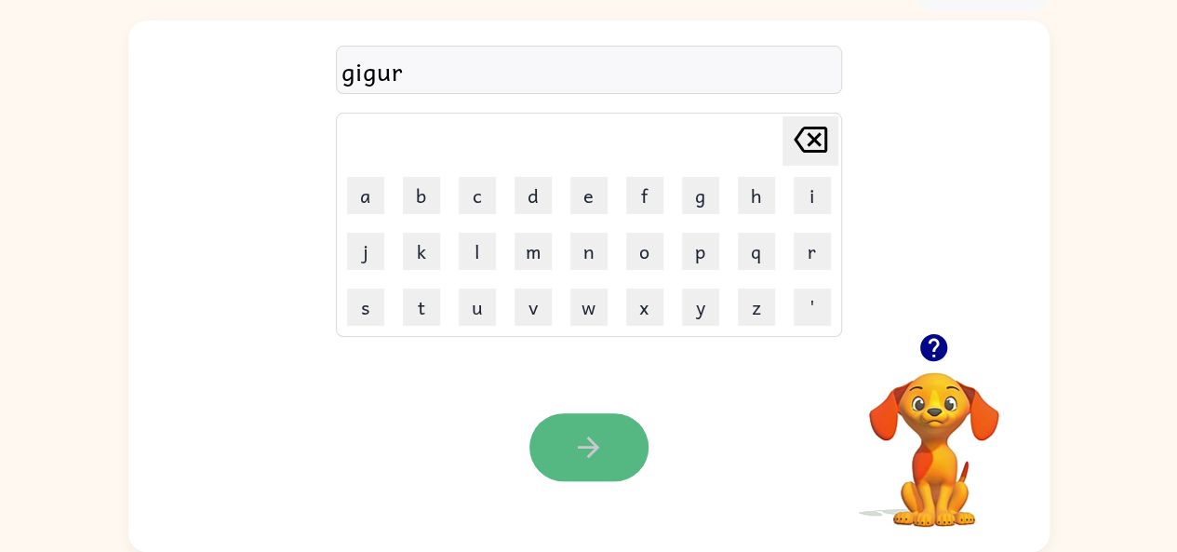
click at [576, 455] on icon "button" at bounding box center [588, 447] width 33 height 33
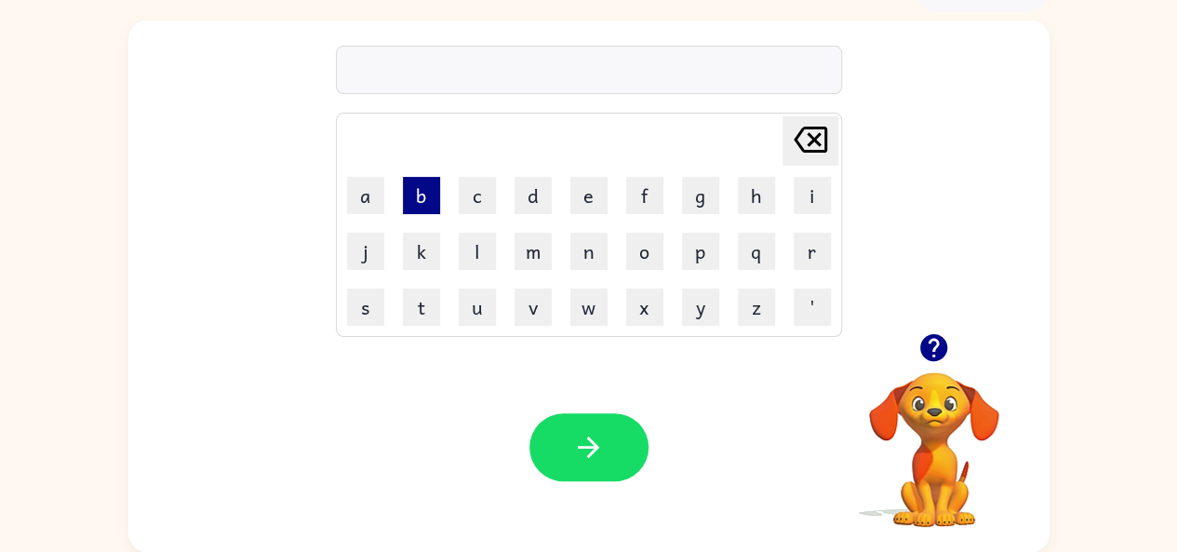
click at [428, 183] on button "b" at bounding box center [421, 195] width 37 height 37
click at [484, 329] on td "u" at bounding box center [477, 307] width 54 height 54
click at [466, 295] on button "u" at bounding box center [477, 306] width 37 height 37
click at [456, 267] on td "l" at bounding box center [477, 251] width 54 height 54
click at [813, 244] on button "r" at bounding box center [812, 251] width 37 height 37
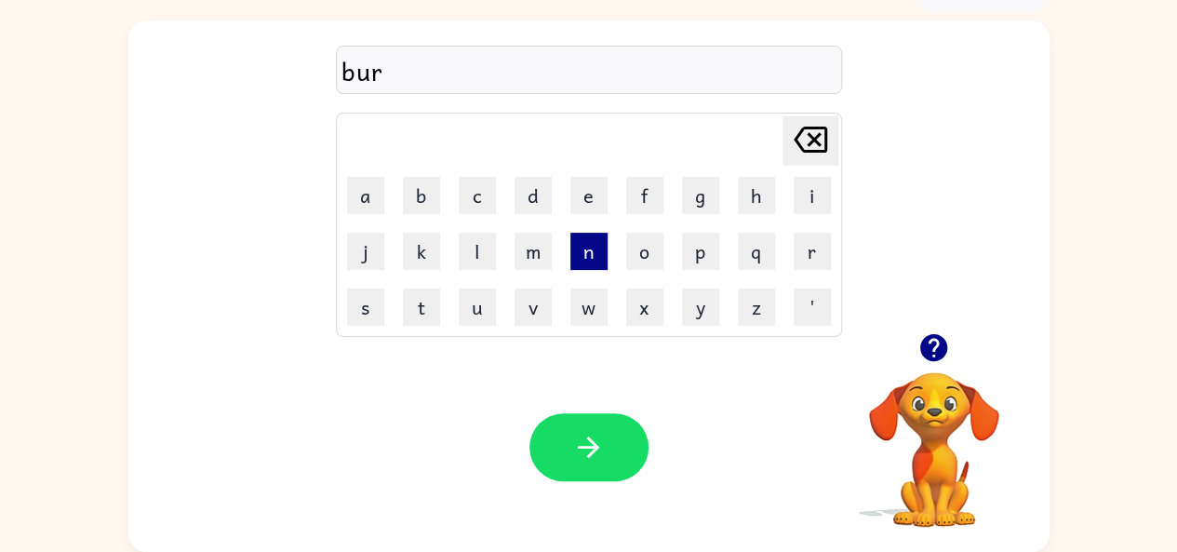
click at [584, 257] on button "n" at bounding box center [588, 251] width 37 height 37
click at [527, 195] on button "d" at bounding box center [533, 195] width 37 height 37
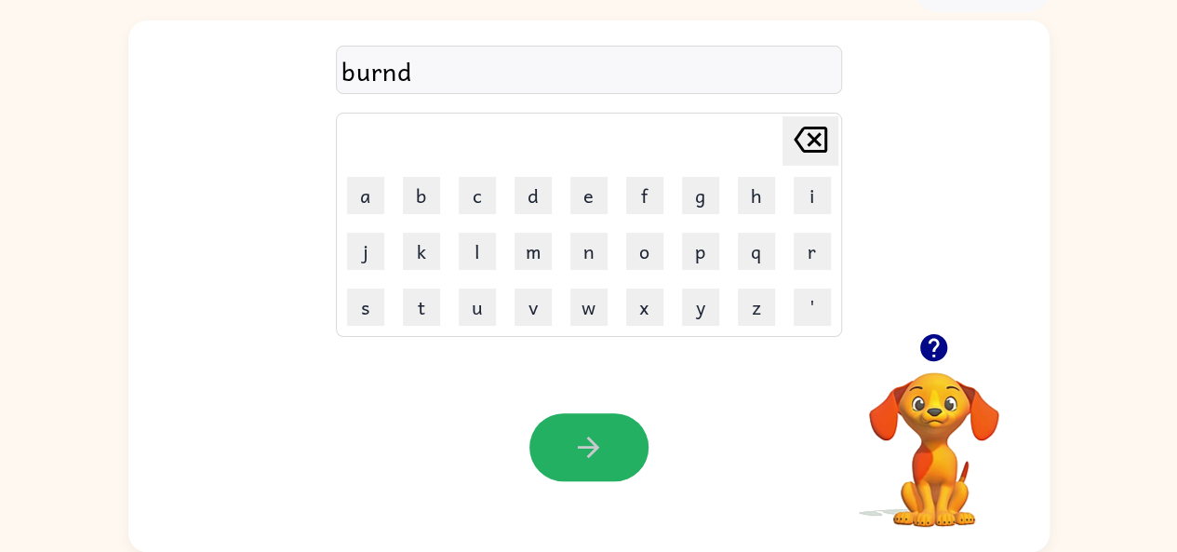
click at [594, 430] on button "button" at bounding box center [589, 447] width 119 height 68
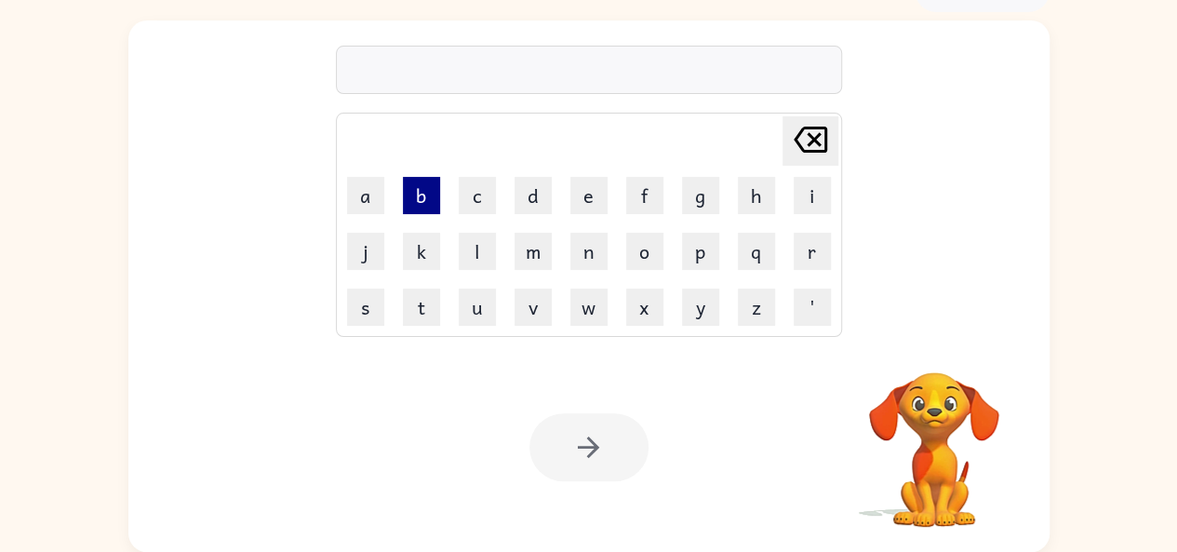
click at [428, 192] on button "b" at bounding box center [421, 195] width 37 height 37
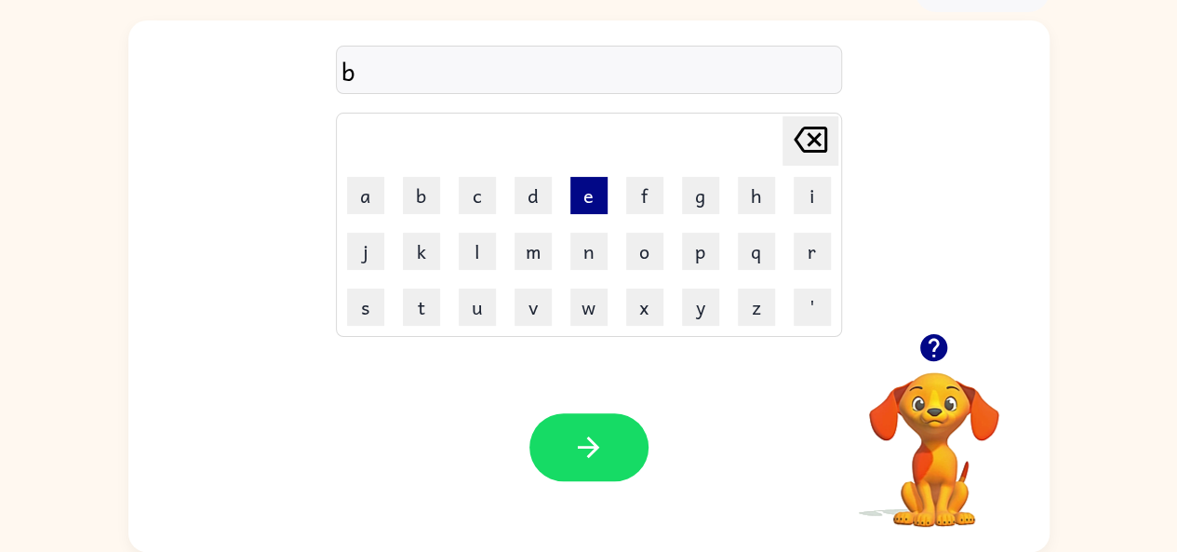
click at [586, 204] on button "e" at bounding box center [588, 195] width 37 height 37
click at [705, 243] on button "p" at bounding box center [700, 251] width 37 height 37
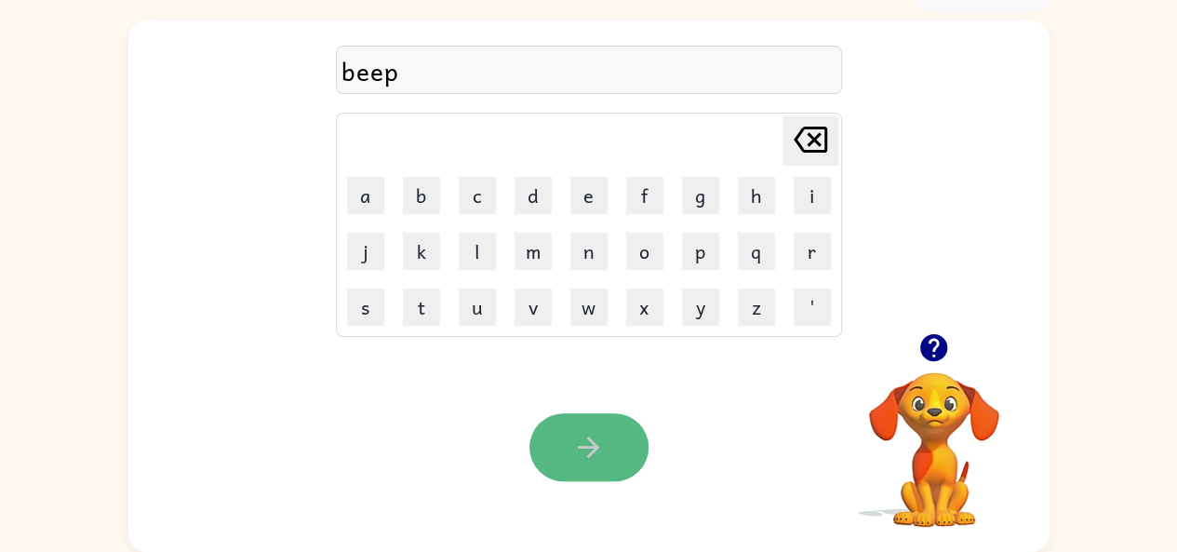
click at [597, 436] on icon "button" at bounding box center [588, 447] width 33 height 33
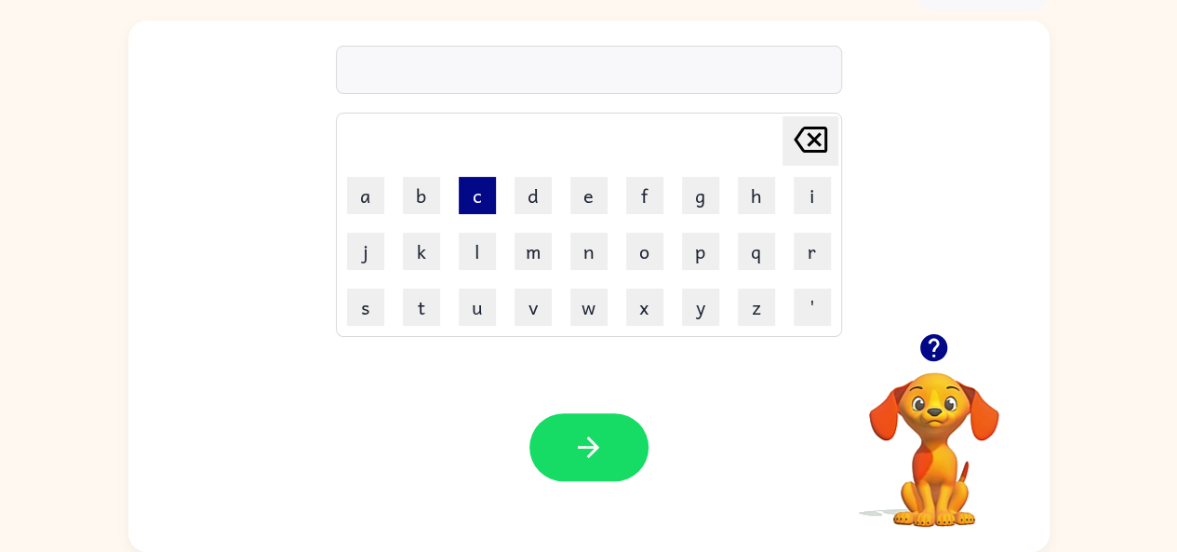
click at [467, 178] on button "c" at bounding box center [477, 195] width 37 height 37
click at [425, 256] on button "k" at bounding box center [421, 251] width 37 height 37
click at [493, 295] on button "u" at bounding box center [477, 306] width 37 height 37
click at [590, 241] on button "n" at bounding box center [588, 251] width 37 height 37
click at [471, 312] on button "u" at bounding box center [477, 306] width 37 height 37
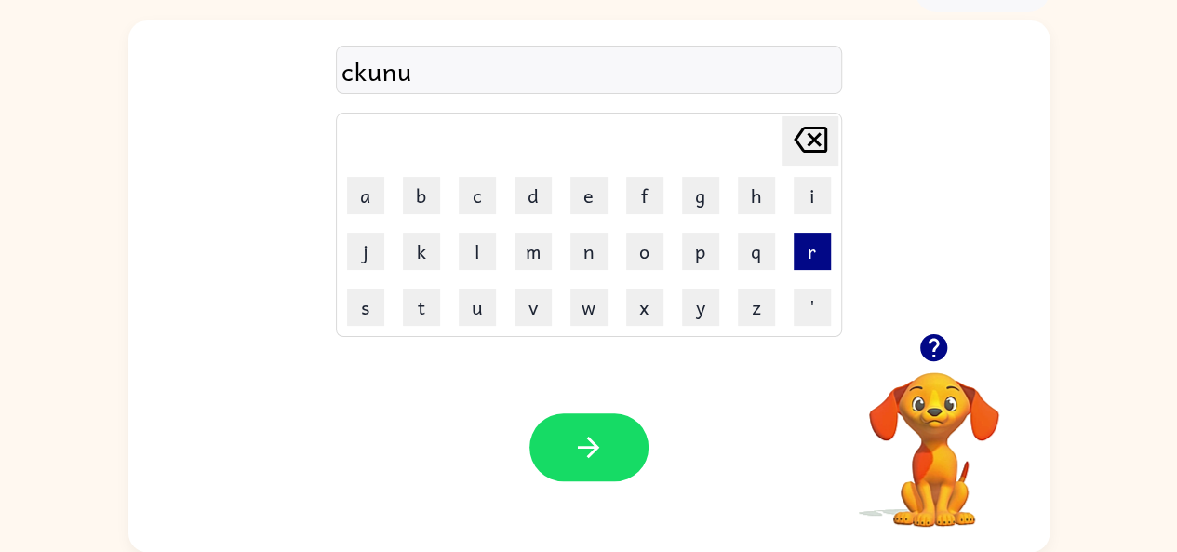
click at [811, 241] on button "r" at bounding box center [812, 251] width 37 height 37
click at [646, 407] on div "Your browser must support playing .mp4 files to use Literably. Please try using…" at bounding box center [588, 446] width 921 height 209
click at [640, 410] on div "Your browser must support playing .mp4 files to use Literably. Please try using…" at bounding box center [588, 446] width 921 height 209
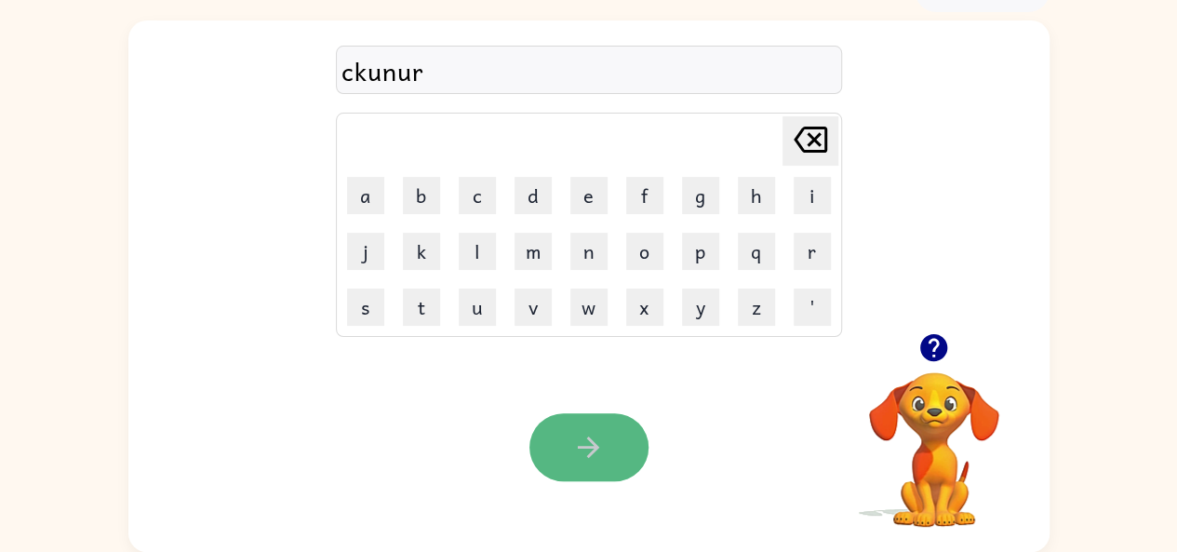
click at [594, 449] on icon "button" at bounding box center [588, 446] width 21 height 21
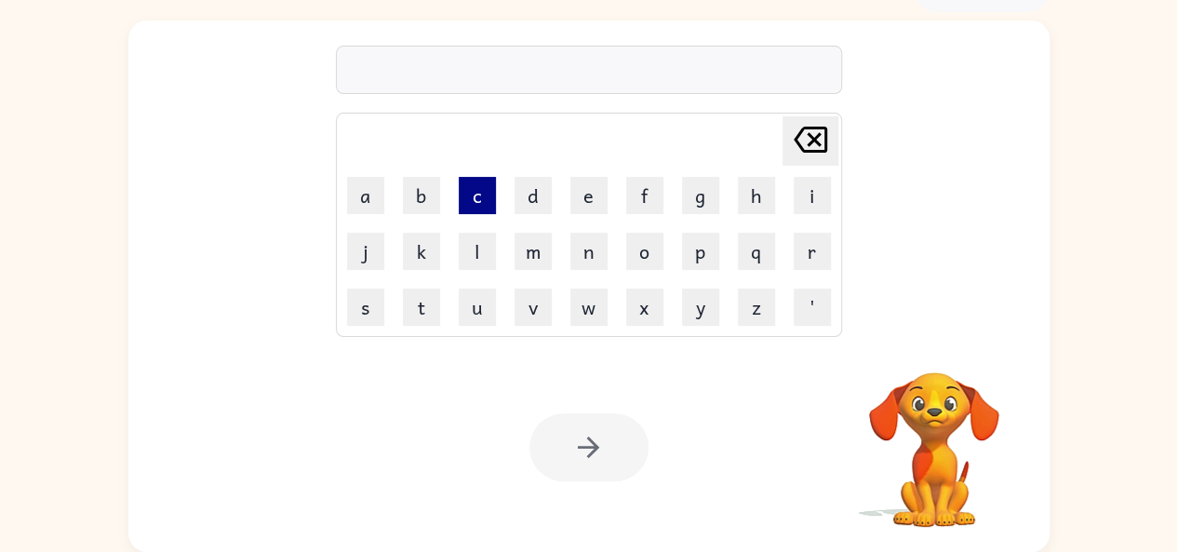
click at [478, 200] on button "c" at bounding box center [477, 195] width 37 height 37
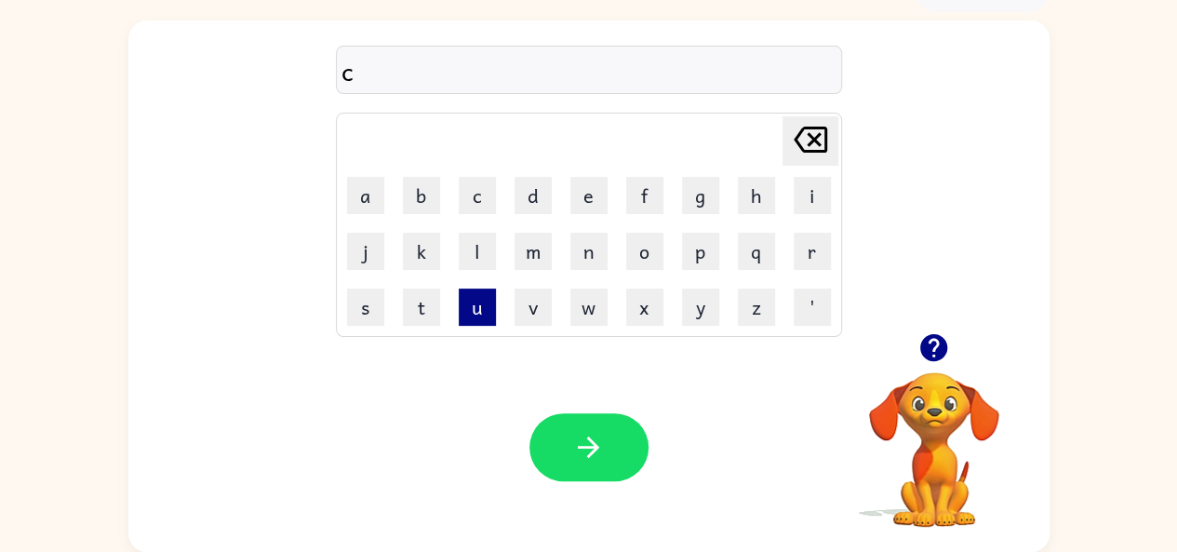
click at [482, 303] on button "u" at bounding box center [477, 306] width 37 height 37
click at [699, 256] on button "p" at bounding box center [700, 251] width 37 height 37
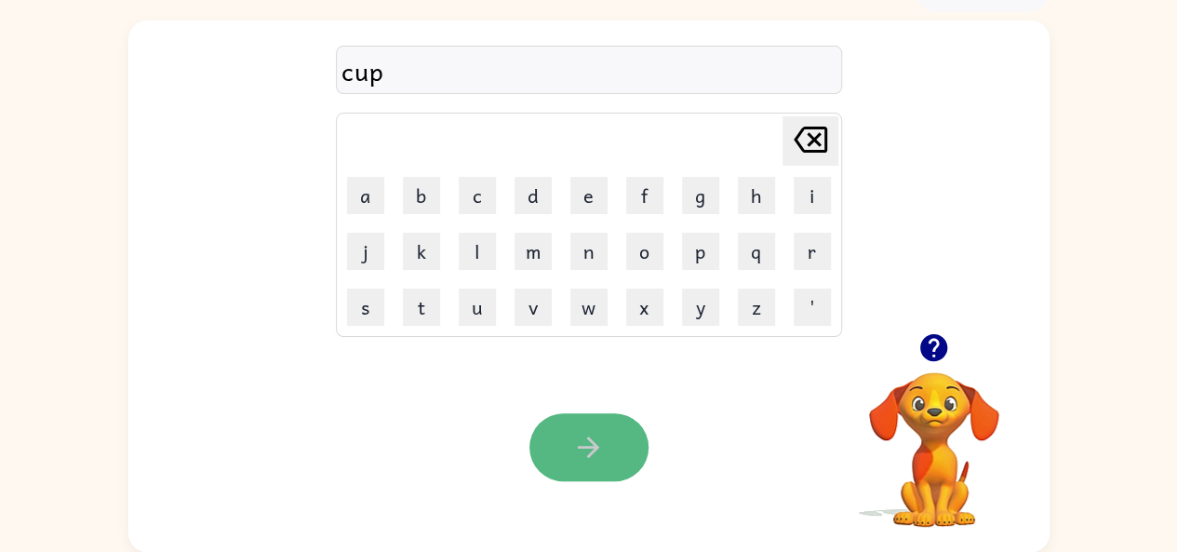
click at [595, 420] on button "button" at bounding box center [589, 447] width 119 height 68
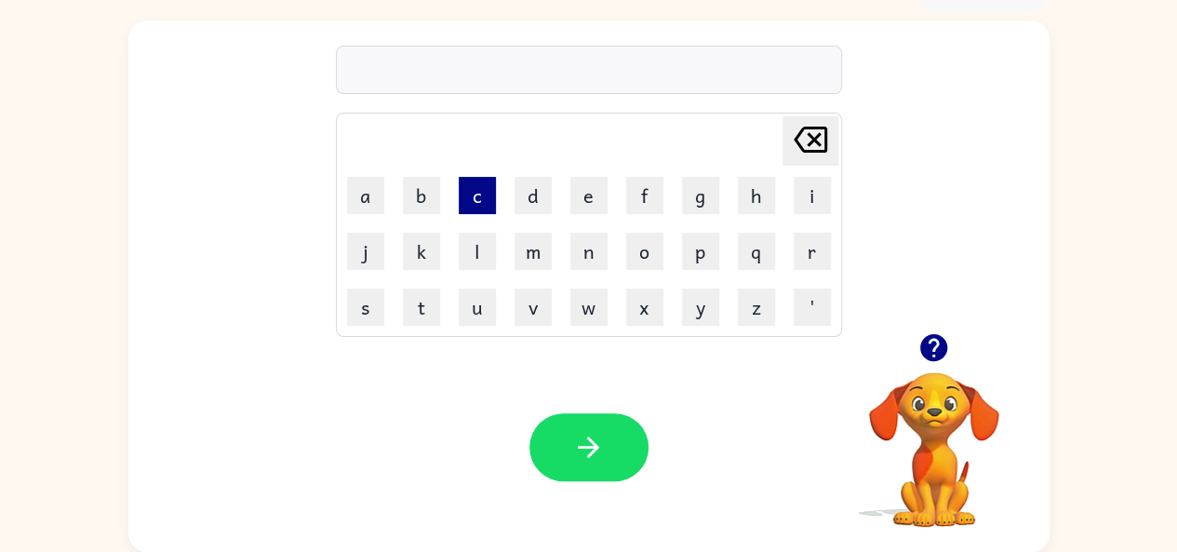
click at [476, 188] on button "c" at bounding box center [477, 195] width 37 height 37
click at [642, 237] on button "o" at bounding box center [644, 251] width 37 height 37
click at [536, 315] on button "v" at bounding box center [533, 306] width 37 height 37
click at [477, 313] on button "u" at bounding box center [477, 306] width 37 height 37
click at [579, 237] on button "n" at bounding box center [588, 251] width 37 height 37
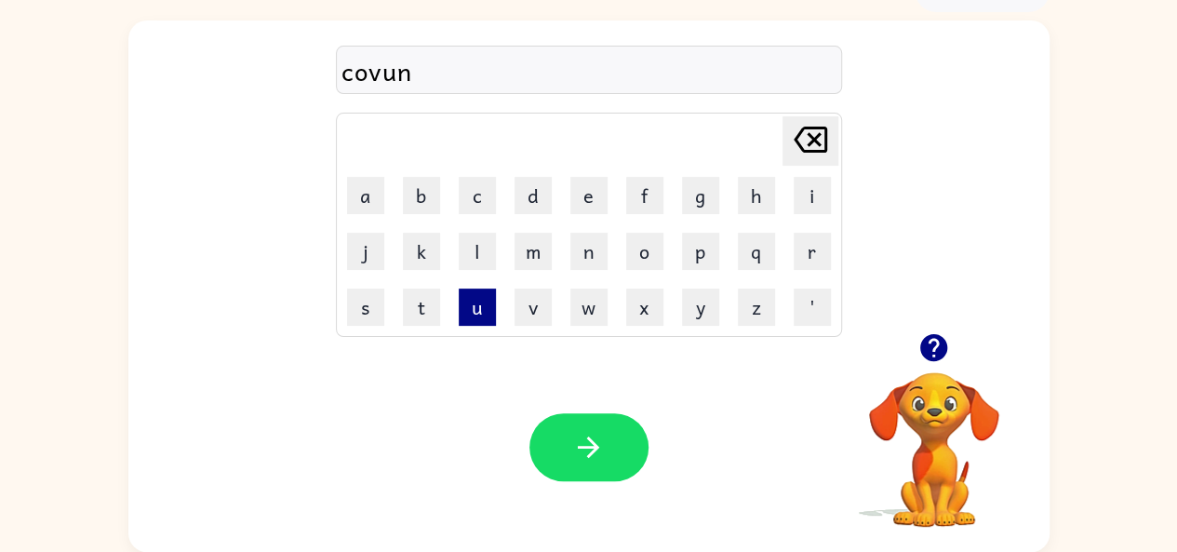
click at [467, 310] on button "u" at bounding box center [477, 306] width 37 height 37
click at [582, 364] on div "Your browser must support playing .mp4 files to use Literably. Please try using…" at bounding box center [588, 446] width 921 height 209
drag, startPoint x: 574, startPoint y: 368, endPoint x: 546, endPoint y: 314, distance: 60.8
click at [639, 551] on div "Your browser must support playing .mp4 files to use Literably. Please try using…" at bounding box center [588, 446] width 921 height 209
click at [546, 314] on button "v" at bounding box center [533, 306] width 37 height 37
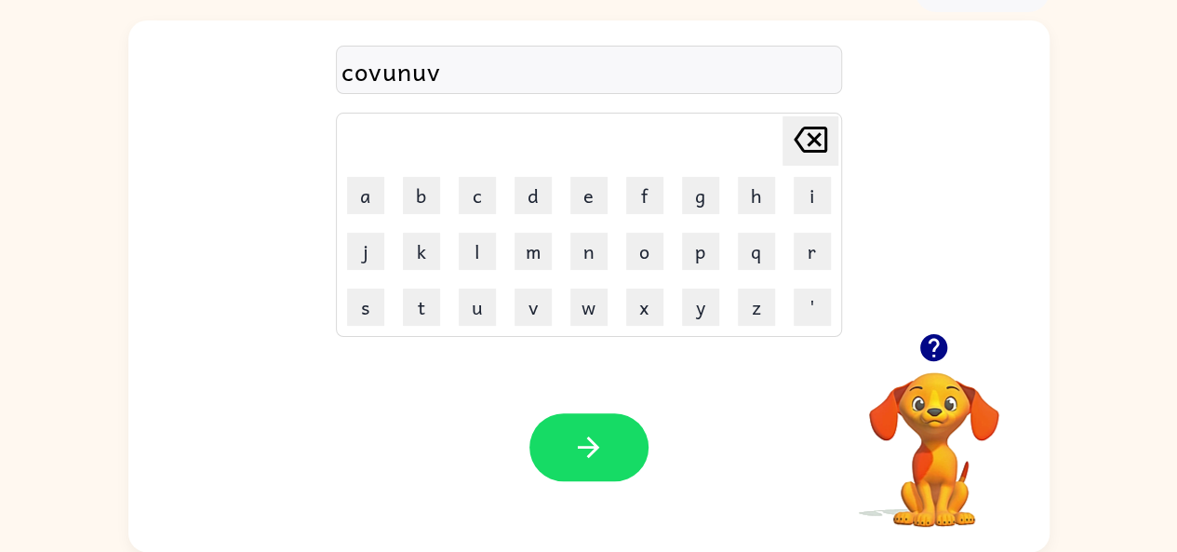
click at [807, 131] on icon "[PERSON_NAME] last character input" at bounding box center [810, 139] width 45 height 45
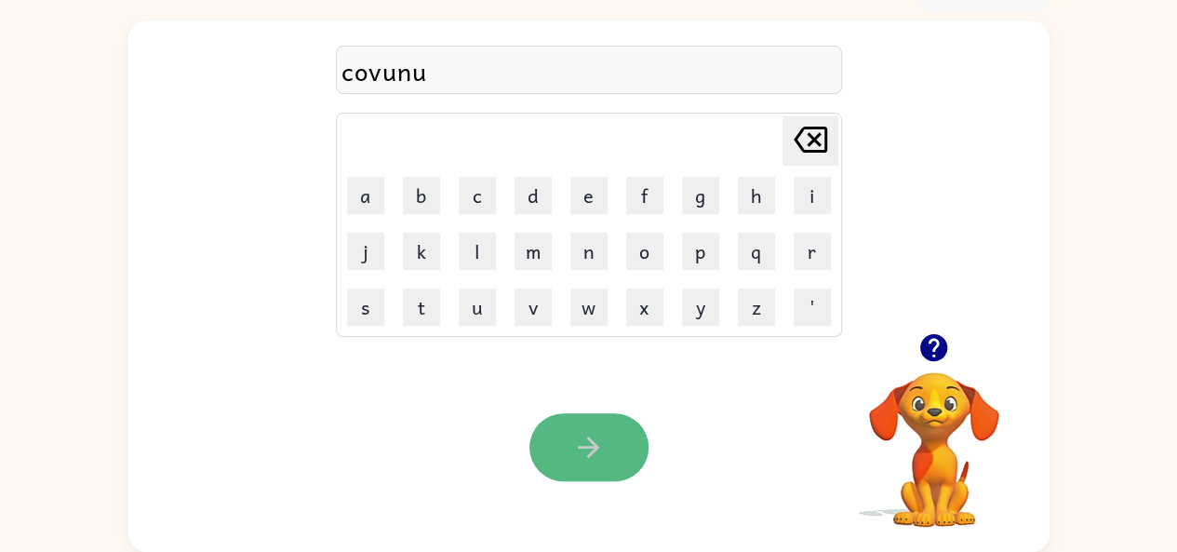
click at [632, 429] on button "button" at bounding box center [589, 447] width 119 height 68
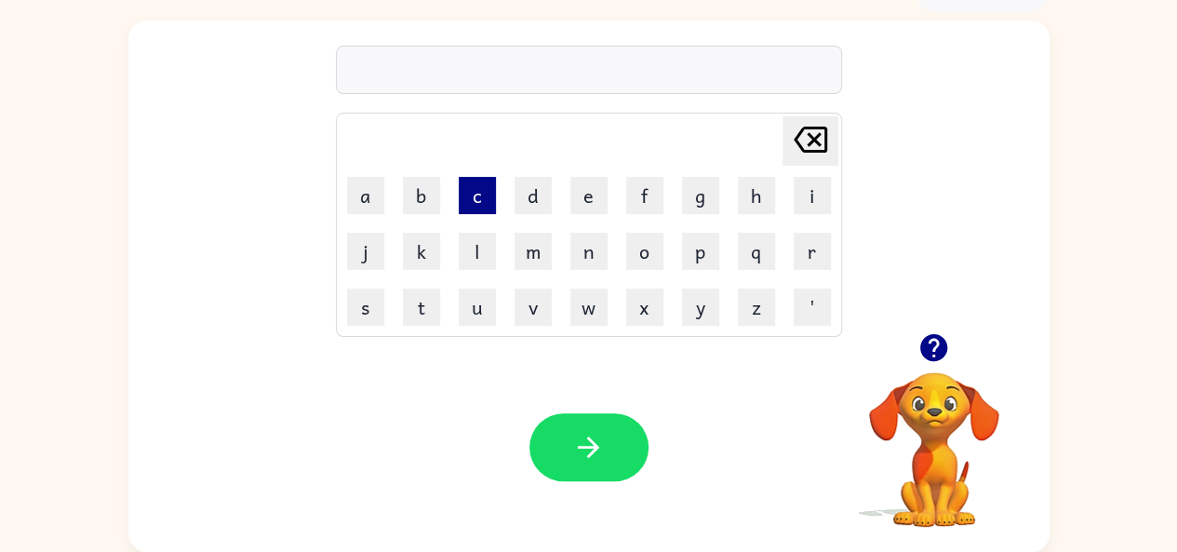
click at [484, 201] on button "c" at bounding box center [477, 195] width 37 height 37
click at [425, 247] on button "k" at bounding box center [421, 251] width 37 height 37
click at [641, 247] on button "o" at bounding box center [644, 251] width 37 height 37
click at [811, 252] on button "r" at bounding box center [812, 251] width 37 height 37
click at [436, 301] on button "t" at bounding box center [421, 306] width 37 height 37
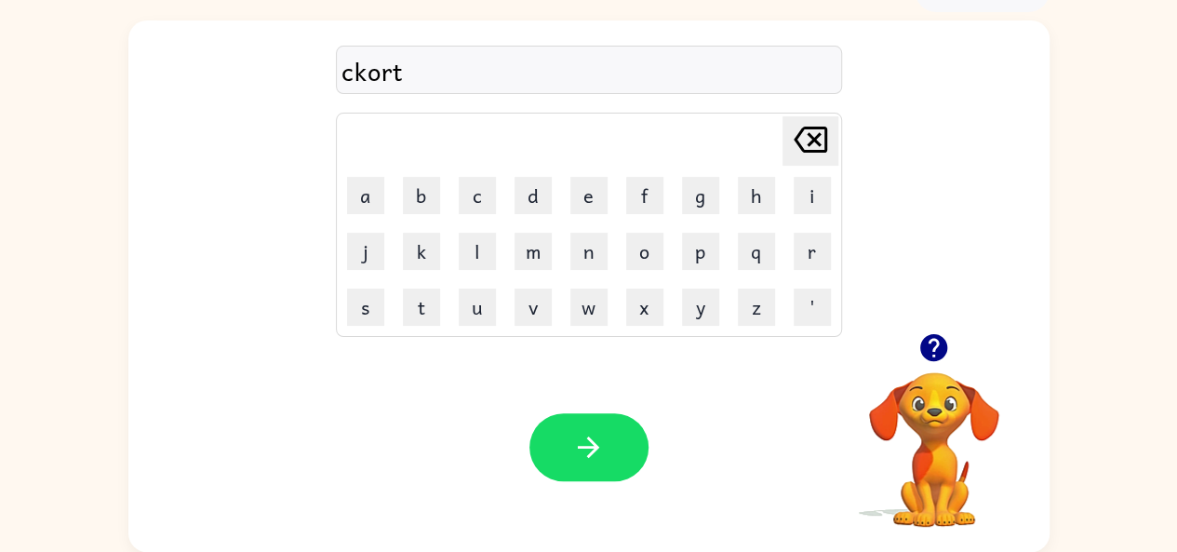
click at [811, 131] on icon "[PERSON_NAME] last character input" at bounding box center [810, 139] width 45 height 45
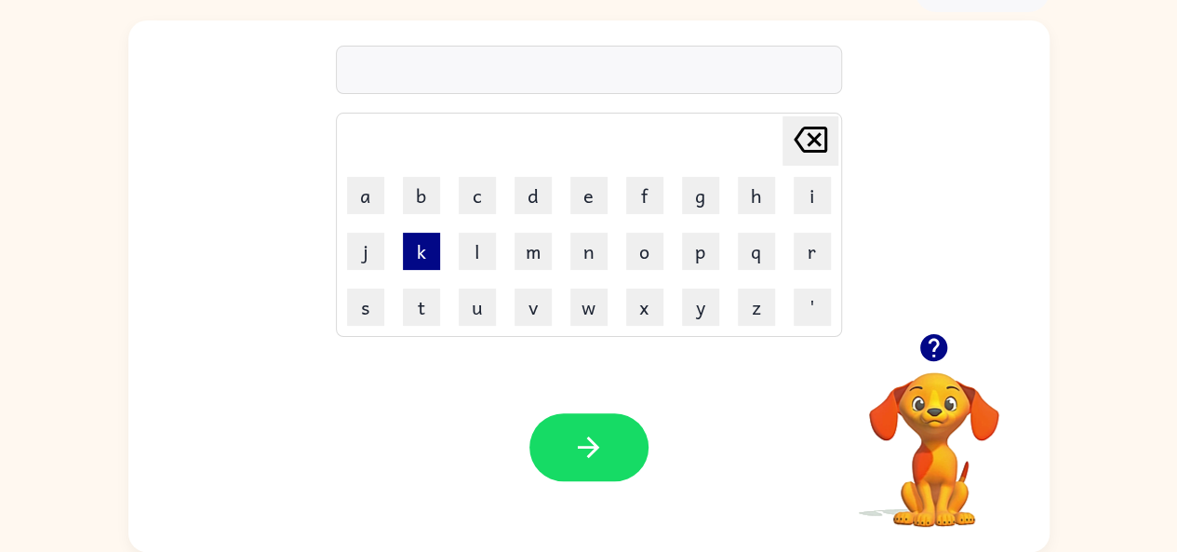
click at [415, 244] on button "k" at bounding box center [421, 251] width 37 height 37
click at [650, 237] on button "o" at bounding box center [644, 251] width 37 height 37
click at [814, 254] on button "r" at bounding box center [812, 251] width 37 height 37
click at [424, 301] on button "t" at bounding box center [421, 306] width 37 height 37
click at [594, 300] on button "w" at bounding box center [588, 306] width 37 height 37
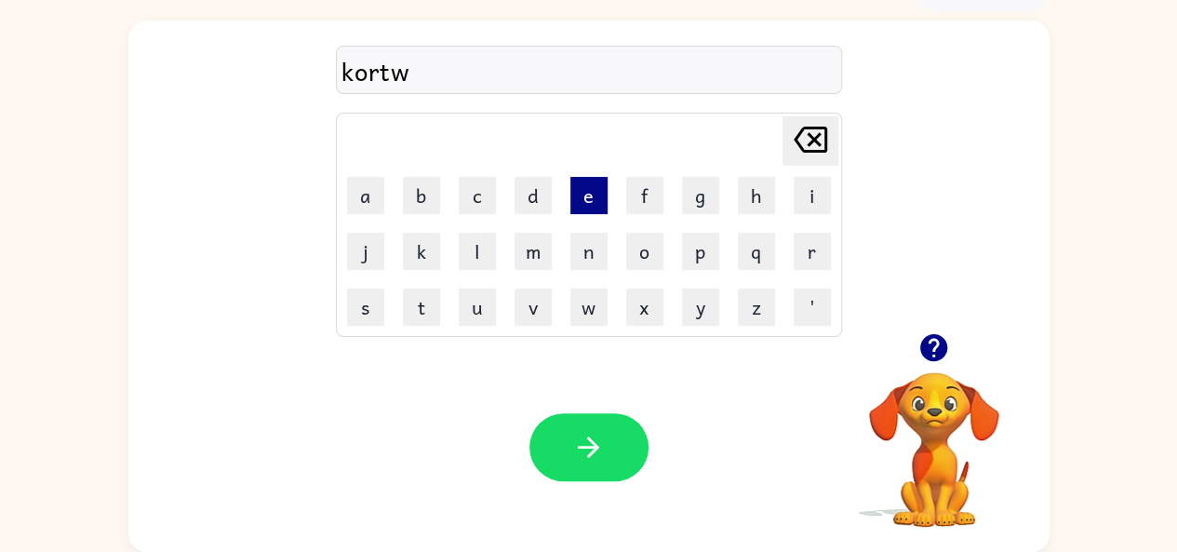
click at [587, 187] on button "e" at bounding box center [588, 195] width 37 height 37
click at [473, 250] on button "l" at bounding box center [477, 251] width 37 height 37
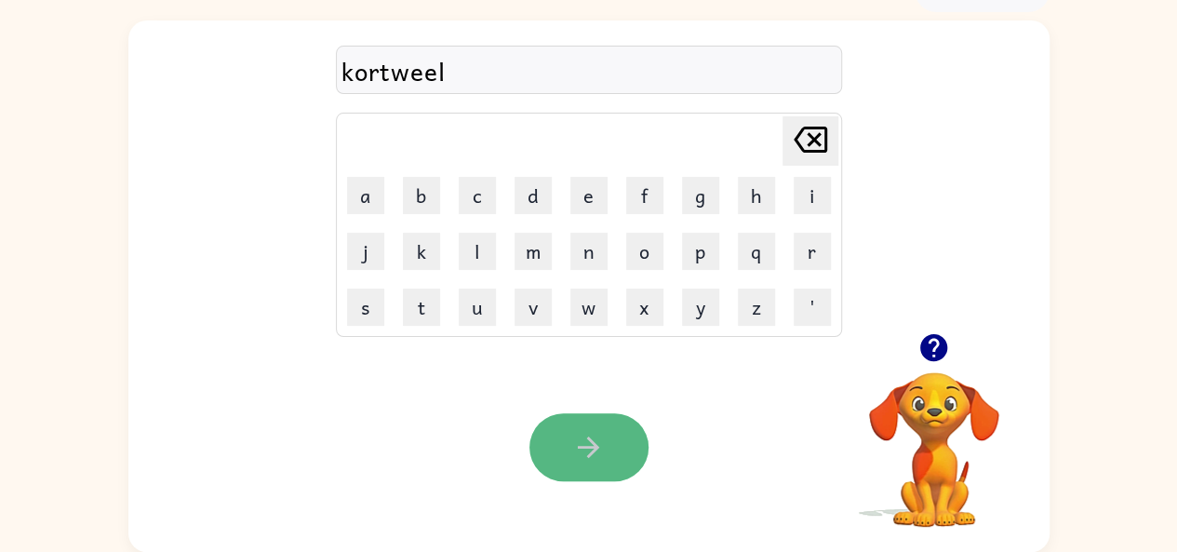
click at [569, 426] on button "button" at bounding box center [589, 447] width 119 height 68
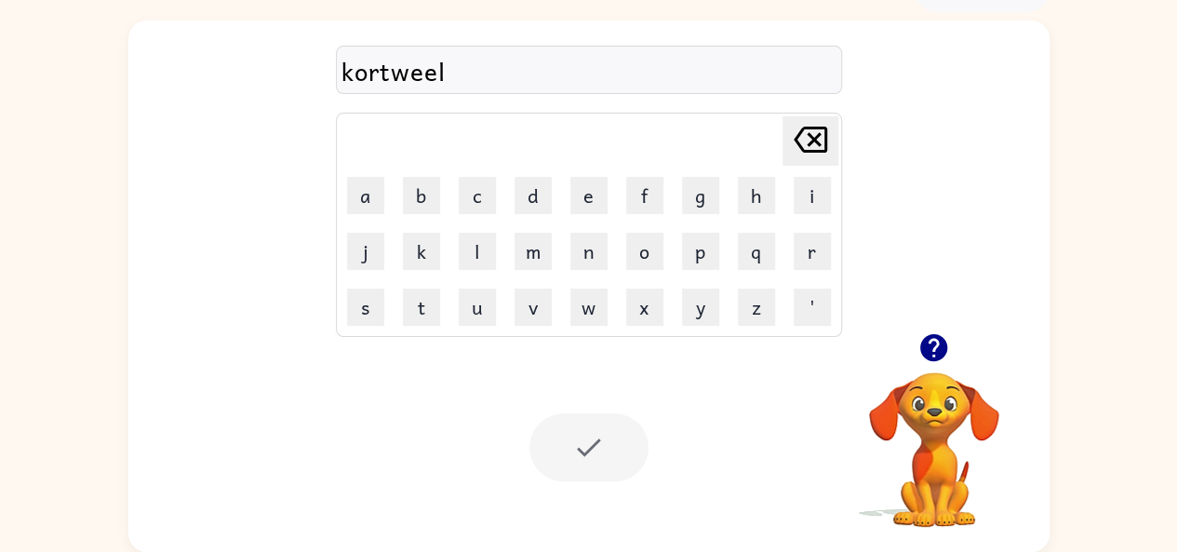
click at [825, 129] on icon at bounding box center [811, 140] width 34 height 26
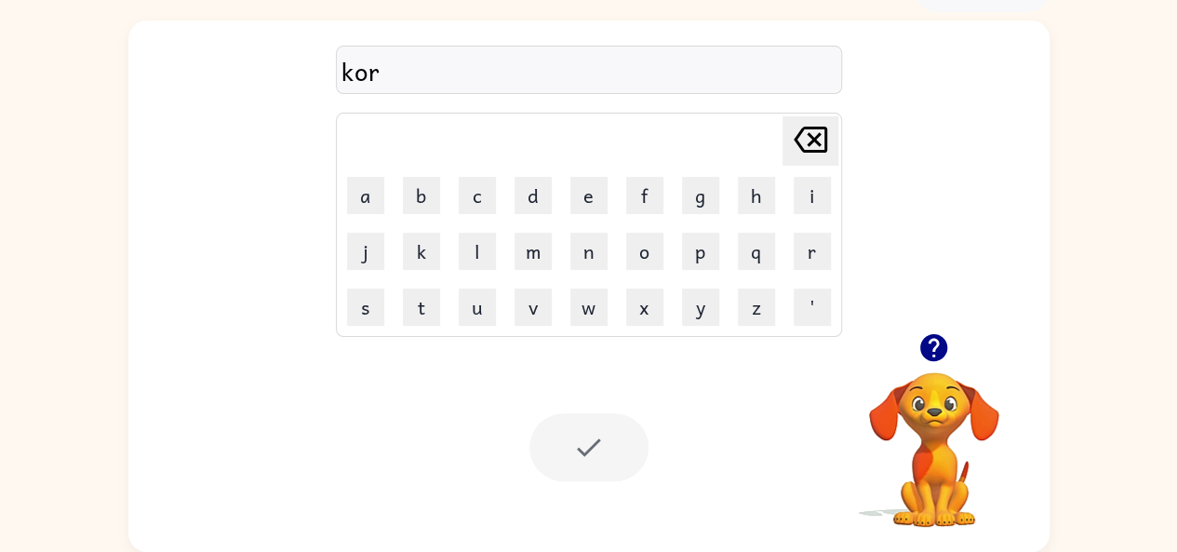
click at [825, 129] on icon at bounding box center [811, 140] width 34 height 26
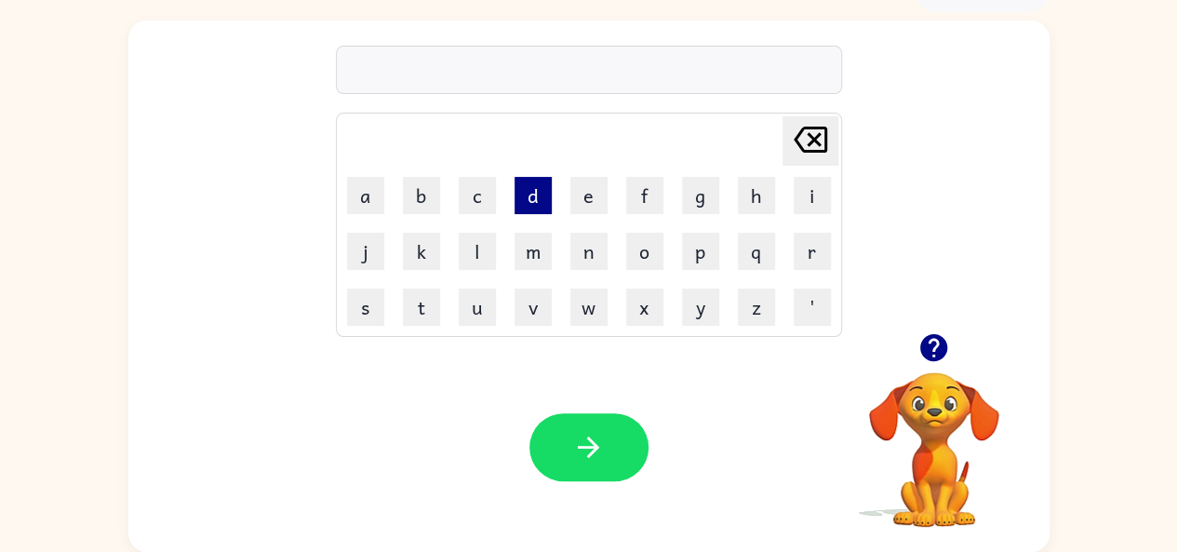
click at [540, 189] on button "d" at bounding box center [533, 195] width 37 height 37
click at [580, 189] on button "e" at bounding box center [588, 195] width 37 height 37
click at [579, 188] on button "e" at bounding box center [588, 195] width 37 height 37
click at [422, 183] on button "b" at bounding box center [421, 195] width 37 height 37
click at [804, 128] on icon "[PERSON_NAME] last character input" at bounding box center [810, 139] width 45 height 45
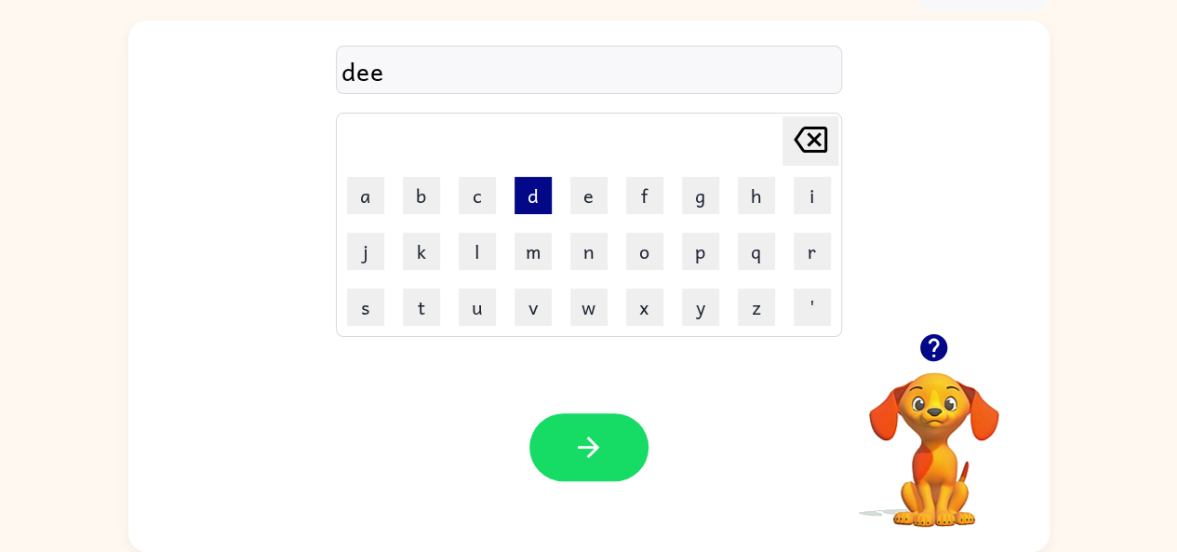
click at [544, 193] on button "d" at bounding box center [533, 195] width 37 height 37
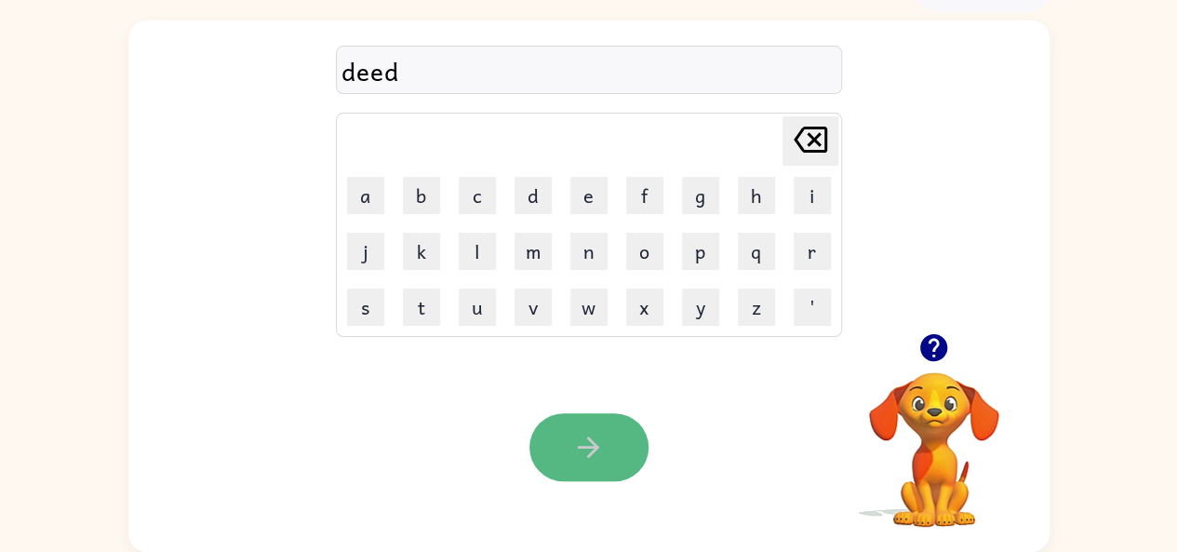
click at [586, 441] on icon "button" at bounding box center [588, 447] width 33 height 33
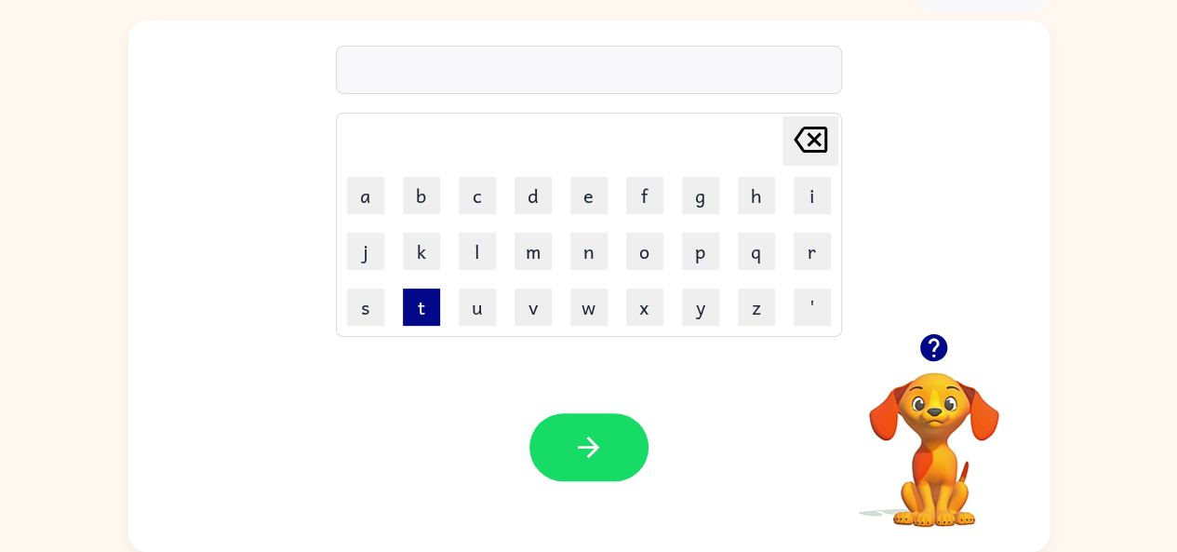
click at [419, 301] on button "t" at bounding box center [421, 306] width 37 height 37
click at [734, 188] on td "h" at bounding box center [757, 195] width 54 height 54
click at [761, 174] on td "h" at bounding box center [757, 195] width 54 height 54
click at [764, 189] on button "h" at bounding box center [756, 195] width 37 height 37
click at [810, 200] on button "i" at bounding box center [812, 195] width 37 height 37
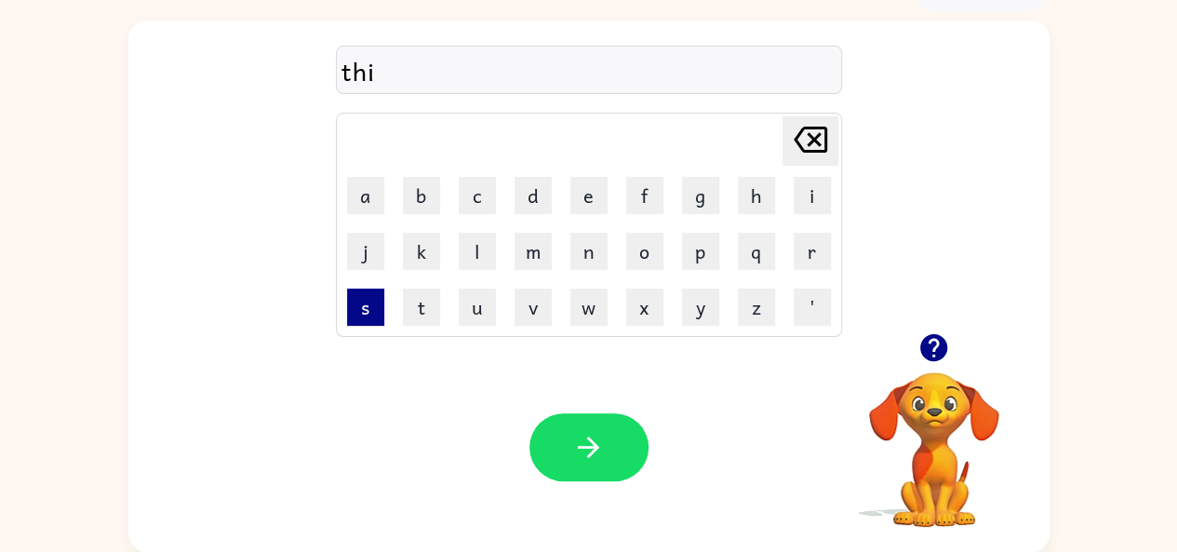
click at [365, 312] on button "s" at bounding box center [365, 306] width 37 height 37
click at [361, 302] on button "s" at bounding box center [365, 306] width 37 height 37
click at [647, 248] on button "o" at bounding box center [644, 251] width 37 height 37
click at [821, 129] on icon "[PERSON_NAME] last character input" at bounding box center [810, 139] width 45 height 45
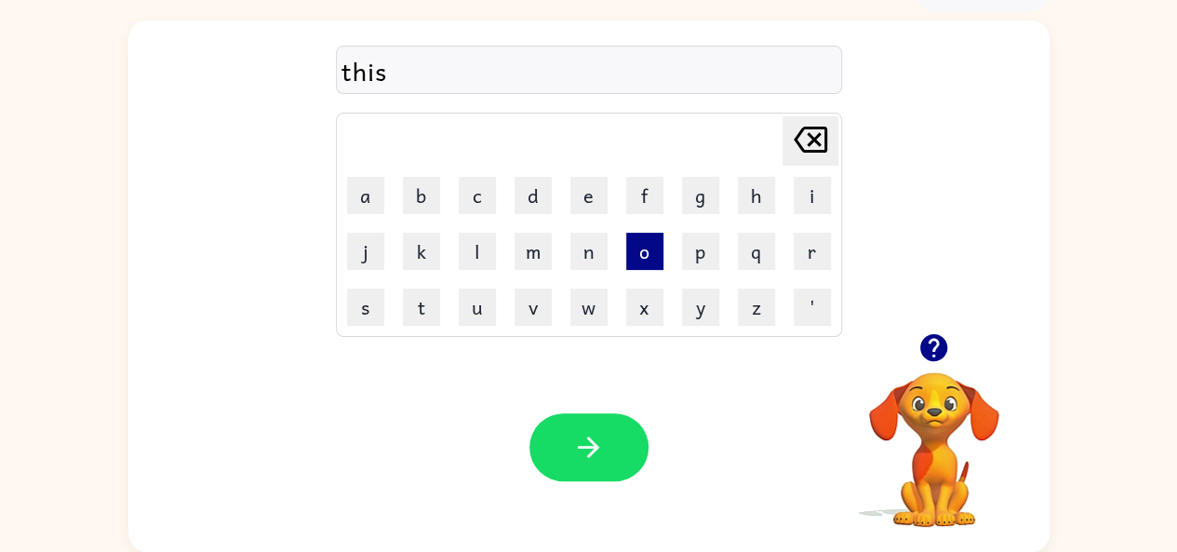
click at [650, 241] on button "o" at bounding box center [644, 251] width 37 height 37
click at [807, 246] on button "r" at bounding box center [812, 251] width 37 height 37
click at [413, 309] on button "t" at bounding box center [421, 306] width 37 height 37
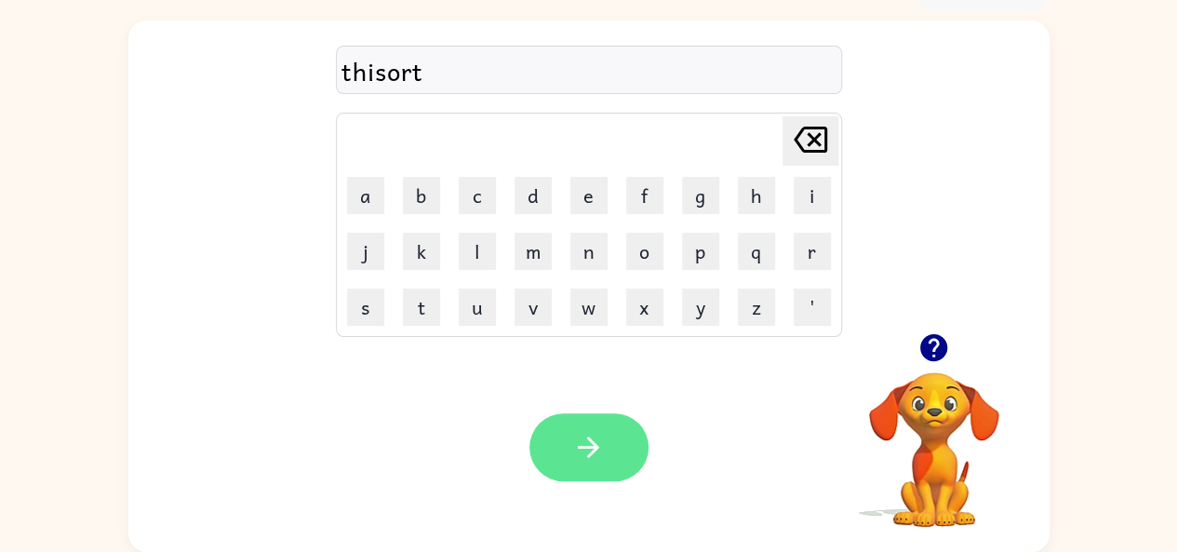
click at [599, 446] on icon "button" at bounding box center [588, 447] width 33 height 33
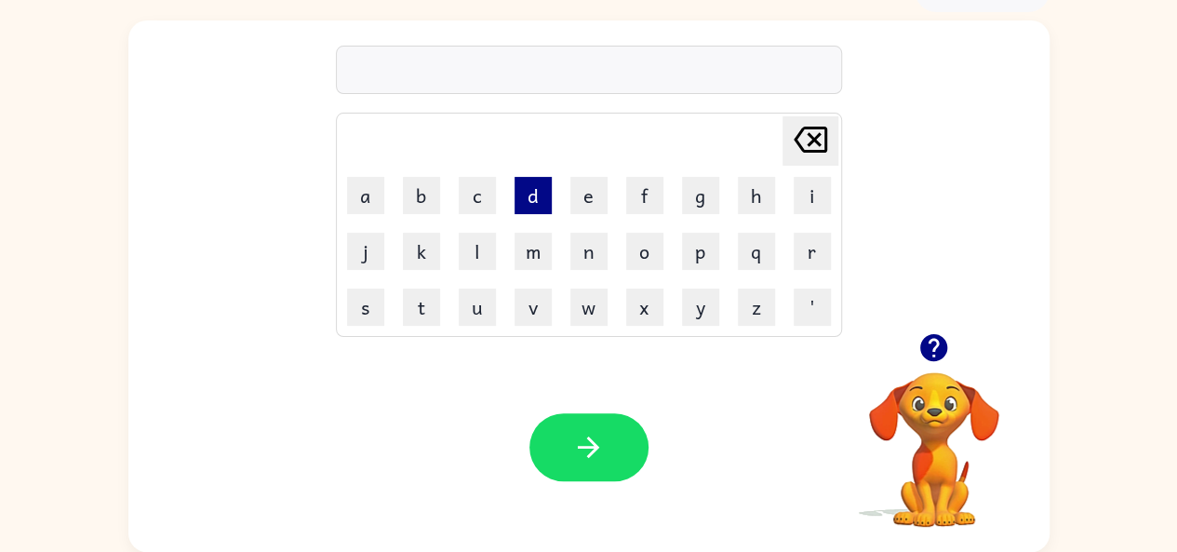
click at [529, 194] on button "d" at bounding box center [533, 195] width 37 height 37
click at [813, 203] on button "i" at bounding box center [812, 195] width 37 height 37
click at [365, 312] on button "s" at bounding box center [365, 306] width 37 height 37
click at [637, 253] on button "o" at bounding box center [644, 251] width 37 height 37
click at [811, 252] on button "r" at bounding box center [812, 251] width 37 height 37
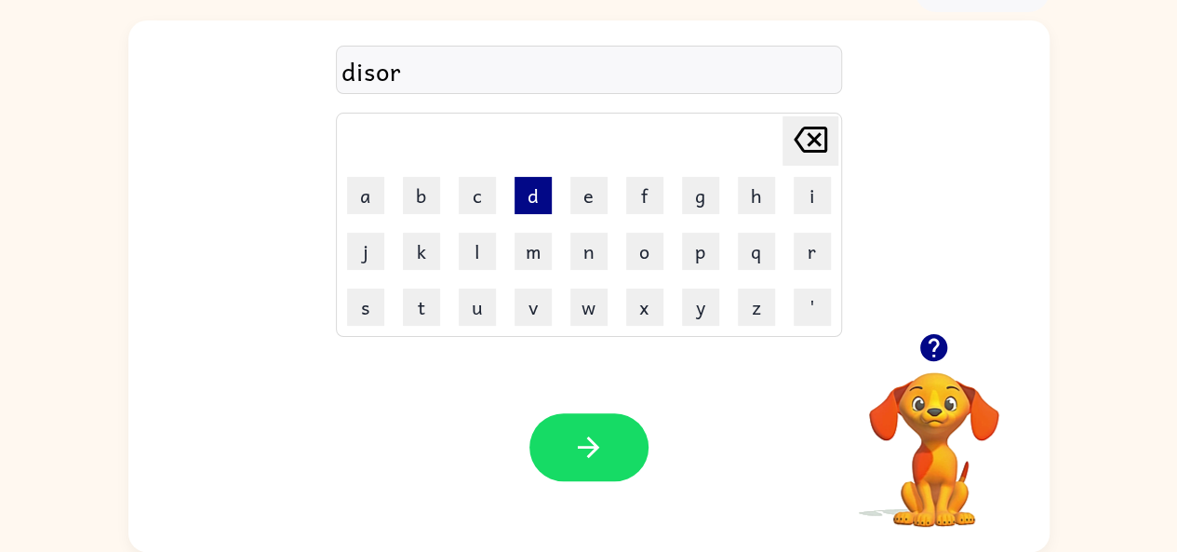
click at [537, 187] on button "d" at bounding box center [533, 195] width 37 height 37
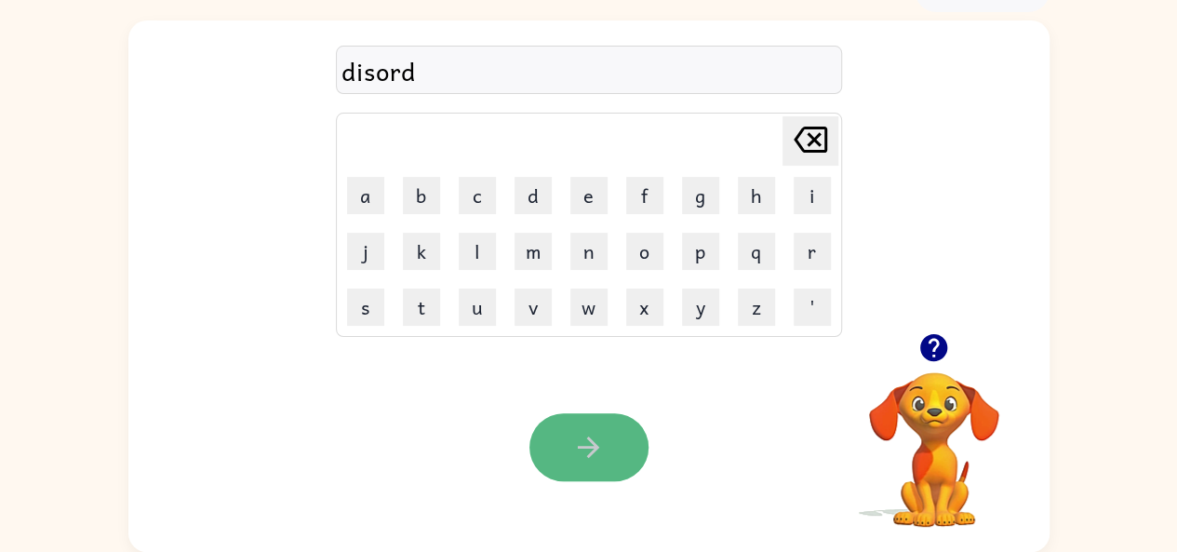
click at [544, 450] on button "button" at bounding box center [589, 447] width 119 height 68
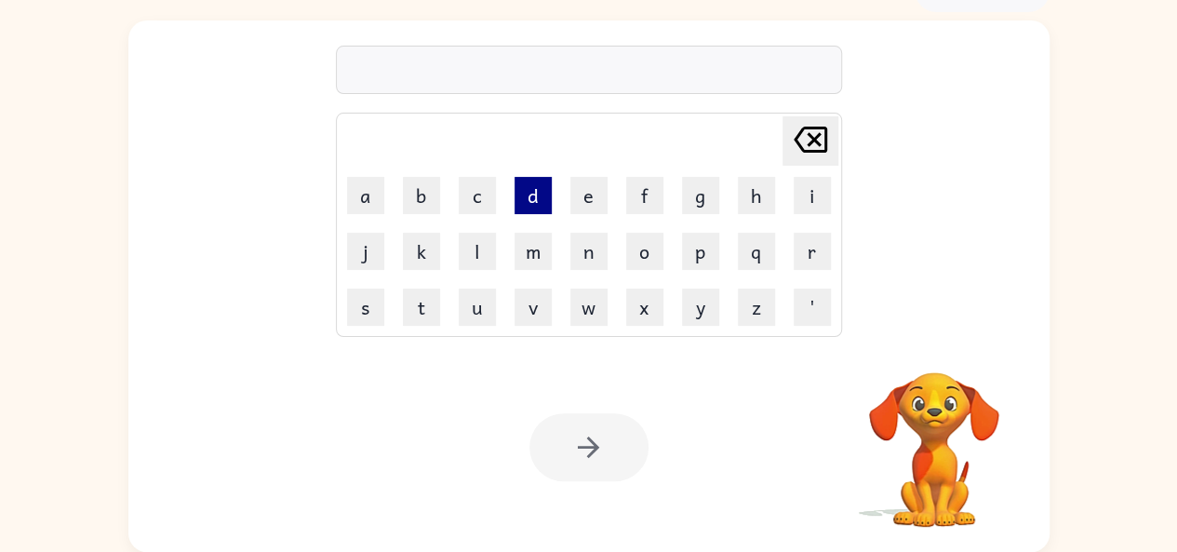
click at [530, 194] on button "d" at bounding box center [533, 195] width 37 height 37
click at [581, 182] on button "e" at bounding box center [588, 195] width 37 height 37
click at [583, 182] on button "e" at bounding box center [588, 195] width 37 height 37
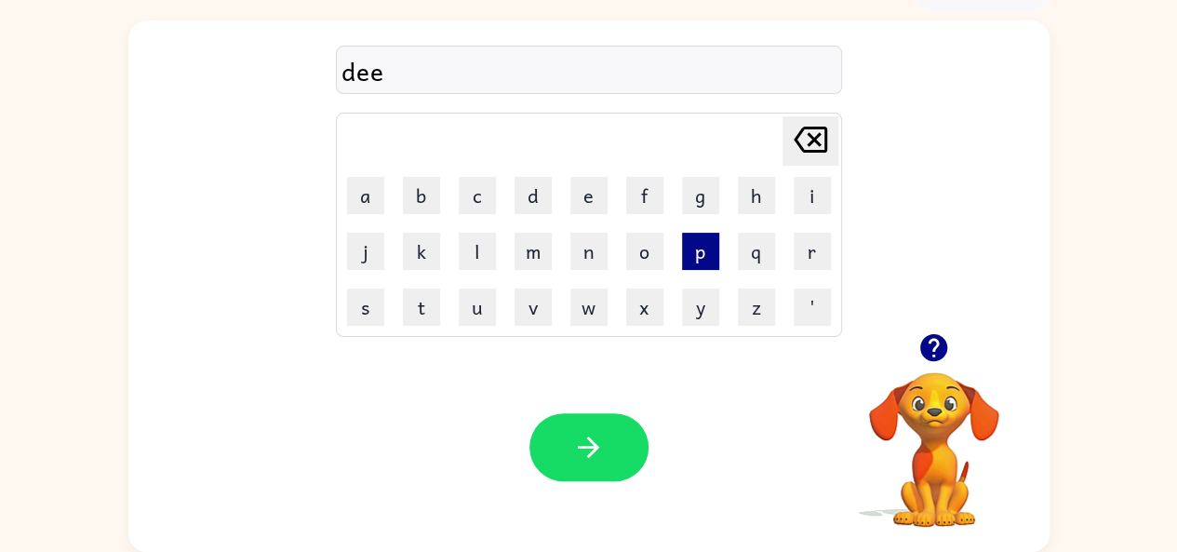
click at [706, 252] on button "p" at bounding box center [700, 251] width 37 height 37
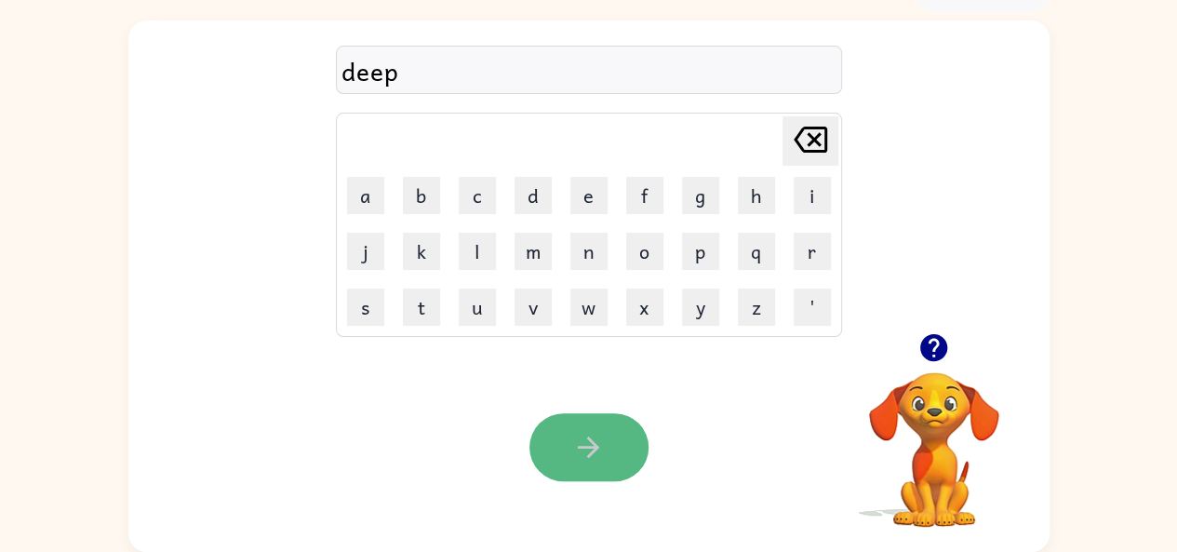
click at [581, 448] on icon "button" at bounding box center [588, 446] width 21 height 21
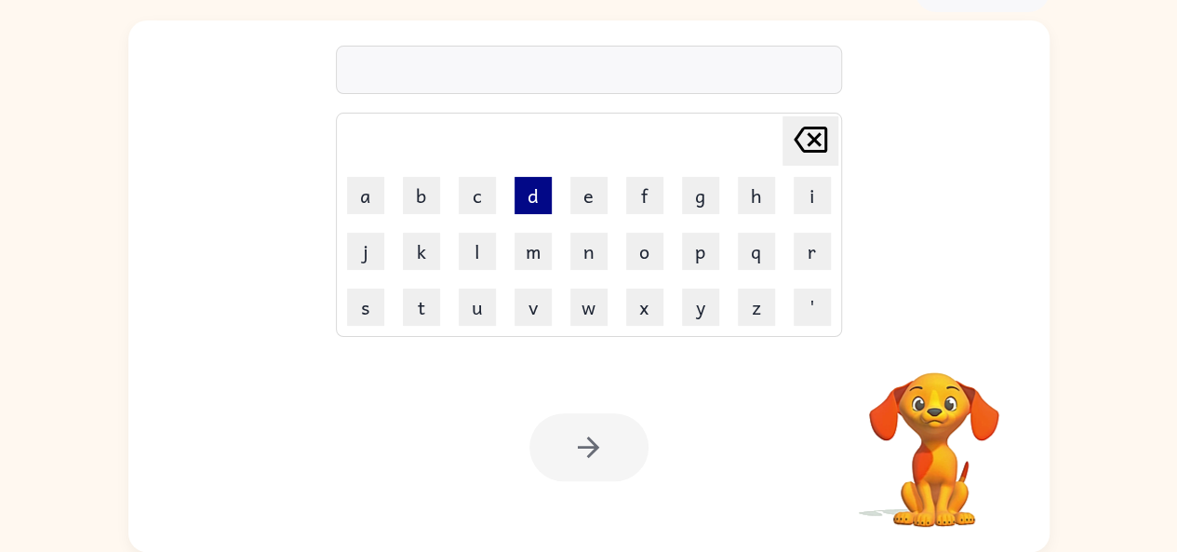
click at [525, 200] on button "d" at bounding box center [533, 195] width 37 height 37
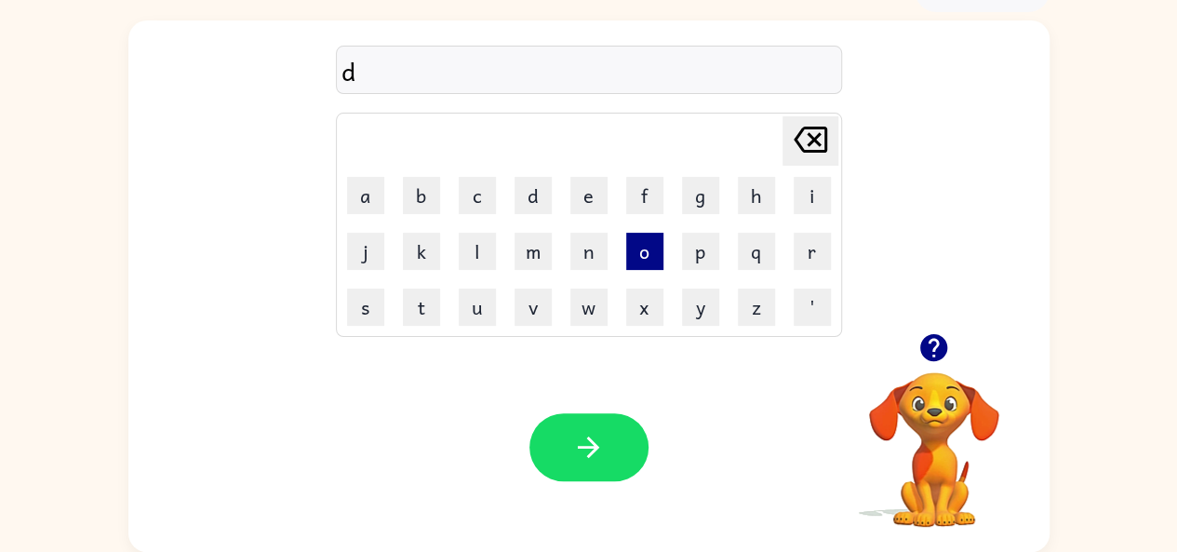
click at [629, 244] on button "o" at bounding box center [644, 251] width 37 height 37
click at [802, 248] on button "r" at bounding box center [812, 251] width 37 height 37
click at [532, 243] on button "m" at bounding box center [533, 251] width 37 height 37
click at [425, 298] on button "t" at bounding box center [421, 306] width 37 height 37
click at [645, 247] on button "o" at bounding box center [644, 251] width 37 height 37
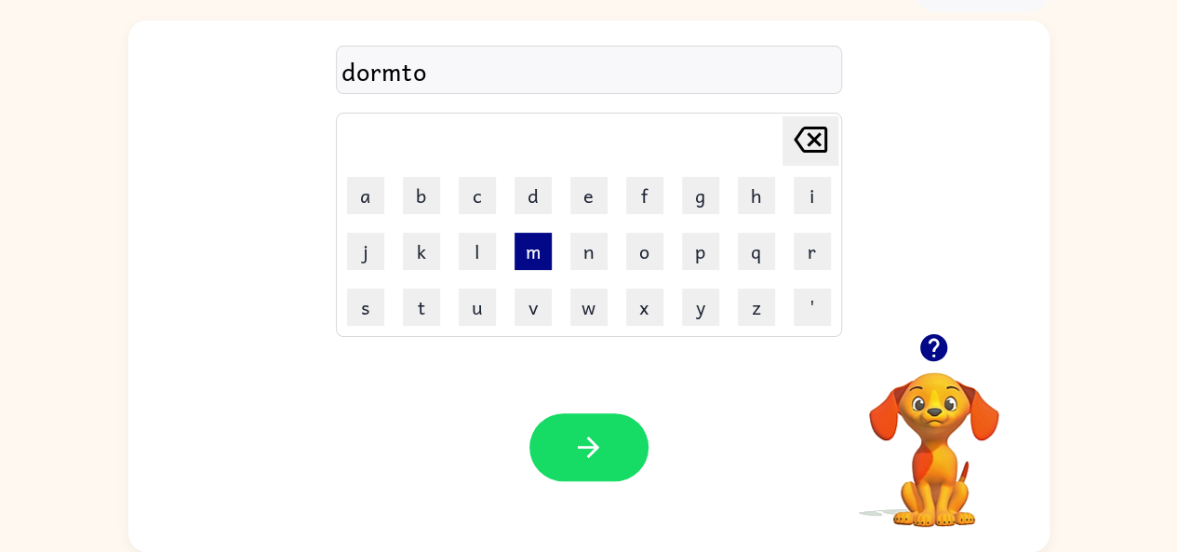
click at [530, 246] on button "m" at bounding box center [533, 251] width 37 height 37
click at [585, 194] on button "e" at bounding box center [588, 195] width 37 height 37
click at [814, 241] on button "r" at bounding box center [812, 251] width 37 height 37
click at [588, 194] on button "e" at bounding box center [588, 195] width 37 height 37
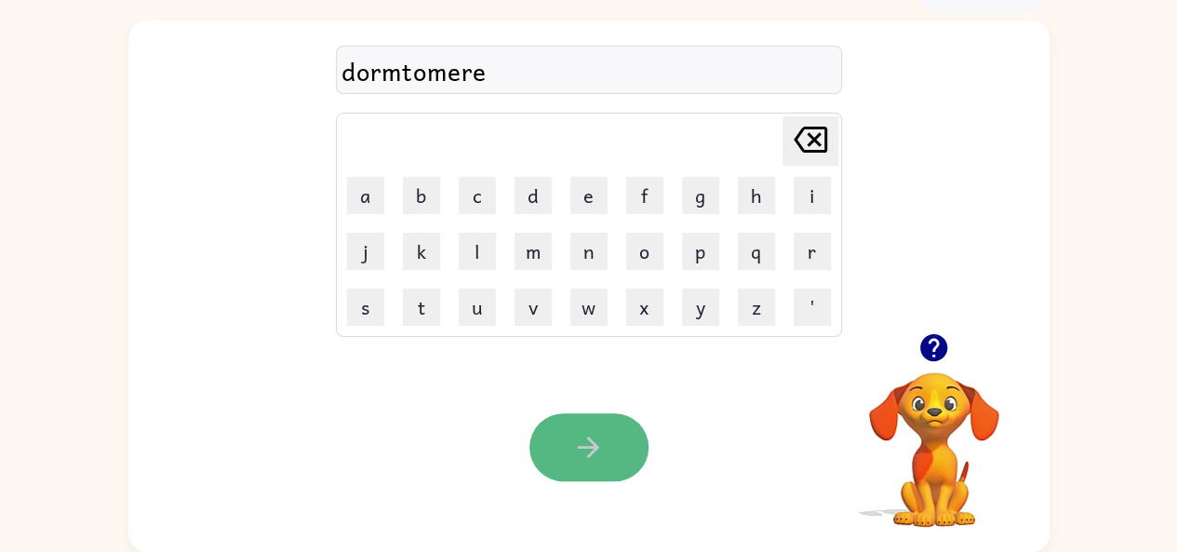
click at [586, 431] on icon "button" at bounding box center [588, 447] width 33 height 33
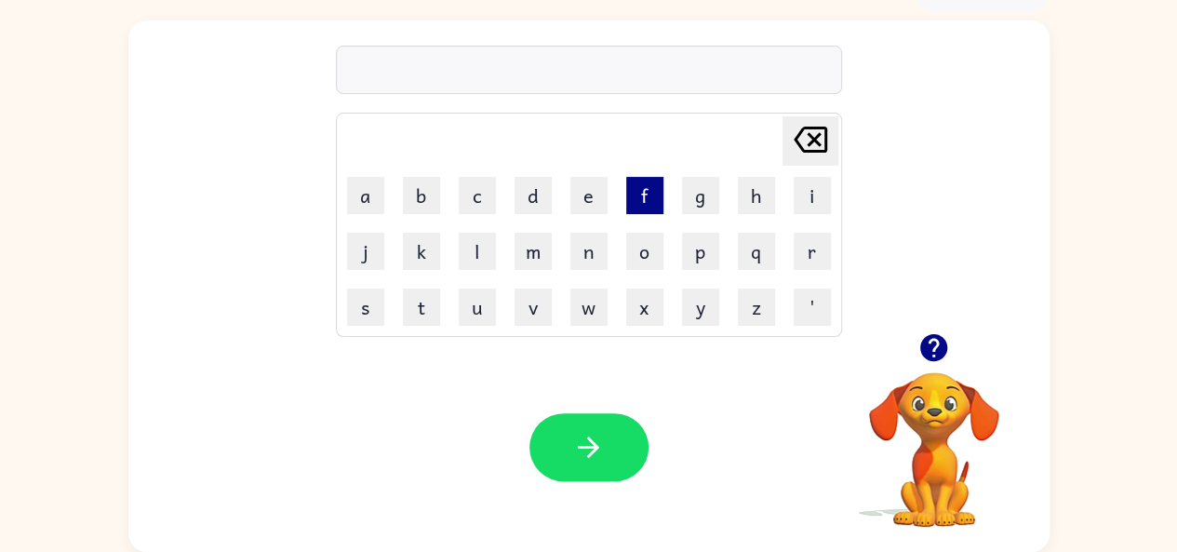
click at [641, 186] on button "f" at bounding box center [644, 195] width 37 height 37
click at [593, 197] on button "e" at bounding box center [588, 195] width 37 height 37
click at [591, 187] on button "e" at bounding box center [588, 195] width 37 height 37
click at [549, 195] on button "d" at bounding box center [533, 195] width 37 height 37
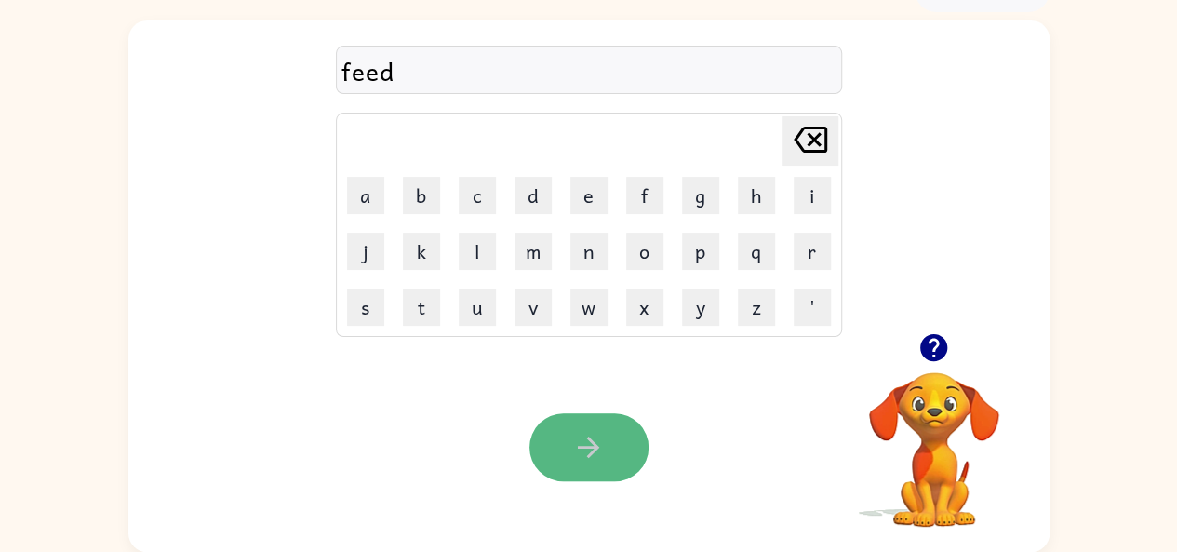
click at [603, 425] on button "button" at bounding box center [589, 447] width 119 height 68
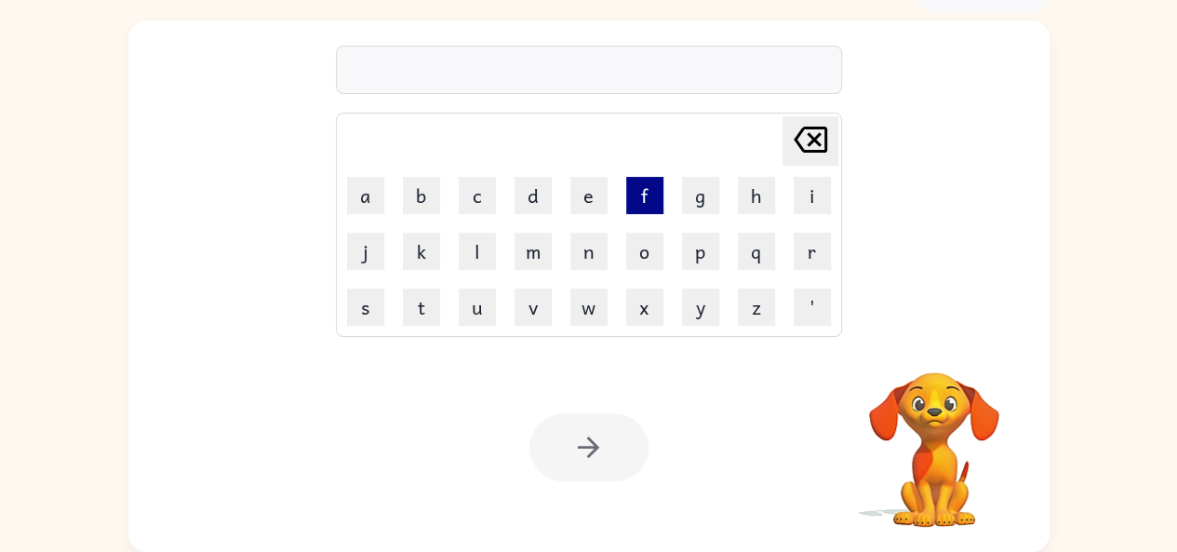
click at [637, 197] on button "f" at bounding box center [644, 195] width 37 height 37
click at [601, 187] on button "e" at bounding box center [588, 195] width 37 height 37
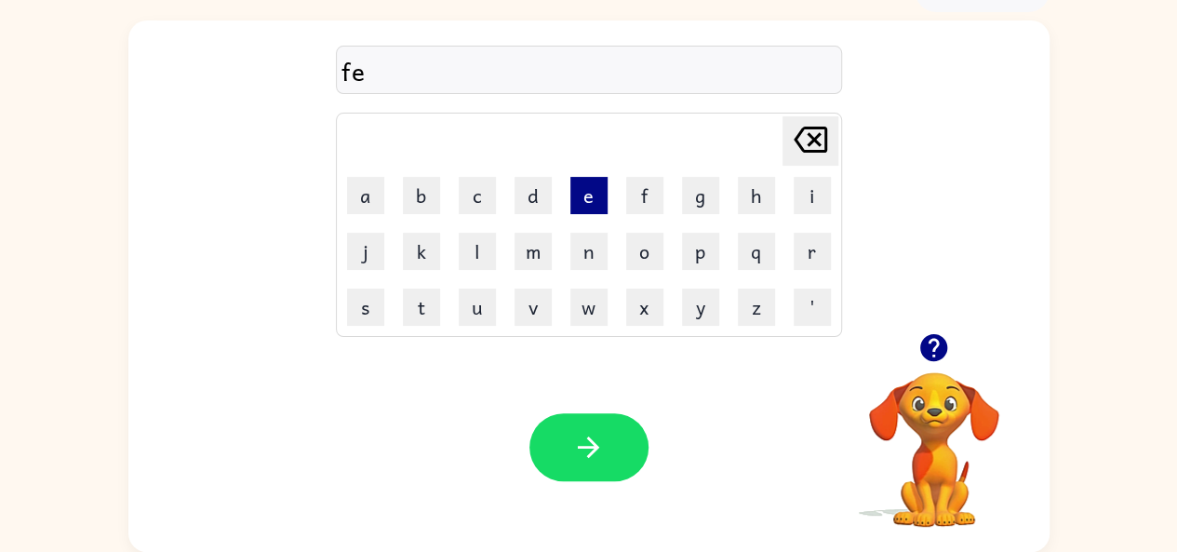
click at [601, 193] on button "e" at bounding box center [588, 195] width 37 height 37
click at [477, 239] on button "l" at bounding box center [477, 251] width 37 height 37
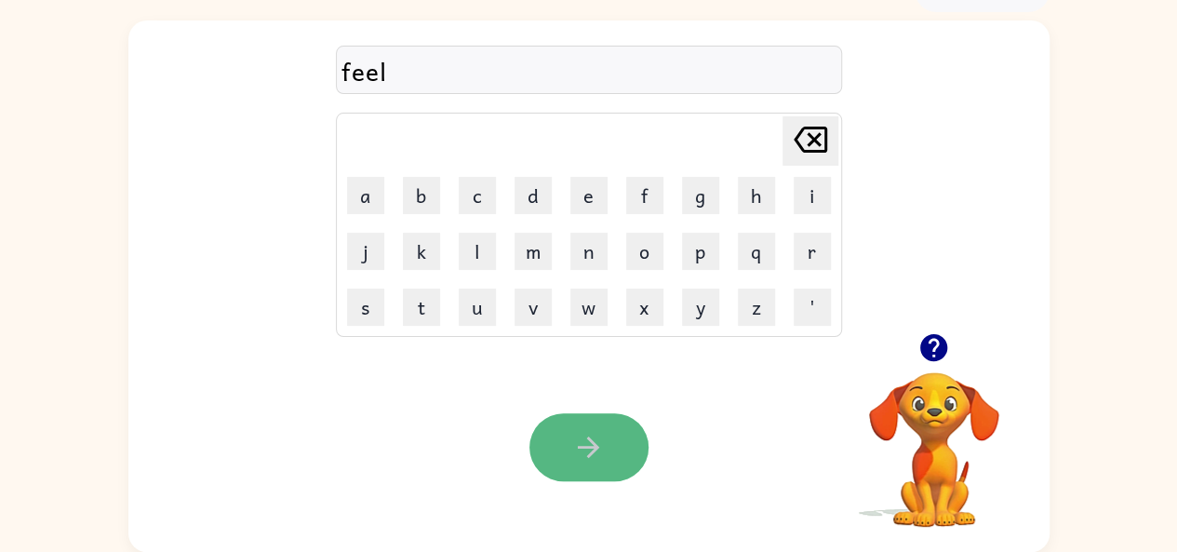
click at [598, 456] on icon "button" at bounding box center [588, 447] width 33 height 33
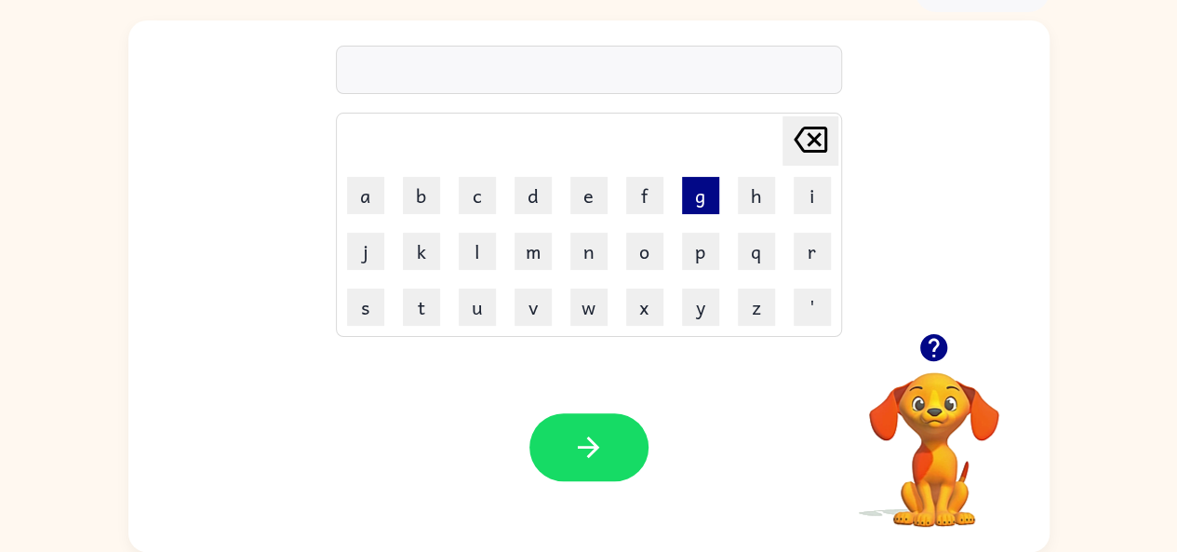
click at [701, 197] on button "g" at bounding box center [700, 195] width 37 height 37
click at [361, 184] on button "a" at bounding box center [365, 195] width 37 height 37
click at [692, 248] on button "p" at bounding box center [700, 251] width 37 height 37
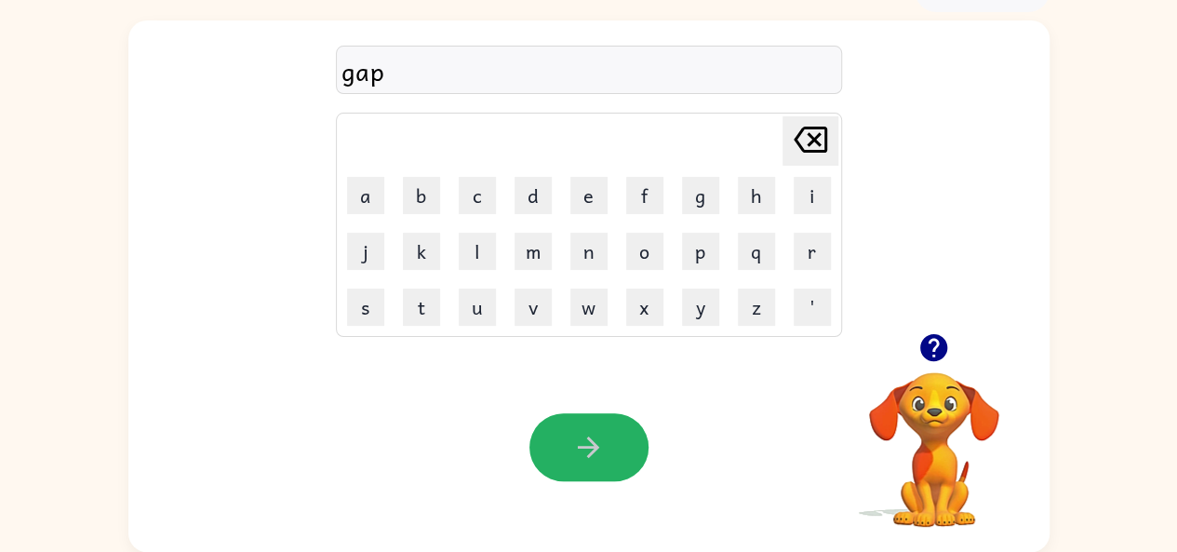
click at [599, 437] on icon "button" at bounding box center [588, 447] width 33 height 33
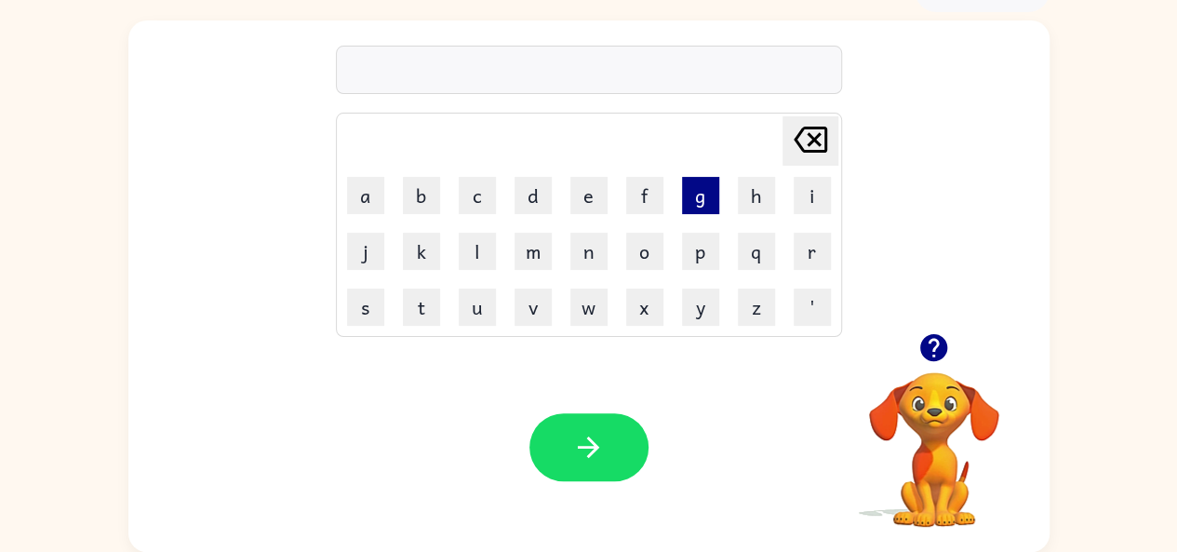
click at [705, 185] on button "g" at bounding box center [700, 195] width 37 height 37
click at [640, 242] on button "o" at bounding box center [644, 251] width 37 height 37
click at [409, 195] on button "b" at bounding box center [421, 195] width 37 height 37
click at [486, 244] on button "l" at bounding box center [477, 251] width 37 height 37
click at [806, 181] on button "i" at bounding box center [812, 195] width 37 height 37
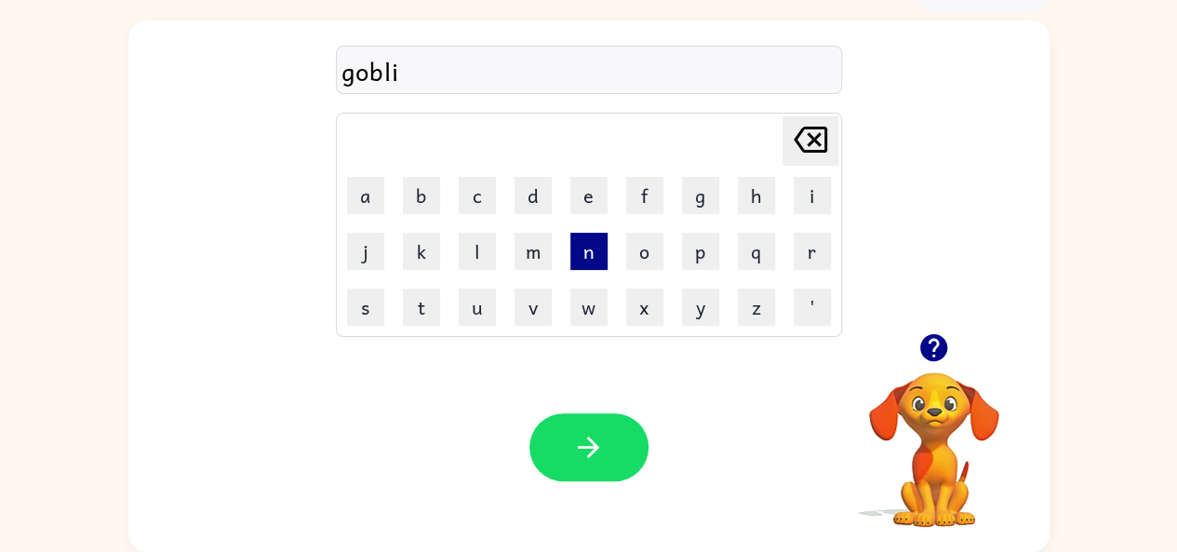
click at [595, 262] on button "n" at bounding box center [588, 251] width 37 height 37
click at [613, 490] on div "Your browser must support playing .mp4 files to use Literably. Please try using…" at bounding box center [588, 446] width 921 height 209
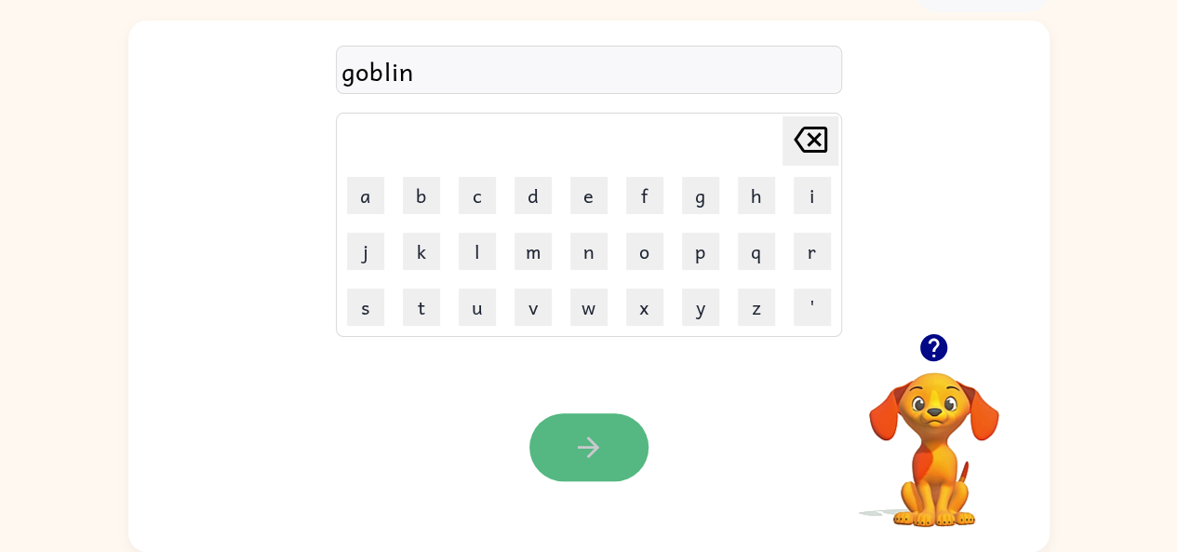
click at [600, 465] on button "button" at bounding box center [589, 447] width 119 height 68
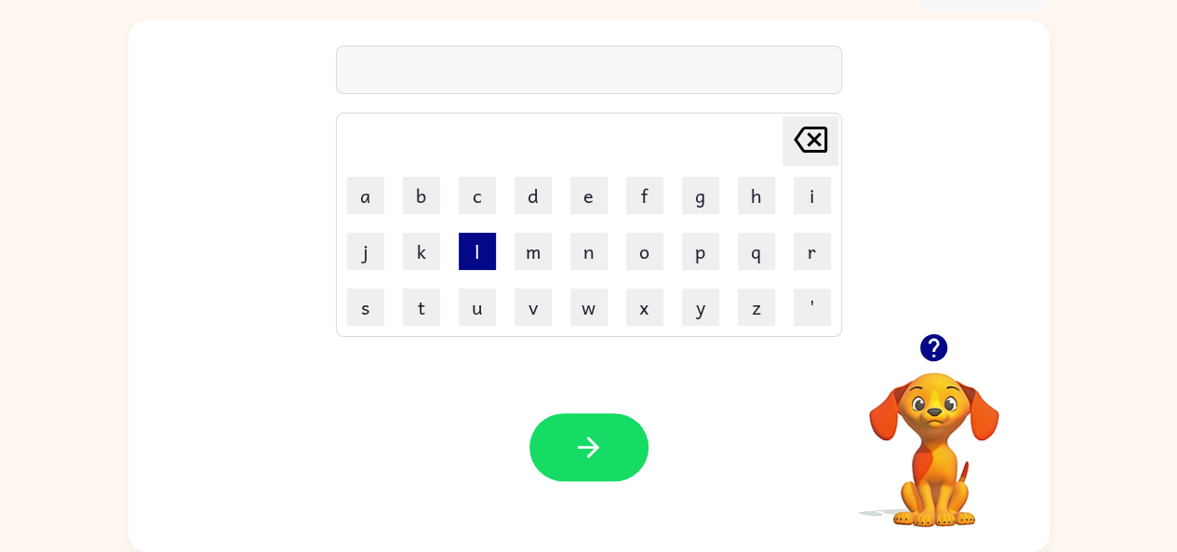
click at [482, 248] on button "l" at bounding box center [477, 251] width 37 height 37
click at [596, 192] on button "e" at bounding box center [588, 195] width 37 height 37
click at [580, 243] on button "n" at bounding box center [588, 251] width 37 height 37
click at [486, 302] on button "u" at bounding box center [477, 306] width 37 height 37
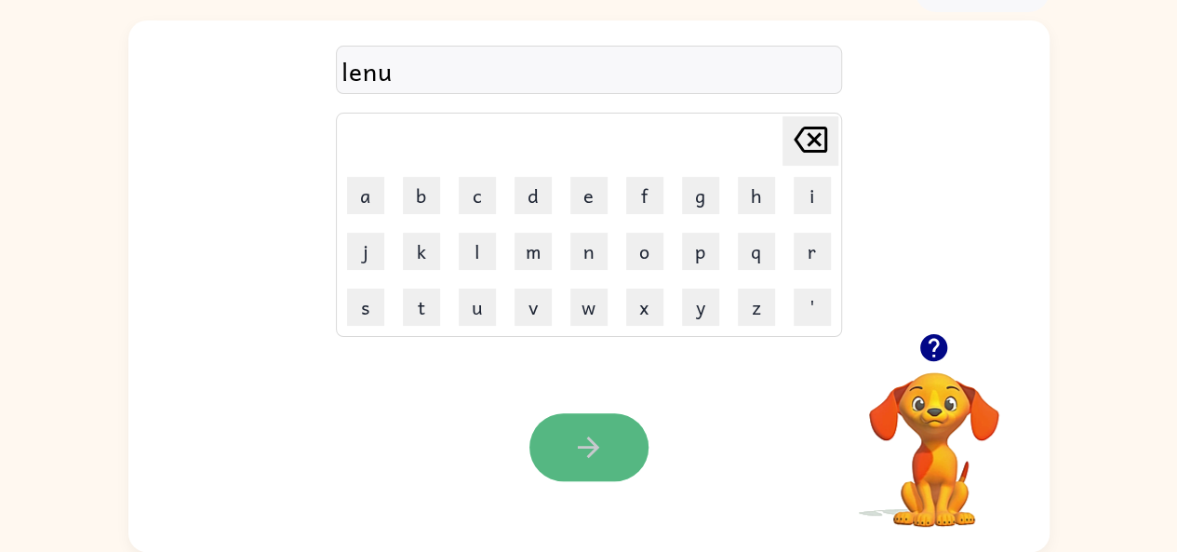
click at [636, 422] on button "button" at bounding box center [589, 447] width 119 height 68
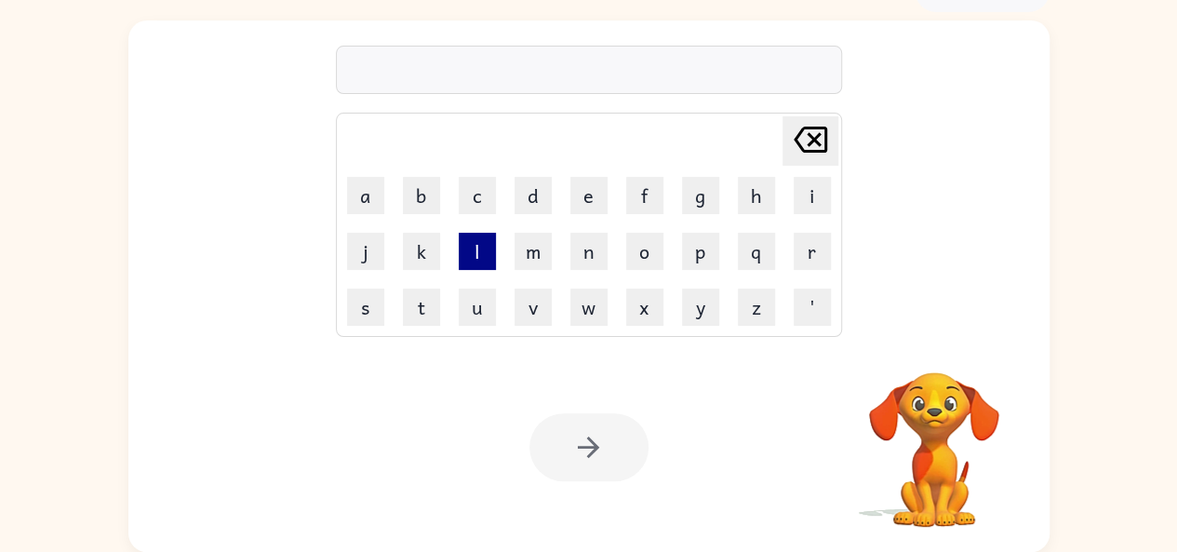
click at [477, 250] on button "l" at bounding box center [477, 251] width 37 height 37
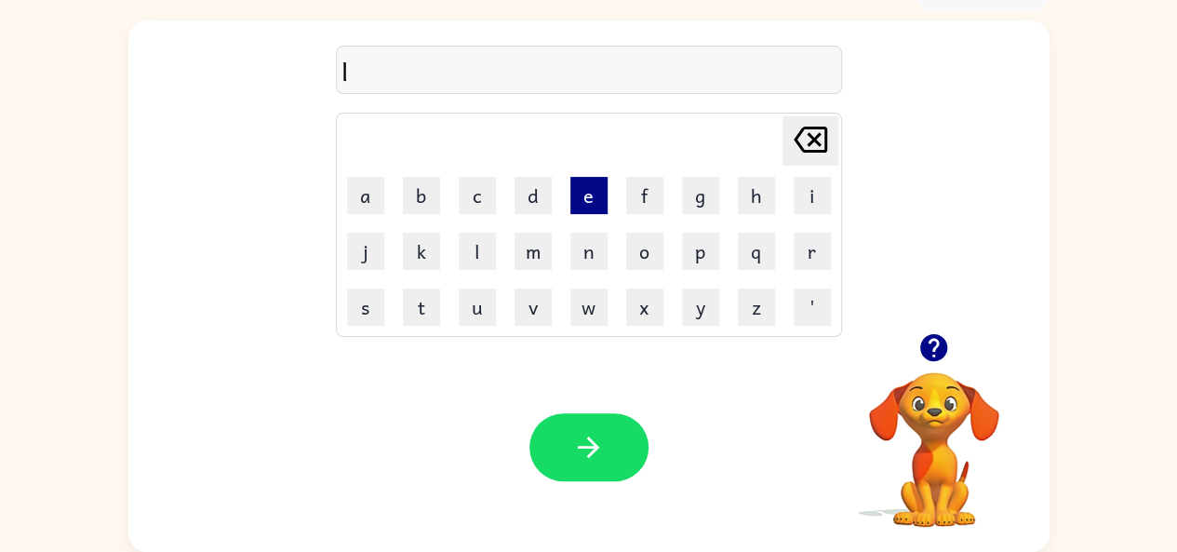
click at [580, 194] on button "e" at bounding box center [588, 195] width 37 height 37
click at [490, 179] on button "c" at bounding box center [477, 195] width 37 height 37
click at [411, 258] on button "k" at bounding box center [421, 251] width 37 height 37
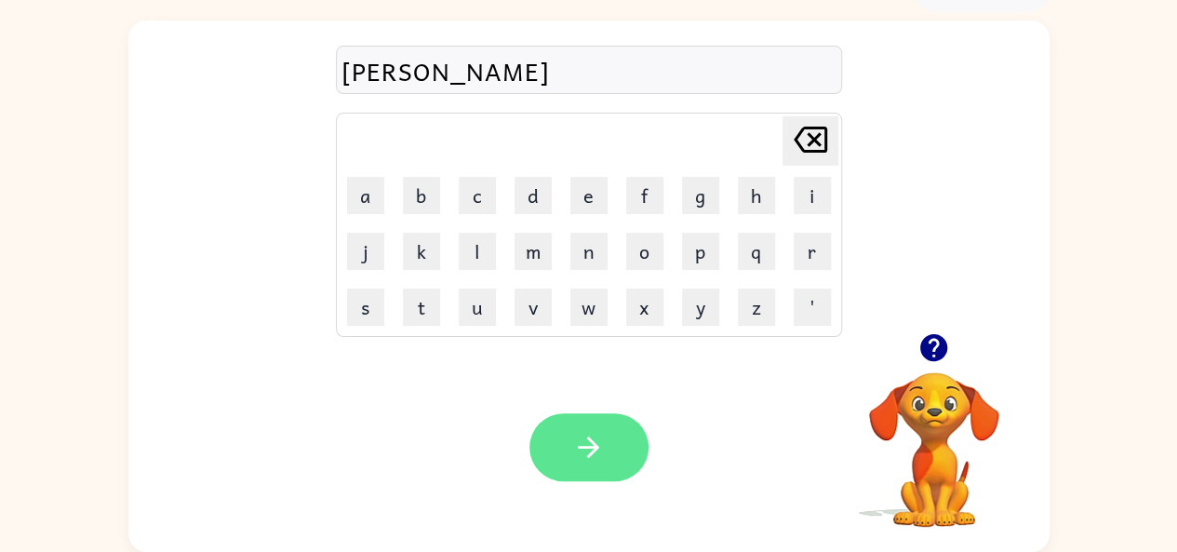
click at [575, 441] on icon "button" at bounding box center [588, 447] width 33 height 33
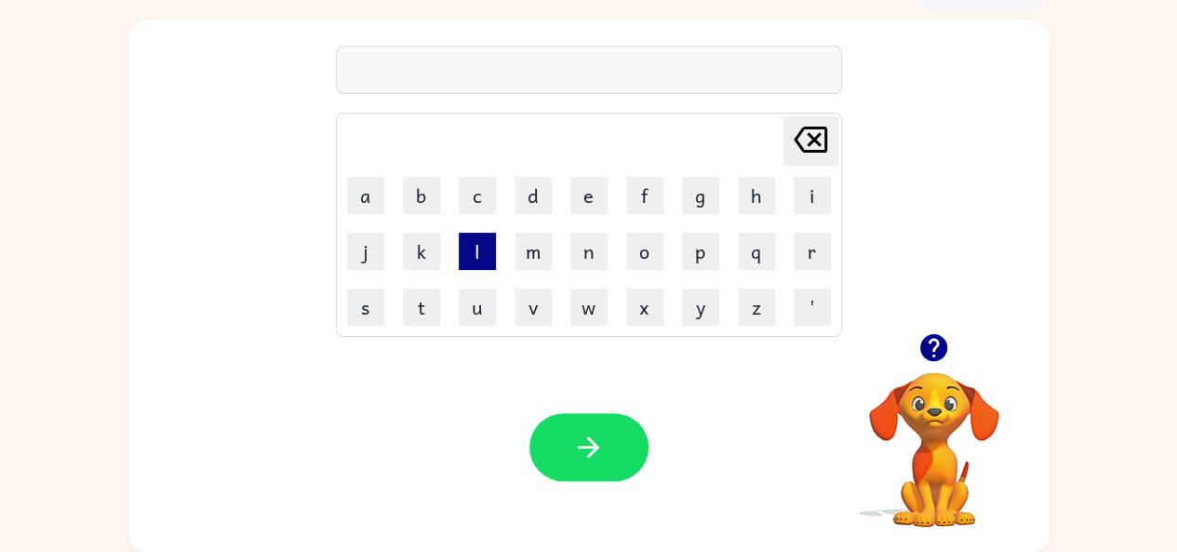
click at [480, 254] on button "l" at bounding box center [477, 251] width 37 height 37
click at [589, 191] on button "e" at bounding box center [588, 195] width 37 height 37
click at [642, 196] on button "f" at bounding box center [644, 195] width 37 height 37
click at [465, 310] on button "u" at bounding box center [477, 306] width 37 height 37
click at [826, 141] on icon at bounding box center [811, 140] width 34 height 26
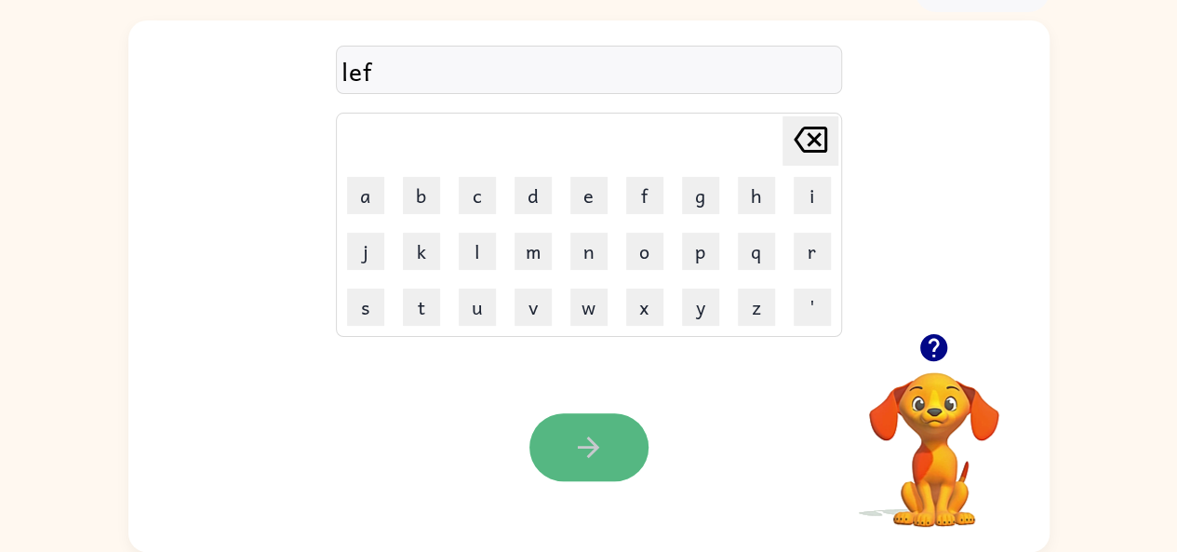
click at [620, 435] on button "button" at bounding box center [589, 447] width 119 height 68
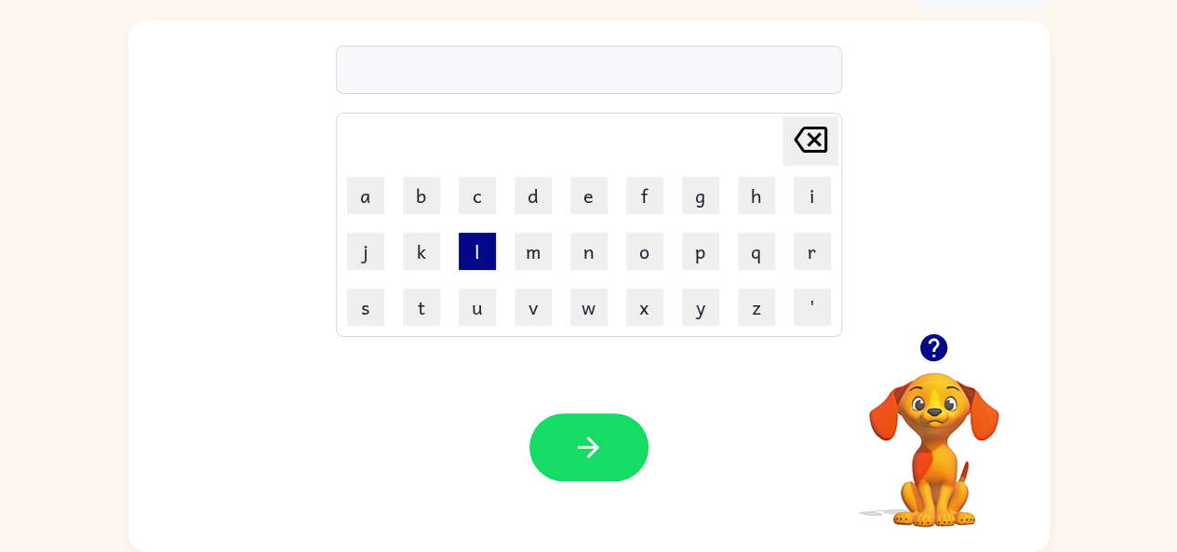
click at [476, 248] on button "l" at bounding box center [477, 251] width 37 height 37
click at [594, 193] on button "e" at bounding box center [588, 195] width 37 height 37
click at [530, 194] on button "d" at bounding box center [533, 195] width 37 height 37
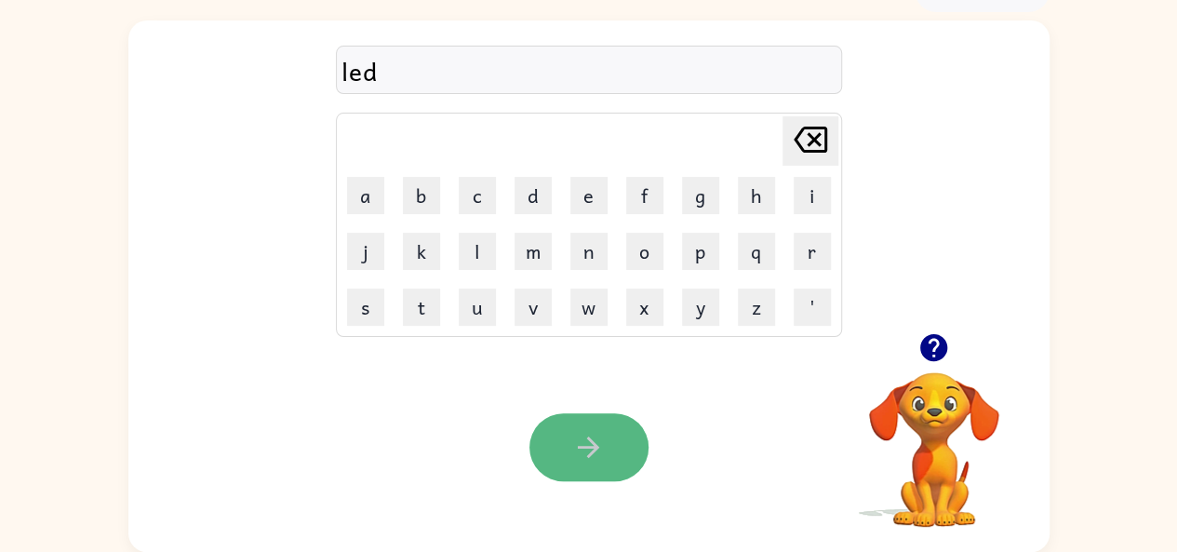
click at [579, 433] on icon "button" at bounding box center [588, 447] width 33 height 33
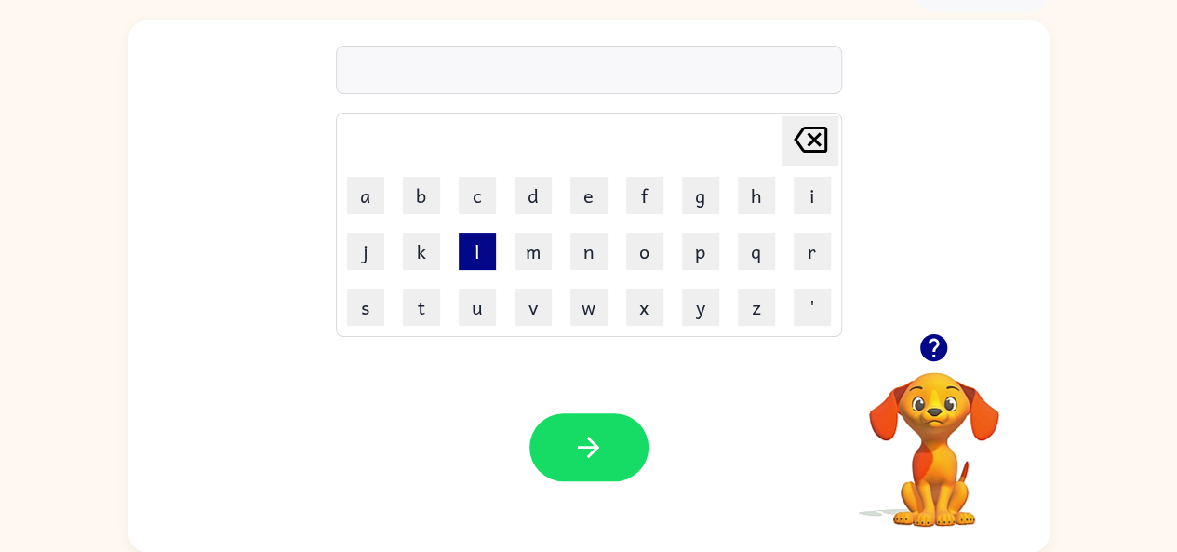
click at [476, 248] on button "l" at bounding box center [477, 251] width 37 height 37
click at [472, 318] on button "u" at bounding box center [477, 306] width 37 height 37
click at [428, 182] on button "b" at bounding box center [421, 195] width 37 height 37
click at [358, 252] on button "j" at bounding box center [365, 251] width 37 height 37
click at [374, 194] on button "a" at bounding box center [365, 195] width 37 height 37
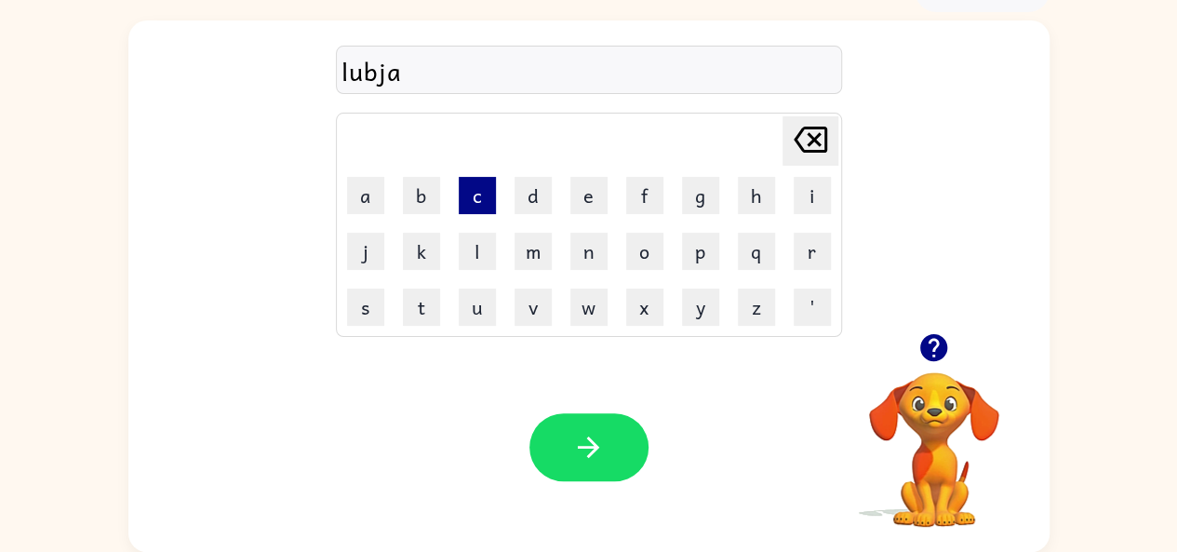
click at [463, 202] on button "c" at bounding box center [477, 195] width 37 height 37
click at [412, 247] on button "k" at bounding box center [421, 251] width 37 height 37
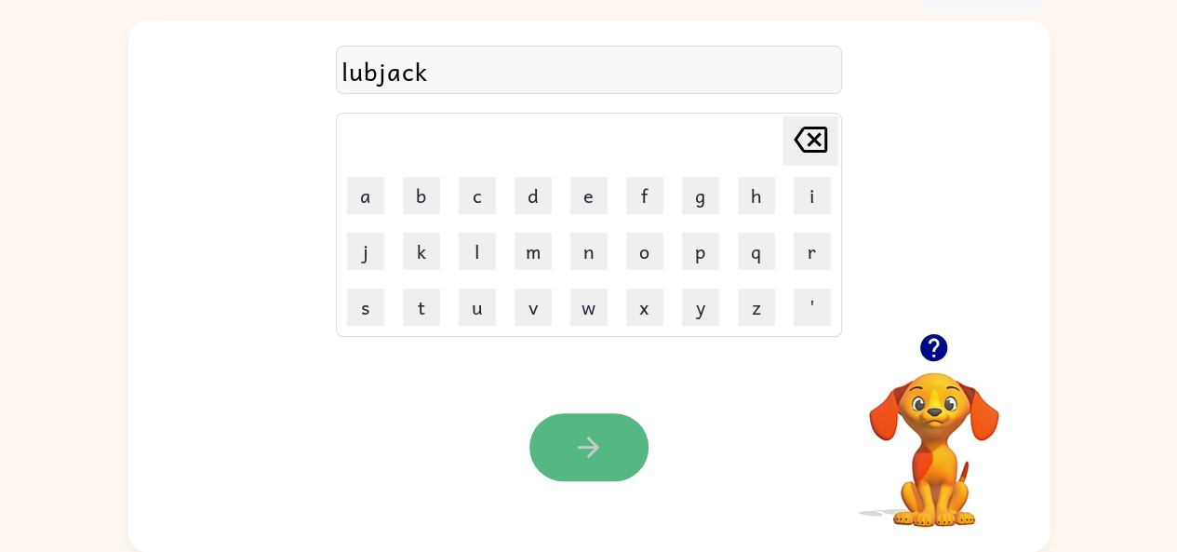
click at [612, 455] on button "button" at bounding box center [589, 447] width 119 height 68
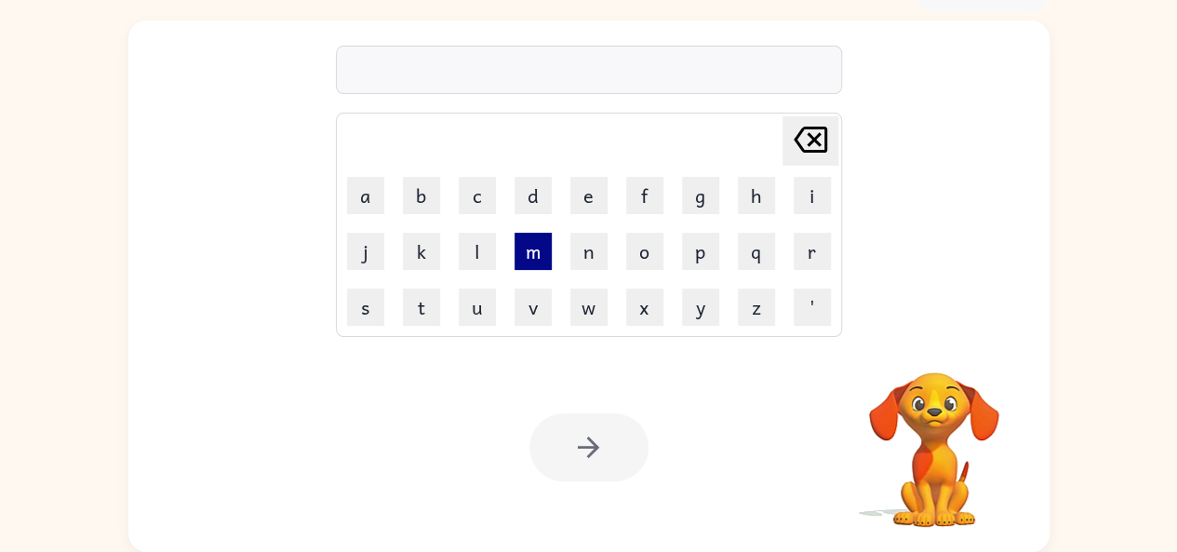
click at [536, 241] on button "m" at bounding box center [533, 251] width 37 height 37
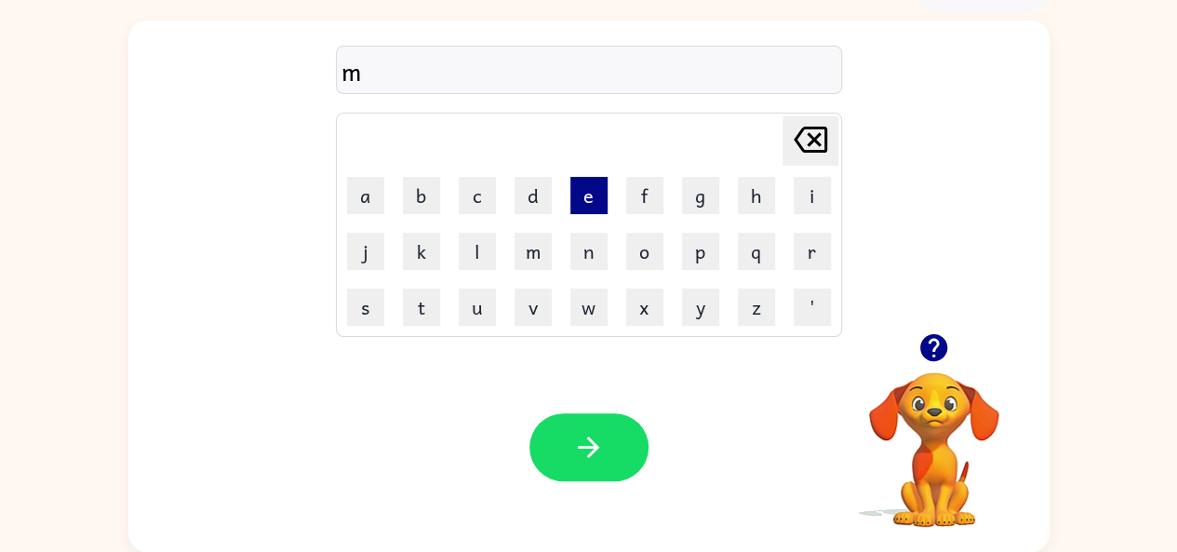
click at [583, 210] on button "e" at bounding box center [588, 195] width 37 height 37
click at [422, 307] on button "t" at bounding box center [421, 306] width 37 height 37
click at [476, 250] on button "l" at bounding box center [477, 251] width 37 height 37
click at [647, 237] on button "o" at bounding box center [644, 251] width 37 height 37
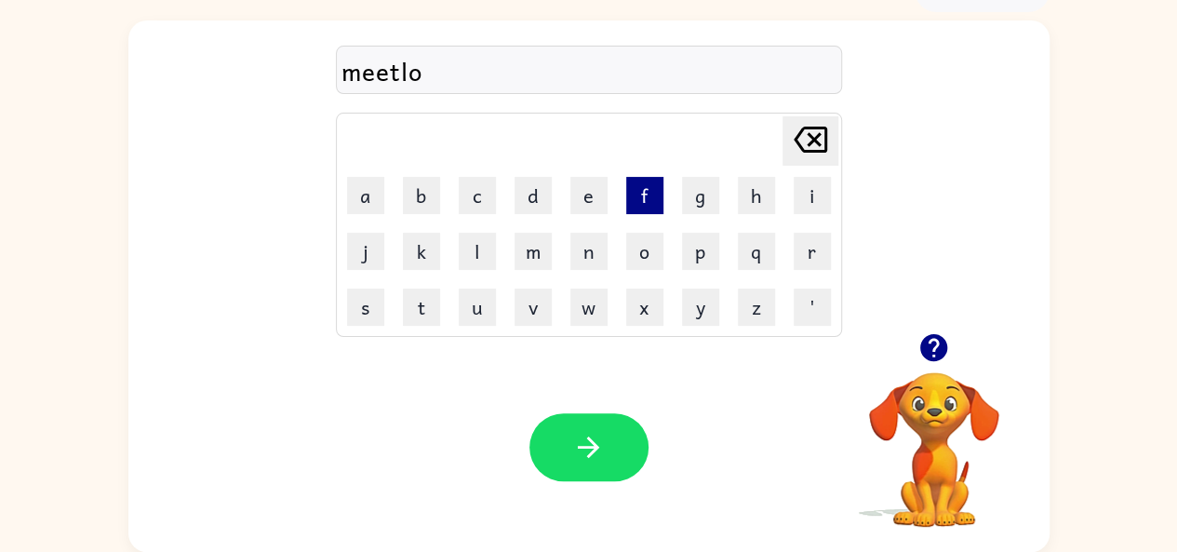
click at [646, 195] on button "f" at bounding box center [644, 195] width 37 height 37
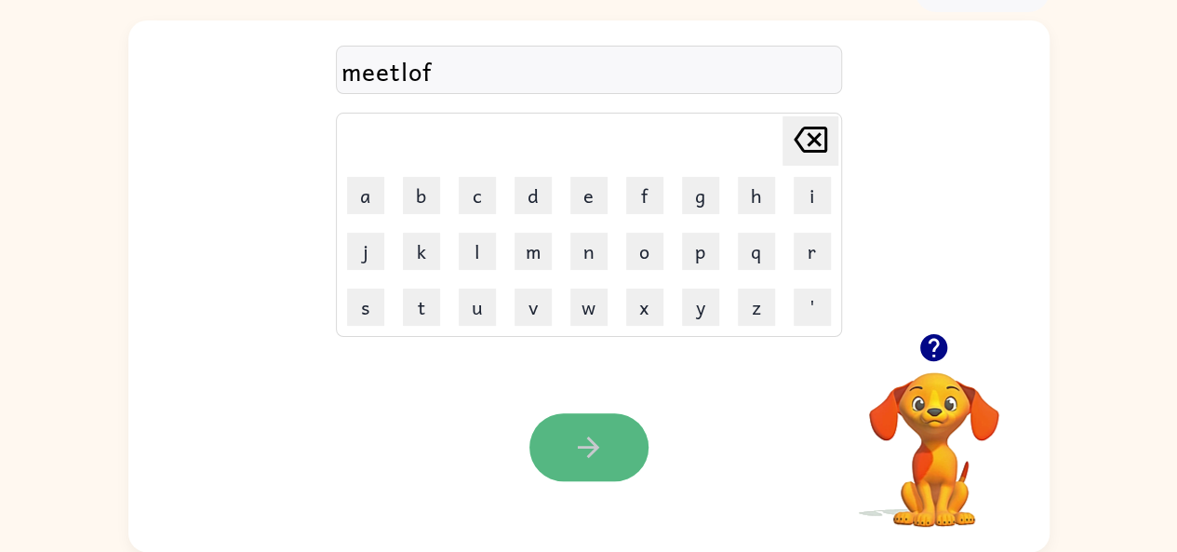
click at [610, 453] on button "button" at bounding box center [589, 447] width 119 height 68
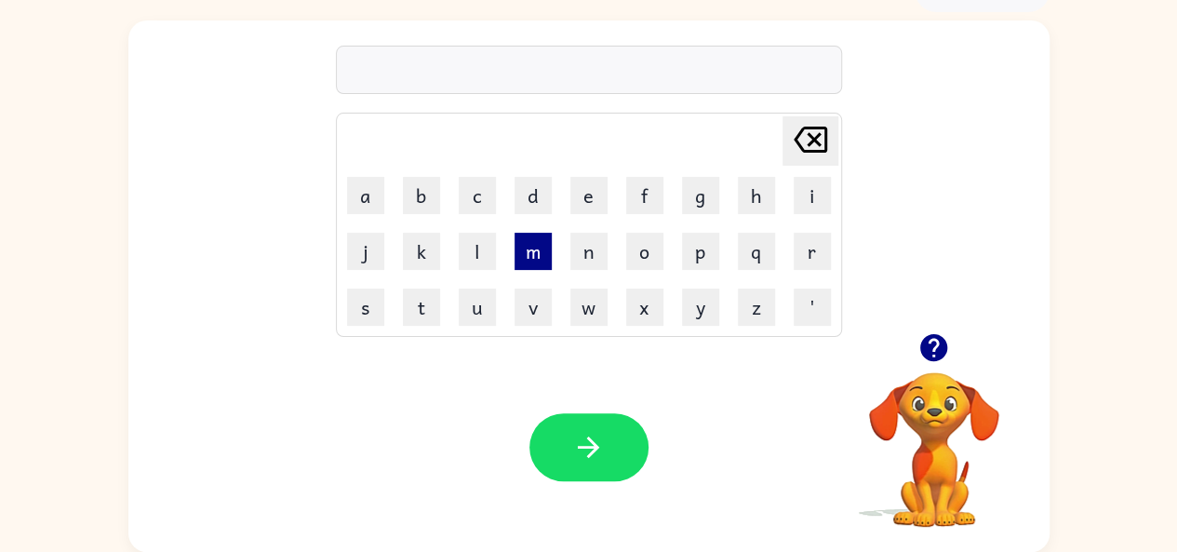
click at [528, 243] on button "m" at bounding box center [533, 251] width 37 height 37
click at [792, 194] on td "i" at bounding box center [812, 195] width 54 height 54
click at [824, 200] on button "i" at bounding box center [812, 195] width 37 height 37
click at [534, 184] on button "d" at bounding box center [533, 195] width 37 height 37
click at [527, 248] on button "m" at bounding box center [533, 251] width 37 height 37
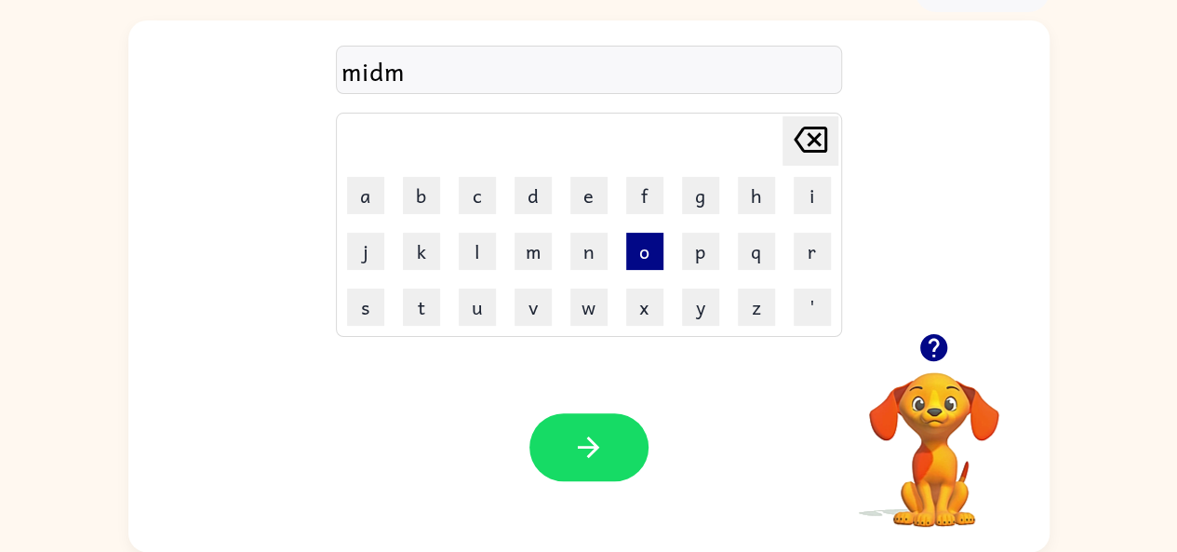
click at [636, 242] on button "o" at bounding box center [644, 251] width 37 height 37
click at [806, 244] on button "r" at bounding box center [812, 251] width 37 height 37
click at [584, 260] on button "n" at bounding box center [588, 251] width 37 height 37
click at [810, 180] on button "i" at bounding box center [812, 195] width 37 height 37
click at [592, 248] on button "n" at bounding box center [588, 251] width 37 height 37
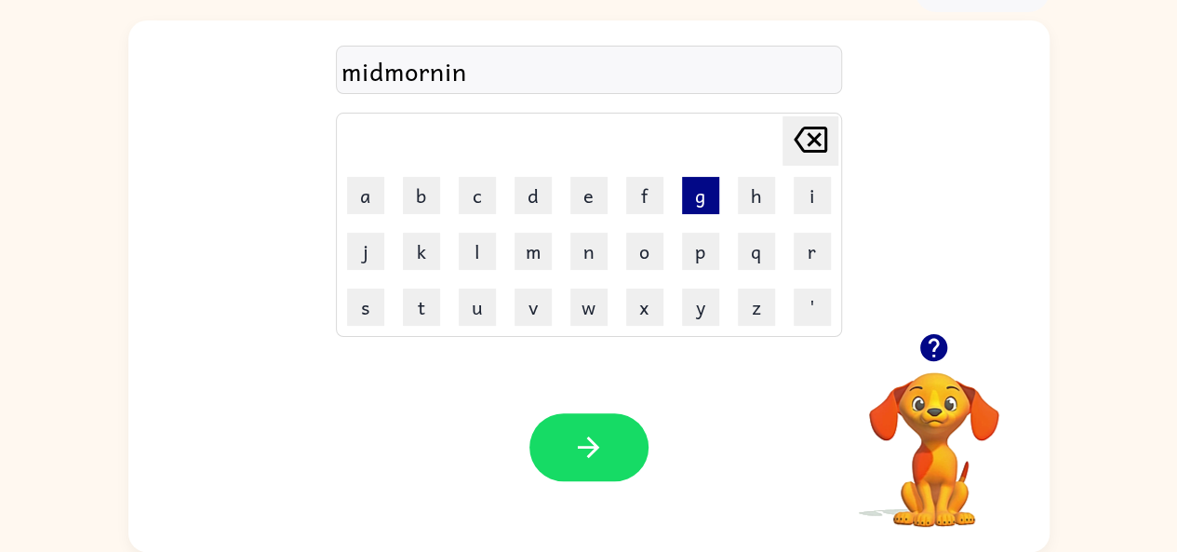
click at [709, 194] on button "g" at bounding box center [700, 195] width 37 height 37
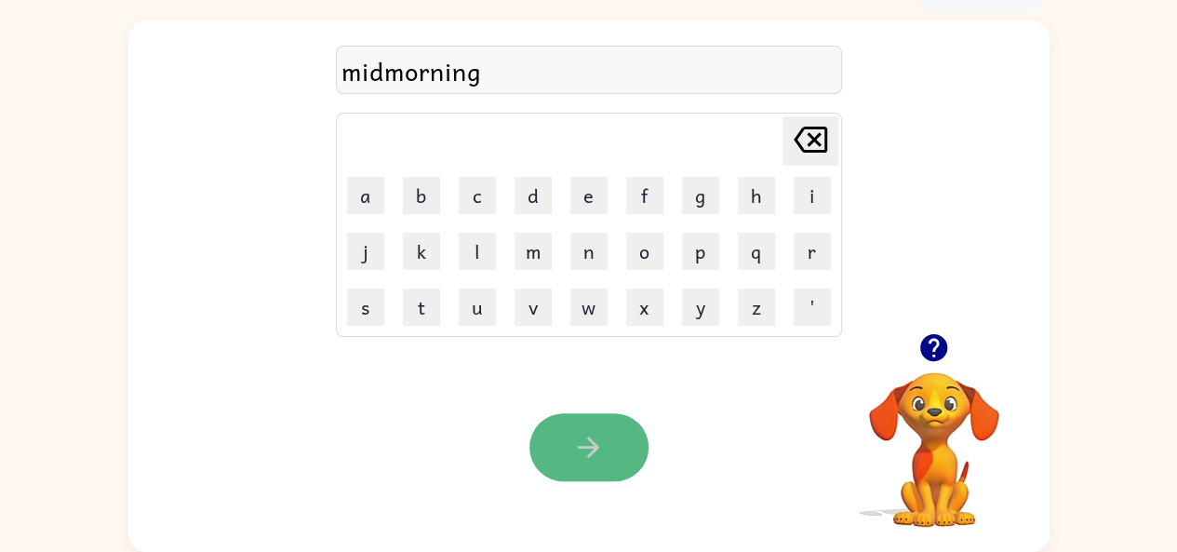
click at [596, 421] on button "button" at bounding box center [589, 447] width 119 height 68
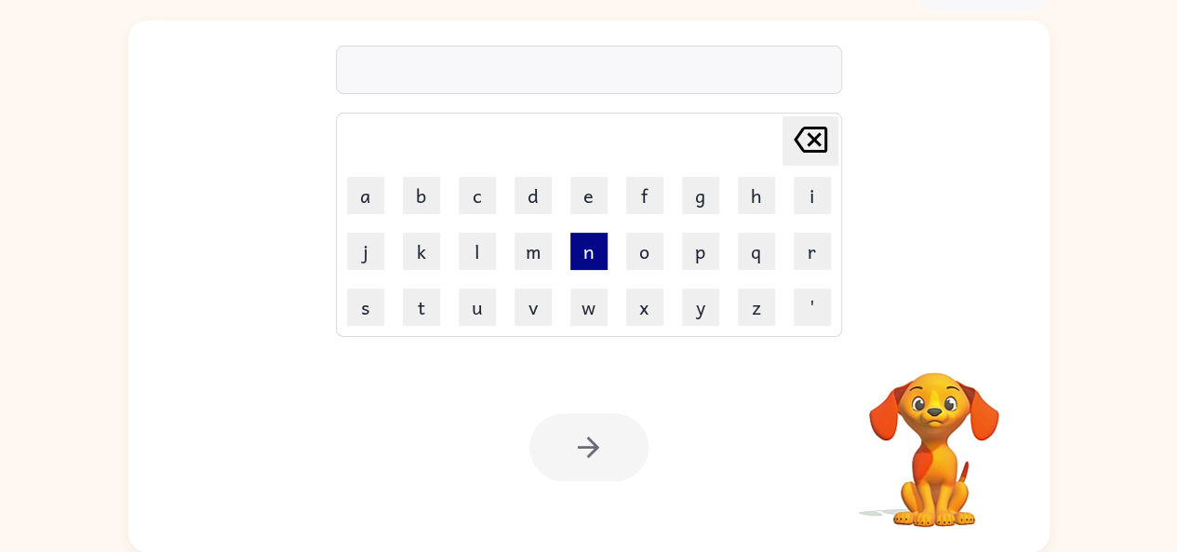
click at [597, 246] on button "n" at bounding box center [588, 251] width 37 height 37
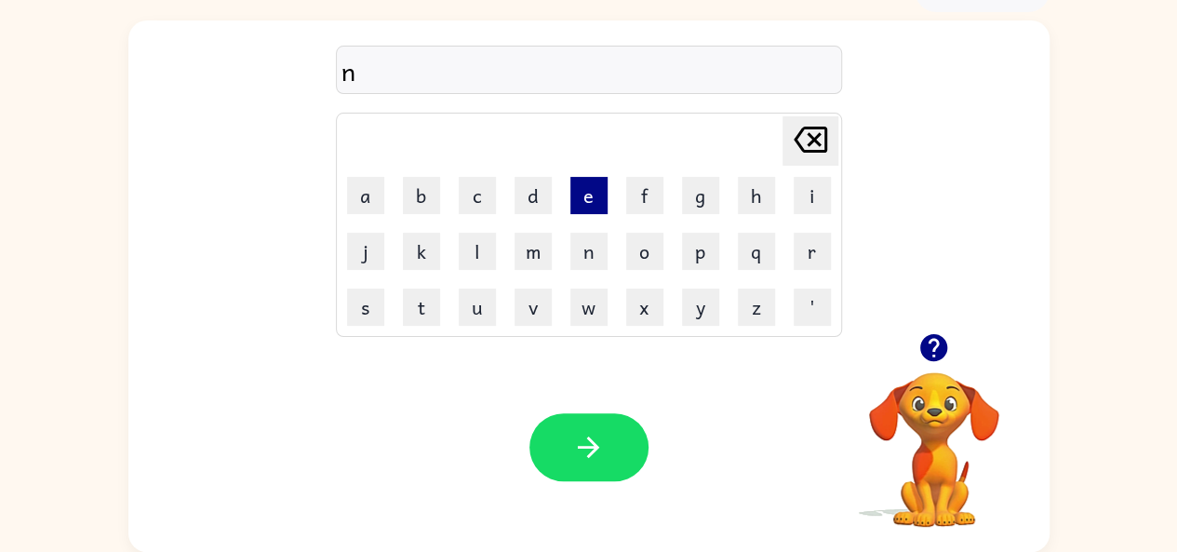
click at [593, 191] on button "e" at bounding box center [588, 195] width 37 height 37
click at [361, 300] on button "s" at bounding box center [365, 306] width 37 height 37
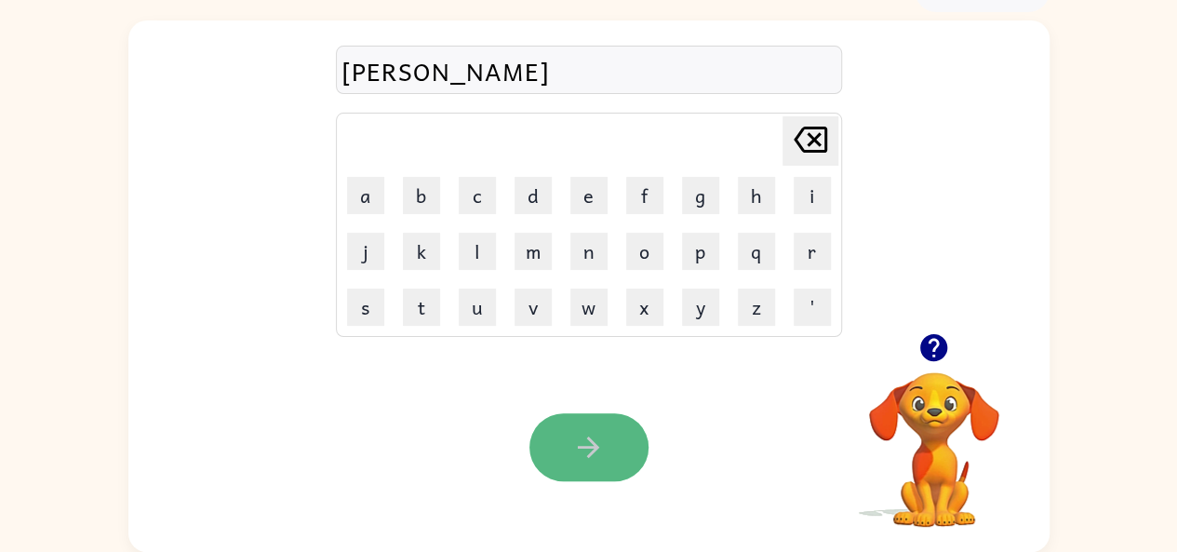
click at [605, 477] on button "button" at bounding box center [589, 447] width 119 height 68
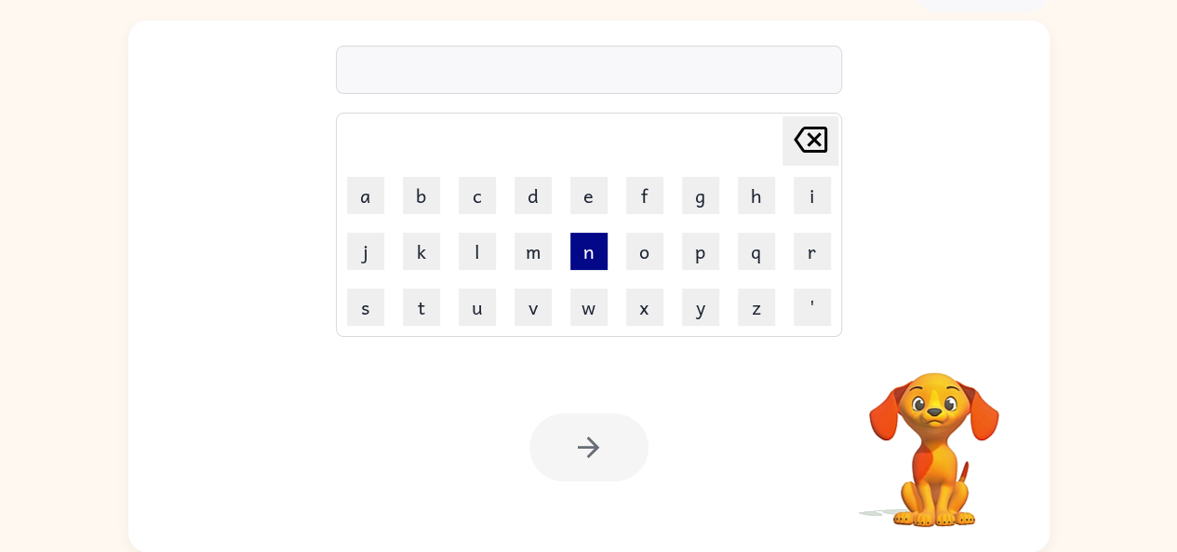
click at [597, 247] on button "n" at bounding box center [588, 251] width 37 height 37
click at [478, 302] on button "u" at bounding box center [477, 306] width 37 height 37
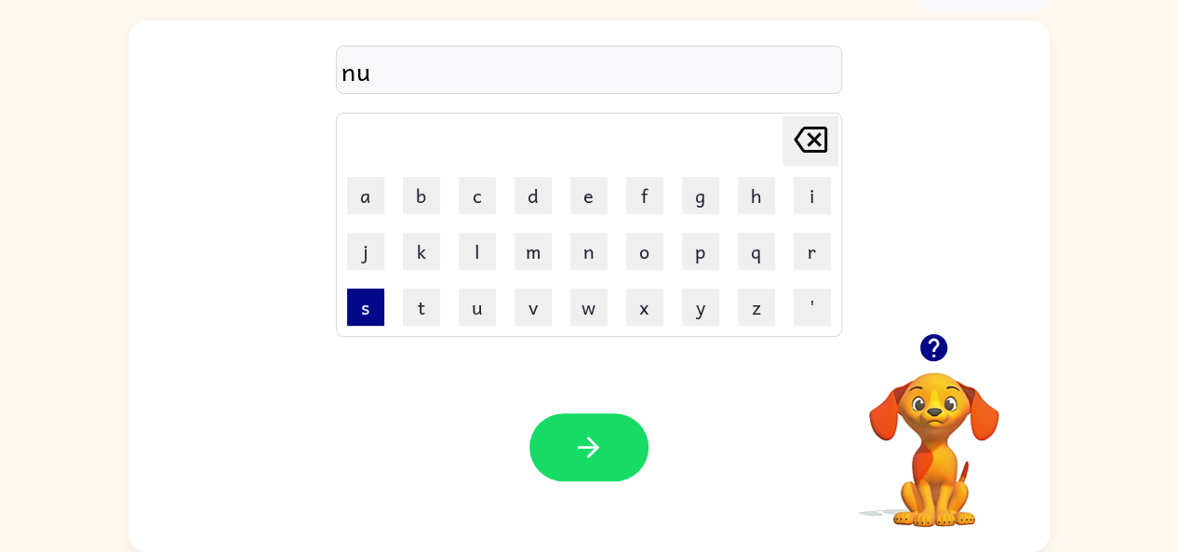
click at [369, 306] on button "s" at bounding box center [365, 306] width 37 height 37
click at [584, 259] on button "n" at bounding box center [588, 251] width 37 height 37
click at [817, 137] on icon at bounding box center [811, 140] width 34 height 26
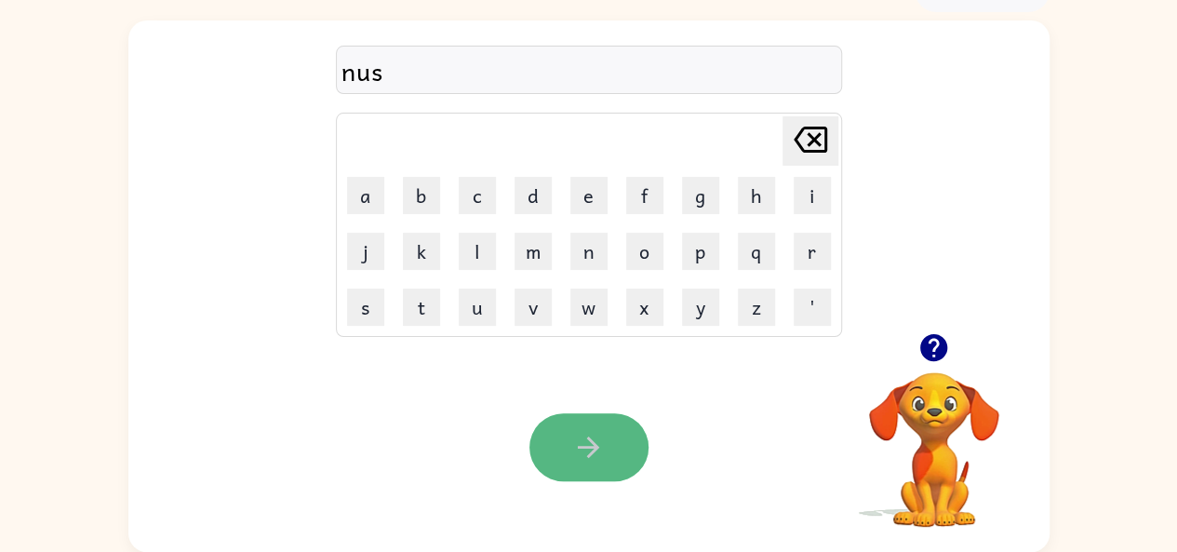
click at [612, 436] on button "button" at bounding box center [589, 447] width 119 height 68
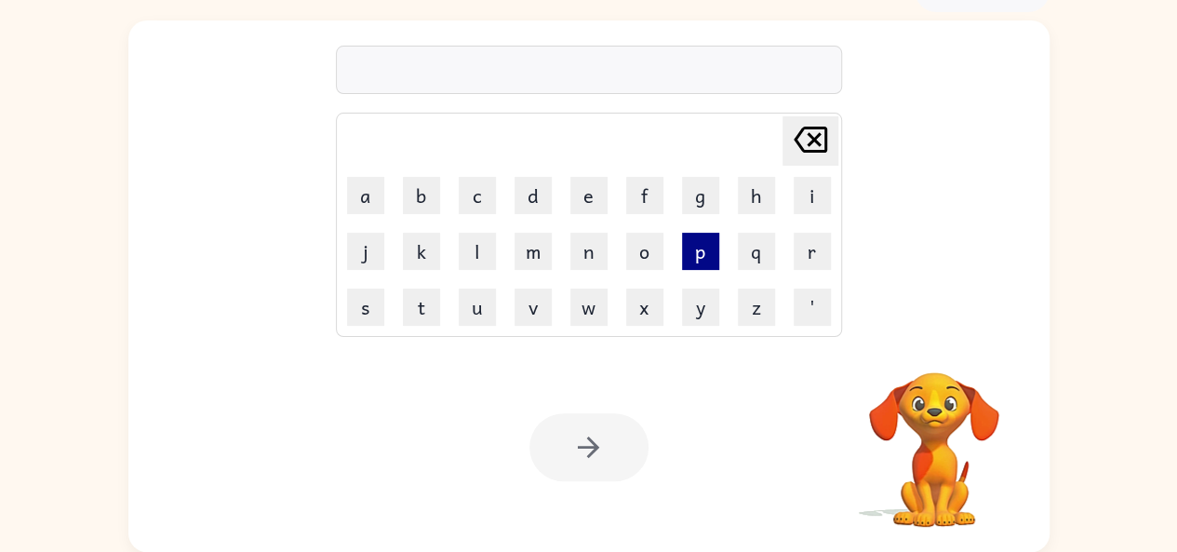
click at [698, 253] on button "p" at bounding box center [700, 251] width 37 height 37
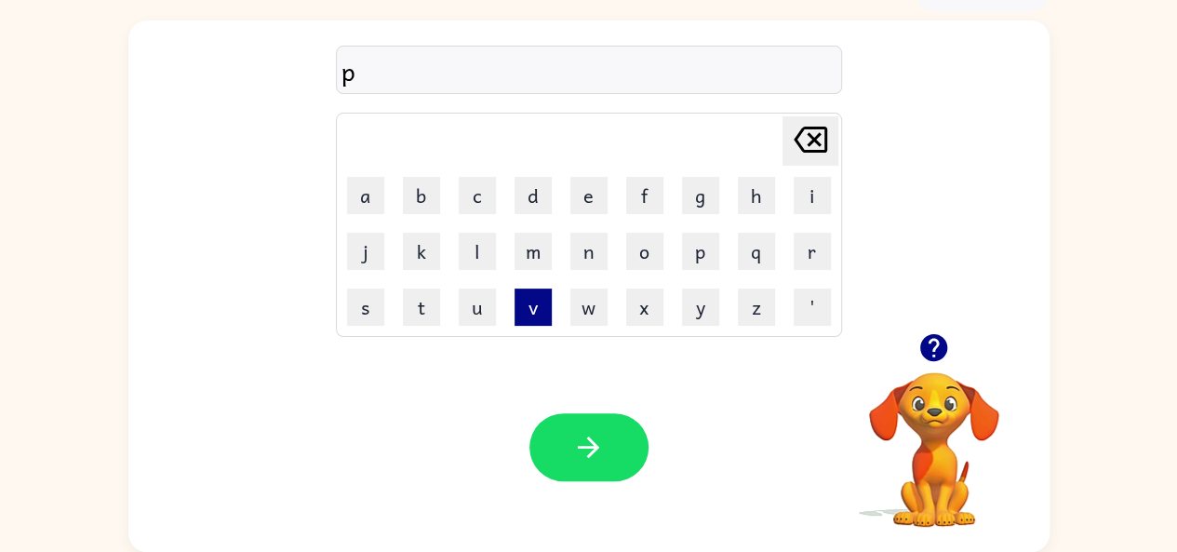
click at [538, 302] on button "v" at bounding box center [533, 306] width 37 height 37
click at [809, 194] on button "i" at bounding box center [812, 195] width 37 height 37
click at [473, 245] on button "l" at bounding box center [477, 251] width 37 height 37
click at [812, 191] on button "i" at bounding box center [812, 195] width 37 height 37
click at [581, 247] on button "n" at bounding box center [588, 251] width 37 height 37
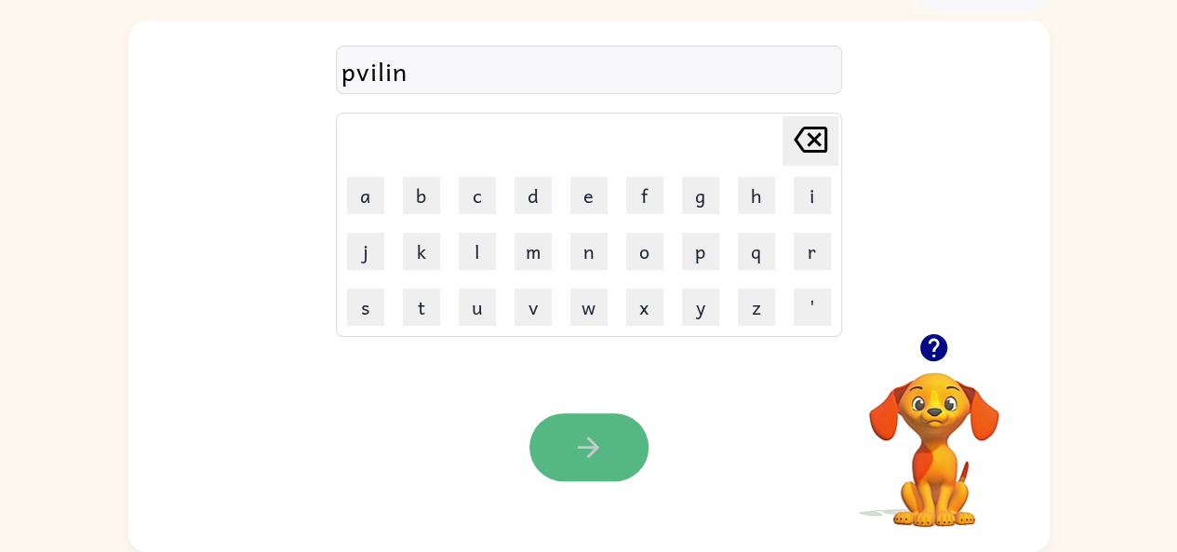
click at [597, 446] on icon "button" at bounding box center [588, 447] width 33 height 33
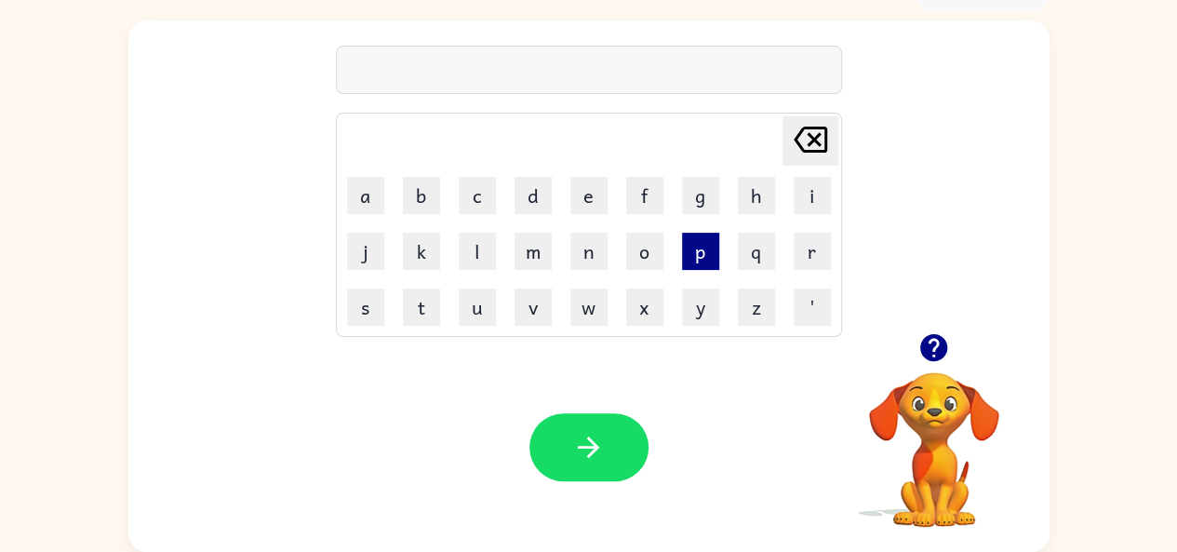
click at [696, 247] on button "p" at bounding box center [700, 251] width 37 height 37
click at [648, 194] on button "f" at bounding box center [644, 195] width 37 height 37
click at [641, 235] on button "o" at bounding box center [644, 251] width 37 height 37
click at [815, 244] on button "r" at bounding box center [812, 251] width 37 height 37
click at [599, 246] on button "n" at bounding box center [588, 251] width 37 height 37
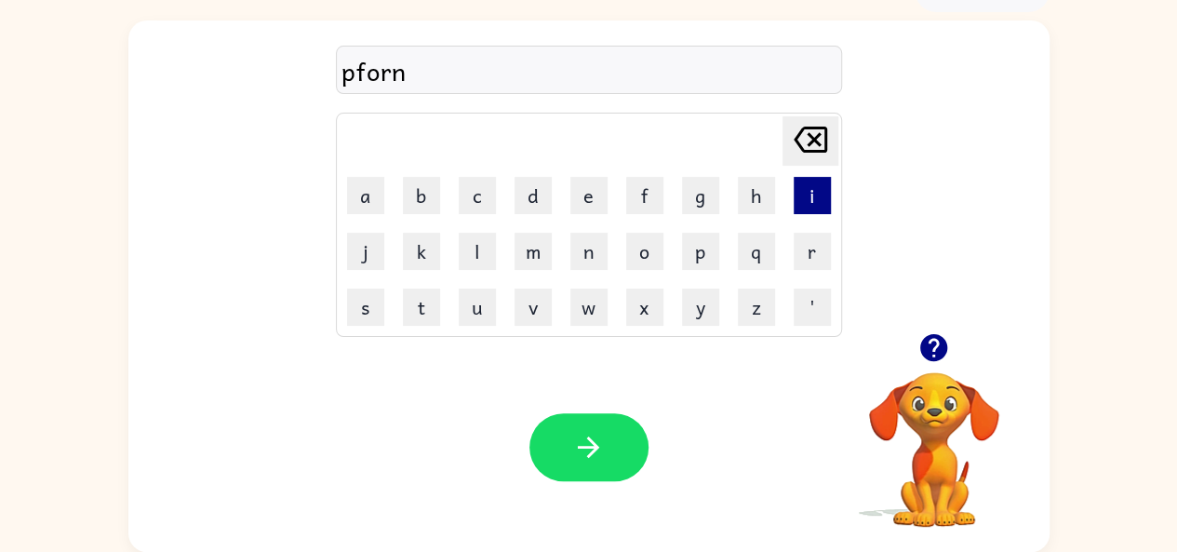
click at [805, 192] on button "i" at bounding box center [812, 195] width 37 height 37
click at [580, 251] on button "n" at bounding box center [588, 251] width 37 height 37
click at [691, 185] on button "g" at bounding box center [700, 195] width 37 height 37
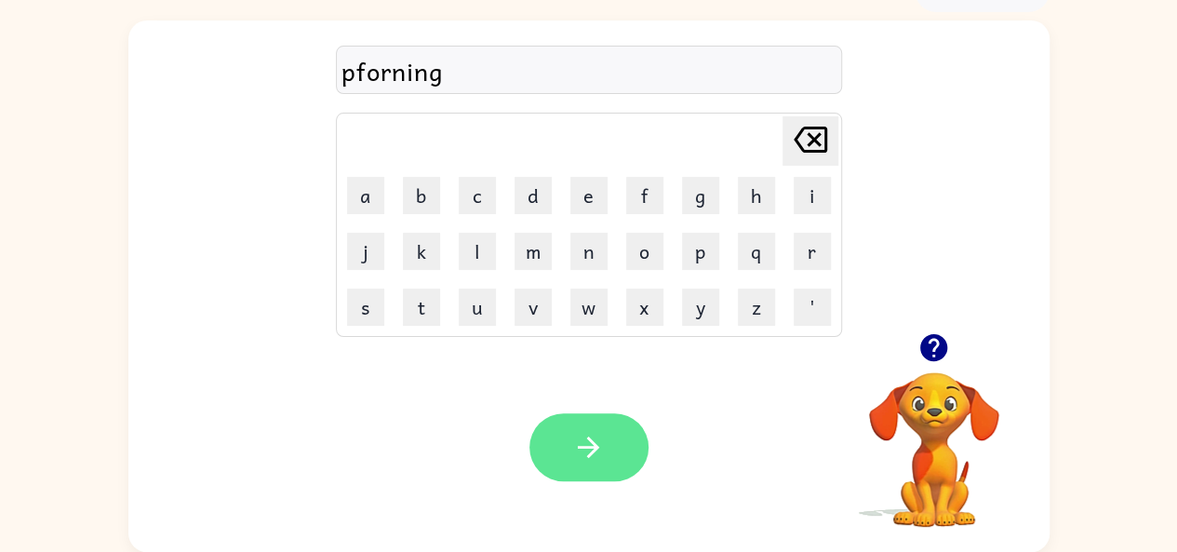
click at [555, 452] on button "button" at bounding box center [589, 447] width 119 height 68
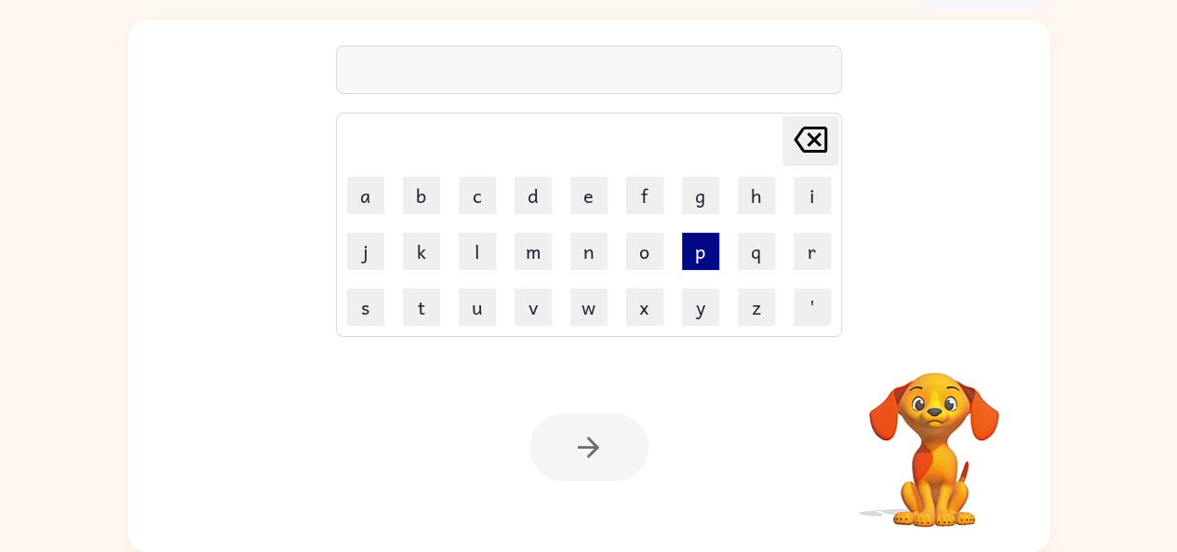
click at [698, 248] on button "p" at bounding box center [700, 251] width 37 height 37
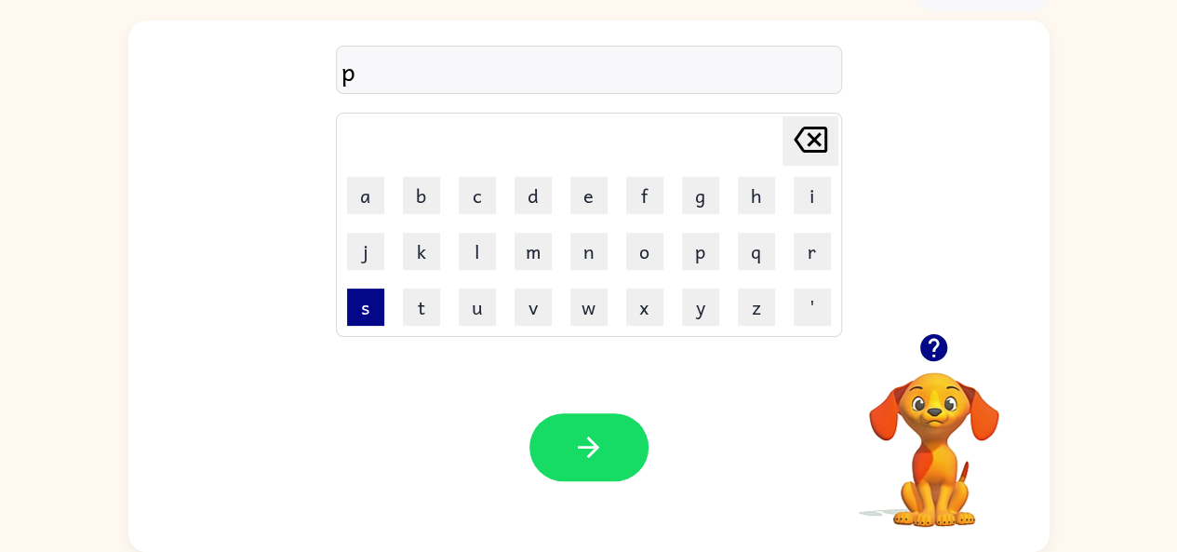
click at [370, 296] on button "s" at bounding box center [365, 306] width 37 height 37
click at [656, 242] on button "o" at bounding box center [644, 251] width 37 height 37
click at [587, 307] on button "w" at bounding box center [588, 306] width 37 height 37
click at [583, 404] on div "Your browser must support playing .mp4 files to use Literably. Please try using…" at bounding box center [588, 446] width 921 height 209
click at [583, 406] on div "Your browser must support playing .mp4 files to use Literably. Please try using…" at bounding box center [588, 446] width 921 height 209
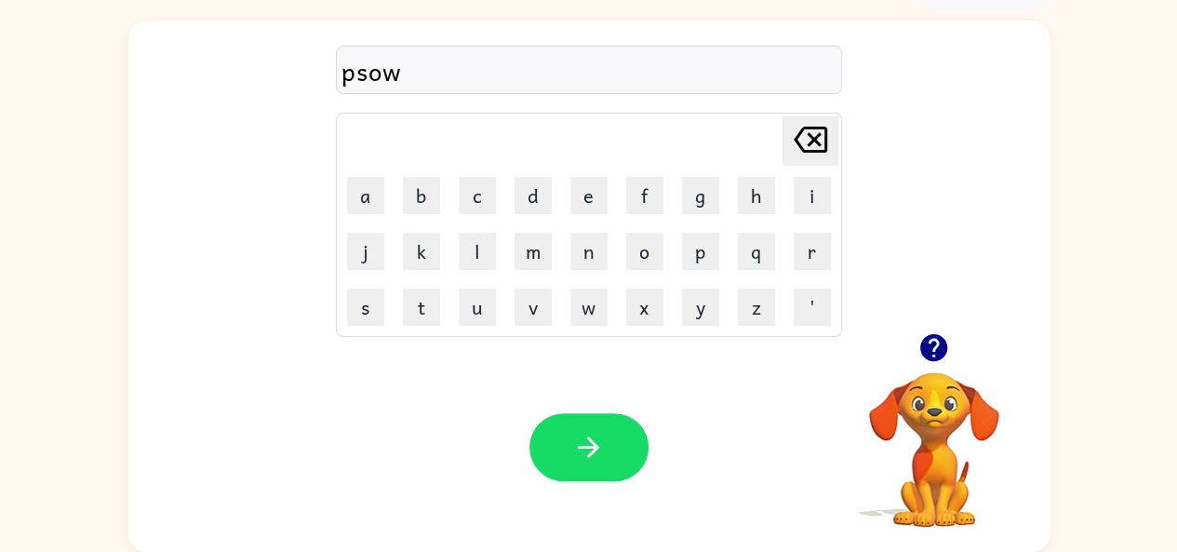
click at [583, 406] on div "Your browser must support playing .mp4 files to use Literably. Please try using…" at bounding box center [588, 446] width 921 height 209
click at [583, 427] on button "button" at bounding box center [589, 447] width 119 height 68
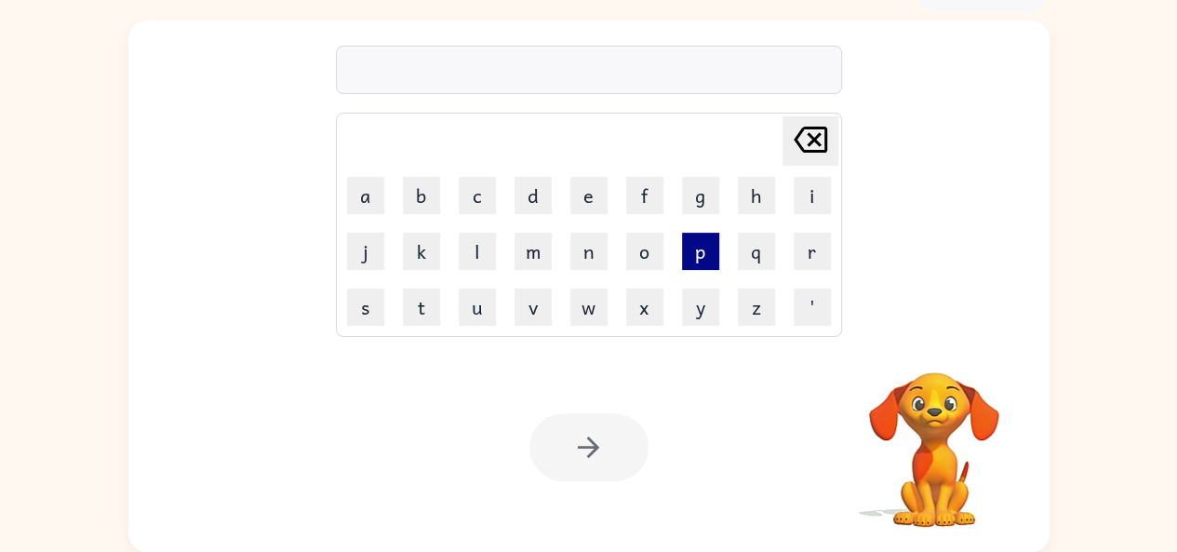
click at [700, 246] on button "p" at bounding box center [700, 251] width 37 height 37
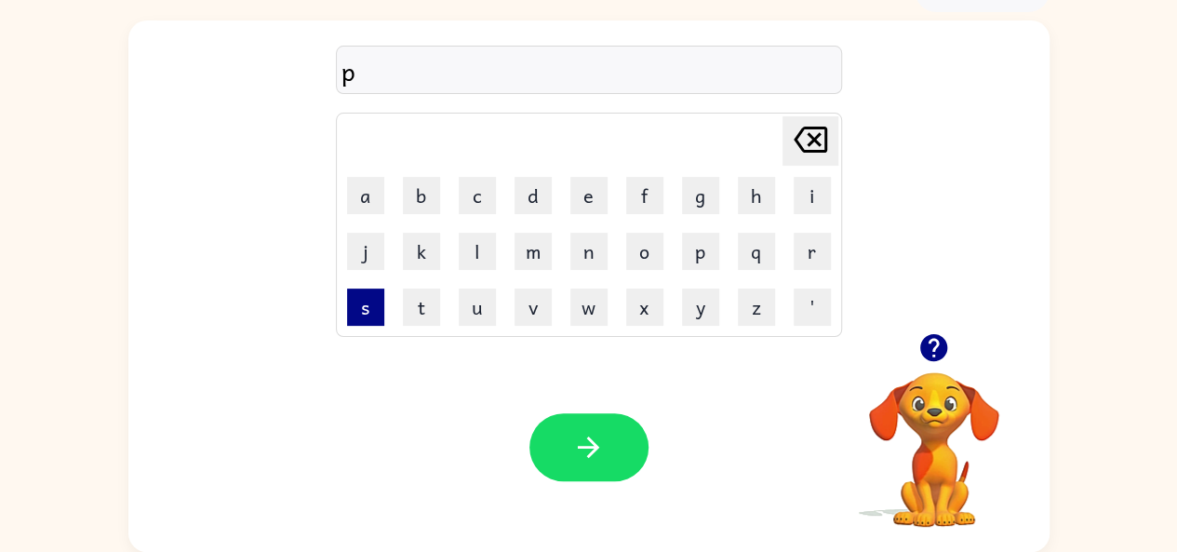
click at [358, 301] on button "s" at bounding box center [365, 306] width 37 height 37
click at [644, 247] on button "o" at bounding box center [644, 251] width 37 height 37
click at [411, 304] on button "t" at bounding box center [421, 306] width 37 height 37
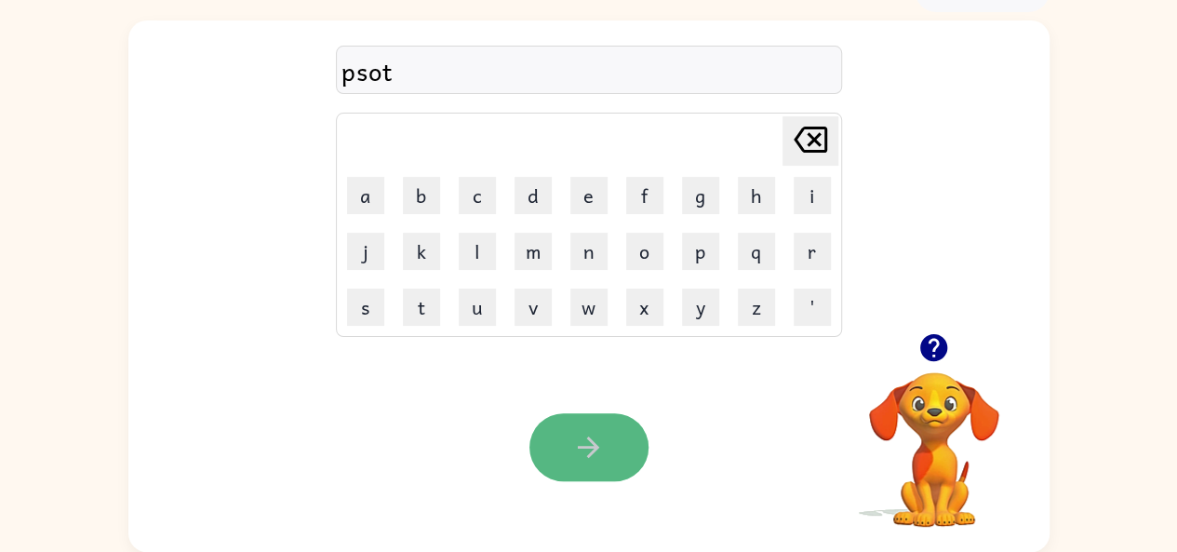
click at [622, 452] on button "button" at bounding box center [589, 447] width 119 height 68
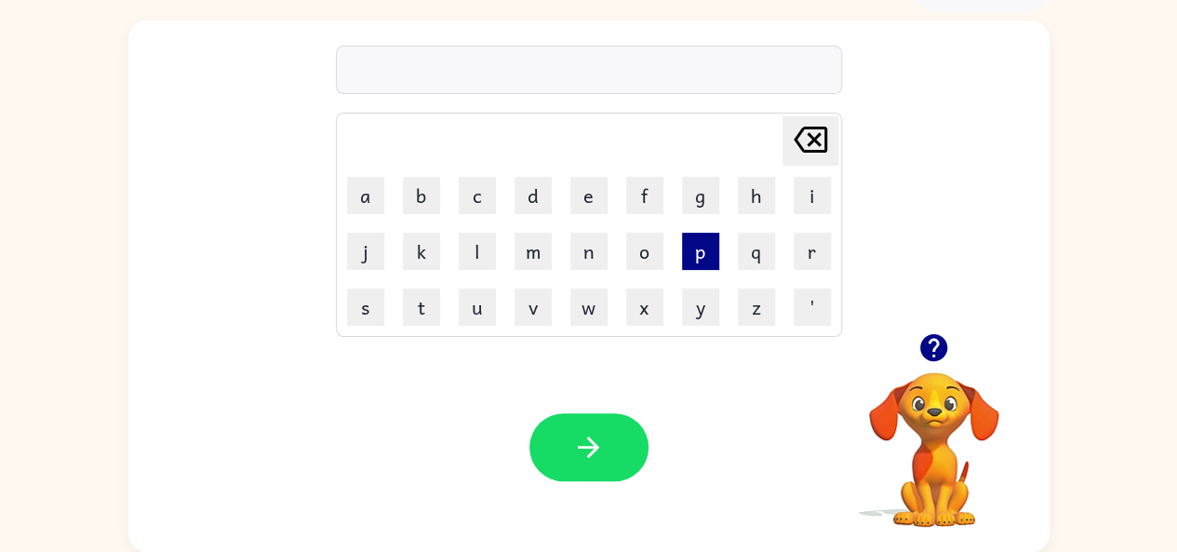
click at [701, 256] on button "p" at bounding box center [700, 251] width 37 height 37
click at [650, 194] on button "f" at bounding box center [644, 195] width 37 height 37
click at [650, 241] on button "o" at bounding box center [644, 251] width 37 height 37
click at [798, 262] on button "r" at bounding box center [812, 251] width 37 height 37
click at [540, 252] on button "m" at bounding box center [533, 251] width 37 height 37
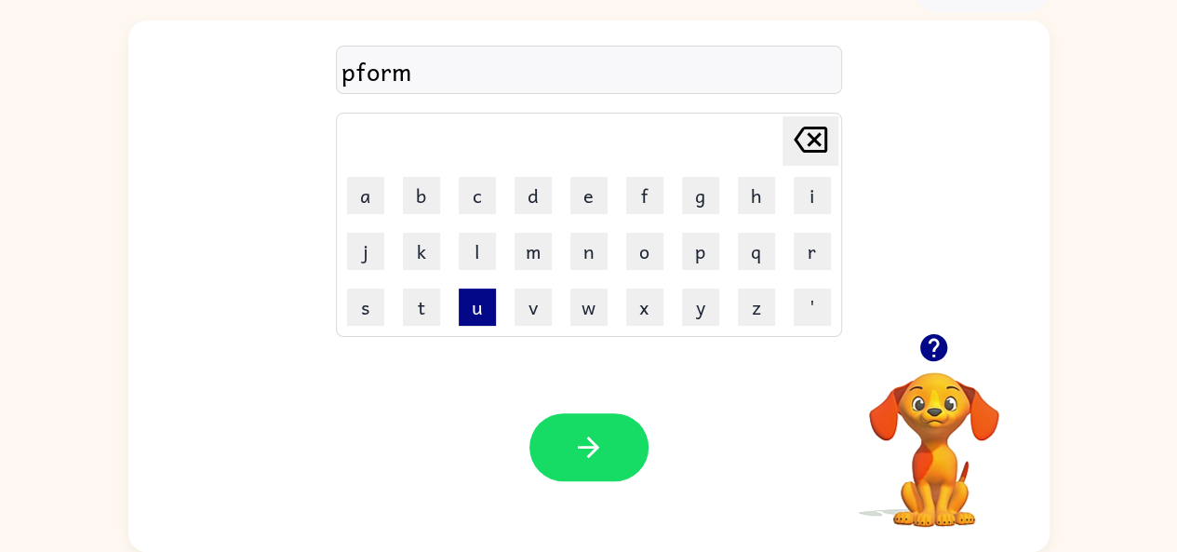
click at [478, 304] on button "u" at bounding box center [477, 306] width 37 height 37
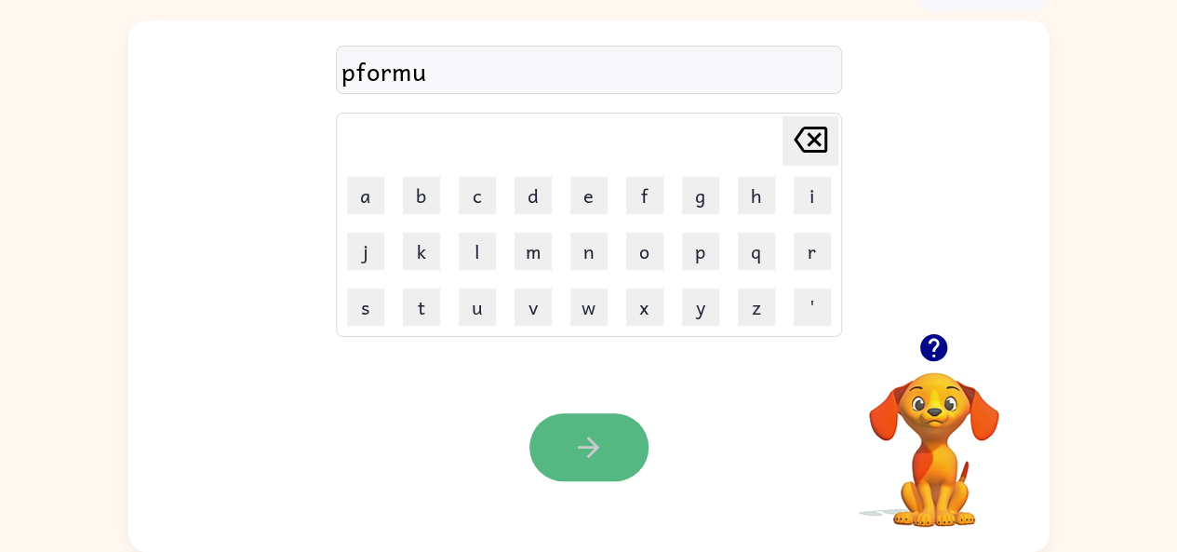
click at [618, 446] on button "button" at bounding box center [589, 447] width 119 height 68
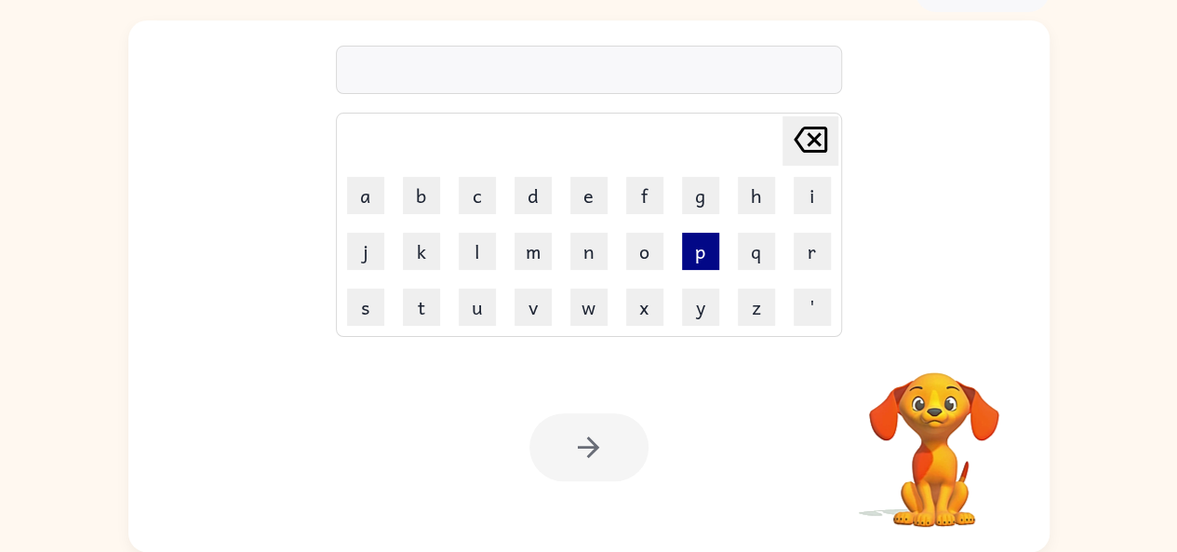
click at [689, 254] on button "p" at bounding box center [700, 251] width 37 height 37
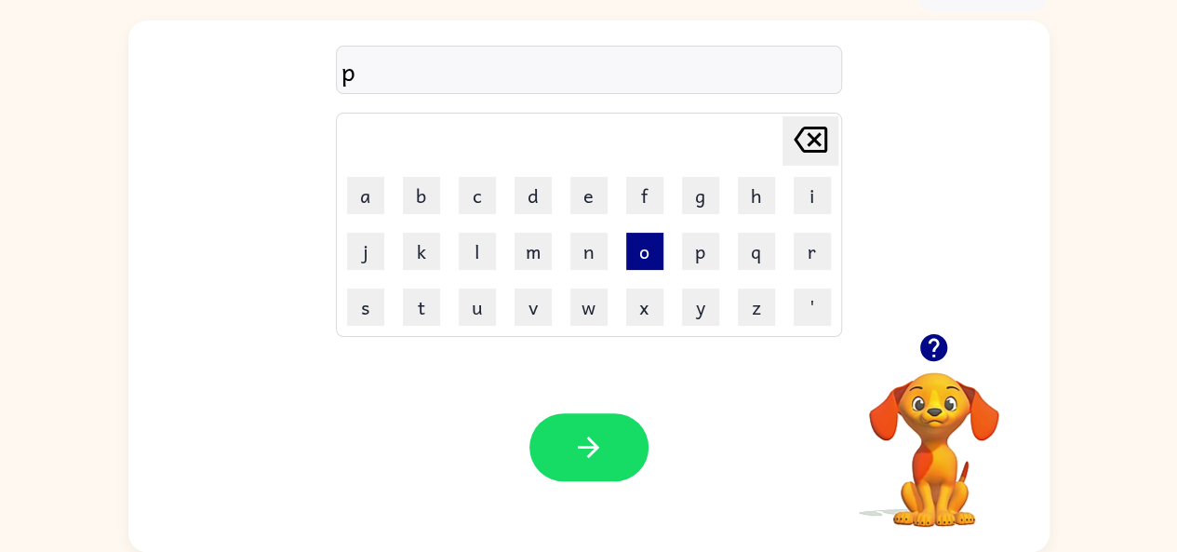
click at [646, 247] on button "o" at bounding box center [644, 251] width 37 height 37
click at [475, 200] on button "c" at bounding box center [477, 195] width 37 height 37
click at [759, 194] on button "h" at bounding box center [756, 195] width 37 height 37
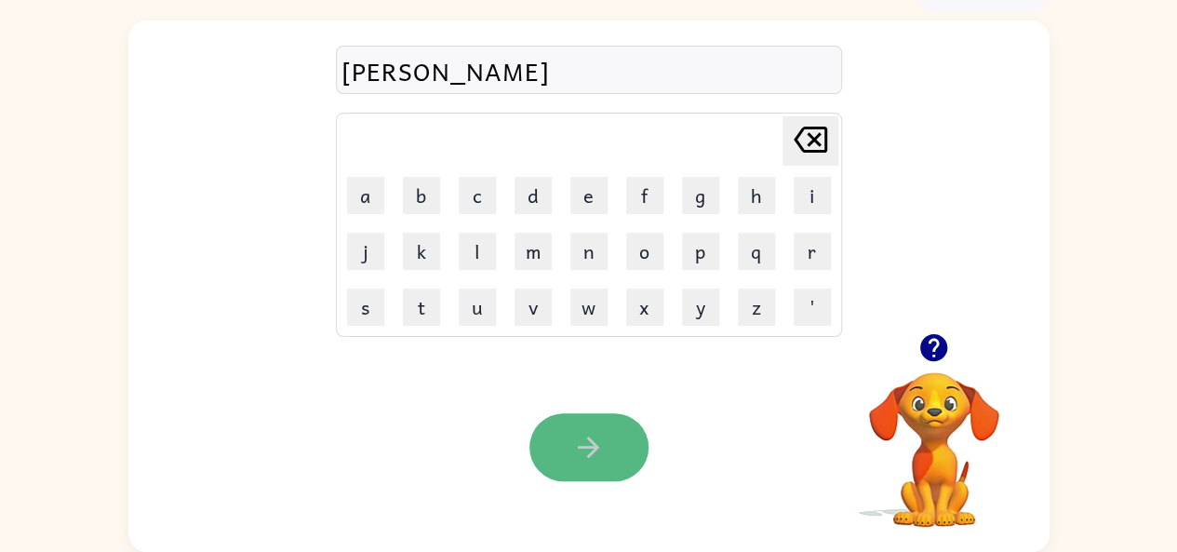
click at [587, 433] on icon "button" at bounding box center [588, 447] width 33 height 33
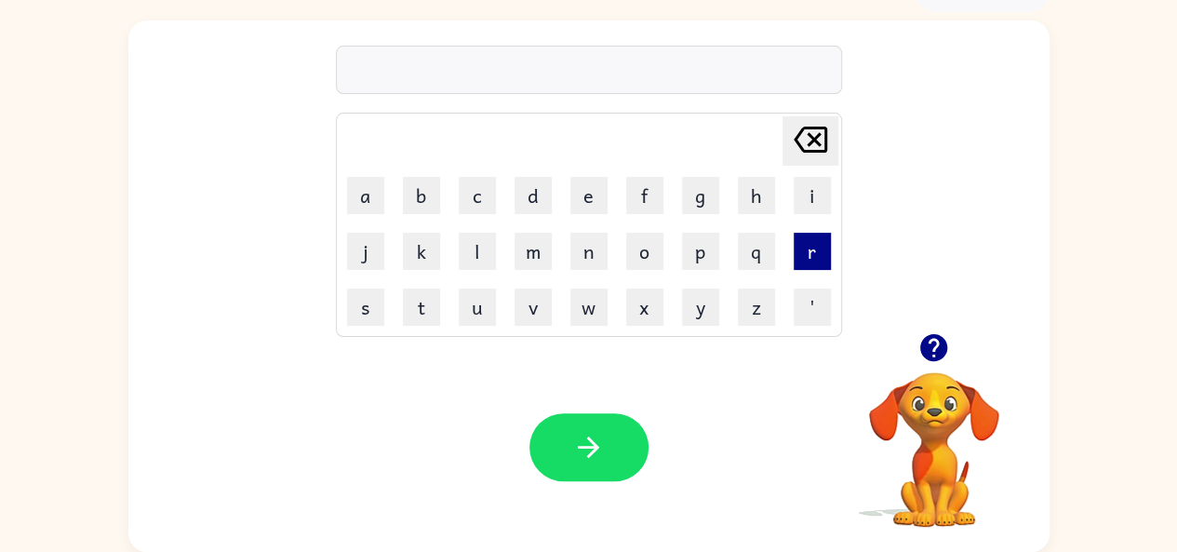
click at [823, 247] on button "r" at bounding box center [812, 251] width 37 height 37
click at [643, 250] on button "o" at bounding box center [644, 251] width 37 height 37
click at [529, 195] on button "d" at bounding box center [533, 195] width 37 height 37
click at [589, 183] on button "e" at bounding box center [588, 195] width 37 height 37
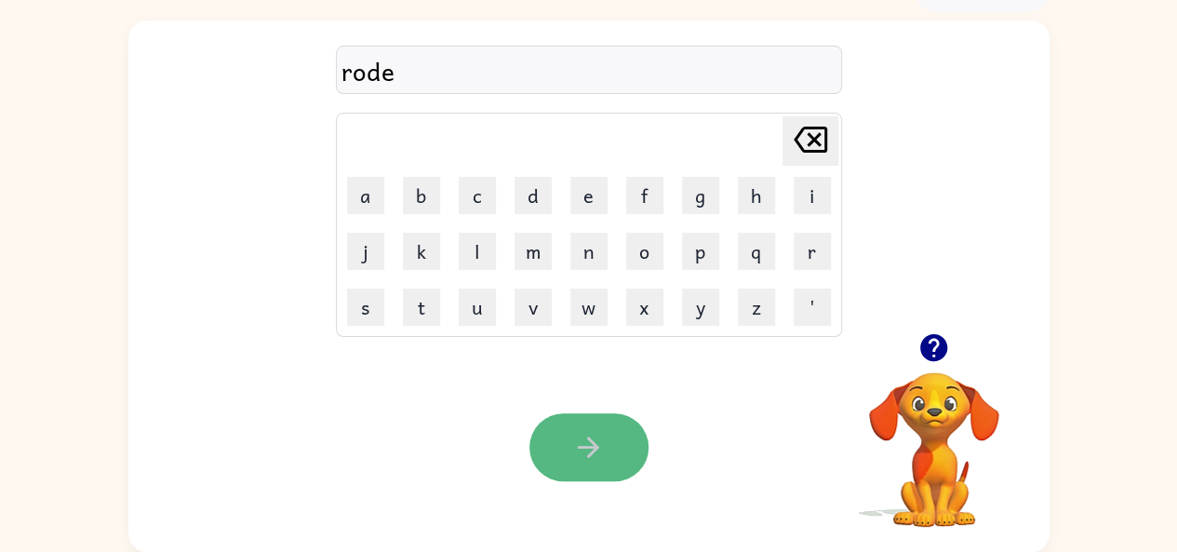
click at [591, 462] on icon "button" at bounding box center [588, 447] width 33 height 33
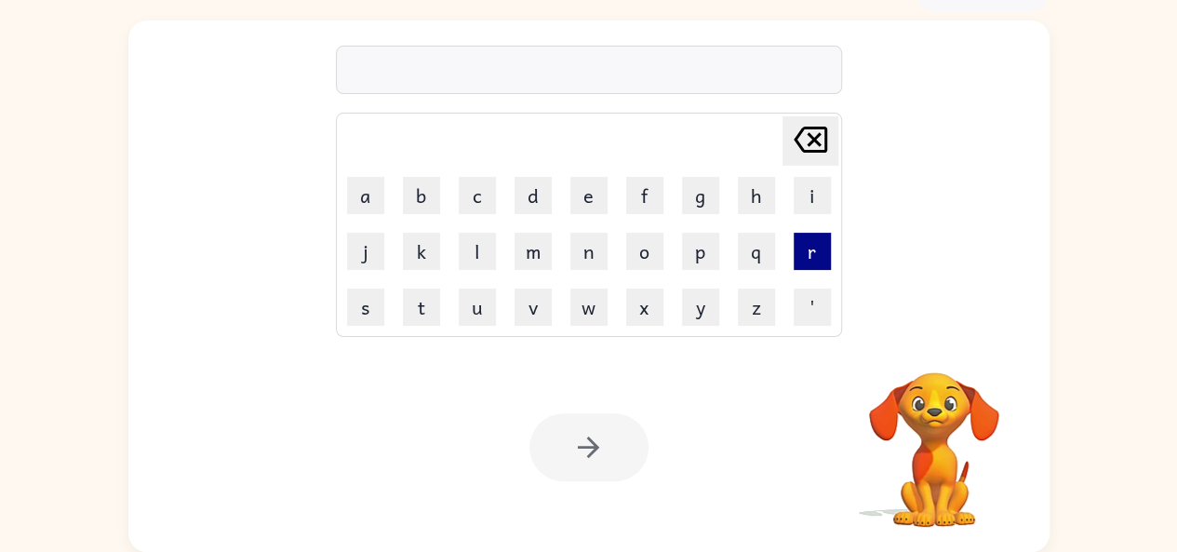
click at [819, 248] on button "r" at bounding box center [812, 251] width 37 height 37
click at [597, 198] on button "e" at bounding box center [588, 195] width 37 height 37
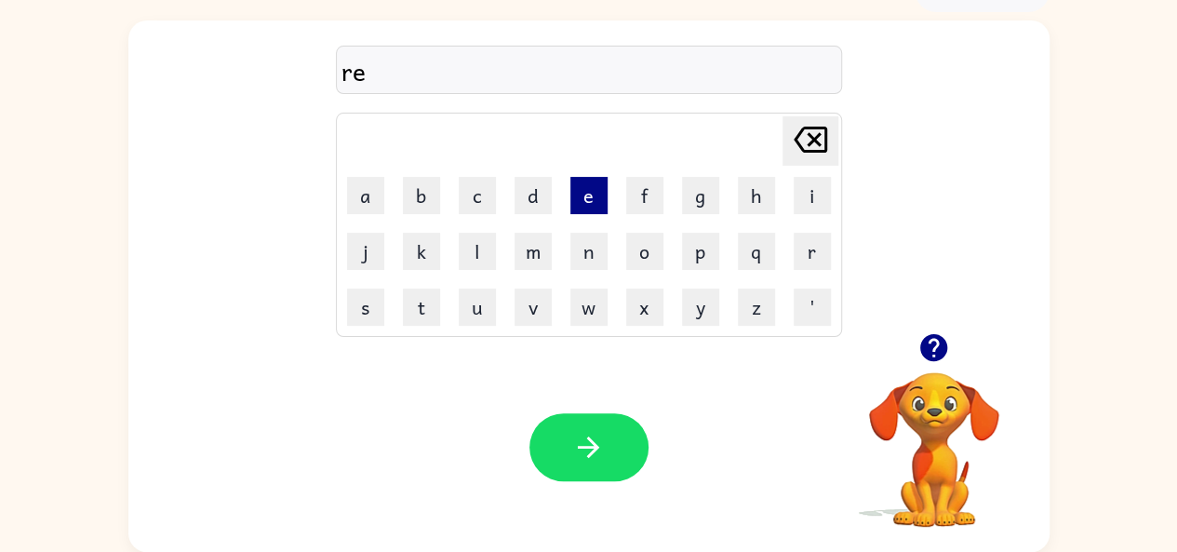
click at [591, 181] on button "e" at bounding box center [588, 195] width 37 height 37
click at [643, 193] on button "f" at bounding box center [644, 195] width 37 height 37
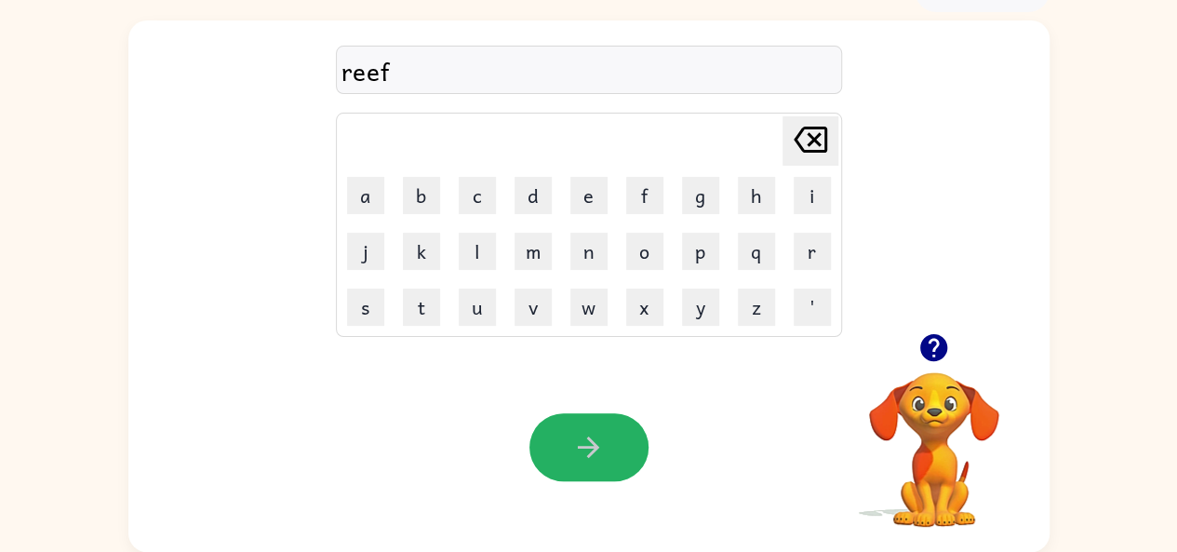
click at [602, 474] on button "button" at bounding box center [589, 447] width 119 height 68
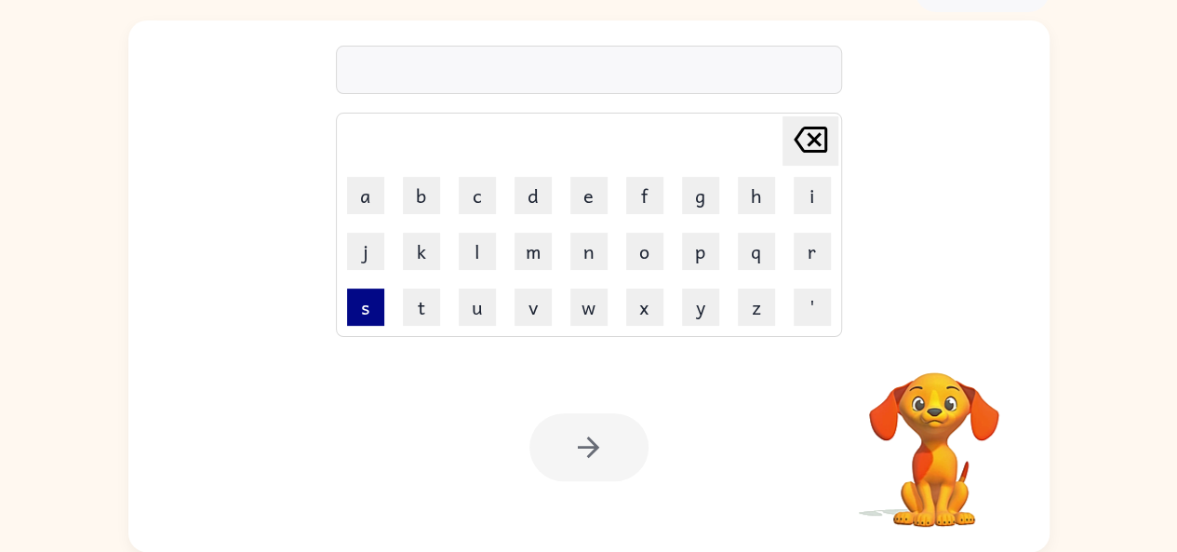
click at [363, 310] on button "s" at bounding box center [365, 306] width 37 height 37
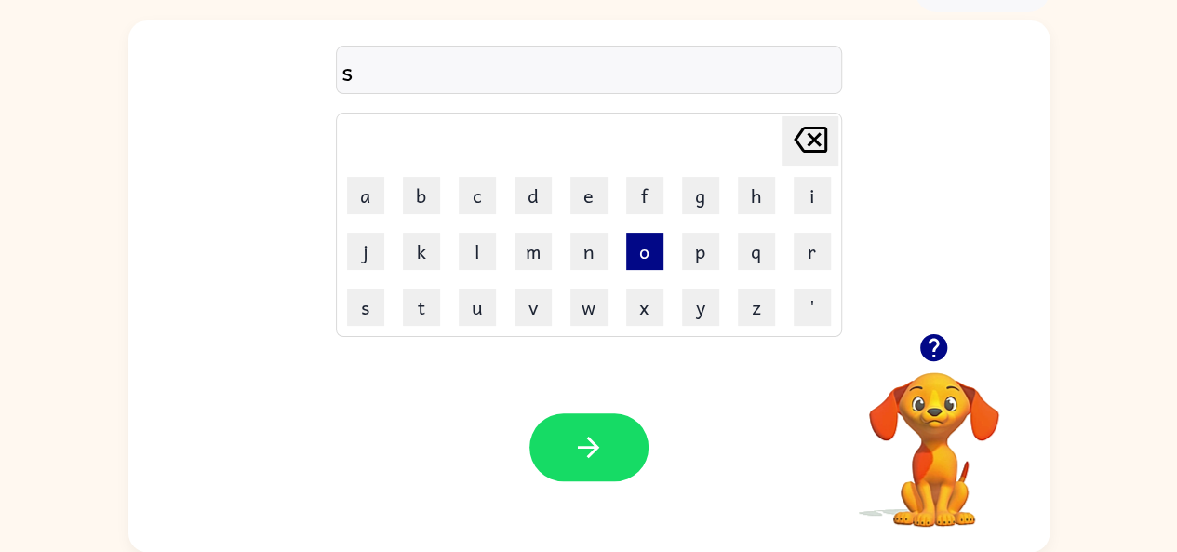
click at [645, 242] on button "o" at bounding box center [644, 251] width 37 height 37
click at [813, 250] on button "r" at bounding box center [812, 251] width 37 height 37
click at [480, 306] on button "u" at bounding box center [477, 306] width 37 height 37
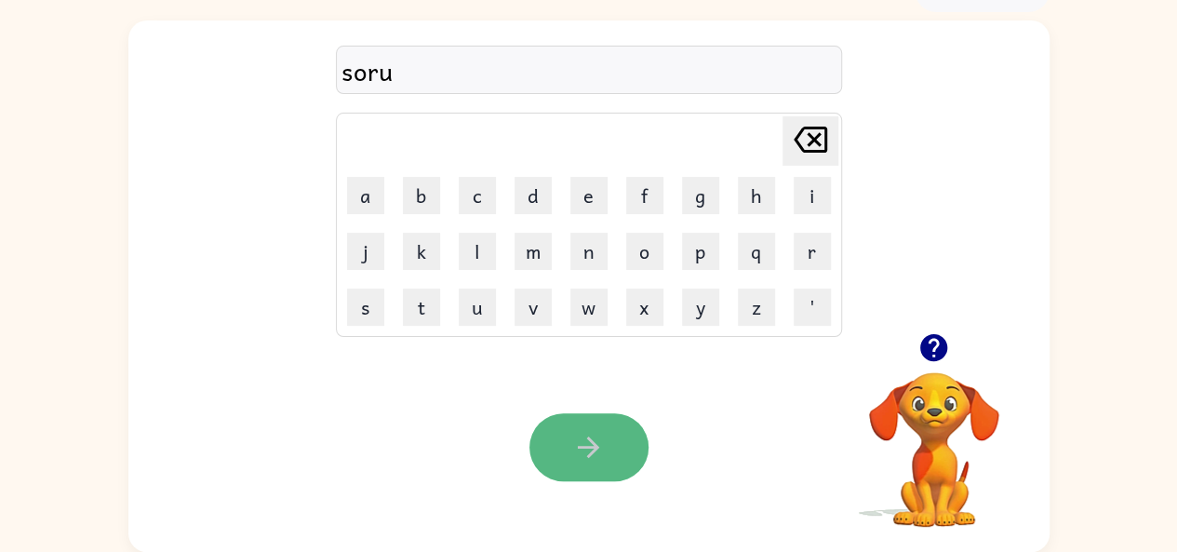
click at [588, 461] on icon "button" at bounding box center [588, 447] width 33 height 33
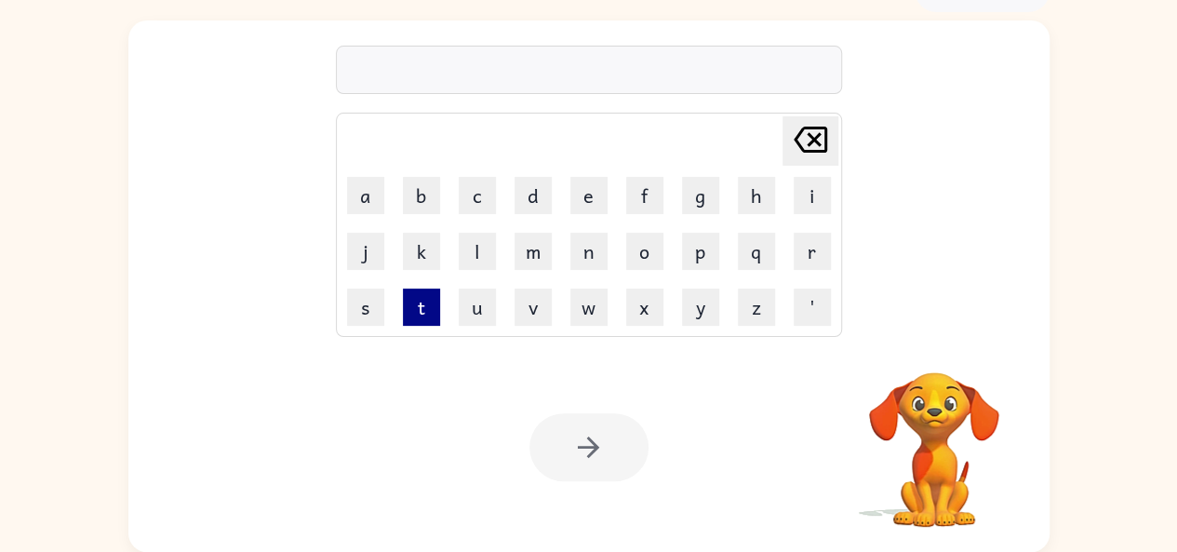
click at [422, 304] on button "t" at bounding box center [421, 306] width 37 height 37
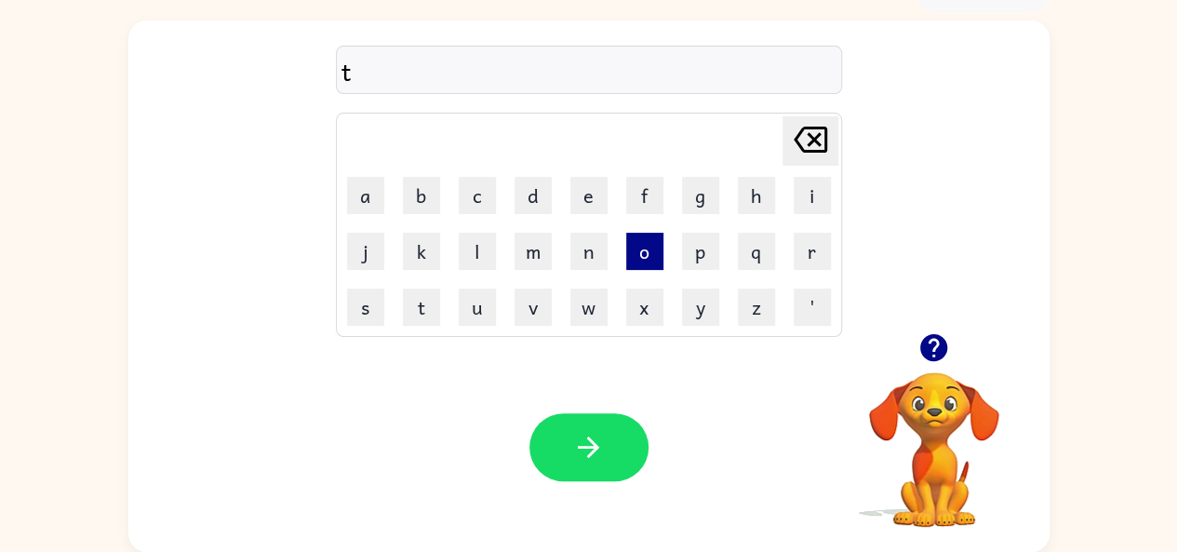
click at [637, 239] on button "o" at bounding box center [644, 251] width 37 height 37
click at [527, 246] on button "m" at bounding box center [533, 251] width 37 height 37
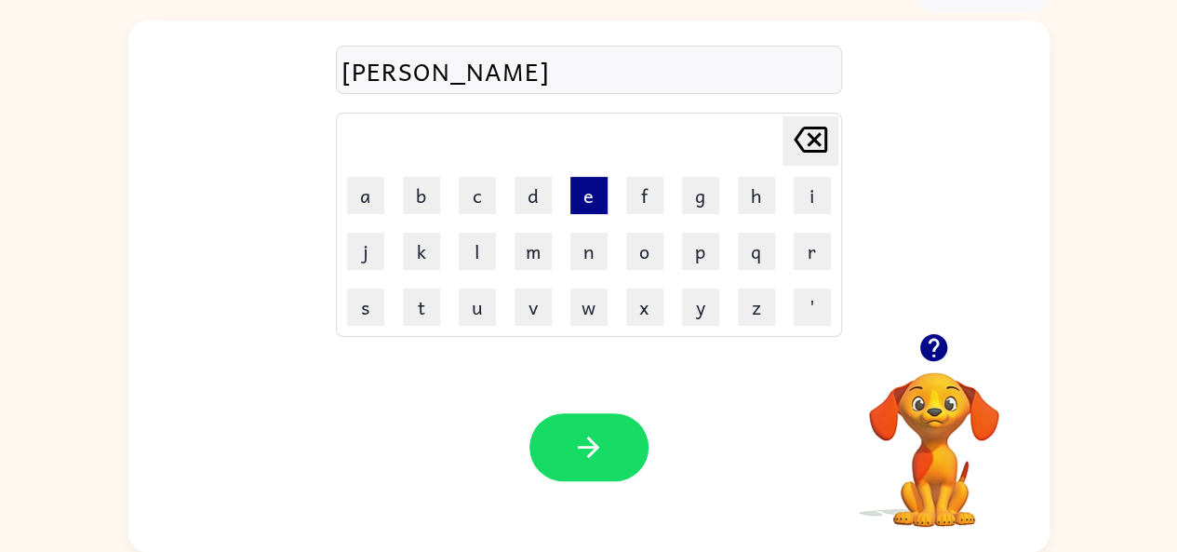
click at [594, 183] on button "e" at bounding box center [588, 195] width 37 height 37
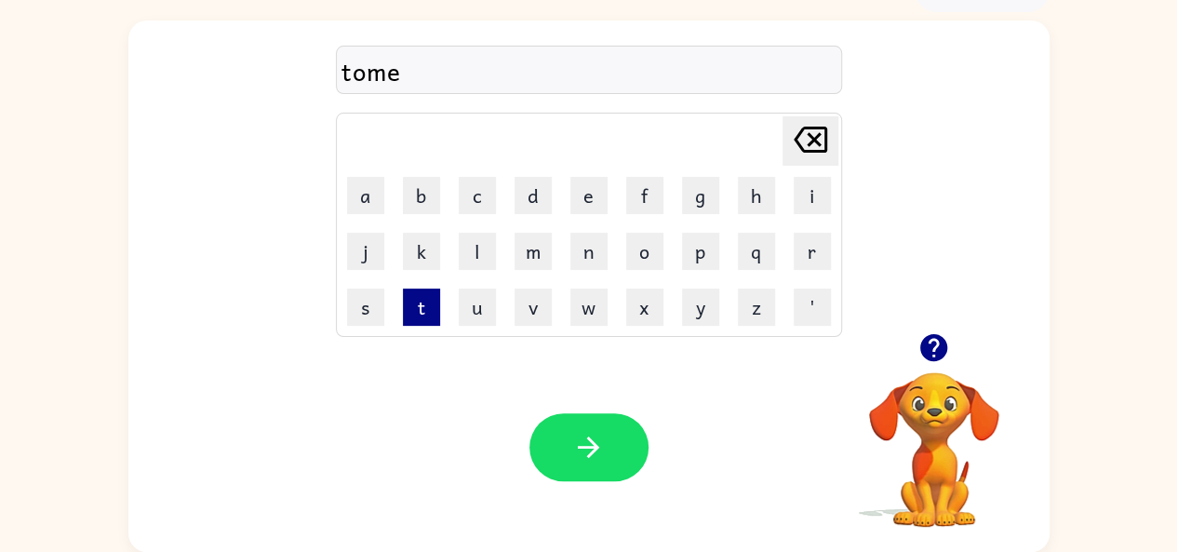
click at [421, 305] on button "t" at bounding box center [421, 306] width 37 height 37
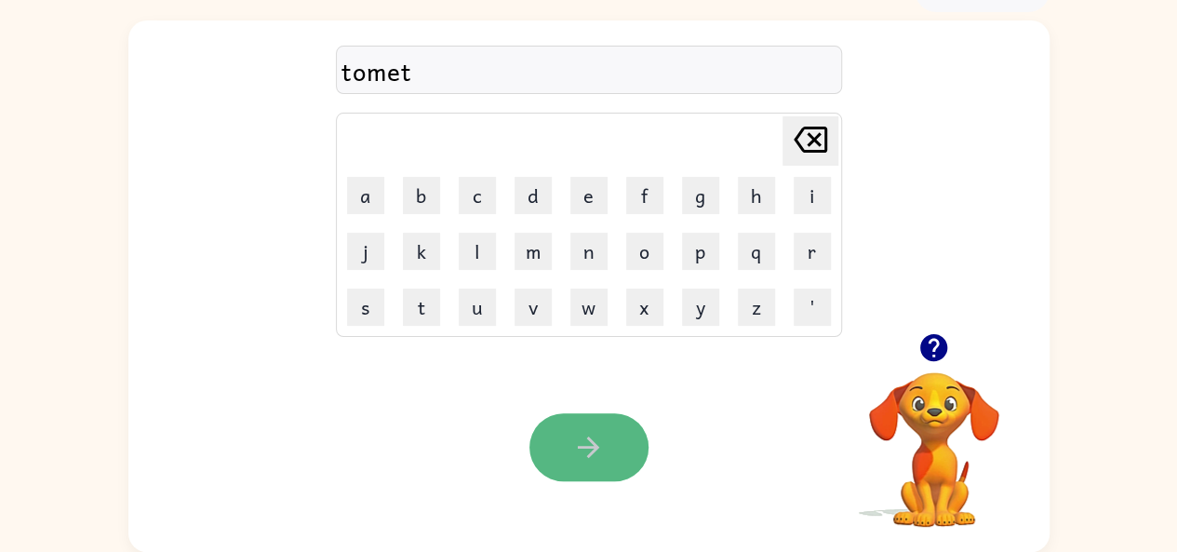
click at [599, 444] on icon "button" at bounding box center [588, 447] width 33 height 33
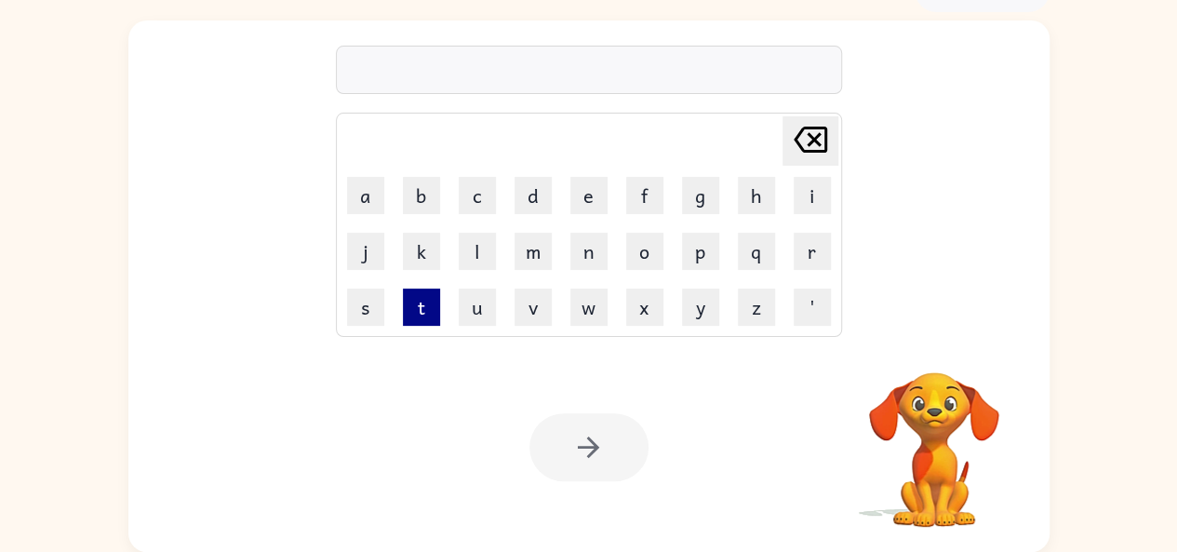
click at [428, 294] on button "t" at bounding box center [421, 306] width 37 height 37
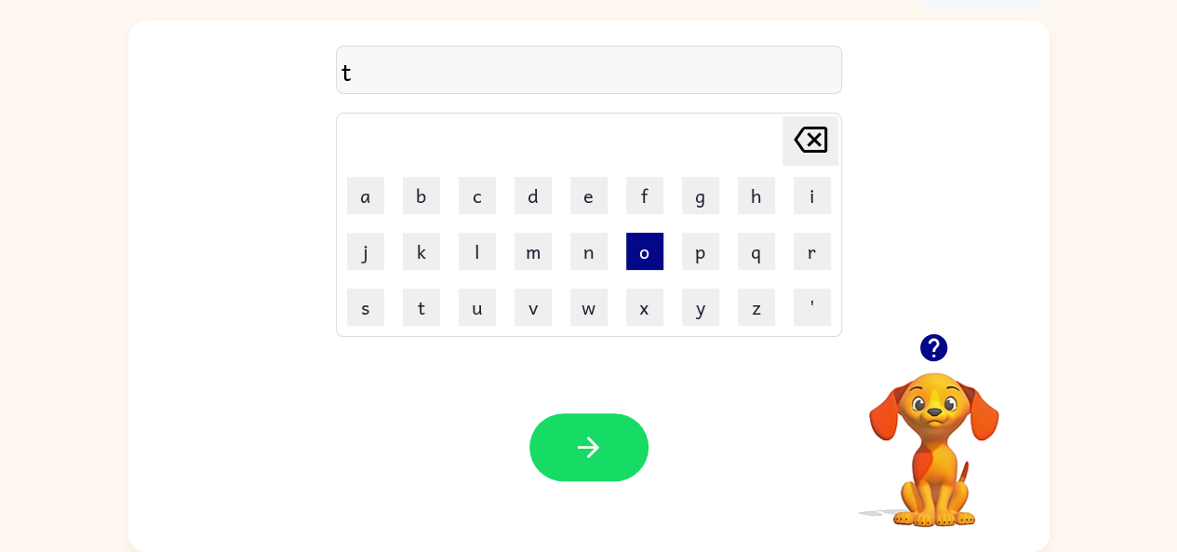
click at [655, 246] on button "o" at bounding box center [644, 251] width 37 height 37
click at [821, 246] on button "r" at bounding box center [812, 251] width 37 height 37
click at [530, 249] on button "m" at bounding box center [533, 251] width 37 height 37
click at [811, 185] on button "i" at bounding box center [812, 195] width 37 height 37
click at [435, 301] on button "t" at bounding box center [421, 306] width 37 height 37
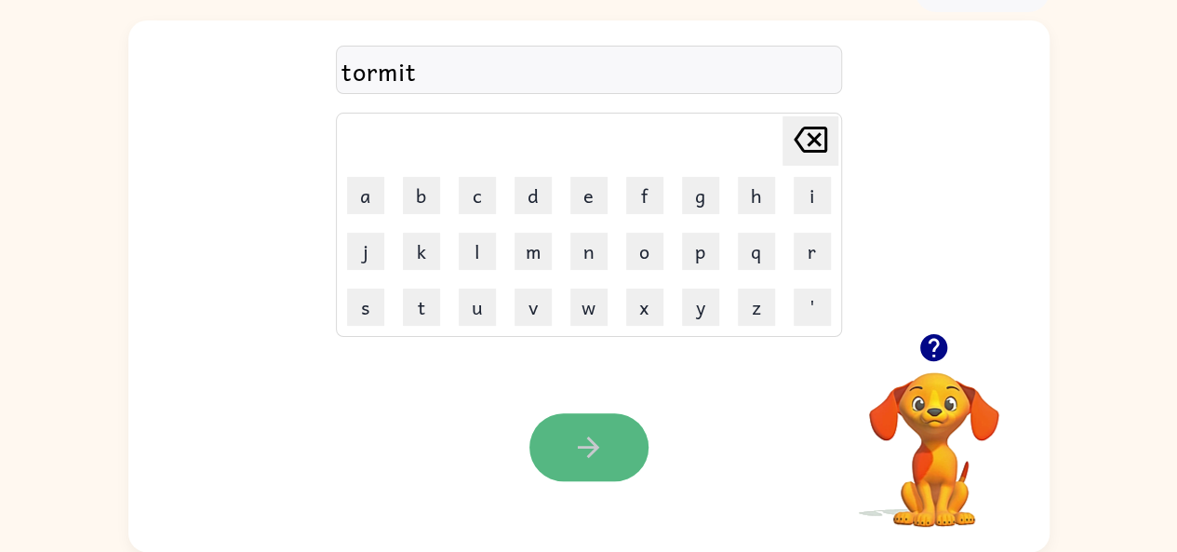
click at [573, 449] on icon "button" at bounding box center [588, 447] width 33 height 33
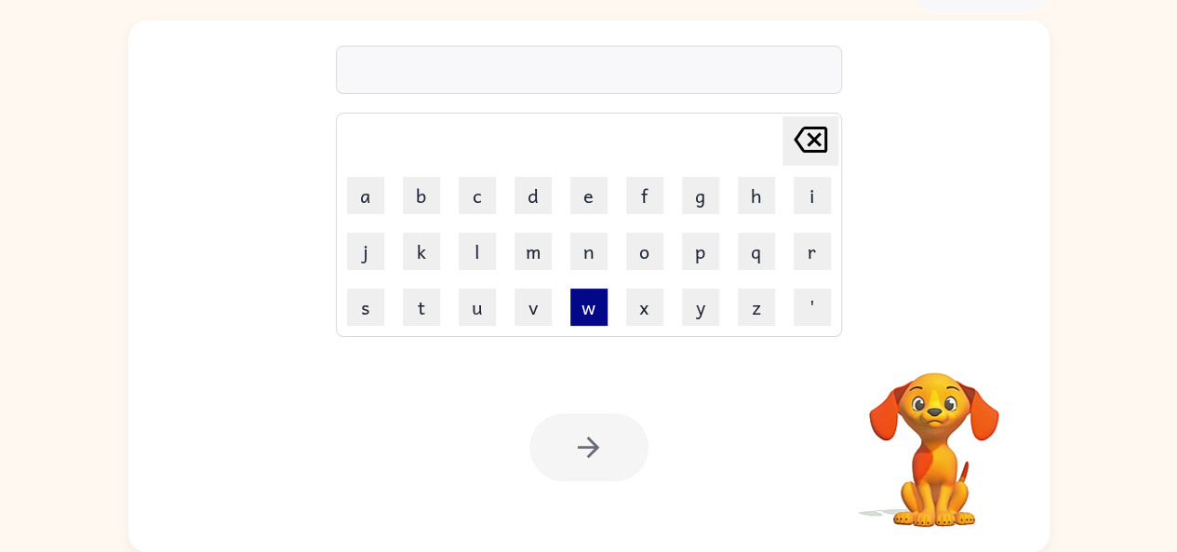
click at [586, 310] on button "w" at bounding box center [588, 306] width 37 height 37
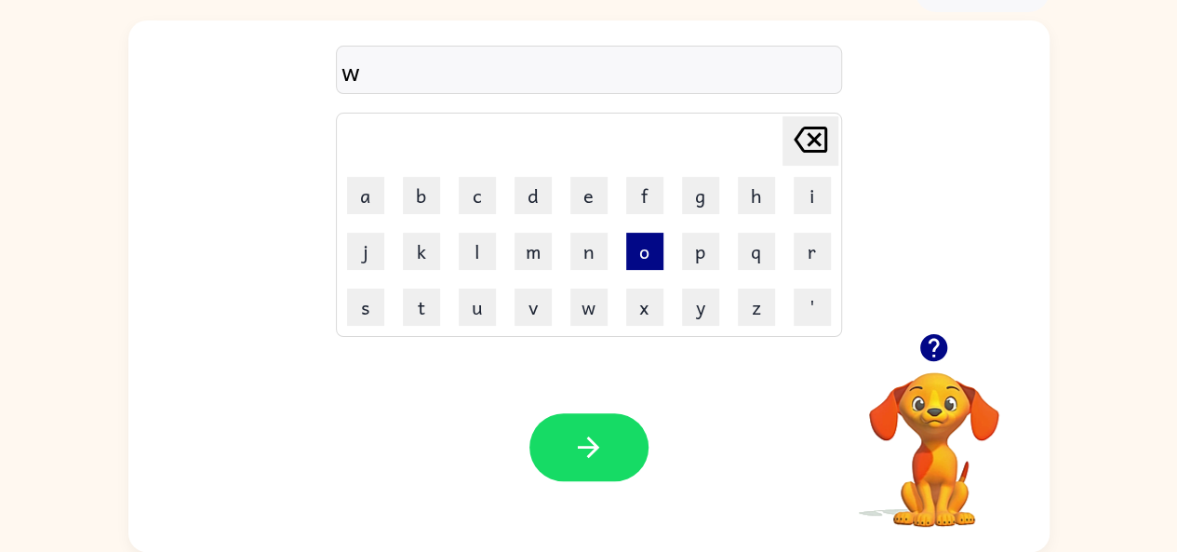
click at [646, 252] on button "o" at bounding box center [644, 251] width 37 height 37
click at [478, 243] on button "l" at bounding box center [477, 251] width 37 height 37
click at [527, 201] on button "d" at bounding box center [533, 195] width 37 height 37
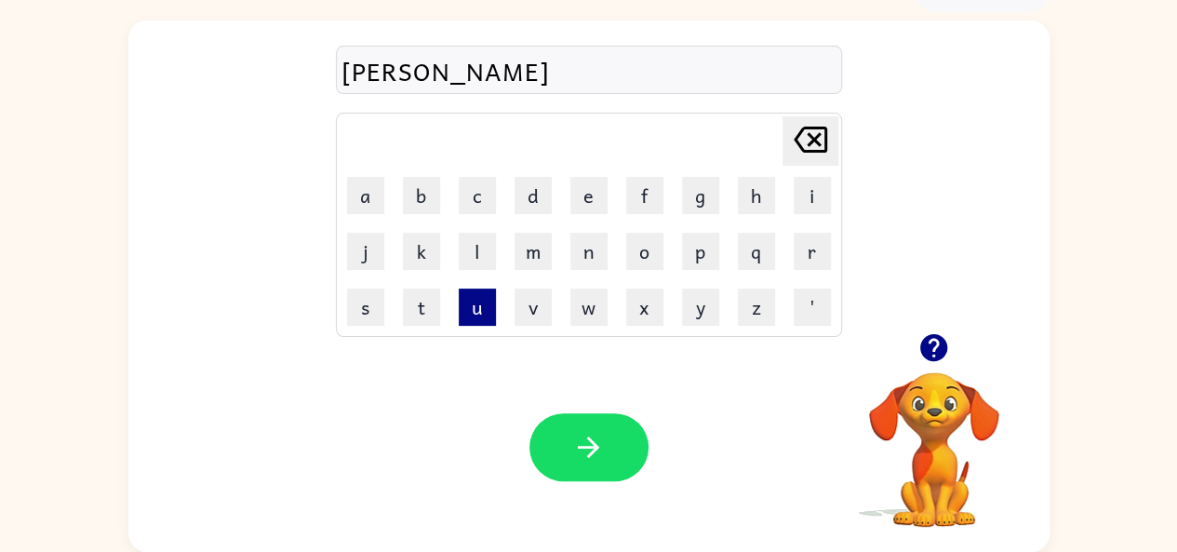
click at [475, 298] on button "u" at bounding box center [477, 306] width 37 height 37
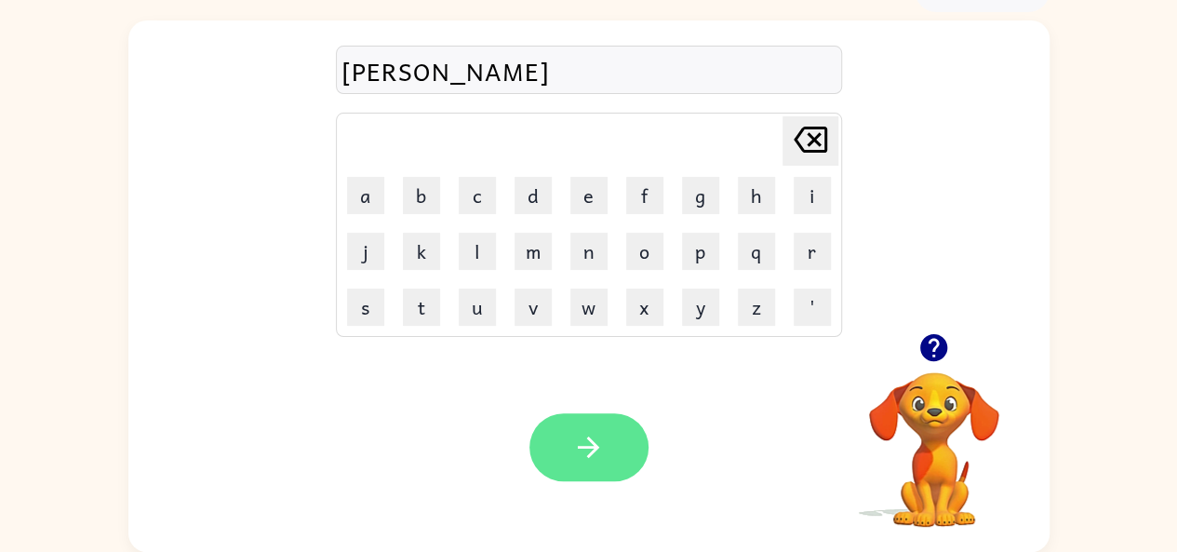
click at [599, 453] on icon "button" at bounding box center [588, 447] width 33 height 33
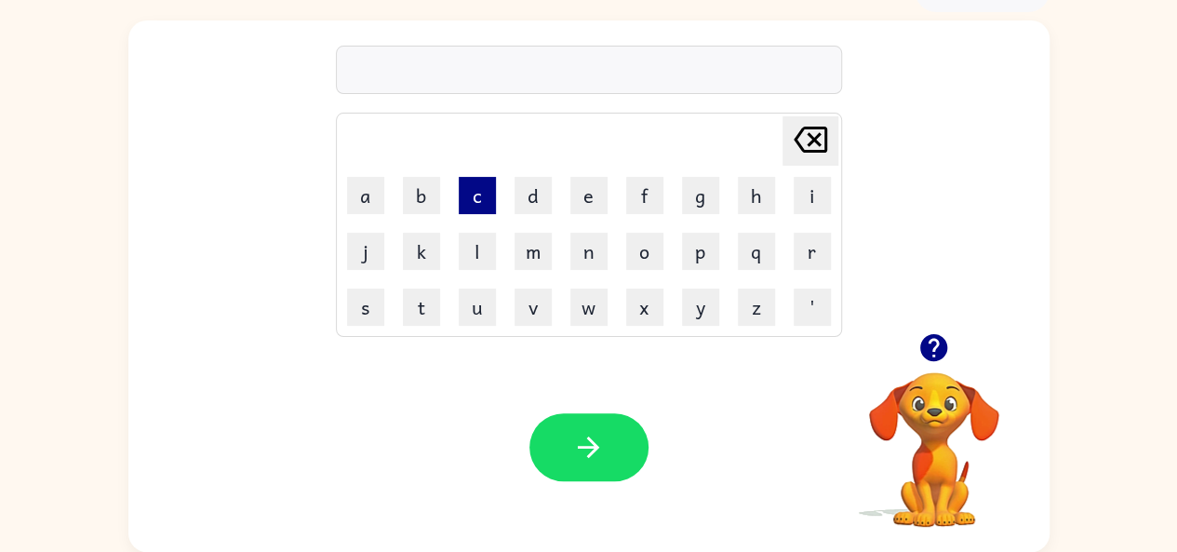
click at [470, 194] on button "c" at bounding box center [477, 195] width 37 height 37
click at [475, 306] on button "u" at bounding box center [477, 306] width 37 height 37
click at [823, 133] on icon "[PERSON_NAME] last character input" at bounding box center [810, 139] width 45 height 45
click at [743, 191] on button "h" at bounding box center [756, 195] width 37 height 37
click at [473, 313] on button "u" at bounding box center [477, 306] width 37 height 37
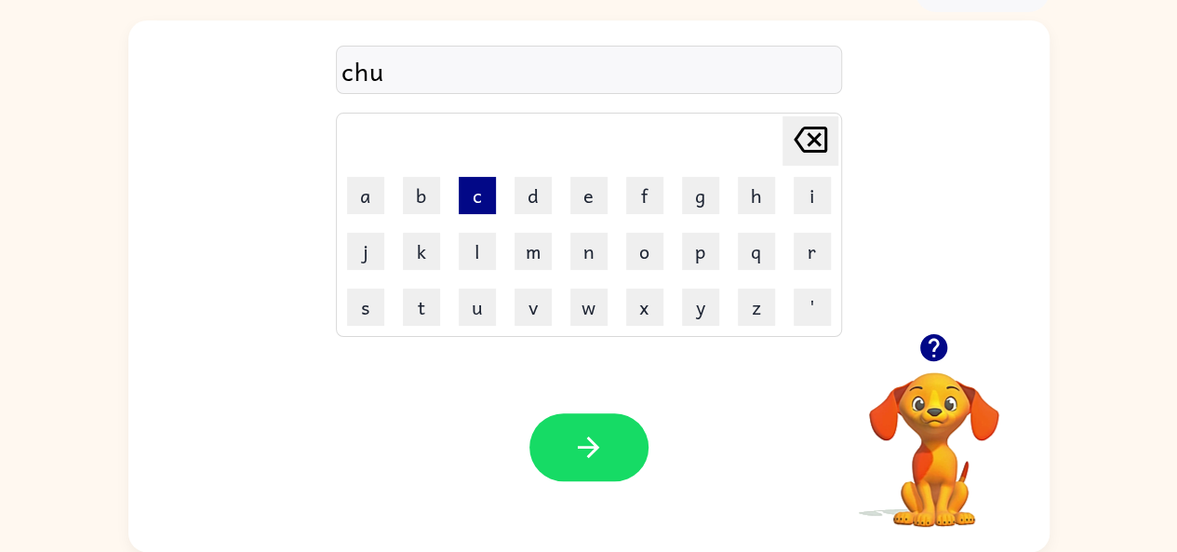
click at [463, 190] on button "c" at bounding box center [477, 195] width 37 height 37
click at [424, 237] on button "k" at bounding box center [421, 251] width 37 height 37
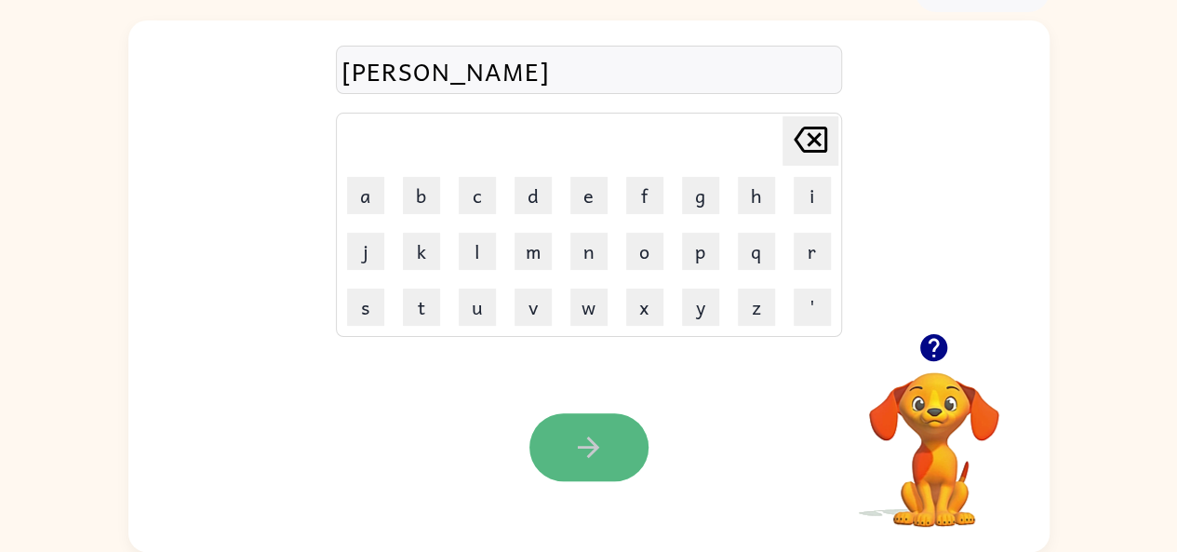
click at [569, 457] on button "button" at bounding box center [589, 447] width 119 height 68
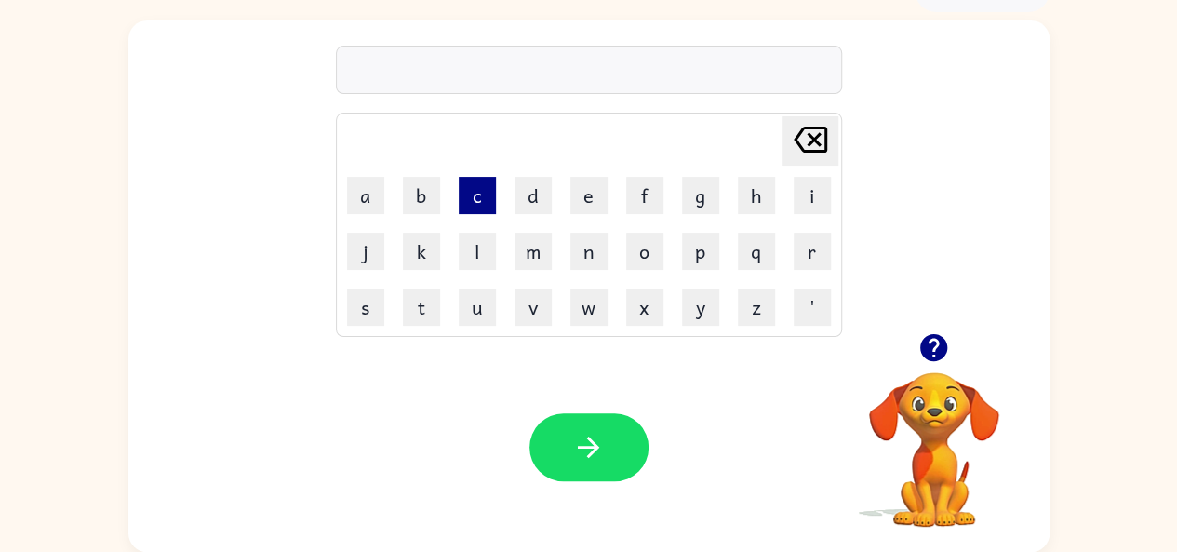
click at [480, 193] on button "c" at bounding box center [477, 195] width 37 height 37
click at [752, 183] on button "h" at bounding box center [756, 195] width 37 height 37
click at [484, 306] on button "u" at bounding box center [477, 306] width 37 height 37
click at [480, 189] on button "c" at bounding box center [477, 195] width 37 height 37
click at [421, 249] on button "k" at bounding box center [421, 251] width 37 height 37
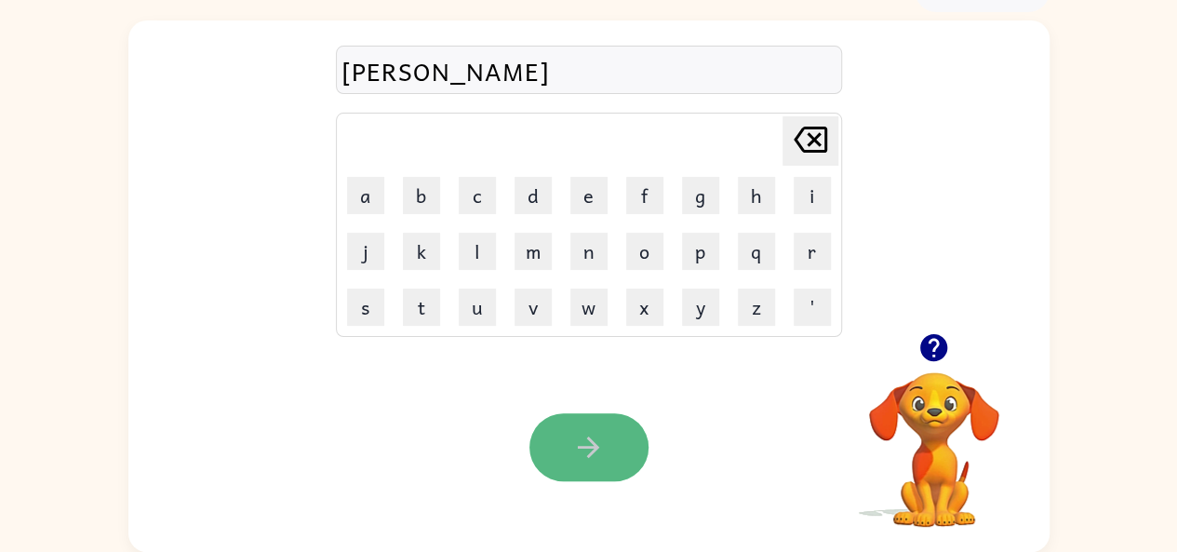
click at [624, 452] on button "button" at bounding box center [589, 447] width 119 height 68
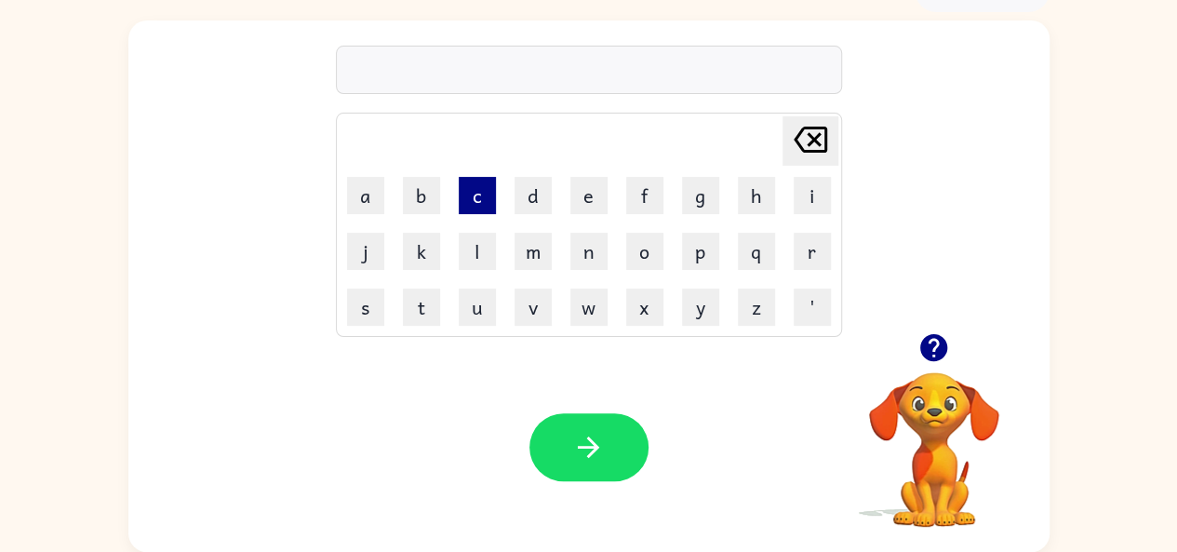
click at [478, 191] on button "c" at bounding box center [477, 195] width 37 height 37
click at [758, 194] on button "h" at bounding box center [756, 195] width 37 height 37
click at [367, 187] on button "a" at bounding box center [365, 195] width 37 height 37
click at [694, 254] on button "p" at bounding box center [700, 251] width 37 height 37
click at [808, 178] on button "i" at bounding box center [812, 195] width 37 height 37
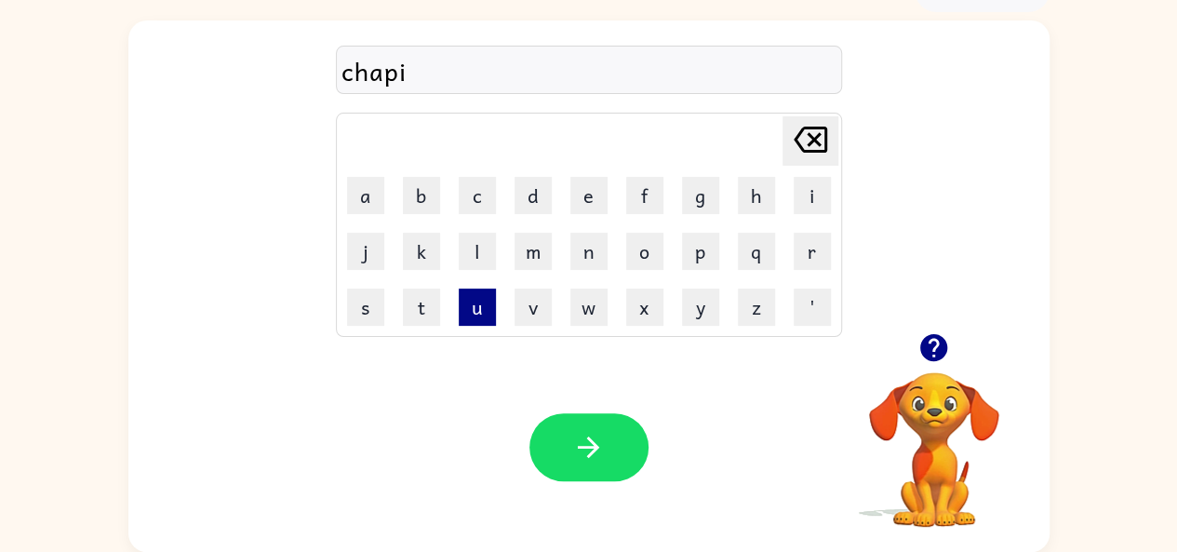
click at [486, 308] on button "u" at bounding box center [477, 306] width 37 height 37
click at [527, 250] on button "m" at bounding box center [533, 251] width 37 height 37
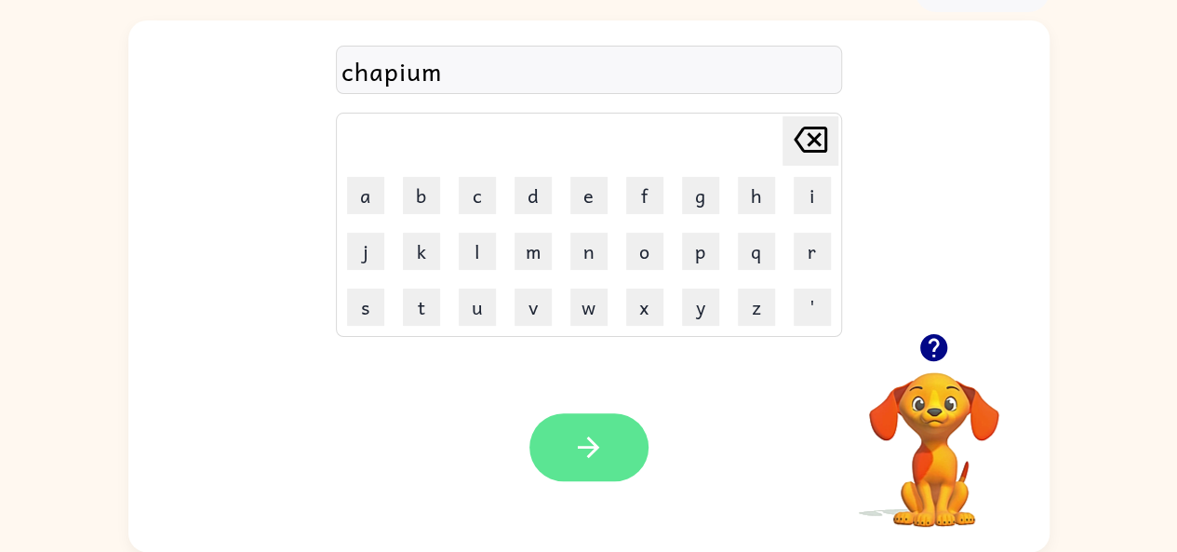
click at [594, 427] on button "button" at bounding box center [589, 447] width 119 height 68
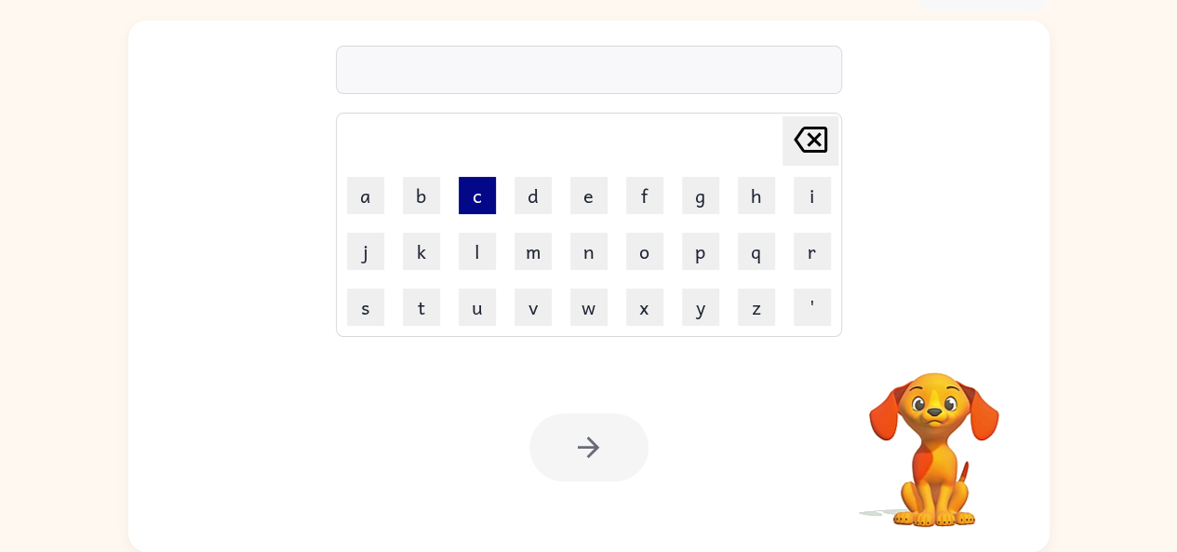
click at [476, 194] on button "c" at bounding box center [477, 195] width 37 height 37
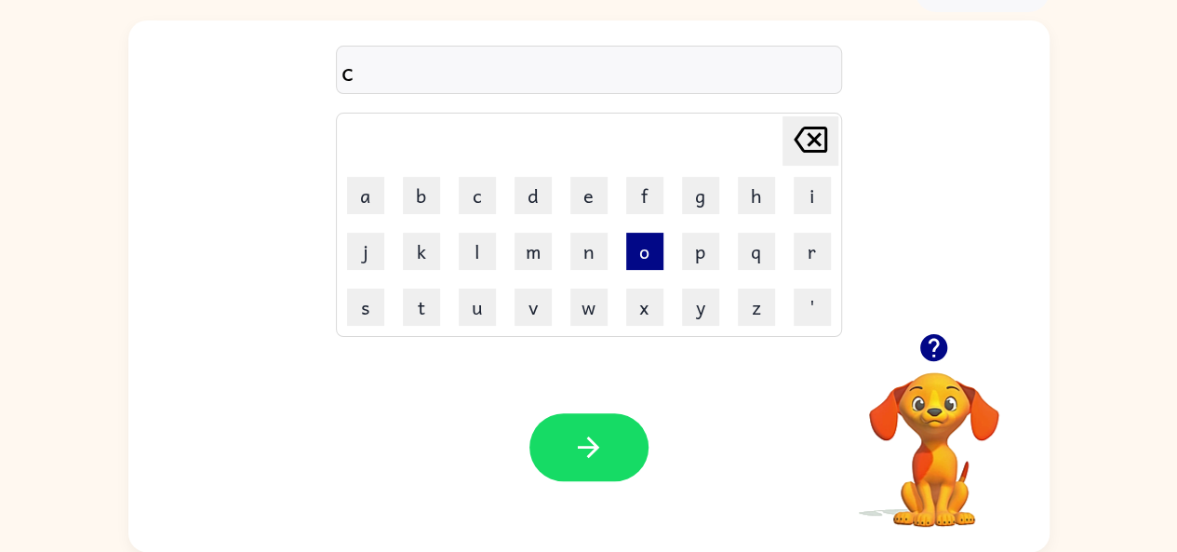
click at [635, 254] on button "o" at bounding box center [644, 251] width 37 height 37
click at [811, 247] on button "r" at bounding box center [812, 251] width 37 height 37
click at [480, 311] on button "u" at bounding box center [477, 306] width 37 height 37
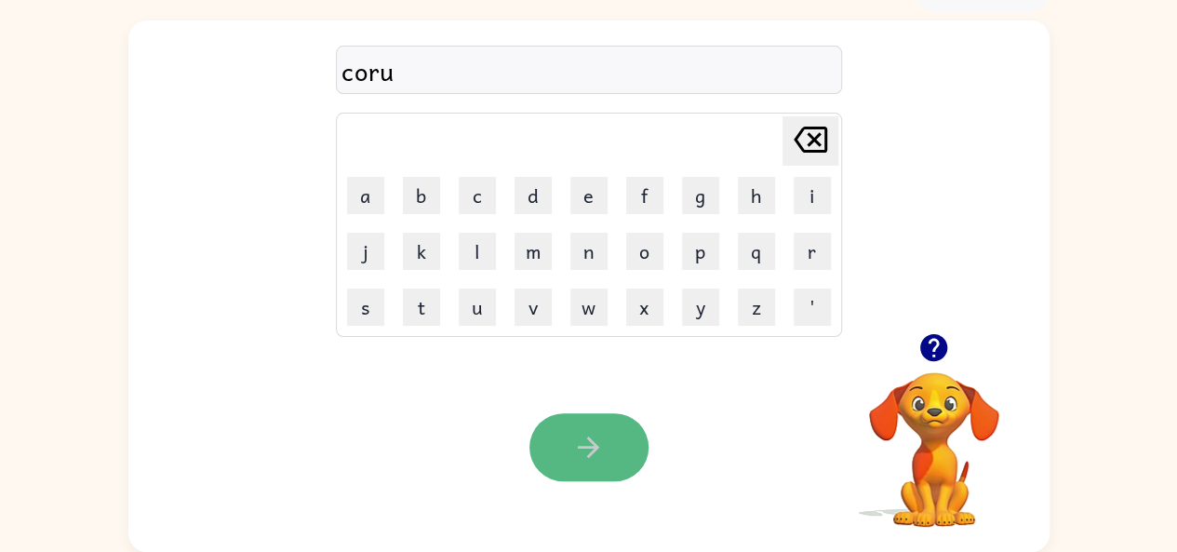
click at [578, 440] on icon "button" at bounding box center [588, 447] width 33 height 33
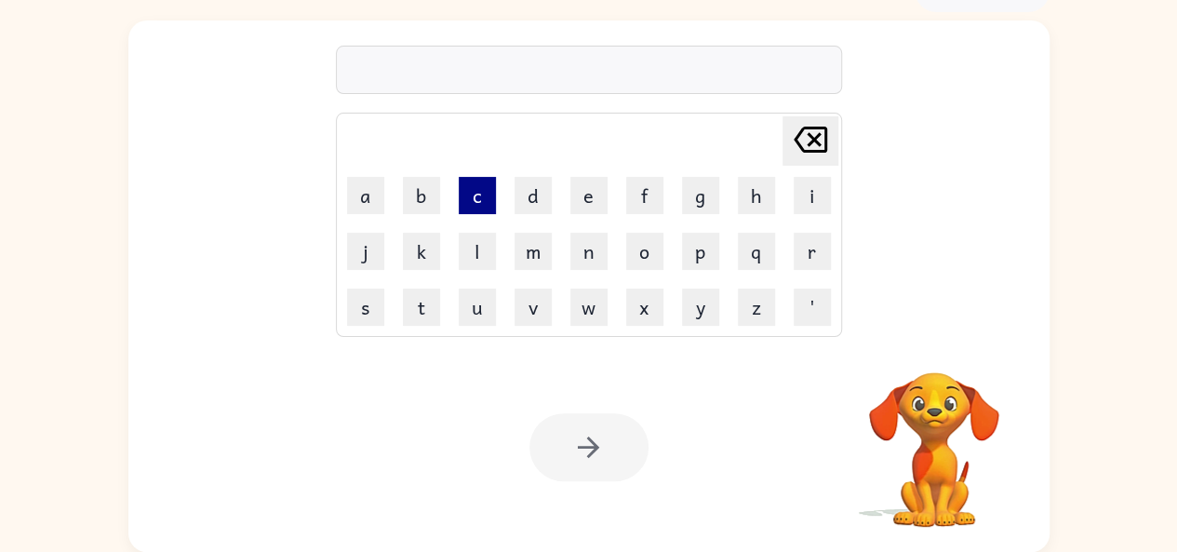
click at [476, 207] on button "c" at bounding box center [477, 195] width 37 height 37
click at [752, 184] on button "h" at bounding box center [756, 195] width 37 height 37
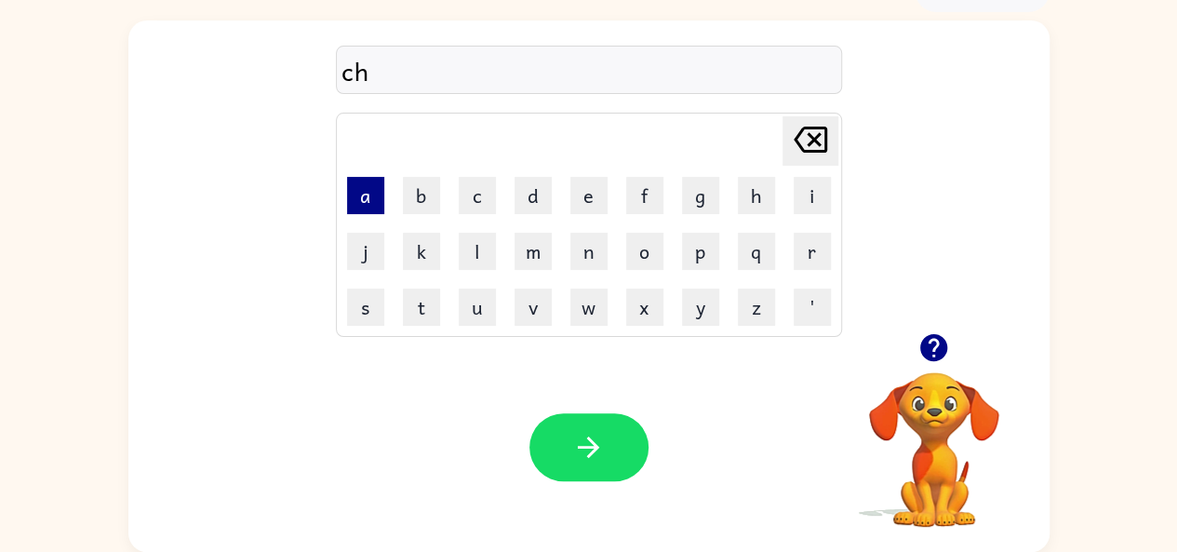
click at [361, 184] on button "a" at bounding box center [365, 195] width 37 height 37
click at [710, 246] on button "p" at bounding box center [700, 251] width 37 height 37
click at [469, 304] on button "u" at bounding box center [477, 306] width 37 height 37
click at [817, 249] on button "r" at bounding box center [812, 251] width 37 height 37
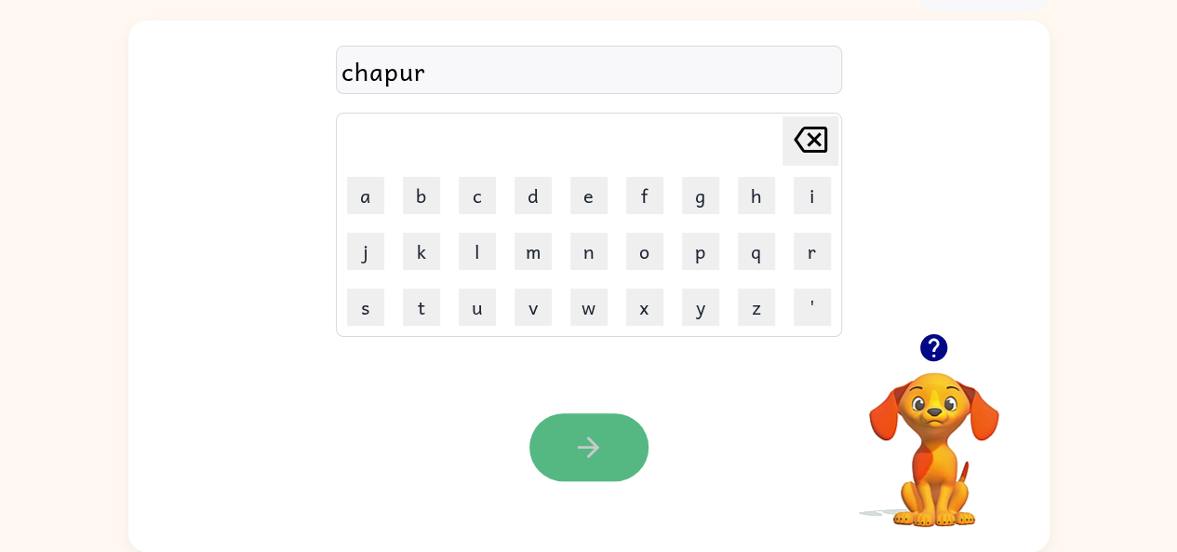
click at [601, 448] on icon "button" at bounding box center [588, 447] width 33 height 33
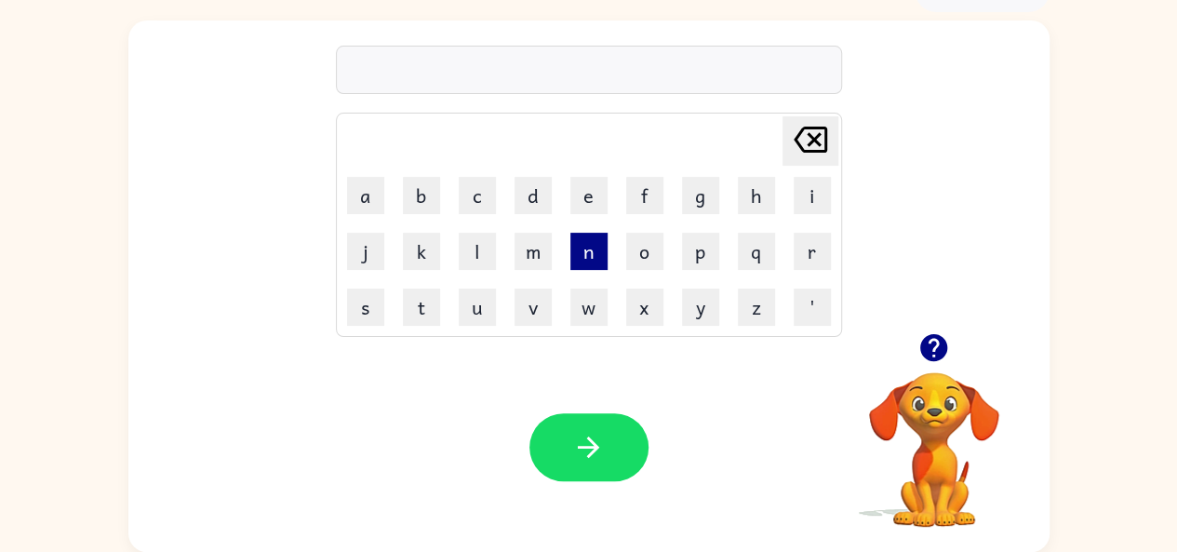
click at [594, 253] on button "n" at bounding box center [588, 251] width 37 height 37
click at [587, 186] on button "e" at bounding box center [588, 195] width 37 height 37
click at [463, 244] on button "l" at bounding box center [477, 251] width 37 height 37
click at [455, 313] on td "u" at bounding box center [477, 307] width 54 height 54
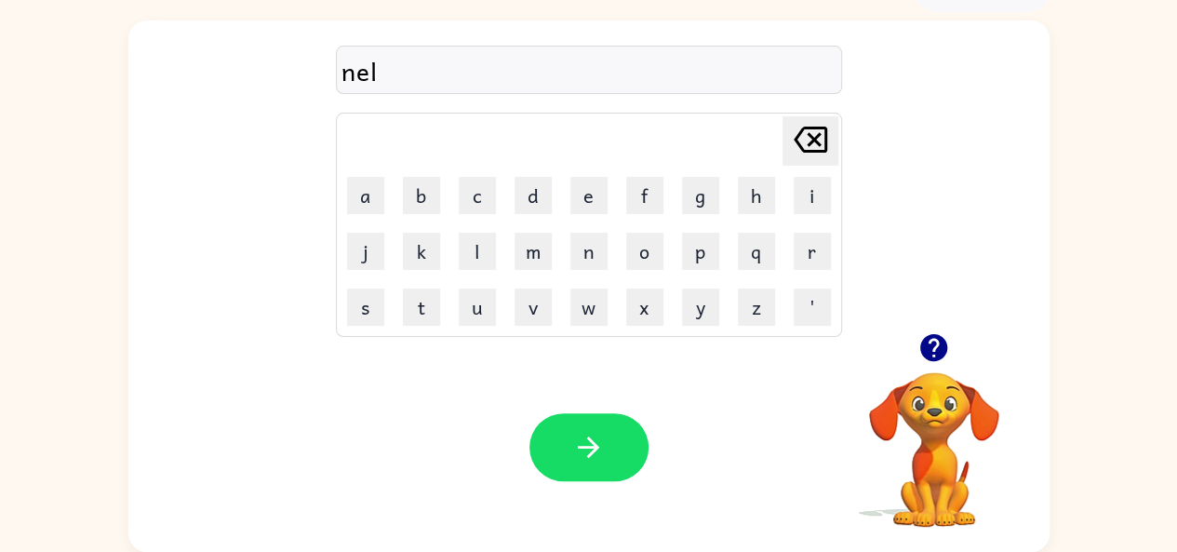
click at [445, 315] on td "t" at bounding box center [422, 307] width 54 height 54
click at [462, 310] on button "u" at bounding box center [477, 306] width 37 height 37
drag, startPoint x: 466, startPoint y: 241, endPoint x: 498, endPoint y: 289, distance: 57.8
click at [469, 244] on button "l" at bounding box center [477, 251] width 37 height 37
drag, startPoint x: 587, startPoint y: 464, endPoint x: 442, endPoint y: 377, distance: 169.5
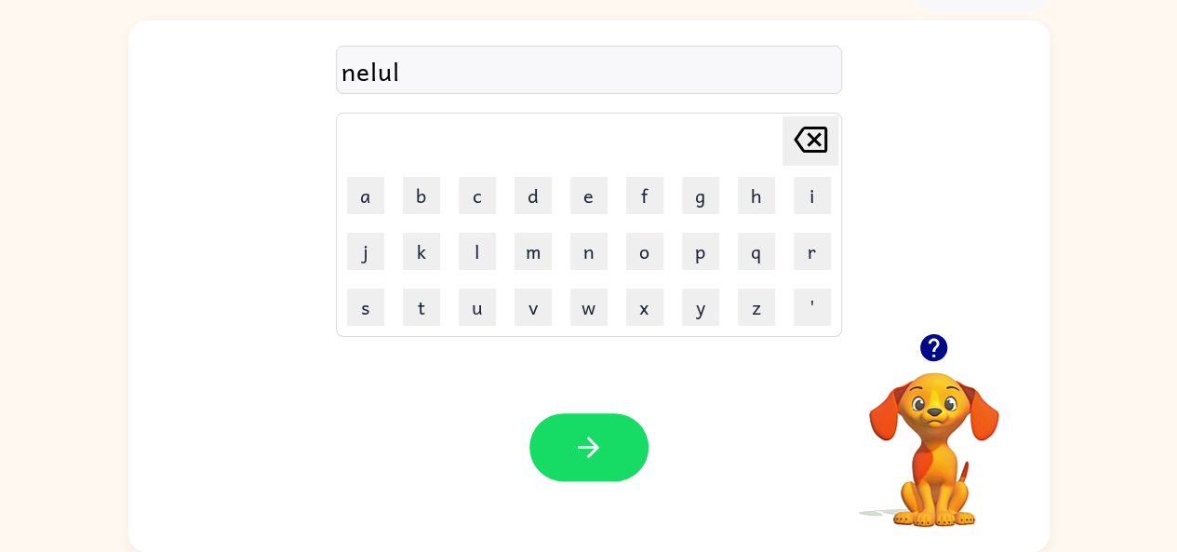
click at [442, 377] on div "Your browser must support playing .mp4 files to use Literably. Please try using…" at bounding box center [588, 446] width 921 height 209
click at [583, 441] on icon "button" at bounding box center [588, 447] width 33 height 33
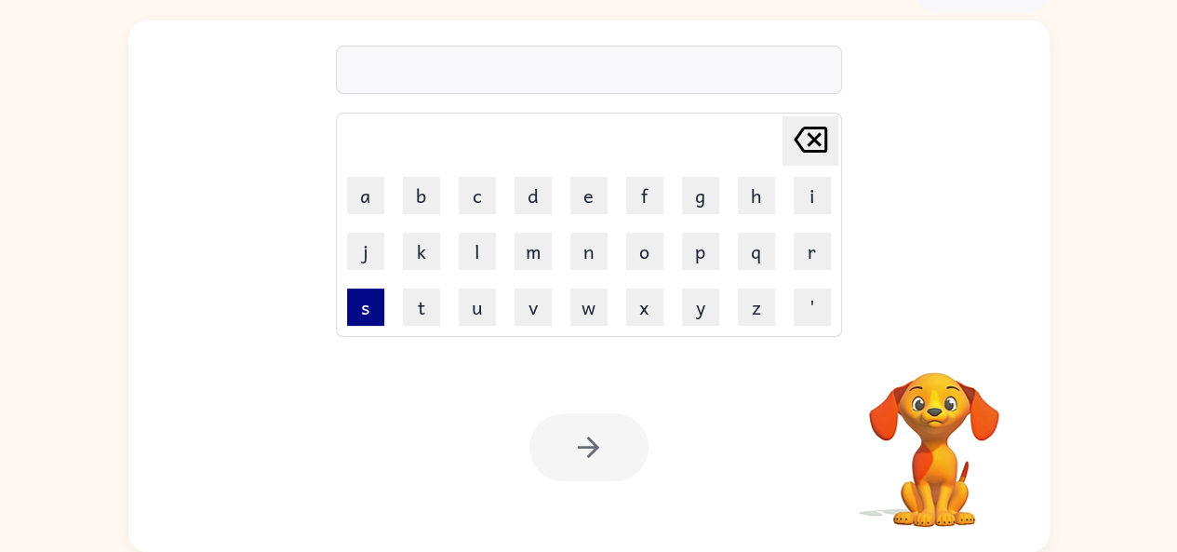
click at [365, 304] on button "s" at bounding box center [365, 306] width 37 height 37
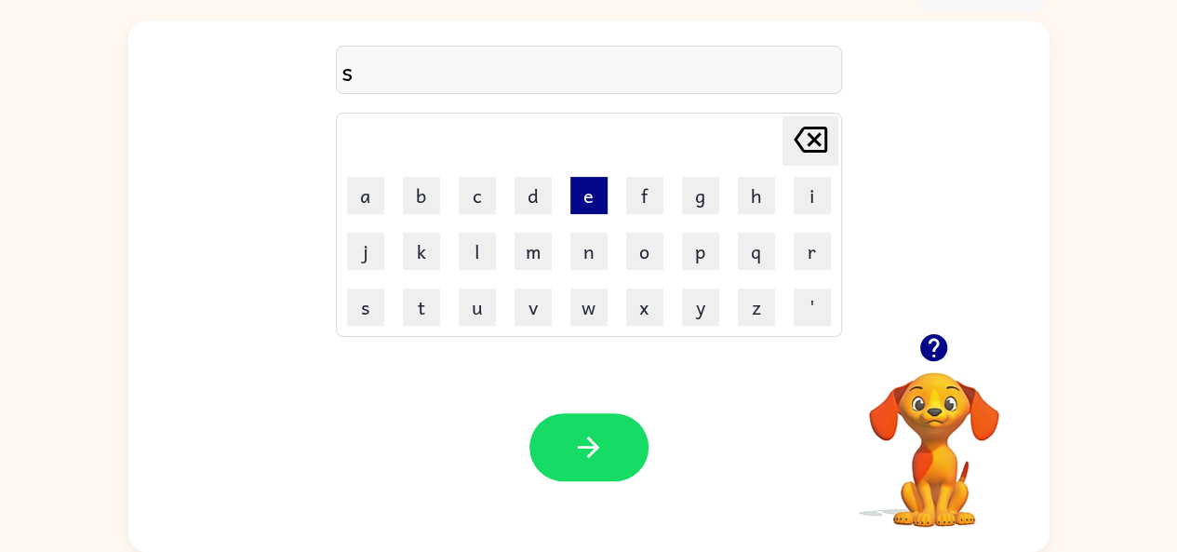
click at [596, 181] on button "e" at bounding box center [588, 195] width 37 height 37
click at [427, 311] on button "t" at bounding box center [421, 306] width 37 height 37
click at [647, 245] on button "o" at bounding box center [644, 251] width 37 height 37
click at [812, 237] on button "r" at bounding box center [812, 251] width 37 height 37
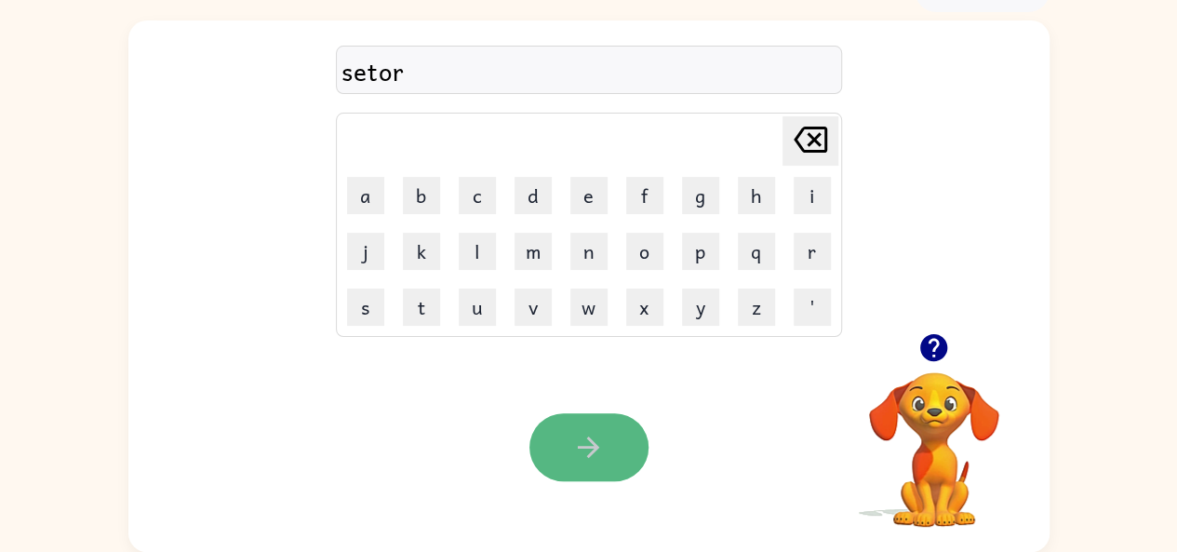
click at [613, 463] on button "button" at bounding box center [589, 447] width 119 height 68
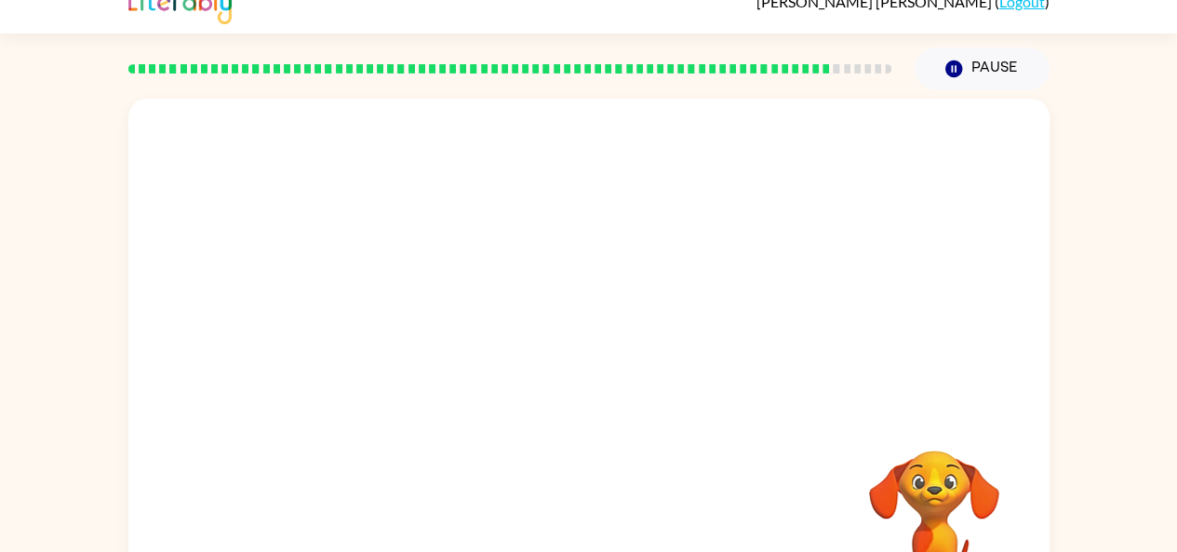
scroll to position [0, 0]
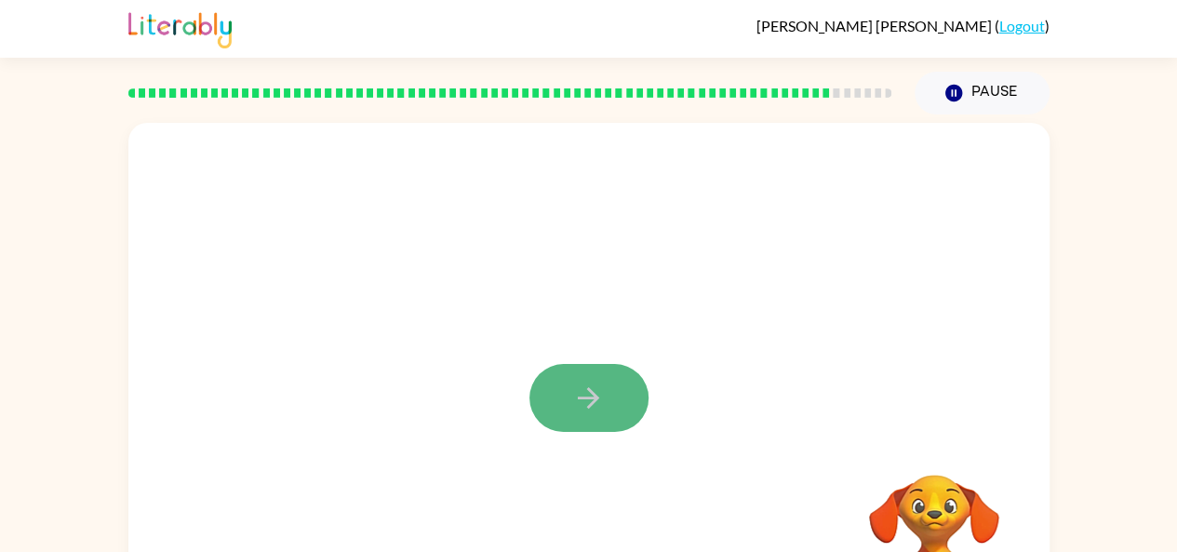
click at [589, 393] on icon "button" at bounding box center [588, 398] width 33 height 33
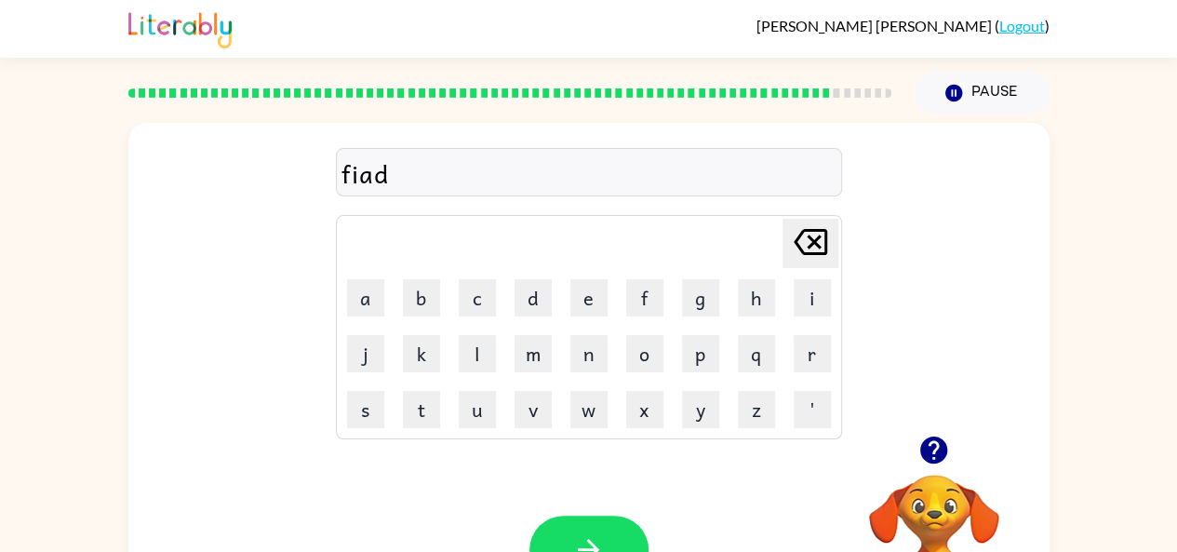
click at [596, 513] on div "Your browser must support playing .mp4 files to use Literably. Please try using…" at bounding box center [588, 549] width 921 height 209
click at [586, 518] on button "button" at bounding box center [589, 550] width 119 height 68
click at [608, 525] on button "button" at bounding box center [589, 550] width 119 height 68
click at [582, 525] on button "button" at bounding box center [589, 550] width 119 height 68
click at [599, 521] on button "button" at bounding box center [589, 550] width 119 height 68
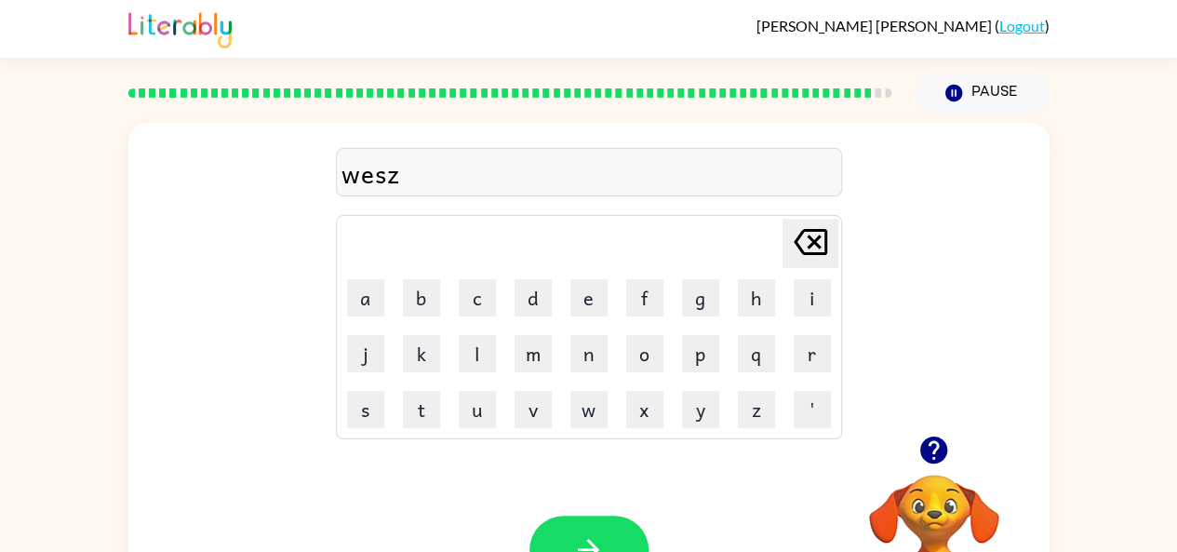
click at [605, 514] on div "Your browser must support playing .mp4 files to use Literably. Please try using…" at bounding box center [588, 549] width 921 height 209
click at [605, 523] on button "button" at bounding box center [589, 550] width 119 height 68
click at [584, 519] on button "button" at bounding box center [589, 550] width 119 height 68
